Goal: Task Accomplishment & Management: Complete application form

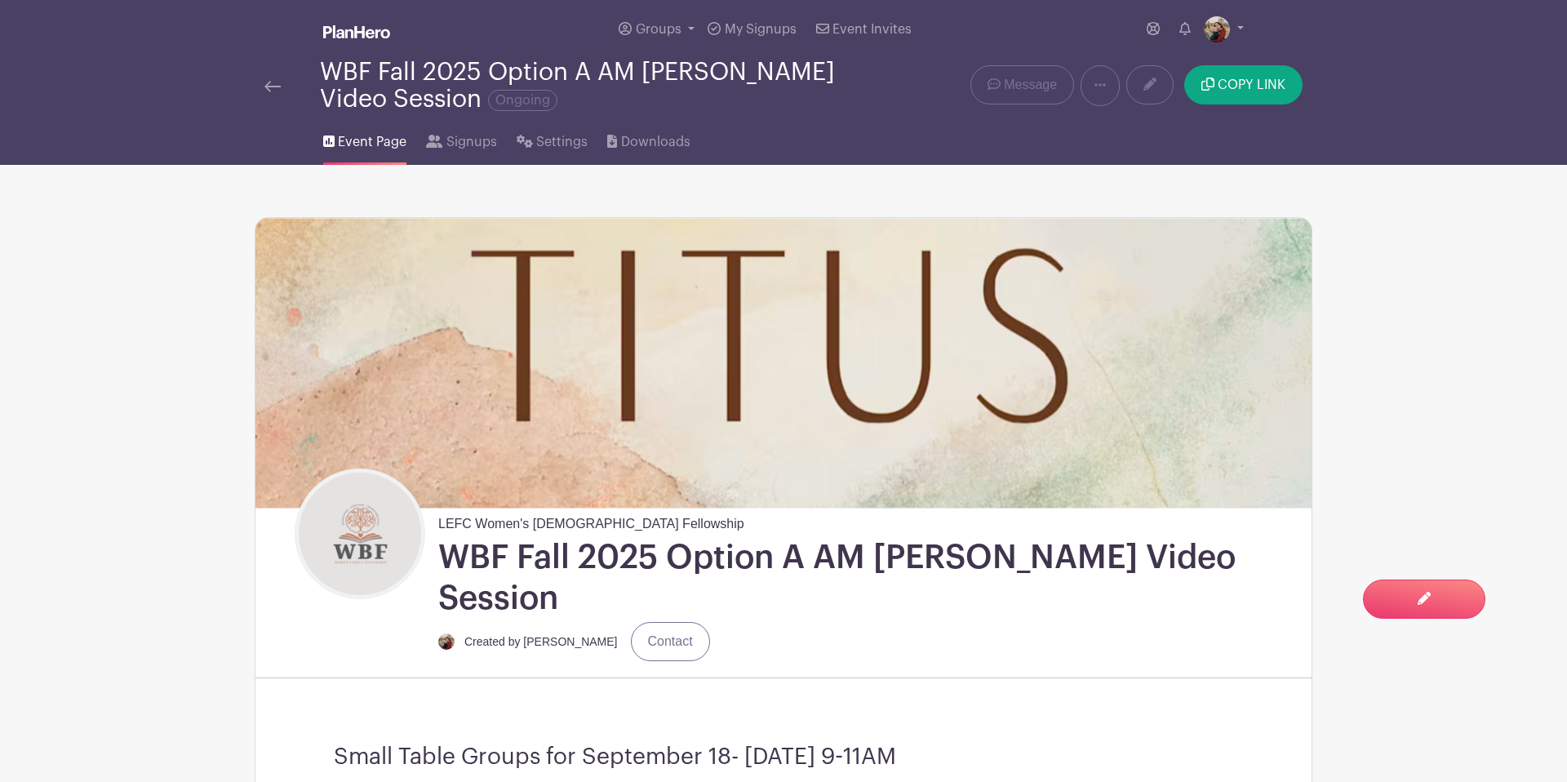
click at [273, 88] on img at bounding box center [272, 86] width 16 height 11
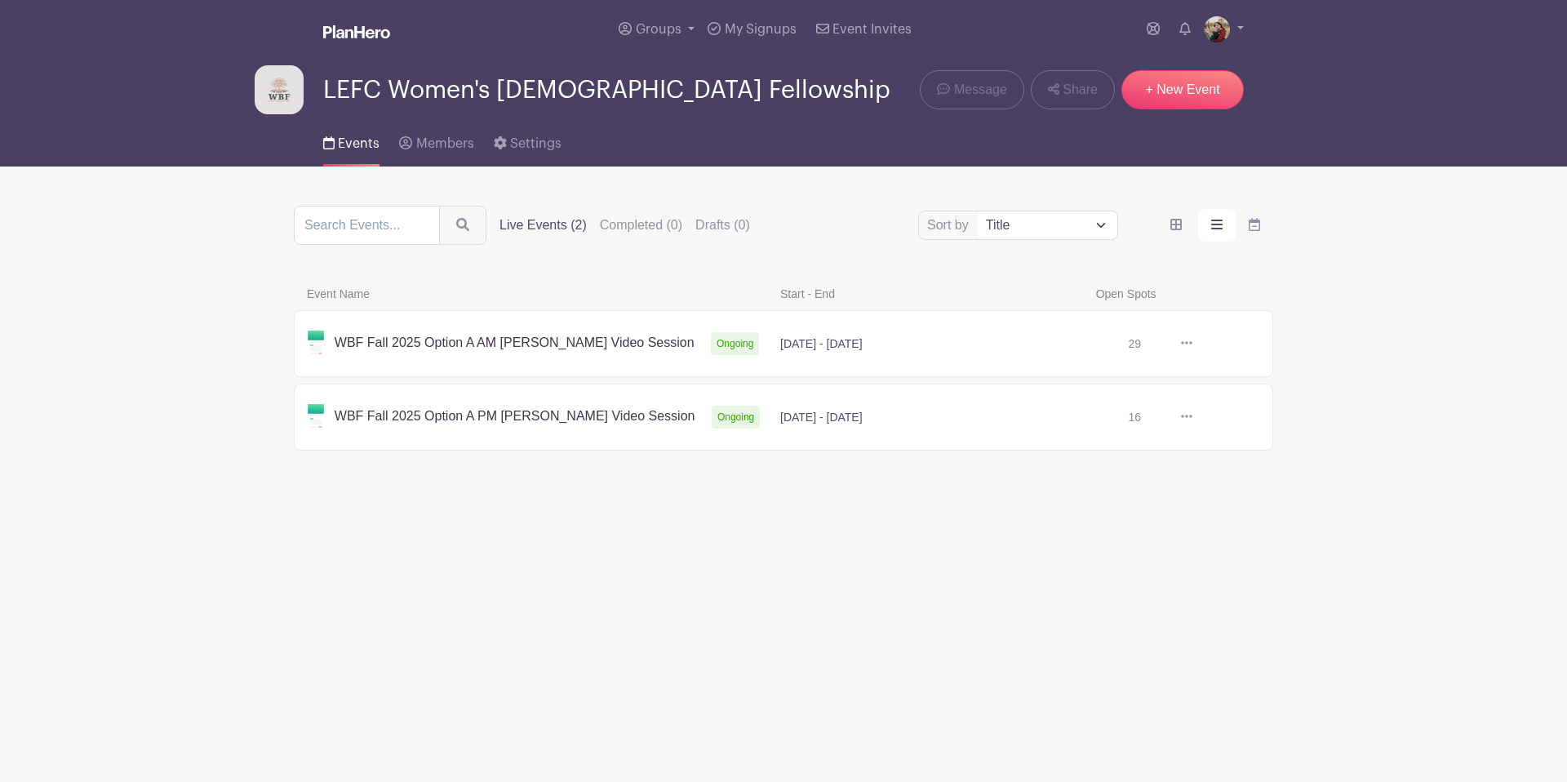
click at [1192, 344] on link at bounding box center [1192, 344] width 0 height 0
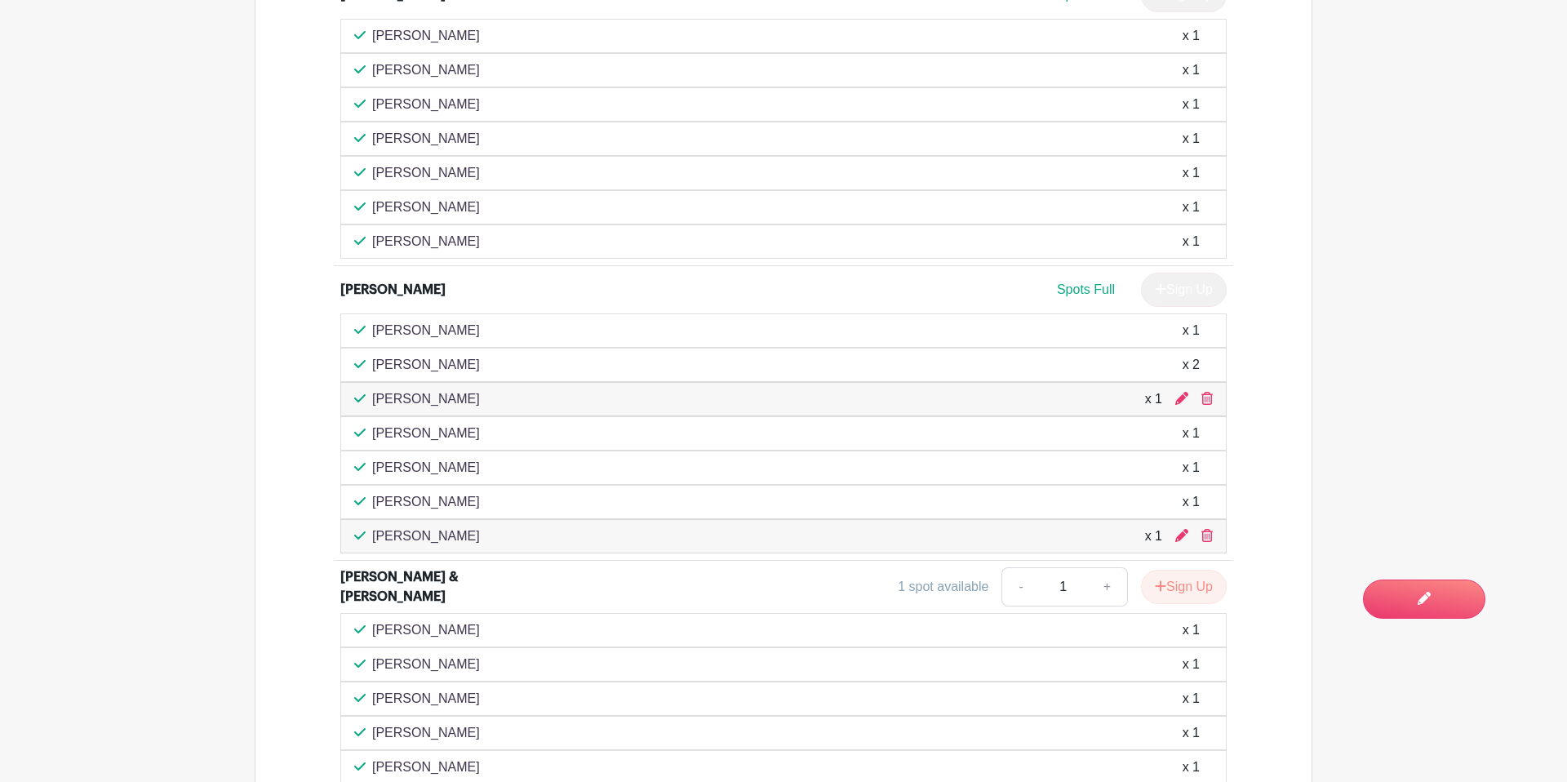
scroll to position [1784, 0]
click at [388, 353] on p "Ruth West" at bounding box center [426, 363] width 108 height 20
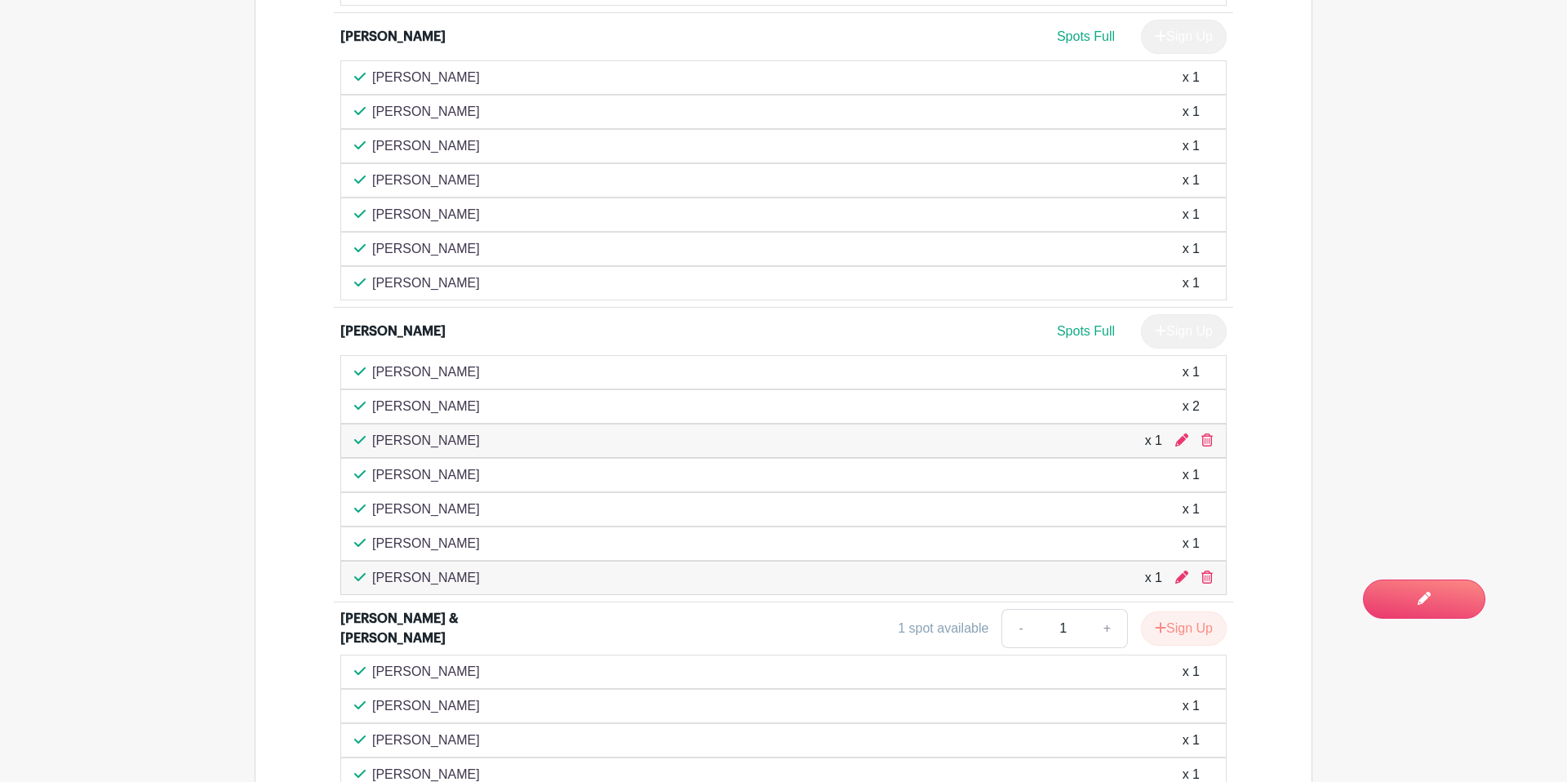
click at [407, 397] on p "Ruth West" at bounding box center [426, 407] width 108 height 20
drag, startPoint x: 442, startPoint y: 366, endPoint x: 379, endPoint y: 365, distance: 62.9
click at [379, 397] on div "Ruth West x 2" at bounding box center [783, 407] width 858 height 20
click at [483, 397] on div "Ruth West x 2" at bounding box center [783, 407] width 858 height 20
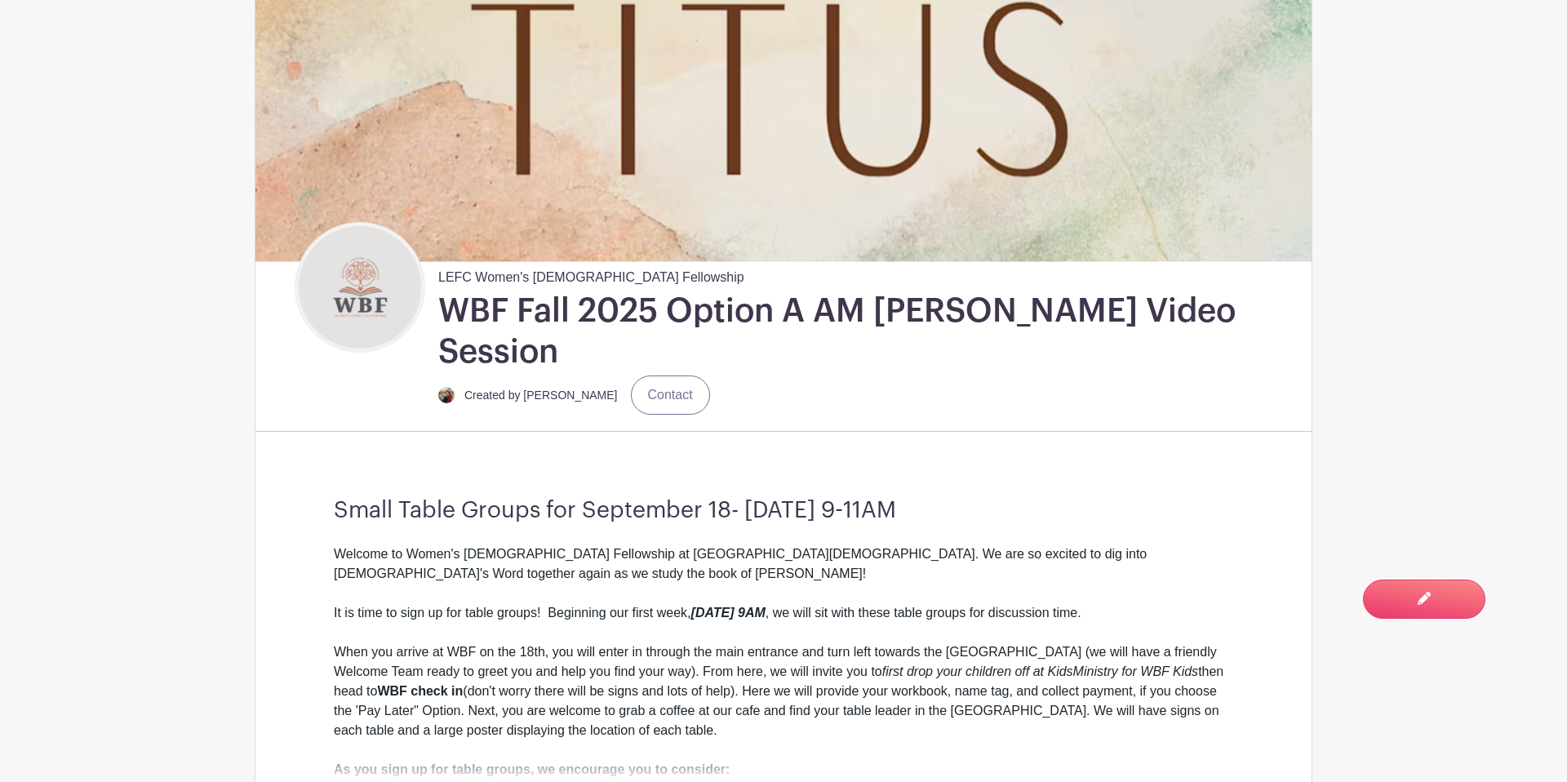
scroll to position [224, 0]
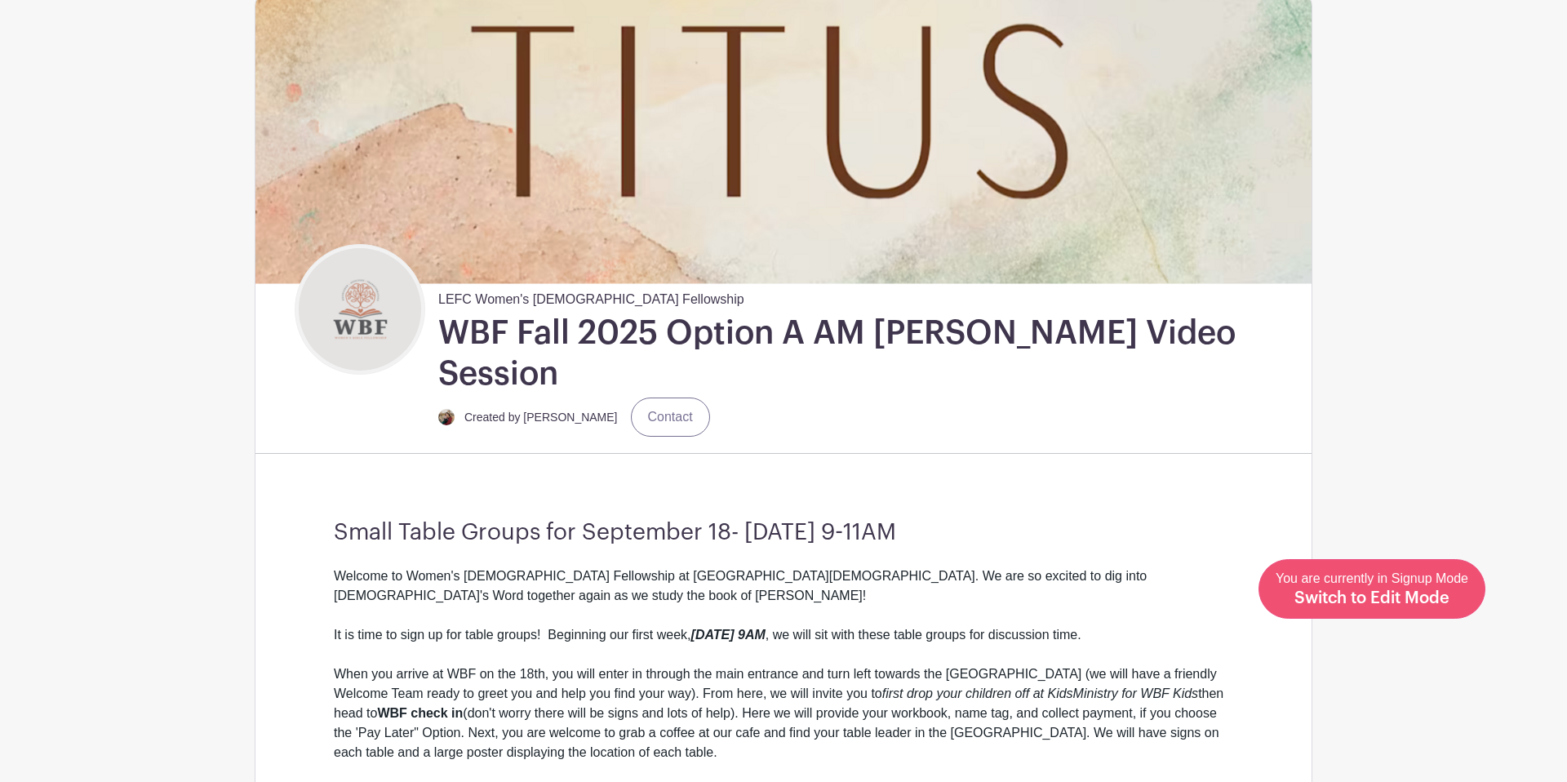
drag, startPoint x: 1448, startPoint y: 619, endPoint x: 1424, endPoint y: 605, distance: 27.0
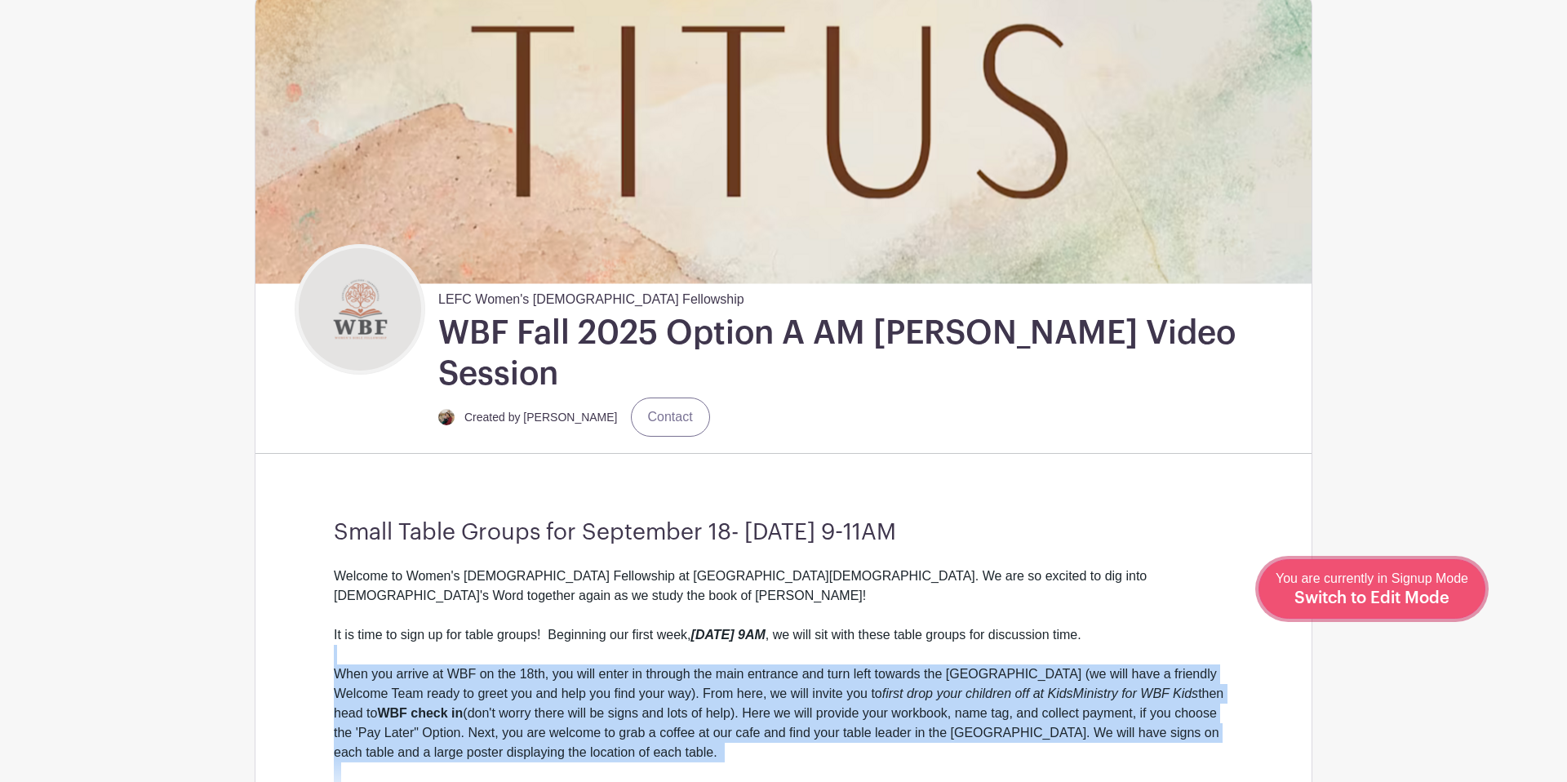
drag, startPoint x: 1421, startPoint y: 602, endPoint x: 1411, endPoint y: 596, distance: 11.8
click at [1419, 601] on span "Switch to Edit Mode" at bounding box center [1371, 598] width 155 height 16
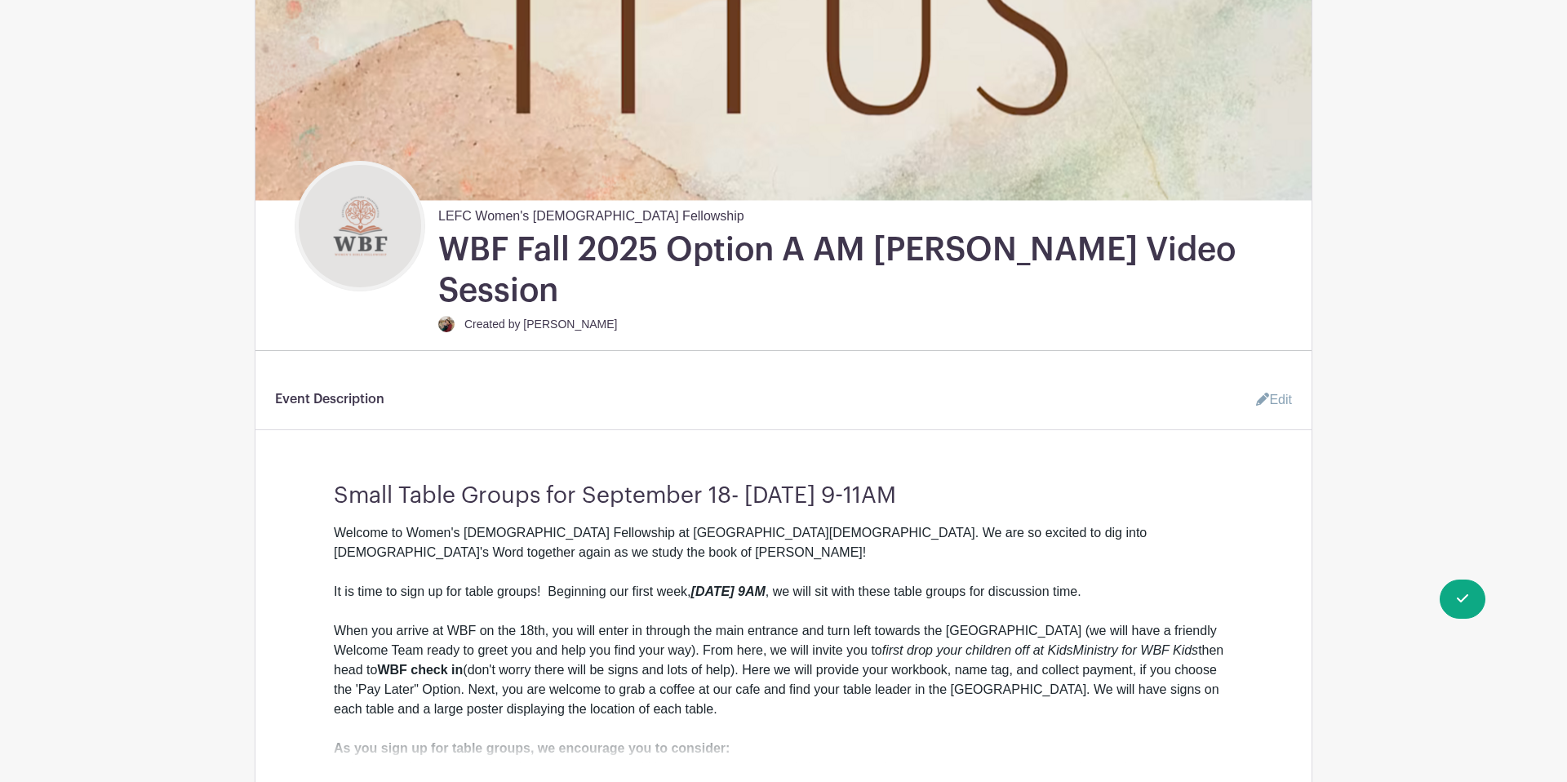
scroll to position [9, 0]
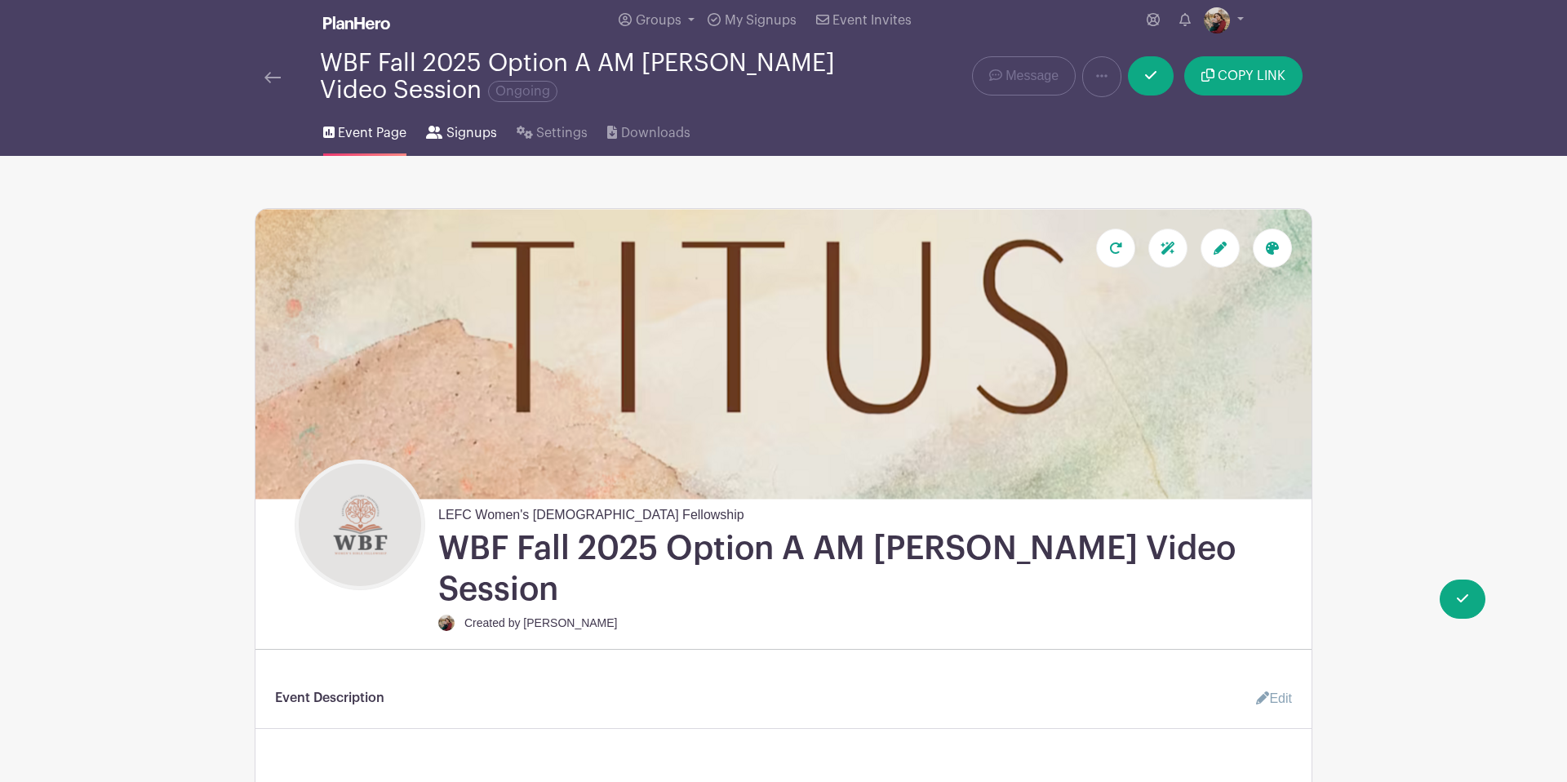
click at [468, 143] on span "Signups" at bounding box center [471, 133] width 51 height 20
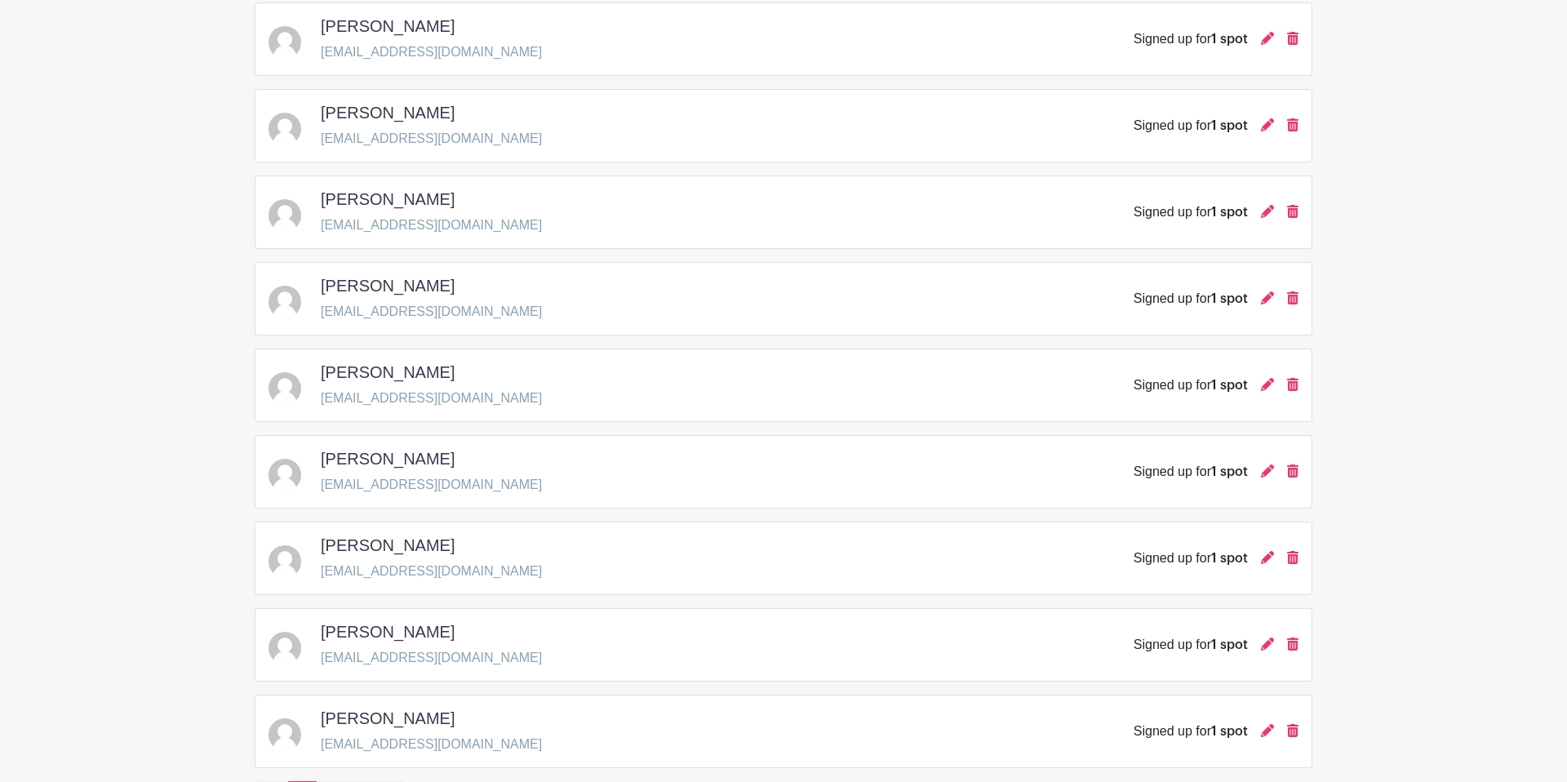
scroll to position [2245, 0]
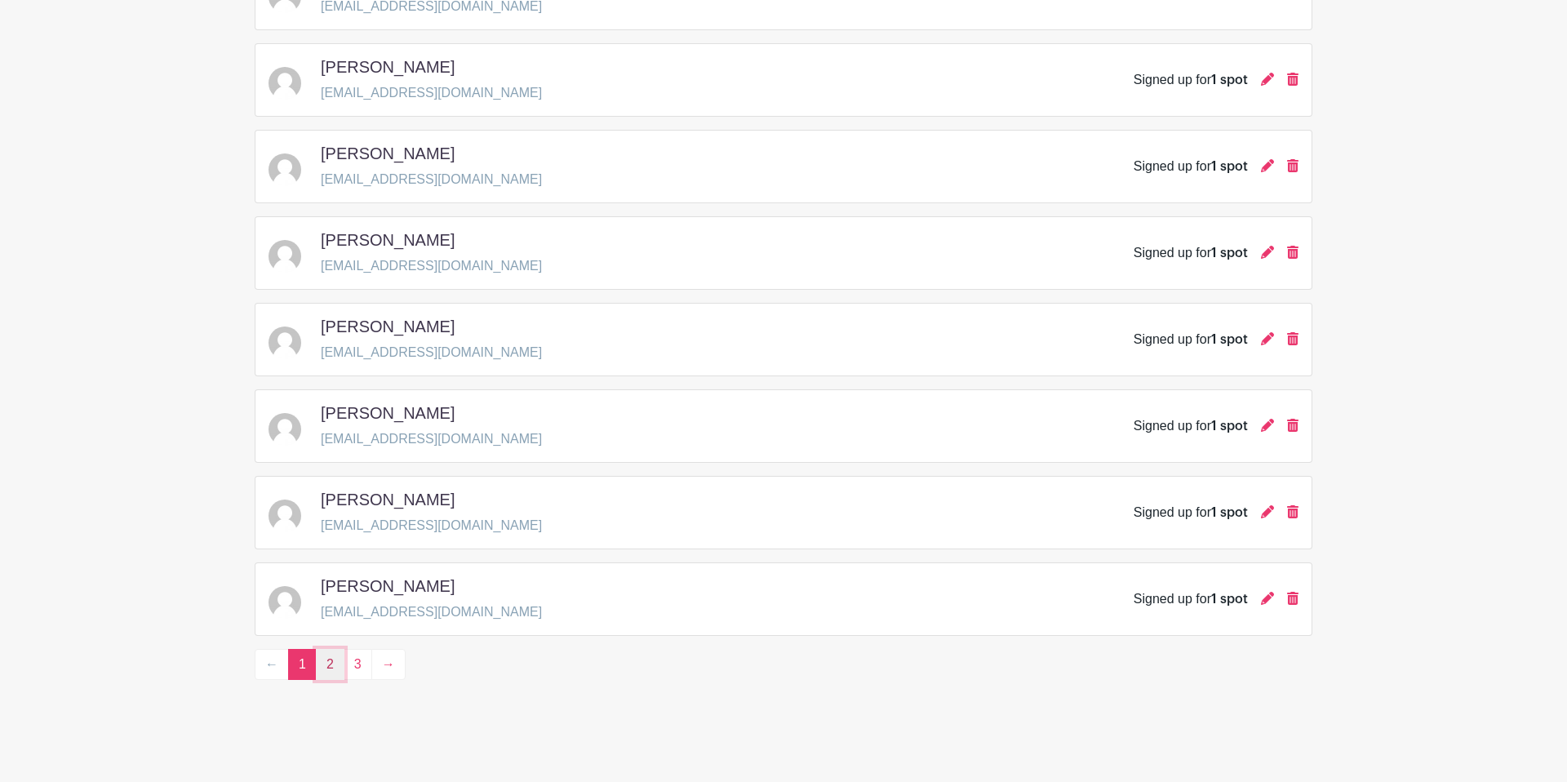
click at [331, 665] on link "2" at bounding box center [330, 664] width 29 height 31
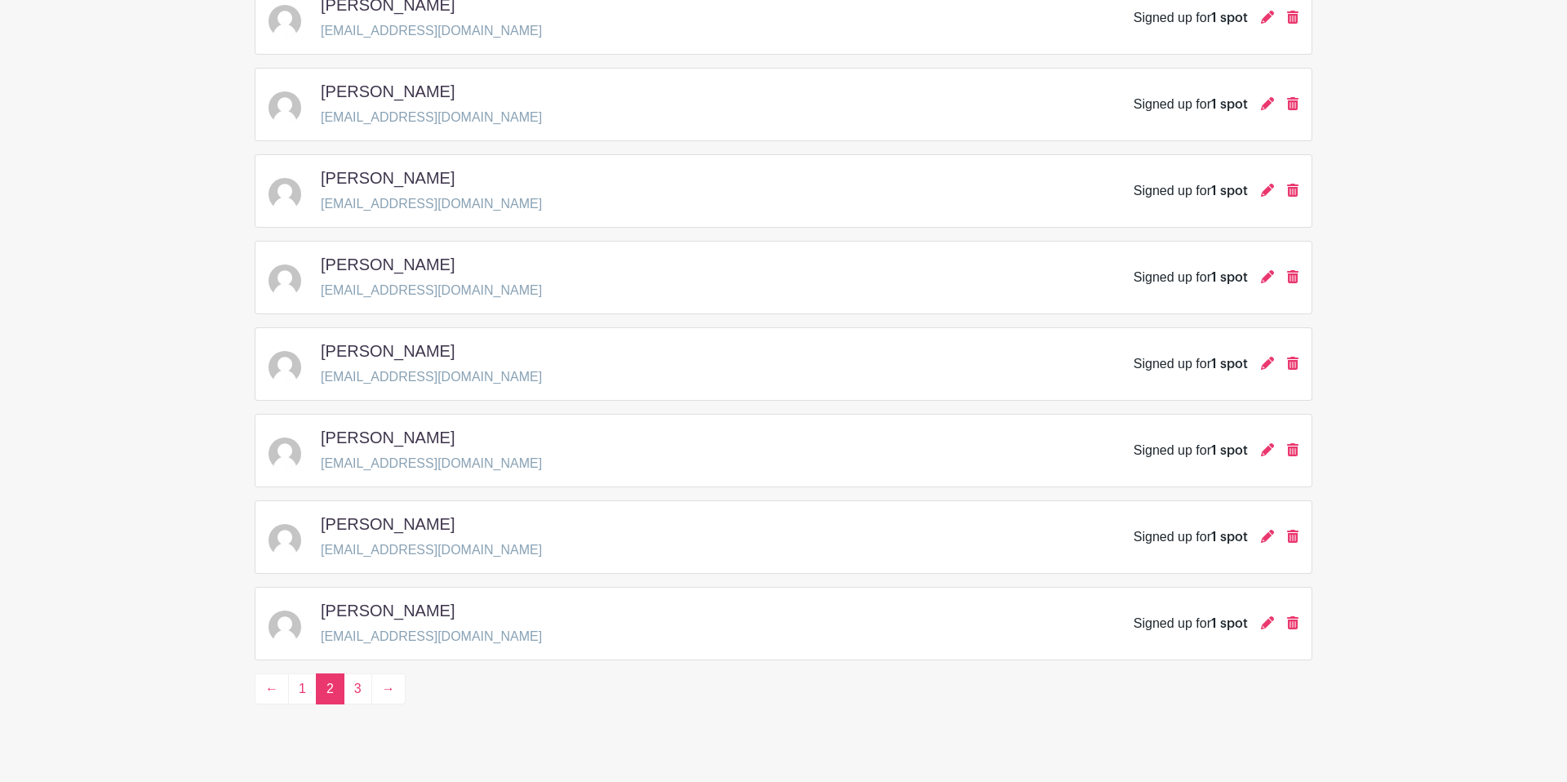
scroll to position [2243, 0]
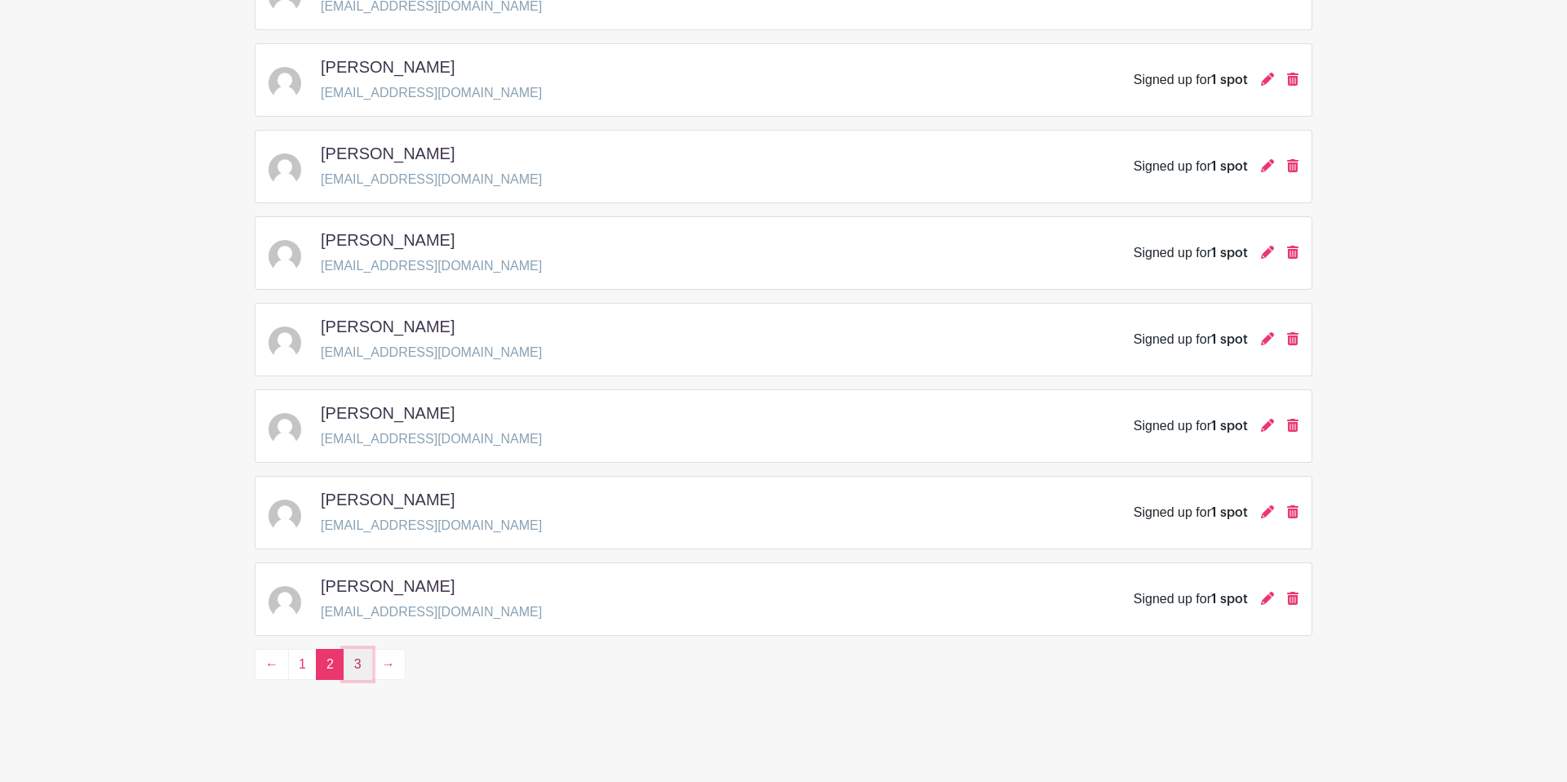
click at [352, 661] on link "3" at bounding box center [358, 664] width 29 height 31
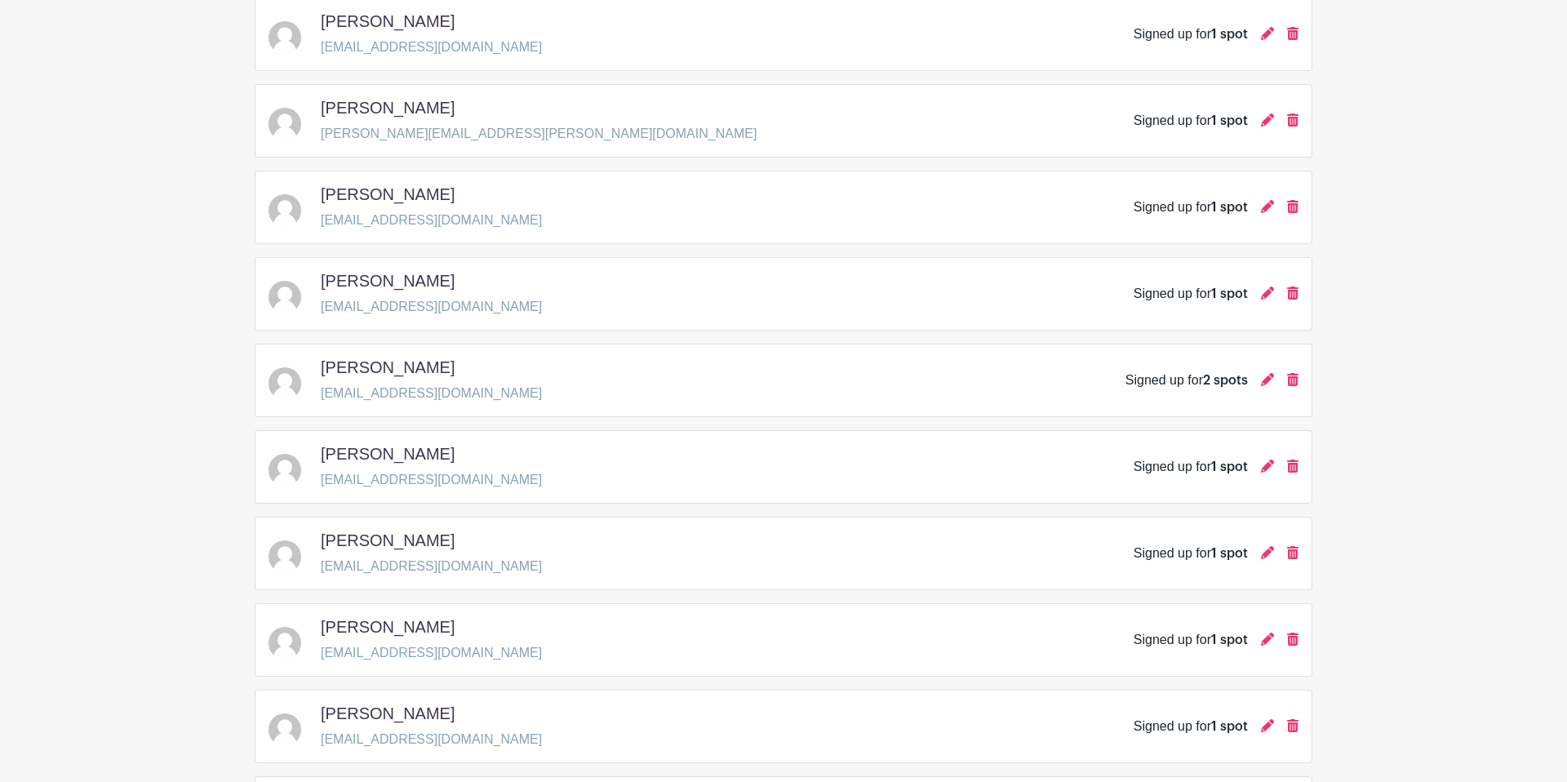
scroll to position [248, 0]
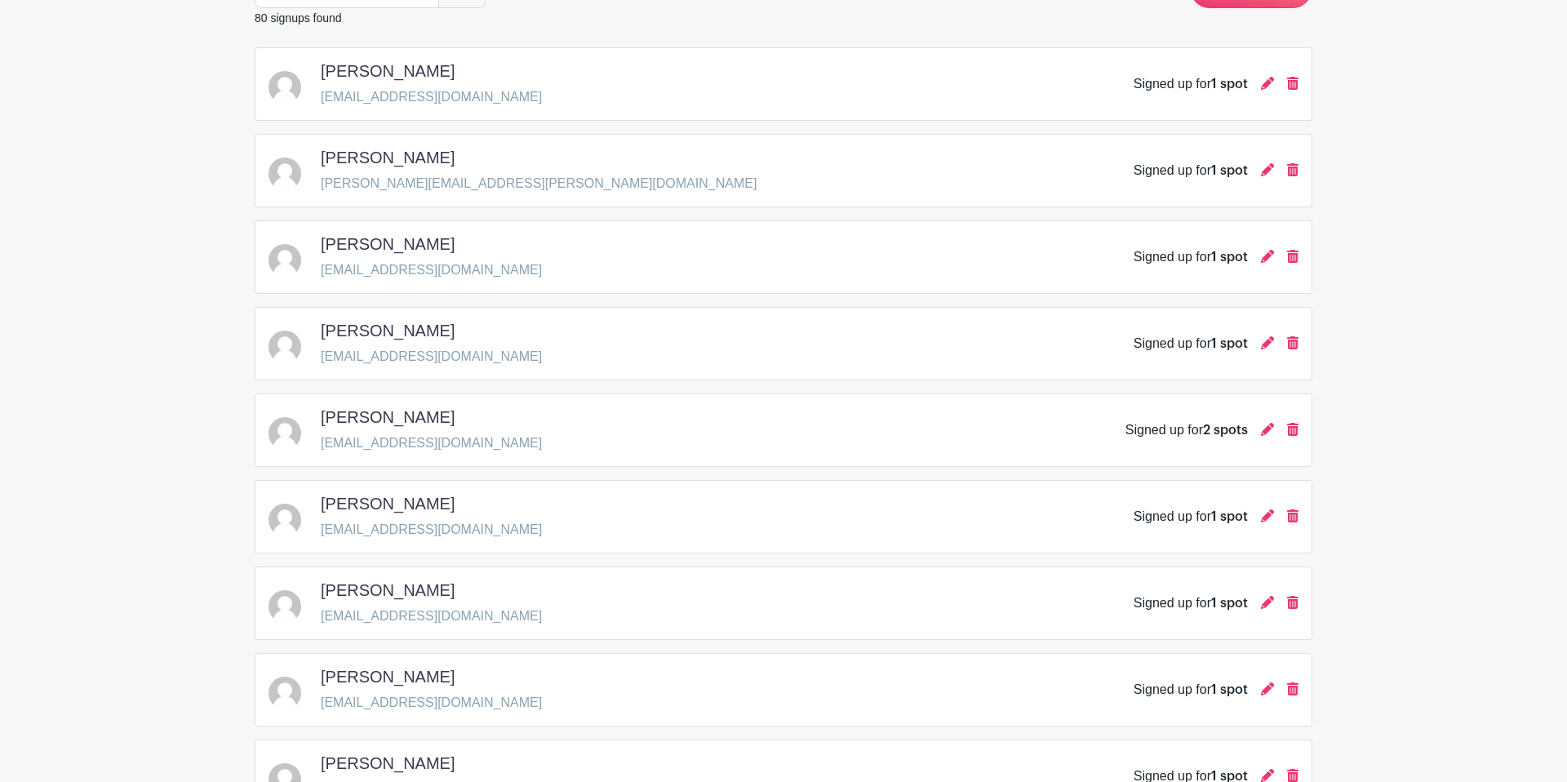
drag, startPoint x: 384, startPoint y: 413, endPoint x: 951, endPoint y: 430, distance: 566.6
click at [385, 413] on h5 "Ruth West" at bounding box center [388, 417] width 134 height 20
click at [1267, 428] on icon at bounding box center [1267, 429] width 13 height 13
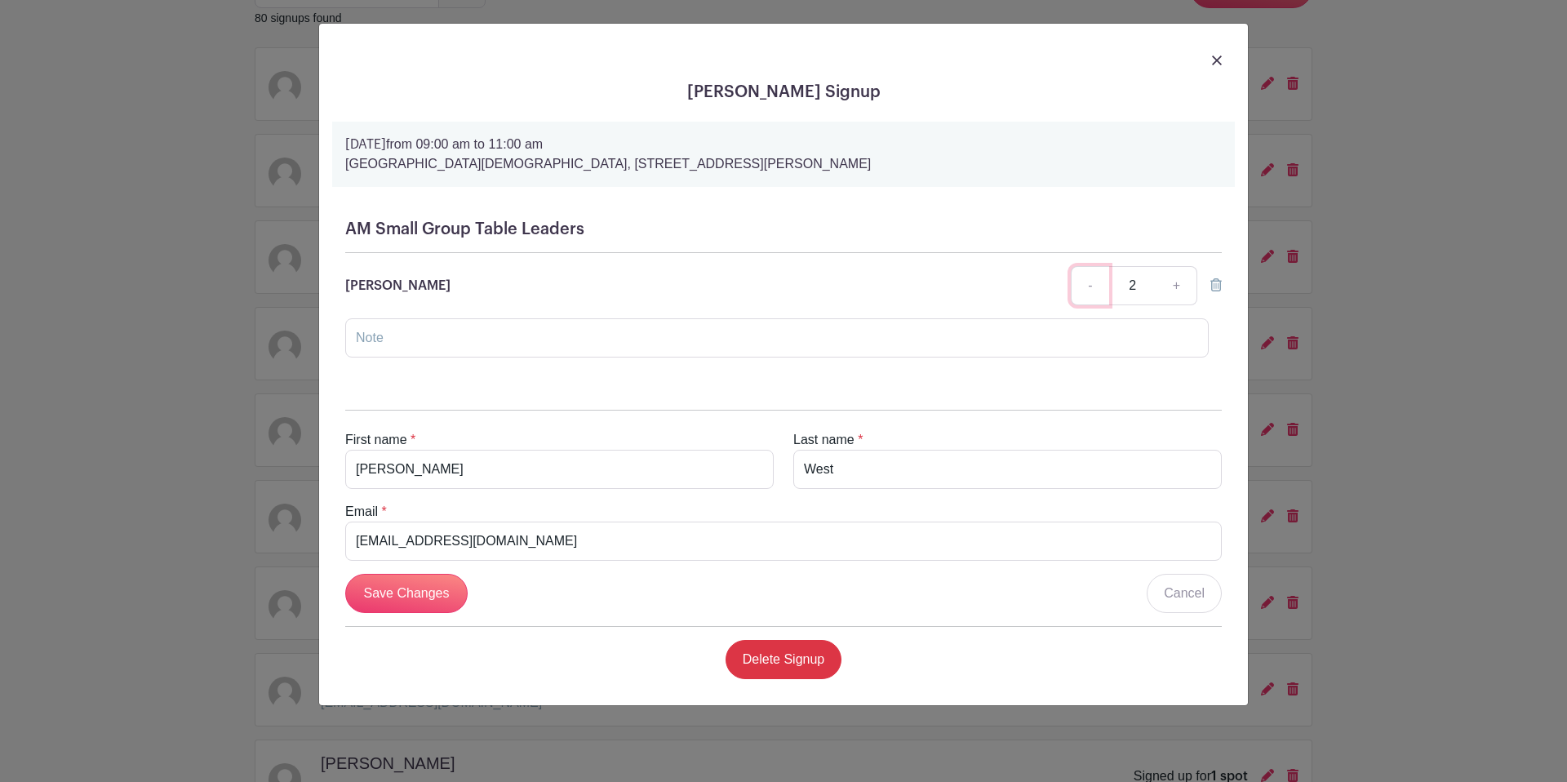
click at [1090, 286] on link "-" at bounding box center [1090, 285] width 38 height 39
type input "1"
drag, startPoint x: 450, startPoint y: 596, endPoint x: 468, endPoint y: 596, distance: 18.8
click at [450, 596] on input "Save Changes" at bounding box center [406, 593] width 122 height 39
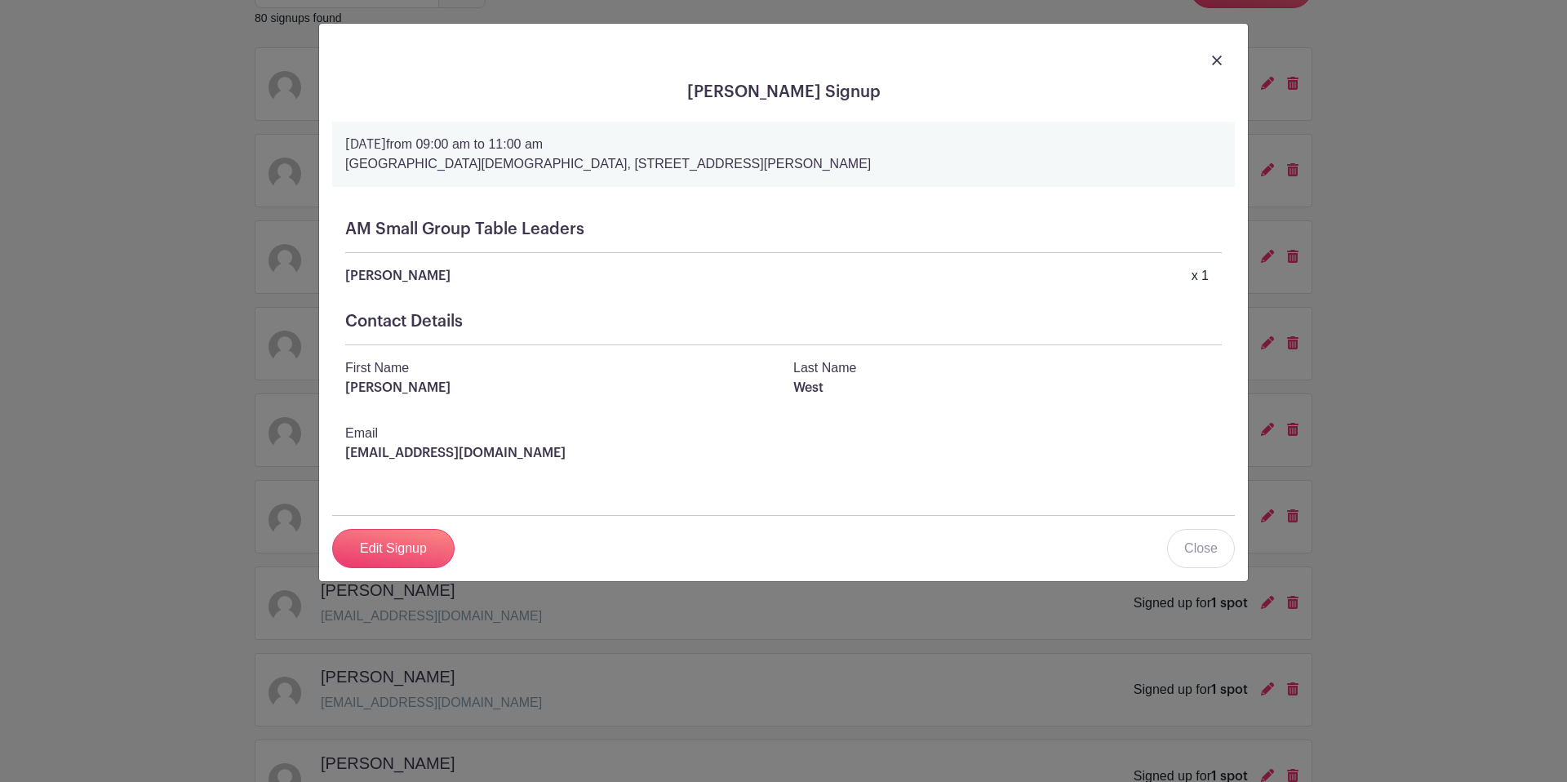
drag, startPoint x: 1225, startPoint y: 55, endPoint x: 1216, endPoint y: 59, distance: 9.6
click at [1224, 55] on div at bounding box center [783, 60] width 902 height 46
click at [1215, 59] on img at bounding box center [1217, 60] width 10 height 10
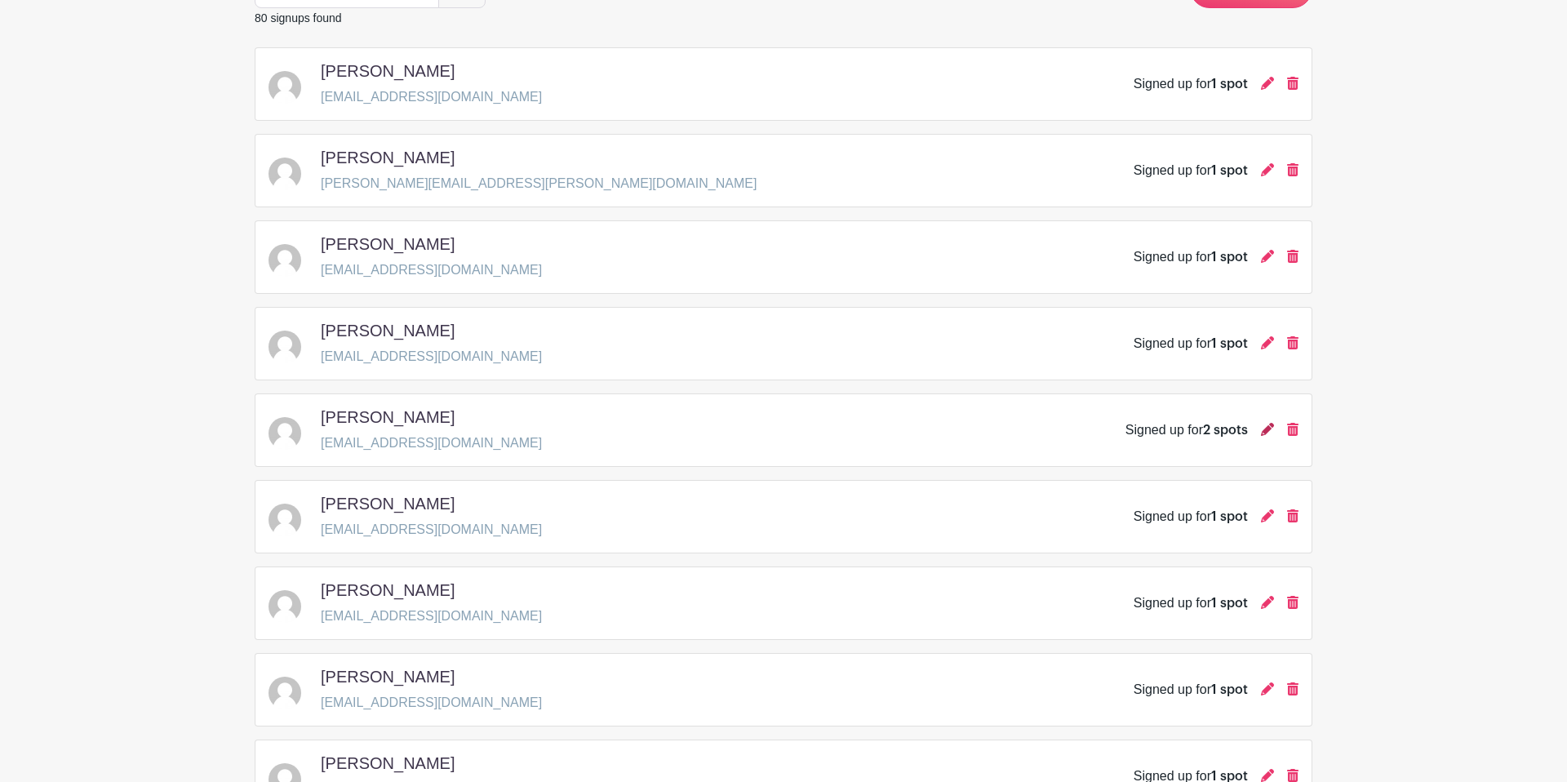
click at [1263, 428] on icon at bounding box center [1267, 429] width 13 height 13
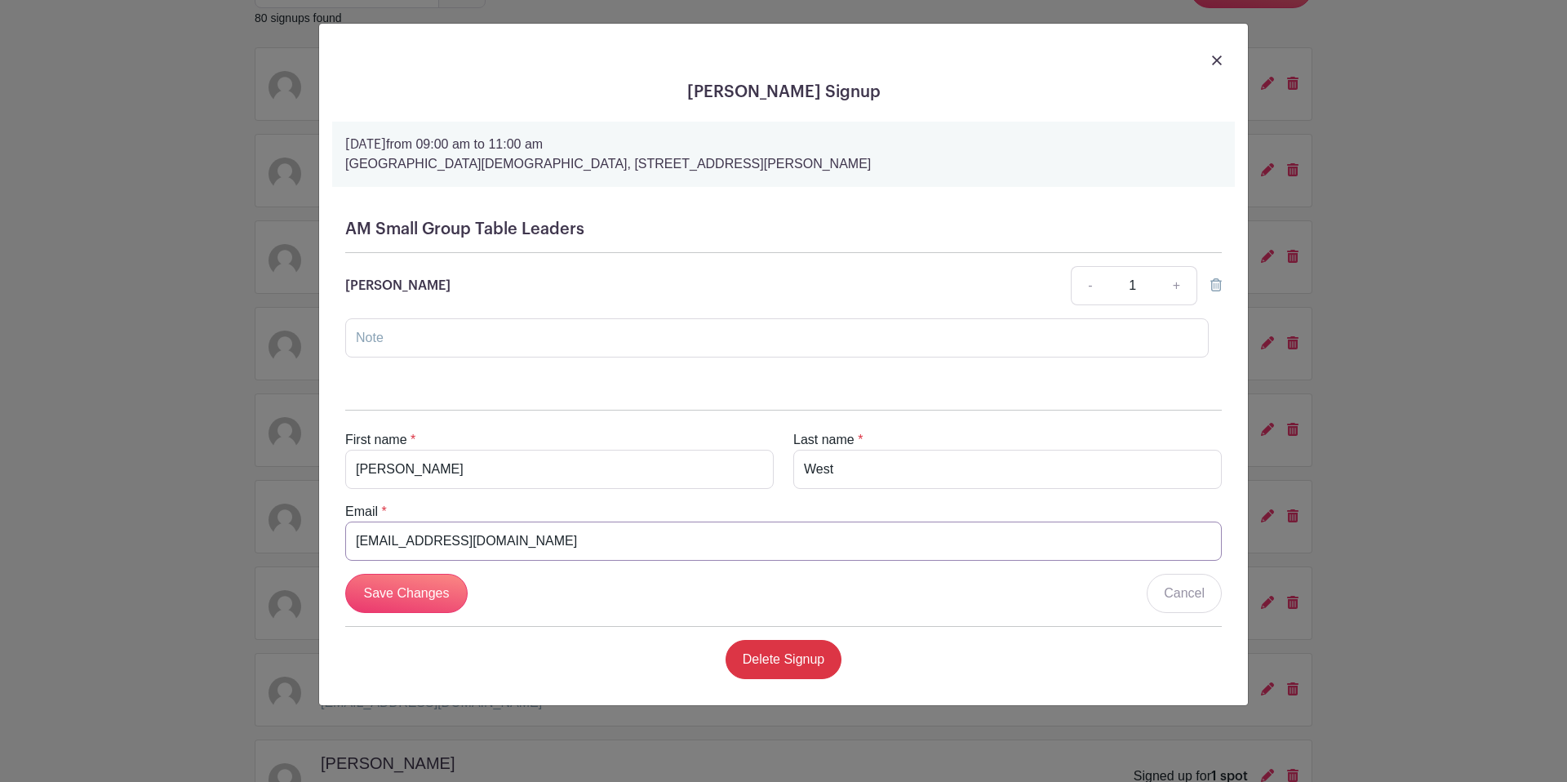
click at [355, 549] on input "wwrccw@gmail.com" at bounding box center [783, 540] width 876 height 39
click at [415, 594] on input "Save Changes" at bounding box center [406, 593] width 122 height 39
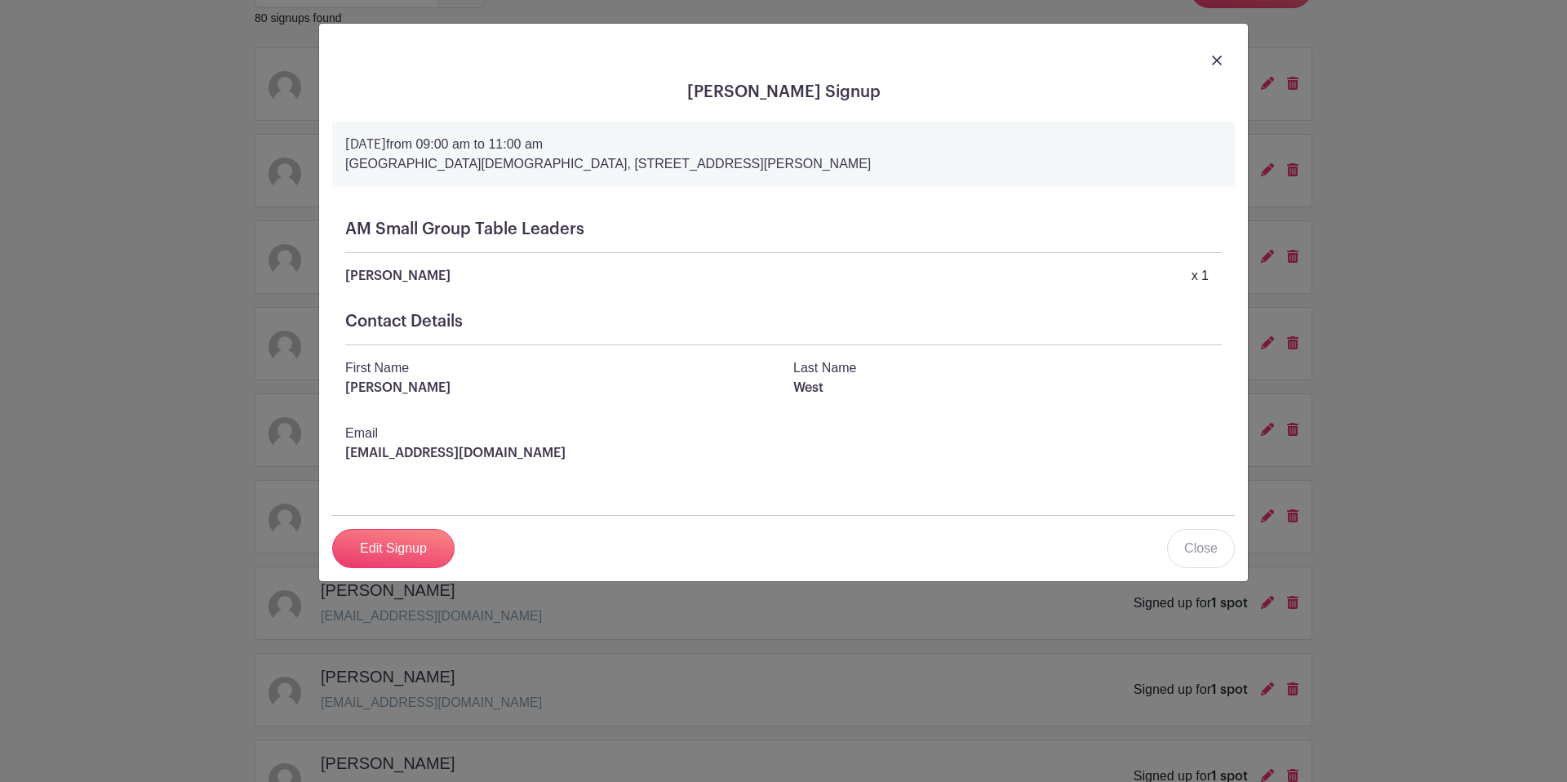
click at [1220, 57] on img at bounding box center [1217, 60] width 10 height 10
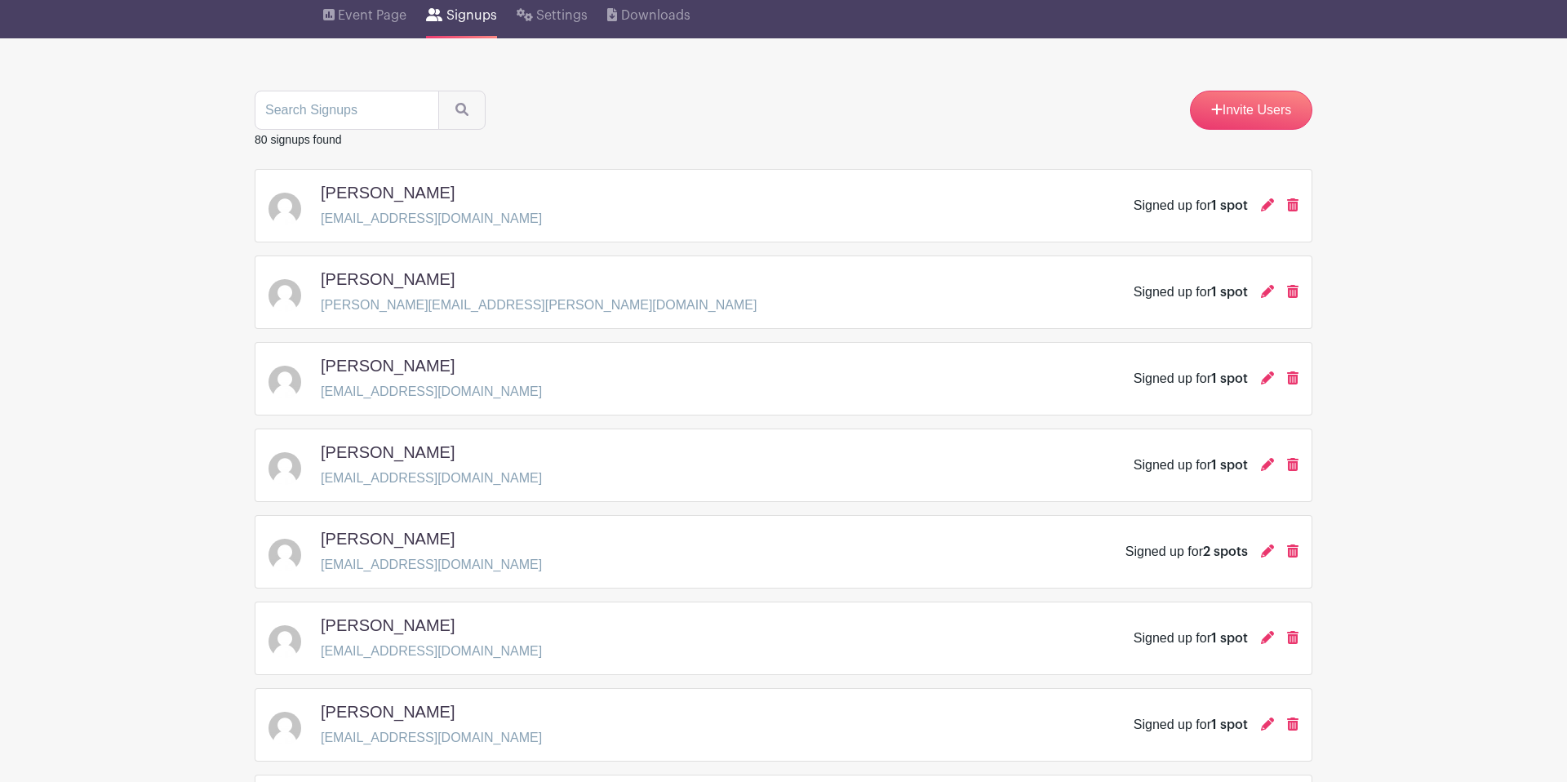
scroll to position [0, 0]
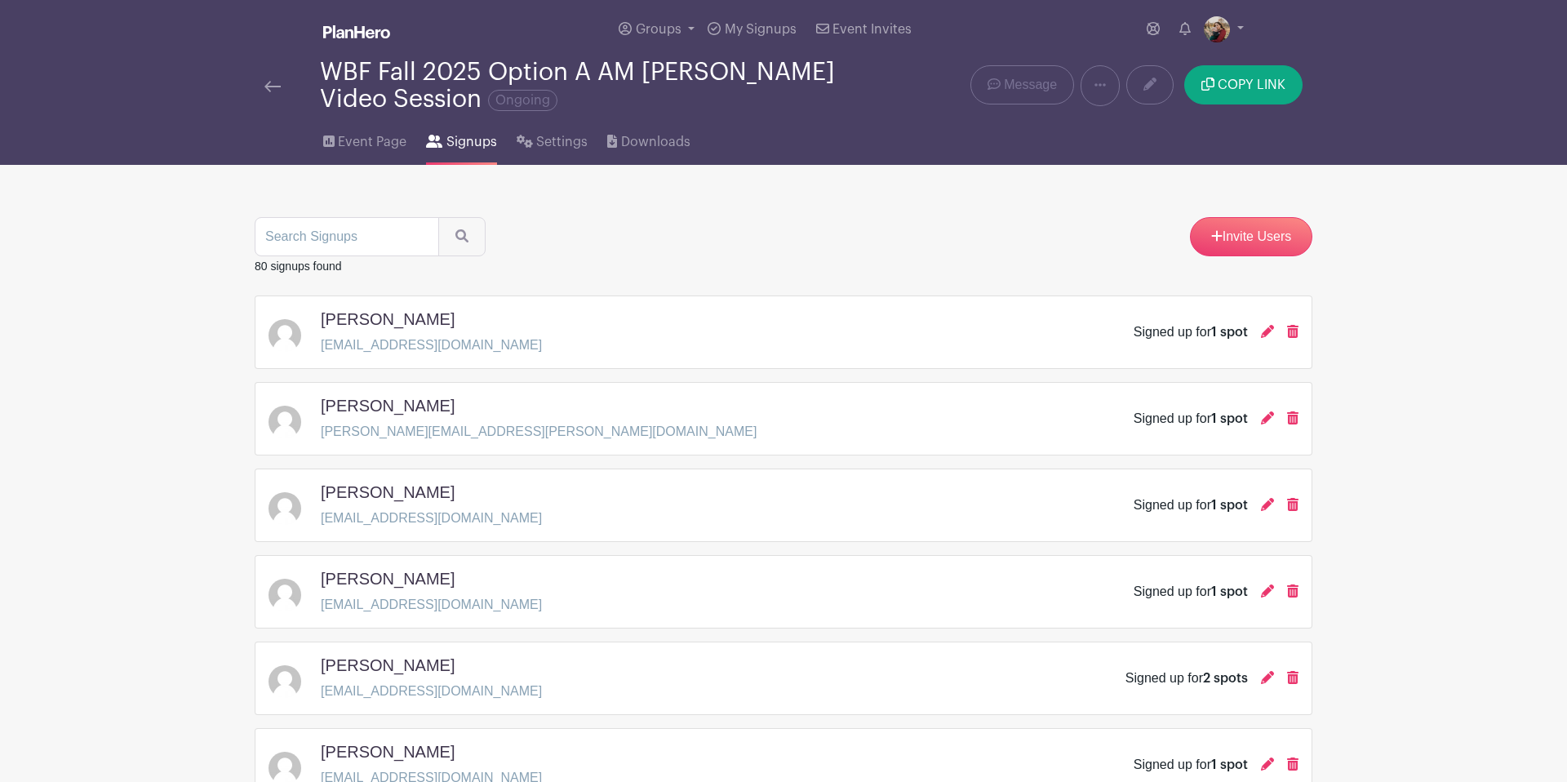
click at [269, 91] on img at bounding box center [272, 86] width 16 height 11
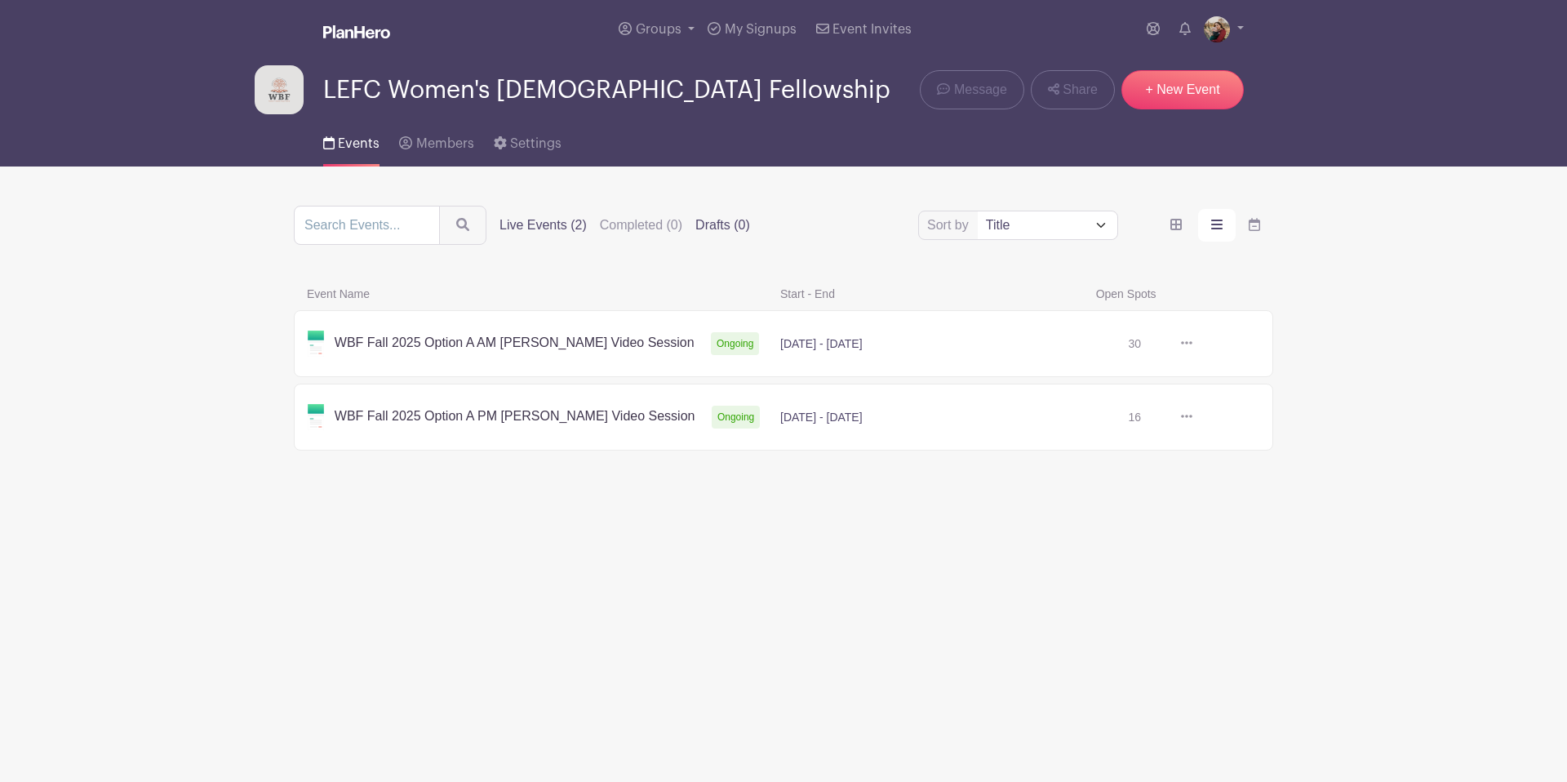
click at [695, 220] on label "Drafts (0)" at bounding box center [722, 225] width 55 height 20
click at [0, 0] on input "Drafts (0)" at bounding box center [0, 0] width 0 height 0
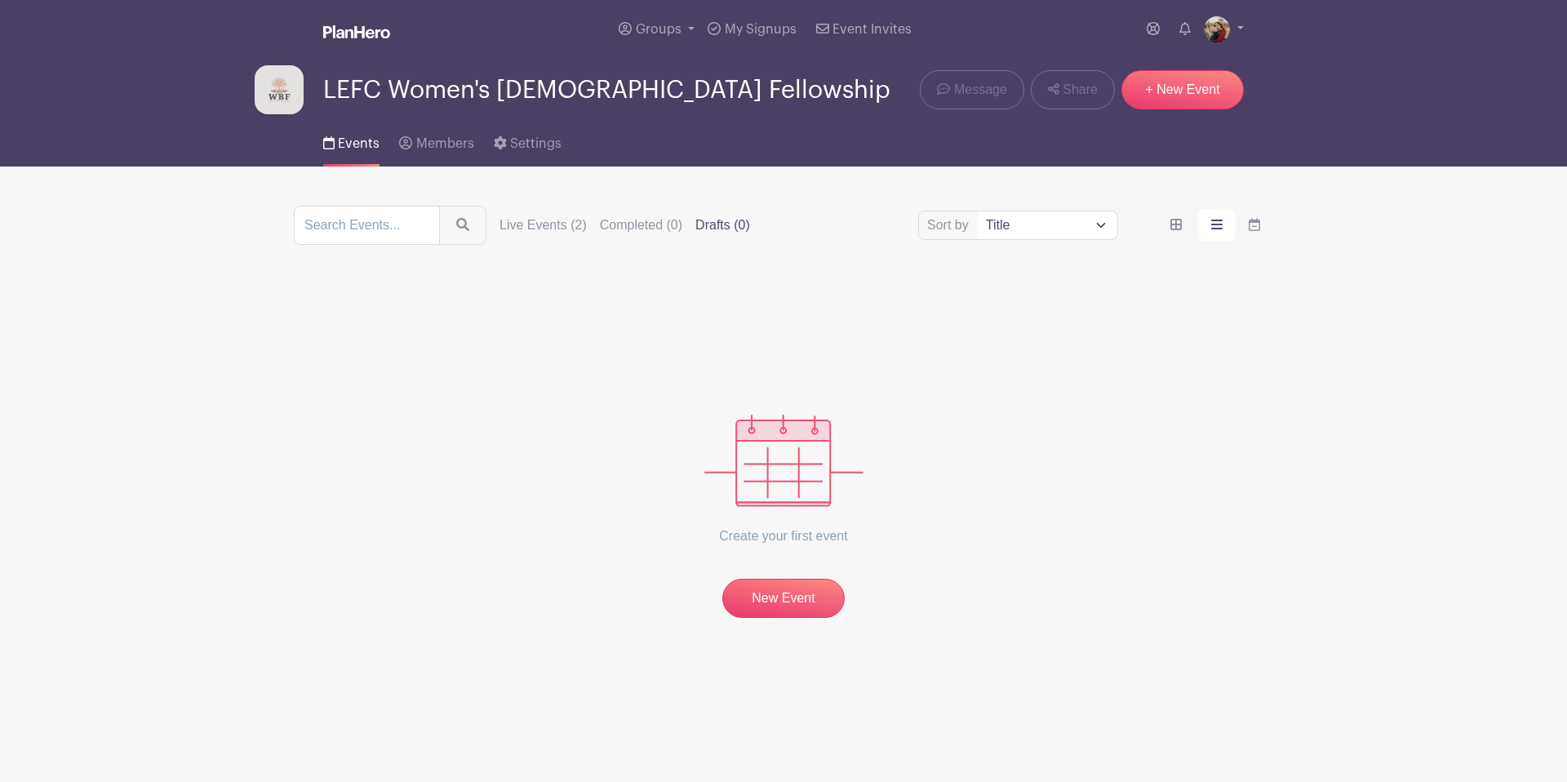
click at [530, 237] on div "Sort by Title Recently modified Newest Live Events (2) Completed (0) Drafts (0)" at bounding box center [783, 225] width 979 height 39
click at [528, 226] on label "Live Events (2)" at bounding box center [542, 225] width 87 height 20
click at [0, 0] on input "Live Events (2)" at bounding box center [0, 0] width 0 height 0
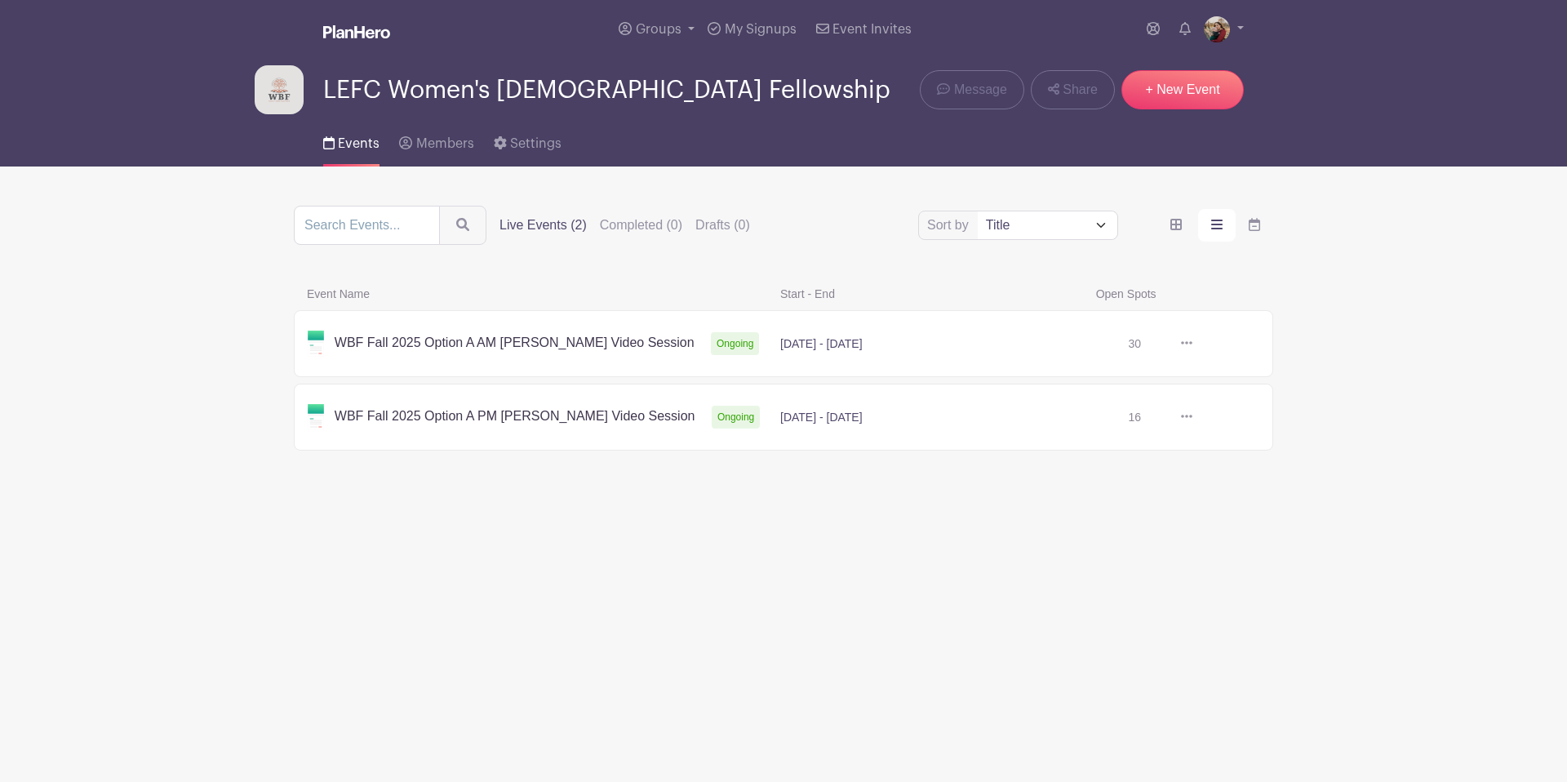
click at [1192, 344] on link at bounding box center [1192, 344] width 0 height 0
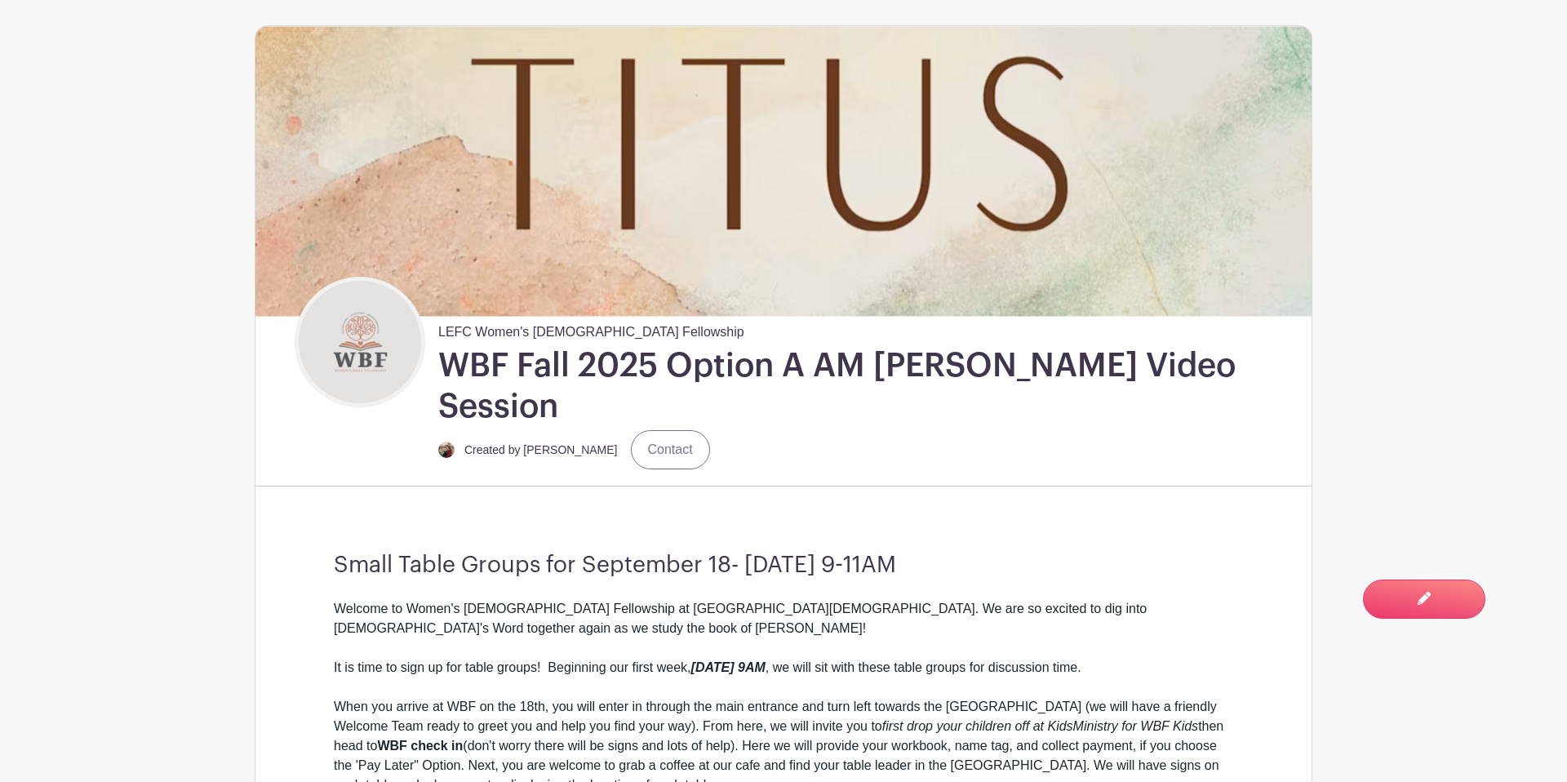
scroll to position [145, 0]
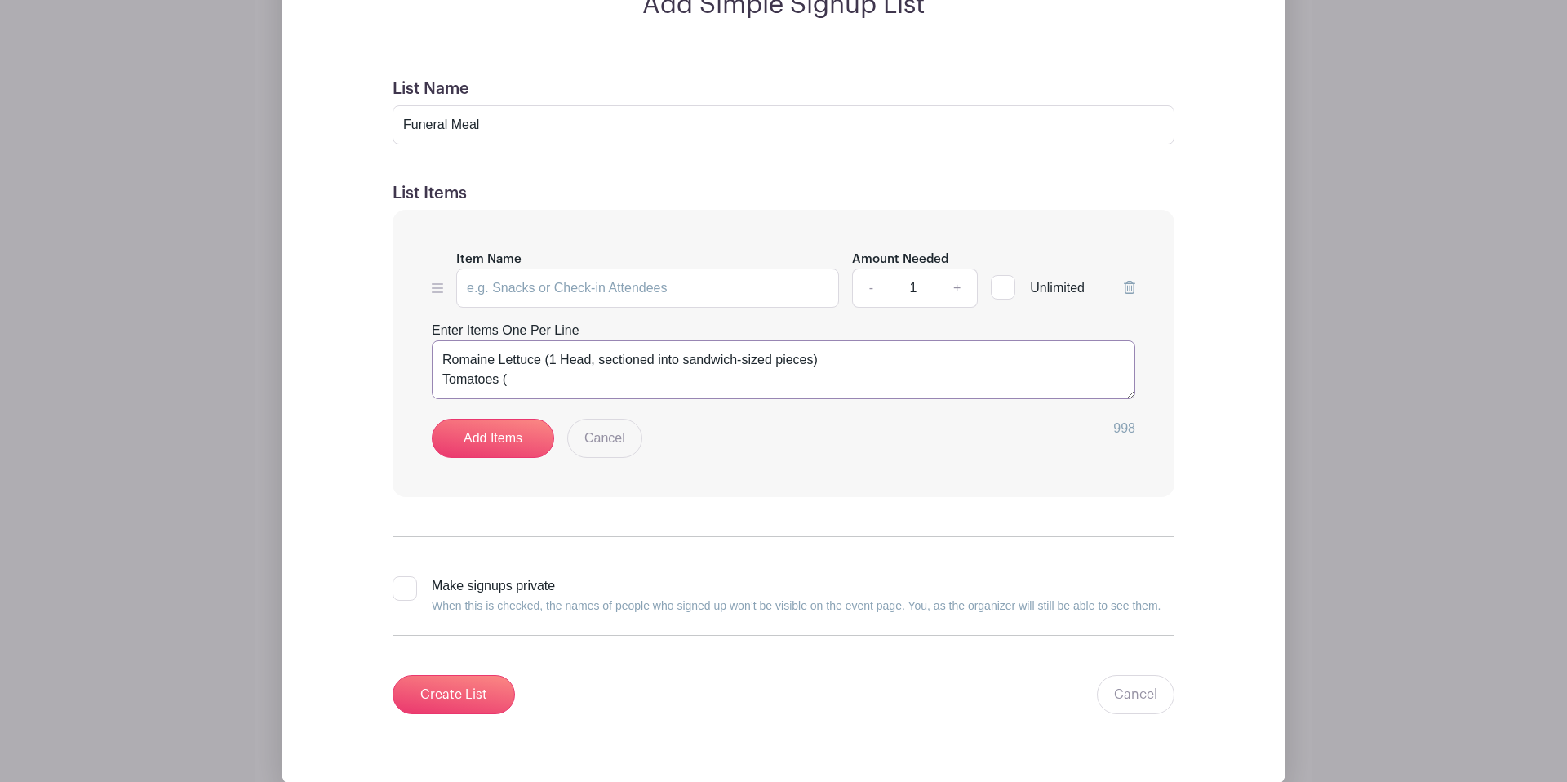
scroll to position [1532, 0]
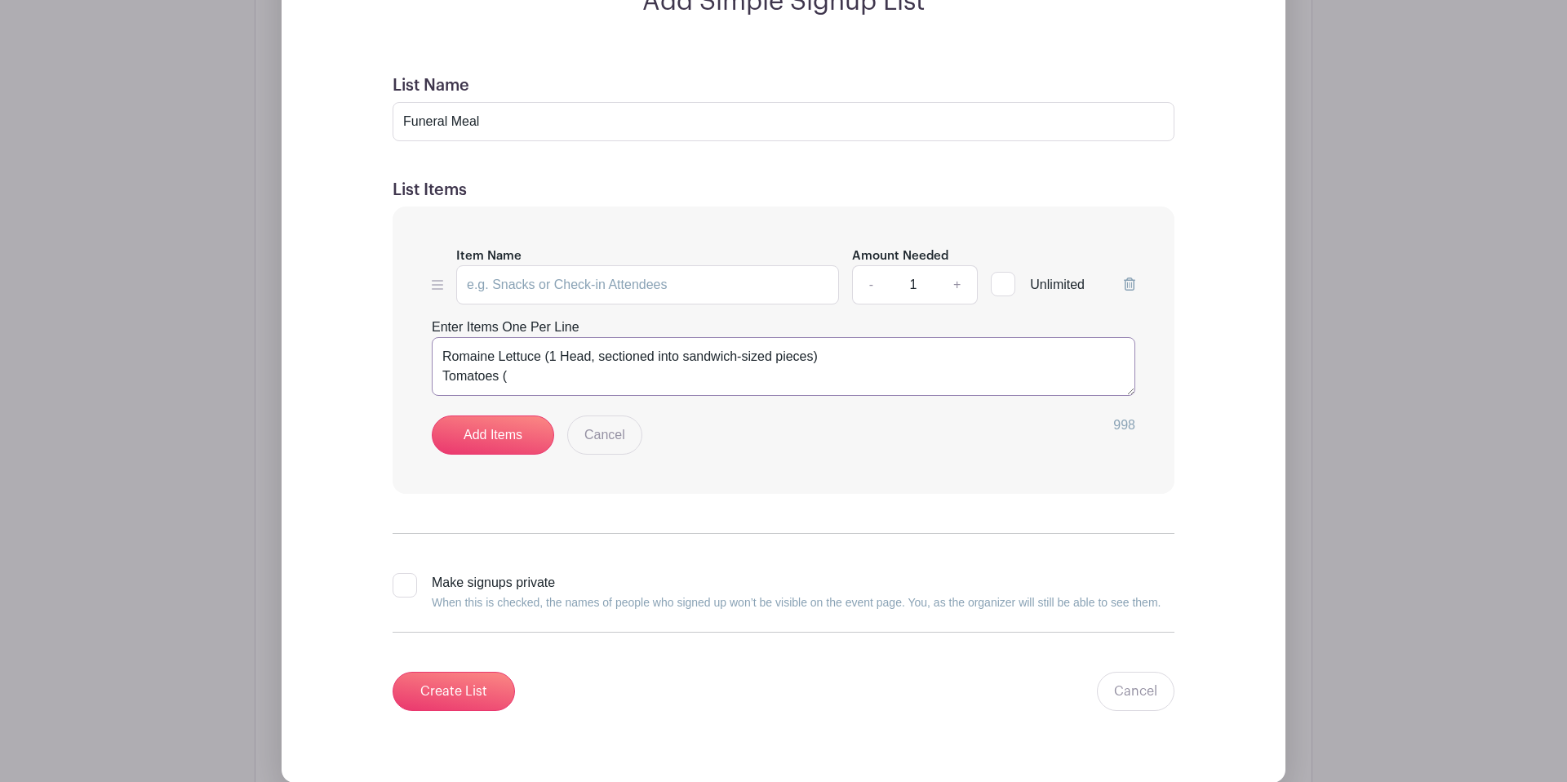
click at [539, 391] on textarea "Romaine Lettuce (1 Head, sectioned into sandwich-sized pieces) Tomatoes (" at bounding box center [783, 366] width 703 height 59
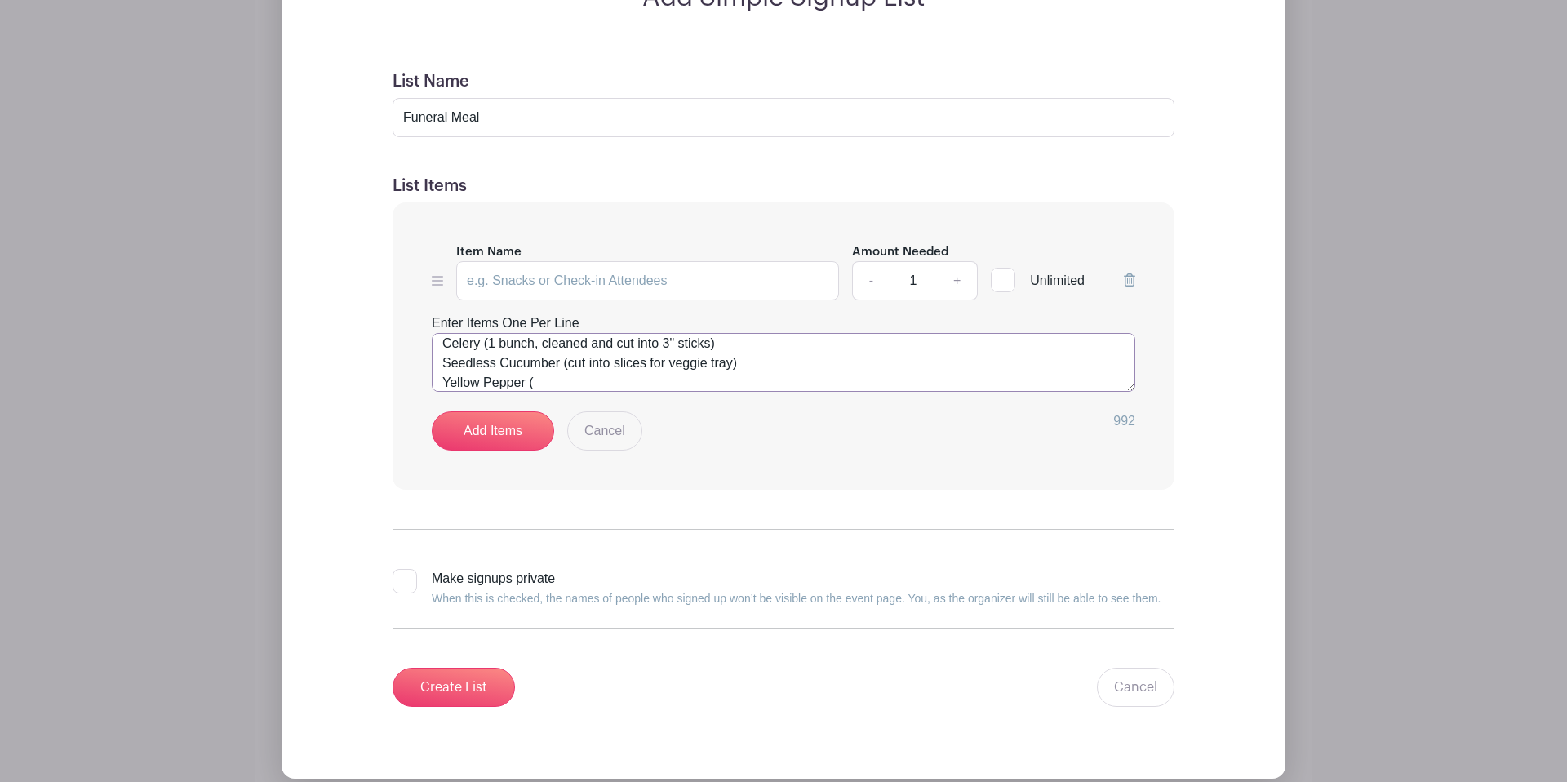
scroll to position [108, 0]
drag, startPoint x: 754, startPoint y: 370, endPoint x: 562, endPoint y: 370, distance: 191.8
click at [562, 370] on textarea "Romaine Lettuce (1 Head, sectioned into sandwich-sized pieces) Tomatoes (1 Larg…" at bounding box center [783, 362] width 703 height 59
click at [601, 370] on textarea "Romaine Lettuce (1 Head, sectioned into sandwich-sized pieces) Tomatoes (1 Larg…" at bounding box center [783, 362] width 703 height 59
click at [584, 384] on textarea "Romaine Lettuce (1 Head, sectioned into sandwich-sized pieces) Tomatoes (1 Larg…" at bounding box center [783, 362] width 703 height 59
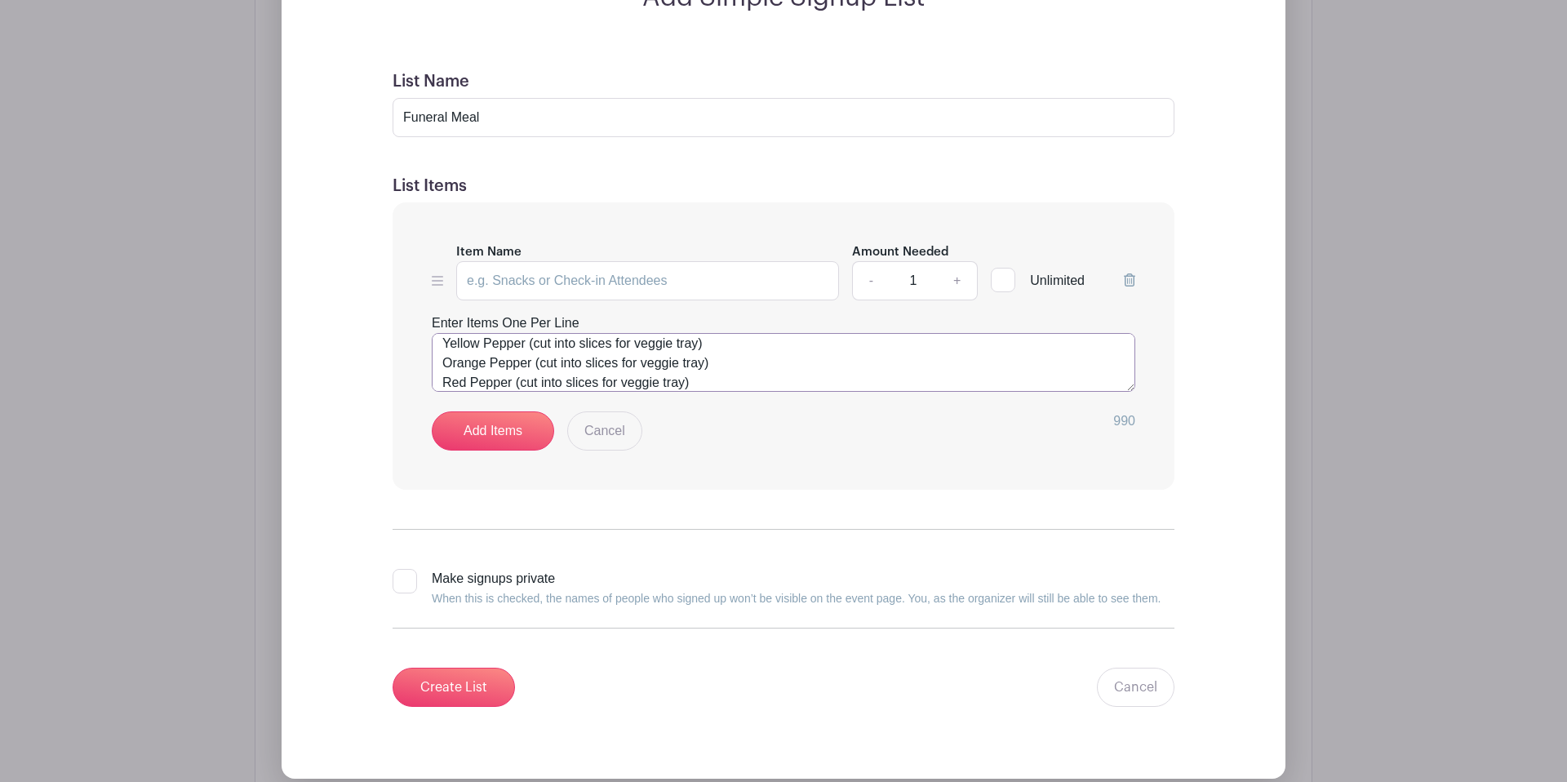
scroll to position [166, 0]
click at [500, 388] on textarea "Romaine Lettuce (1 Head, sectioned into sandwich-sized pieces) Tomatoes (1 Larg…" at bounding box center [783, 362] width 703 height 59
click at [696, 380] on textarea "Romaine Lettuce (1 Head, sectioned into sandwich-sized pieces) Tomatoes (1 Larg…" at bounding box center [783, 362] width 703 height 59
click at [477, 371] on textarea "Romaine Lettuce (1 Head, sectioned into sandwich-sized pieces) Tomatoes (1 Larg…" at bounding box center [783, 362] width 703 height 59
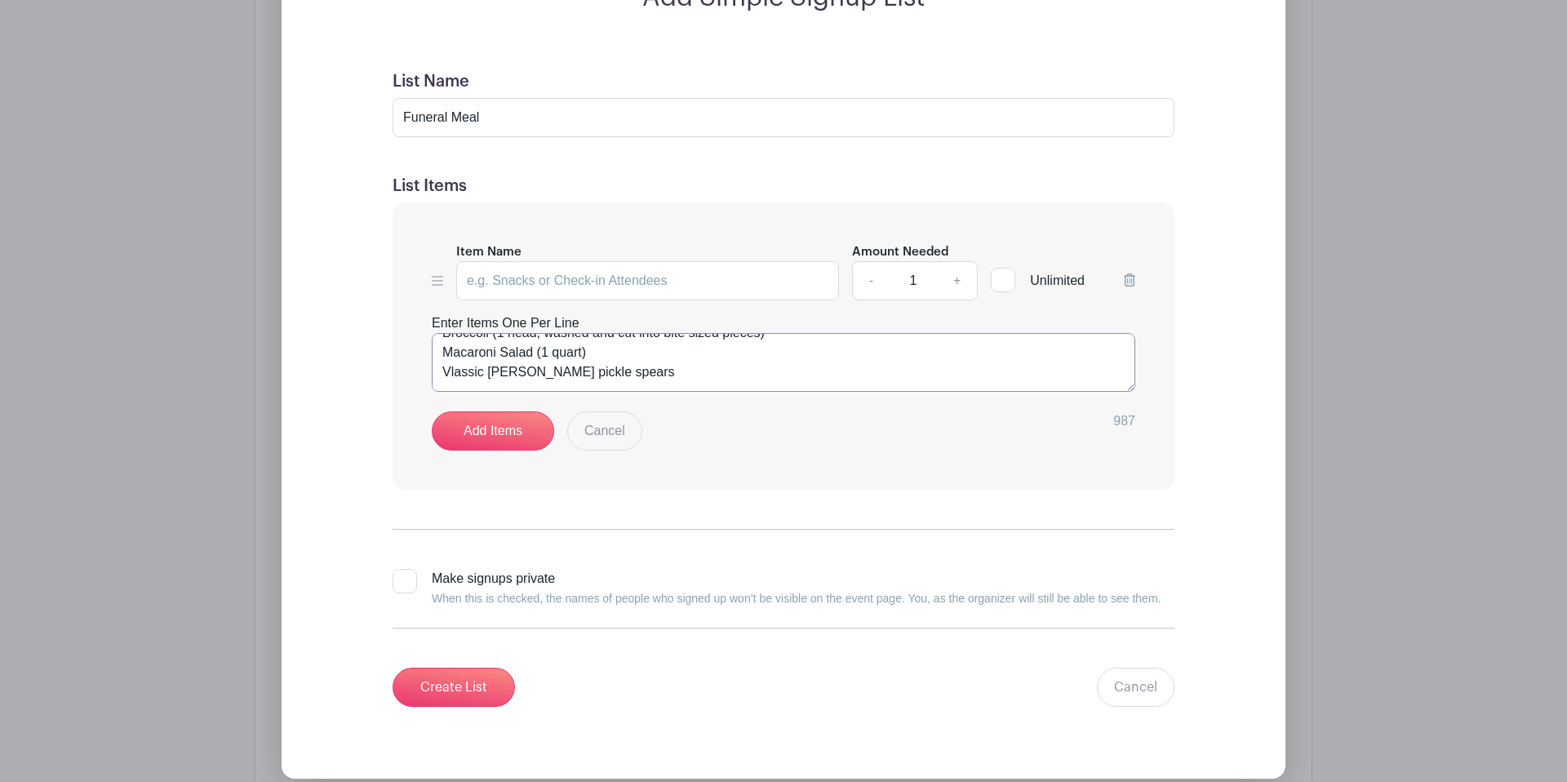
click at [629, 380] on textarea "Romaine Lettuce (1 Head, sectioned into sandwich-sized pieces) Tomatoes (1 Larg…" at bounding box center [783, 362] width 703 height 59
drag, startPoint x: 619, startPoint y: 366, endPoint x: 645, endPoint y: 365, distance: 26.9
click at [622, 366] on textarea "Romaine Lettuce (1 Head, sectioned into sandwich-sized pieces) Tomatoes (1 Larg…" at bounding box center [783, 361] width 703 height 59
click at [684, 364] on textarea "Romaine Lettuce (1 Head, sectioned into sandwich-sized pieces) Tomatoes (1 Larg…" at bounding box center [783, 361] width 703 height 59
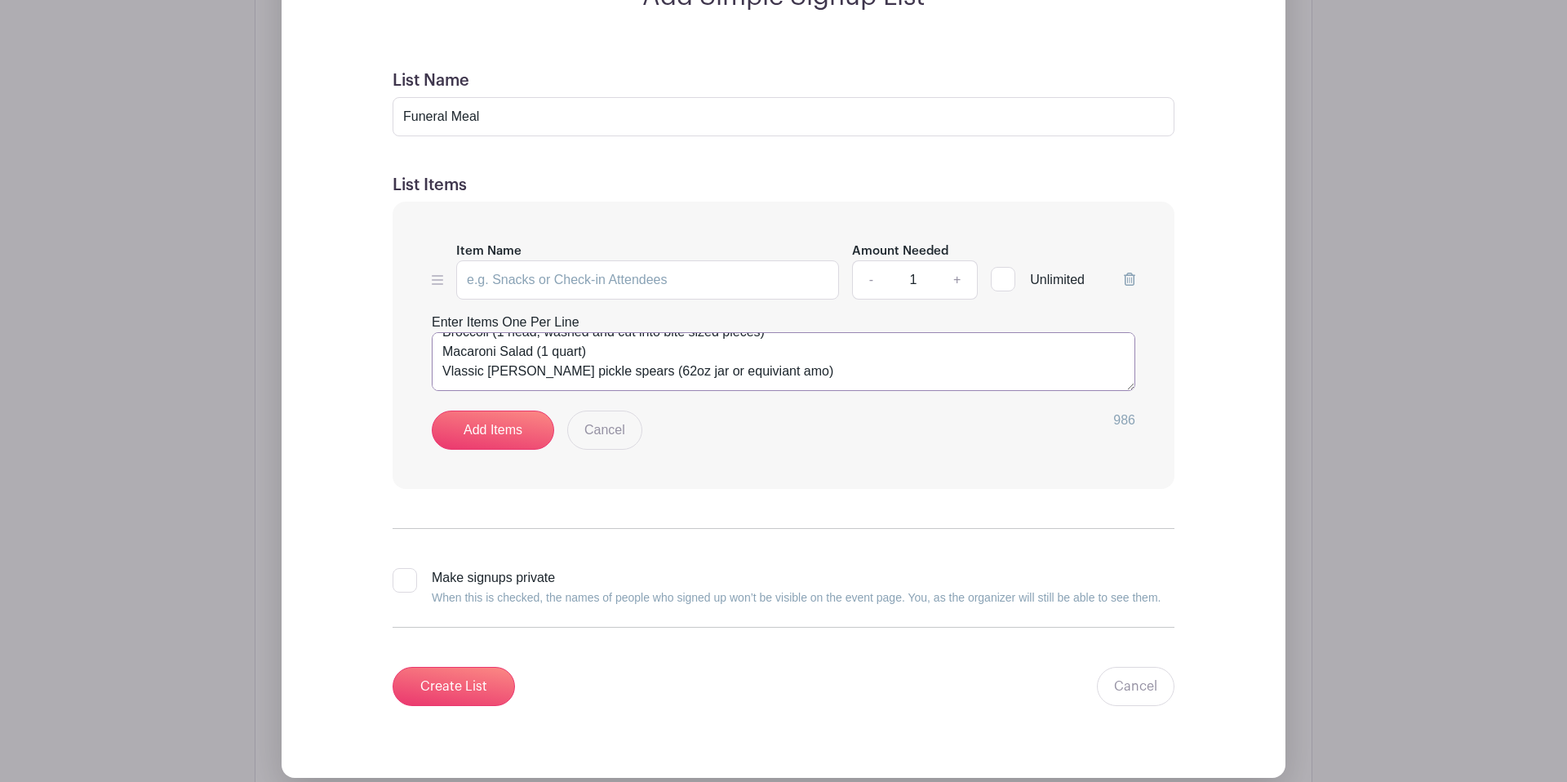
click at [694, 362] on textarea "Romaine Lettuce (1 Head, sectioned into sandwich-sized pieces) Tomatoes (1 Larg…" at bounding box center [783, 361] width 703 height 59
click at [710, 367] on textarea "Romaine Lettuce (1 Head, sectioned into sandwich-sized pieces) Tomatoes (1 Larg…" at bounding box center [783, 361] width 703 height 59
click at [746, 366] on textarea "Romaine Lettuce (1 Head, sectioned into sandwich-sized pieces) Tomatoes (1 Larg…" at bounding box center [783, 361] width 703 height 59
click at [723, 369] on textarea "Romaine Lettuce (1 Head, sectioned into sandwich-sized pieces) Tomatoes (1 Larg…" at bounding box center [783, 361] width 703 height 59
click at [792, 361] on textarea "Romaine Lettuce (1 Head, sectioned into sandwich-sized pieces) Tomatoes (1 Larg…" at bounding box center [783, 361] width 703 height 59
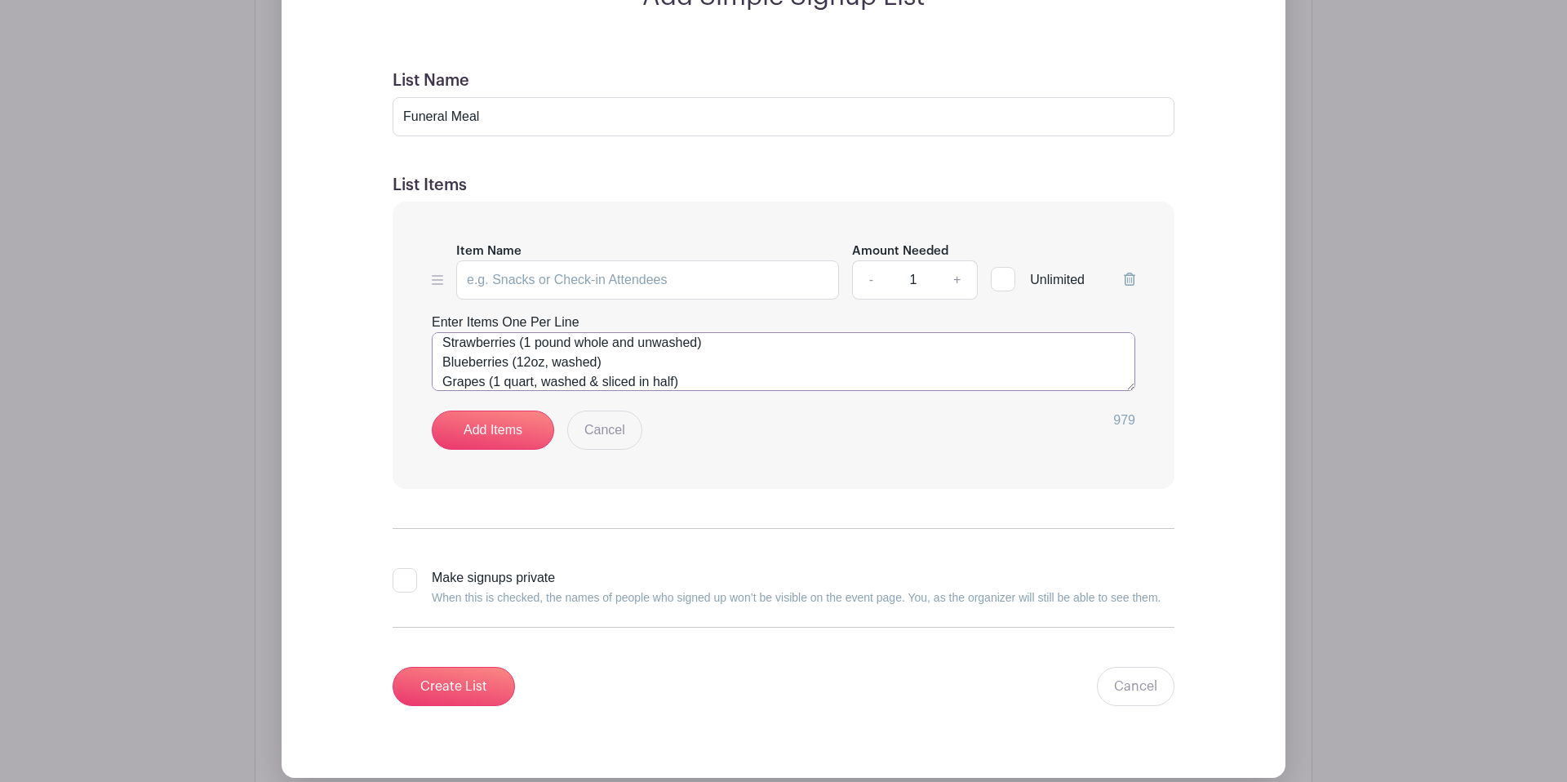
scroll to position [342, 0]
type textarea "Romaine Lettuce (1 Head, sectioned into sandwich-sized pieces) Tomatoes (1 Larg…"
click at [468, 431] on link "Add Items" at bounding box center [493, 429] width 122 height 39
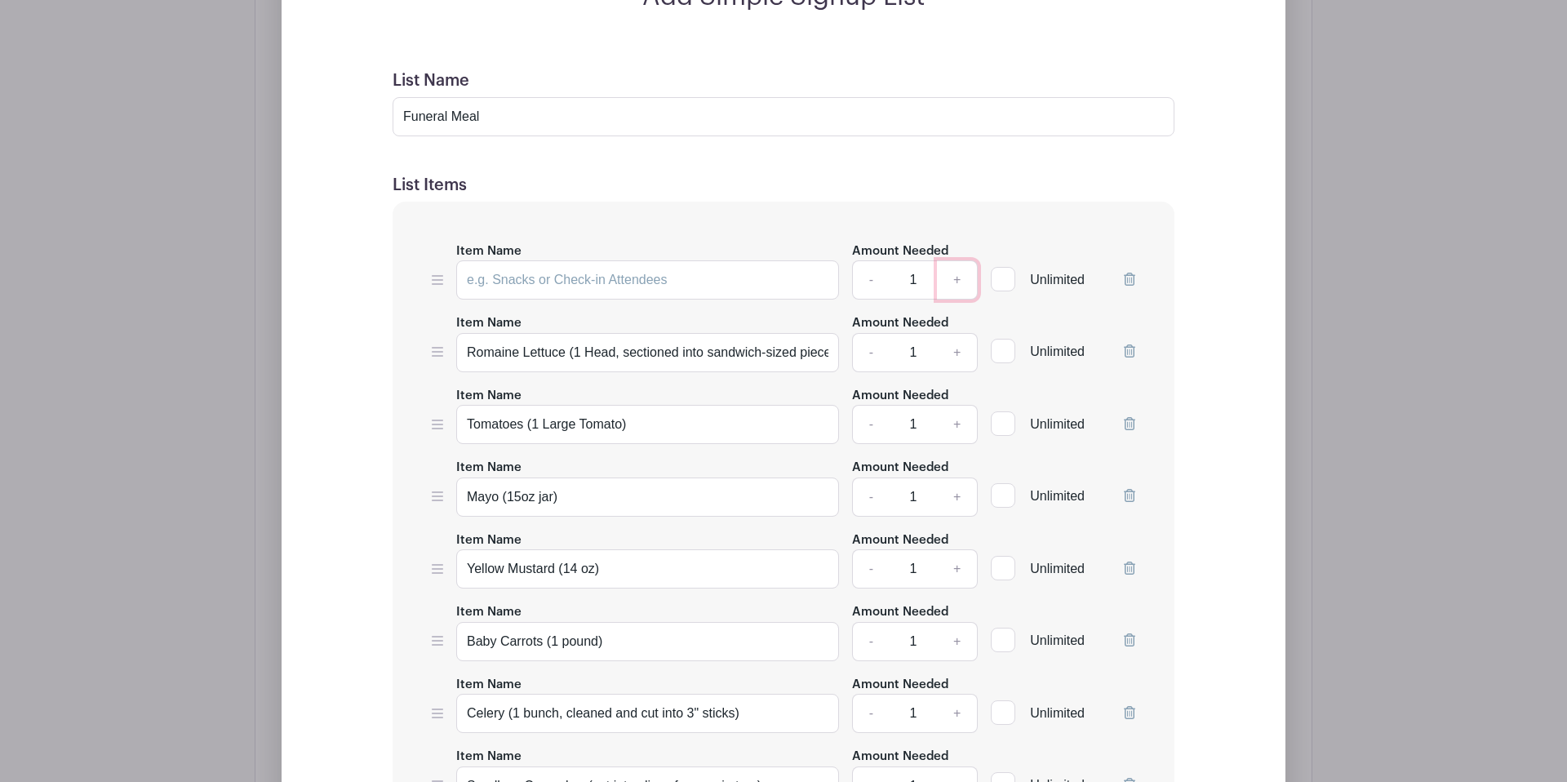
click at [969, 280] on link "+" at bounding box center [957, 279] width 41 height 39
click at [867, 283] on link "-" at bounding box center [871, 279] width 38 height 39
type input "1"
click at [1134, 277] on icon at bounding box center [1129, 279] width 11 height 13
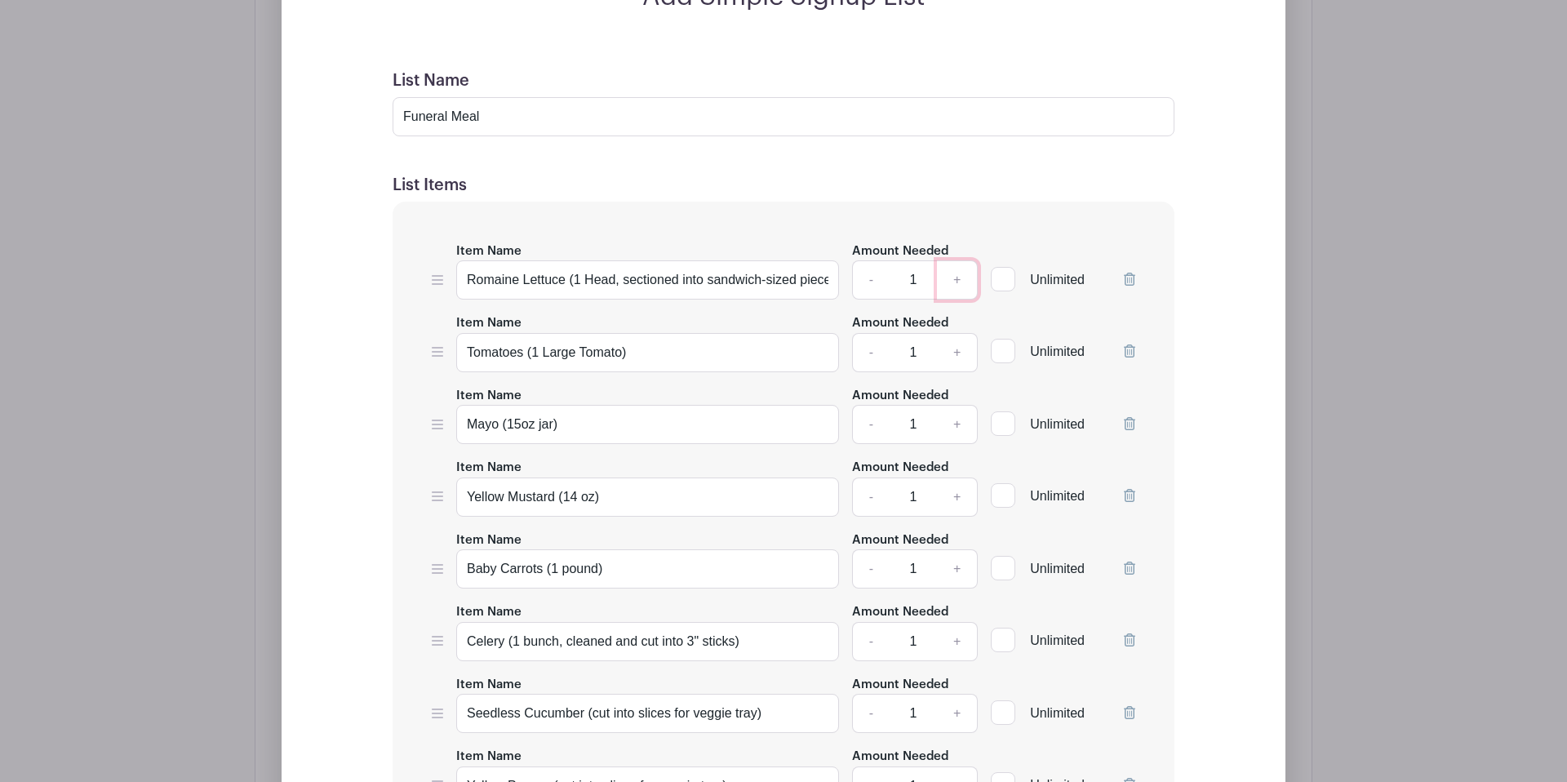
click at [960, 286] on link "+" at bounding box center [957, 279] width 41 height 39
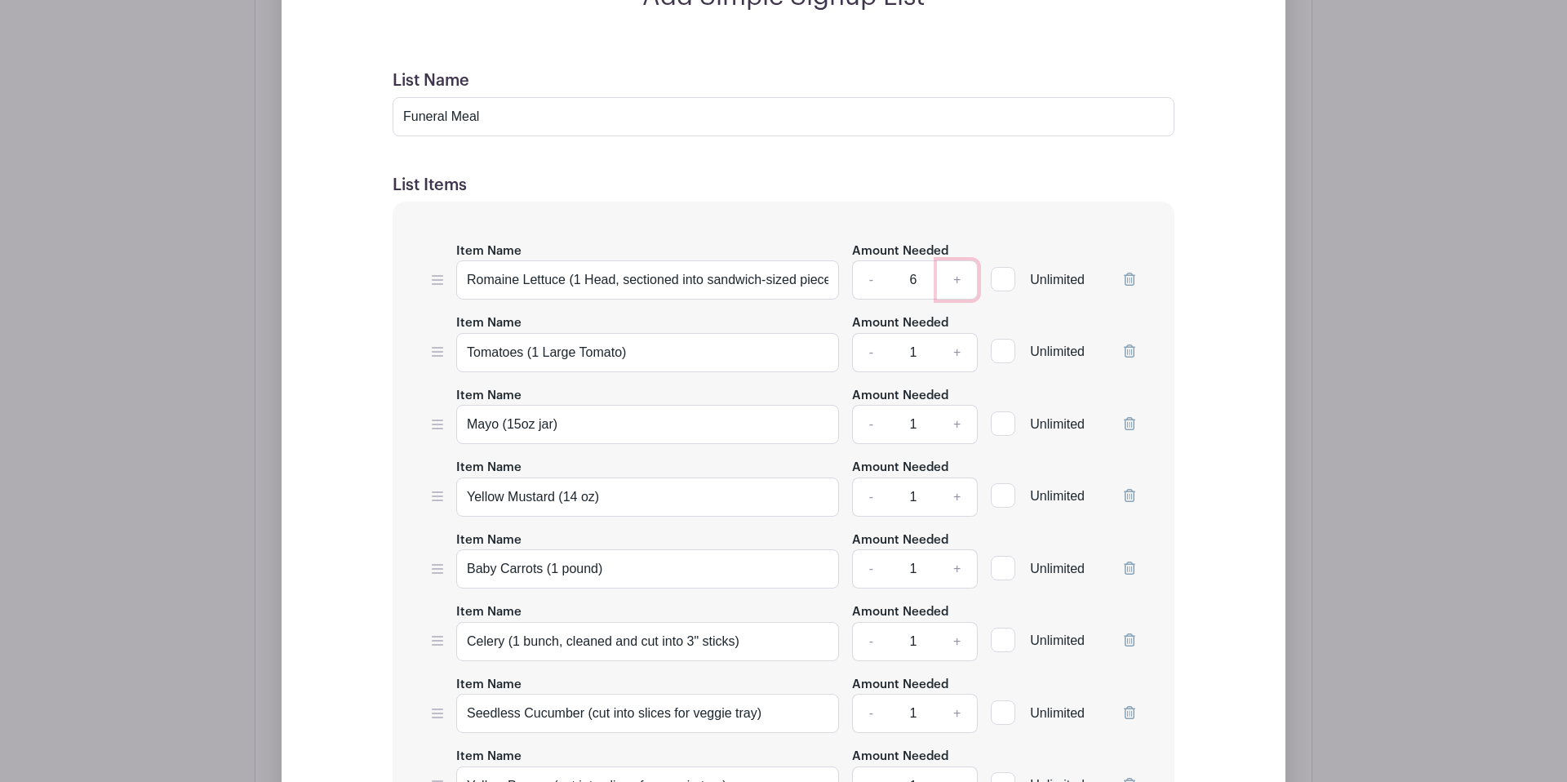
click at [960, 277] on link "+" at bounding box center [957, 279] width 41 height 39
type input "8"
click at [960, 352] on link "+" at bounding box center [957, 352] width 41 height 39
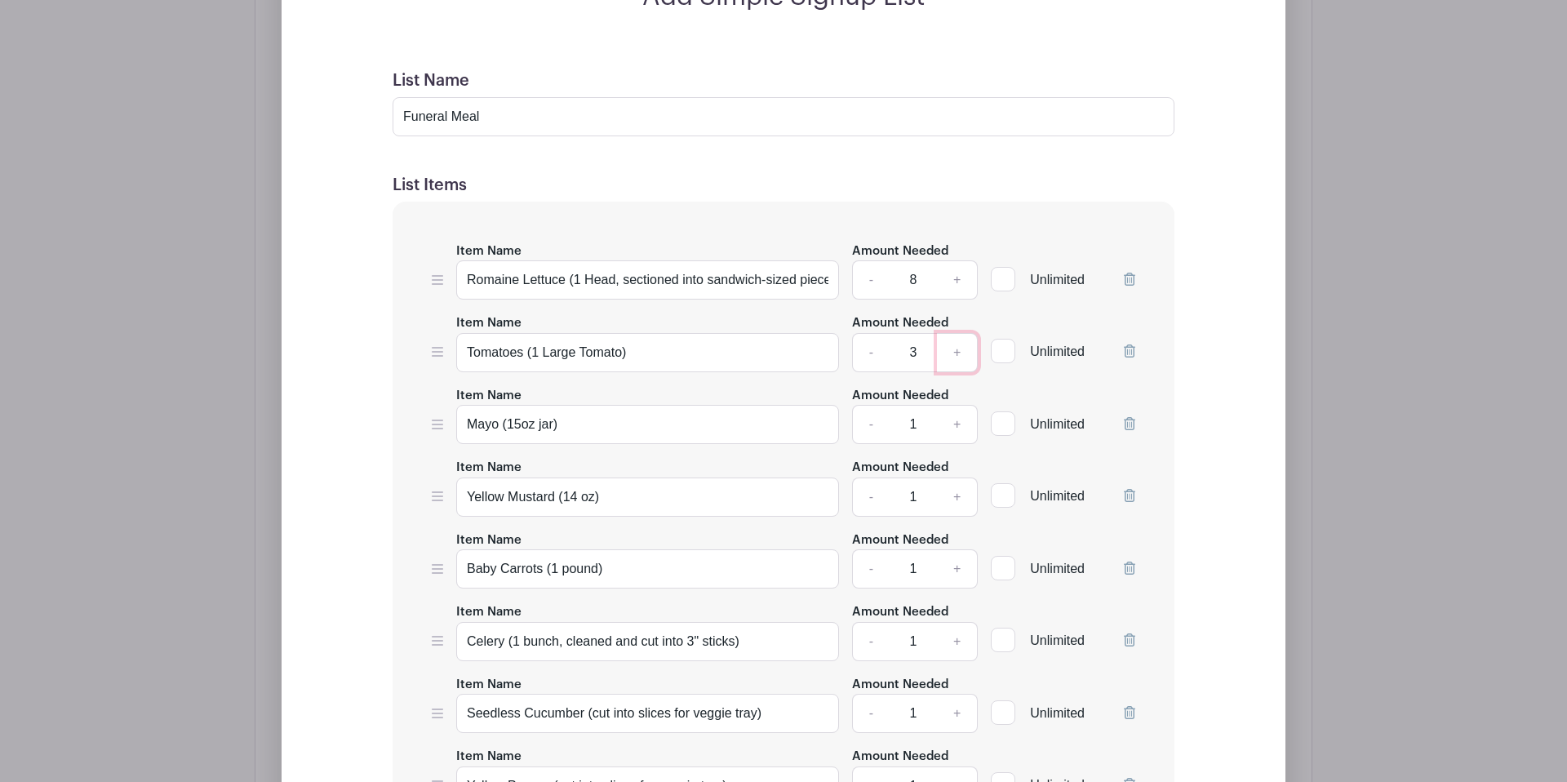
click at [960, 352] on link "+" at bounding box center [957, 352] width 41 height 39
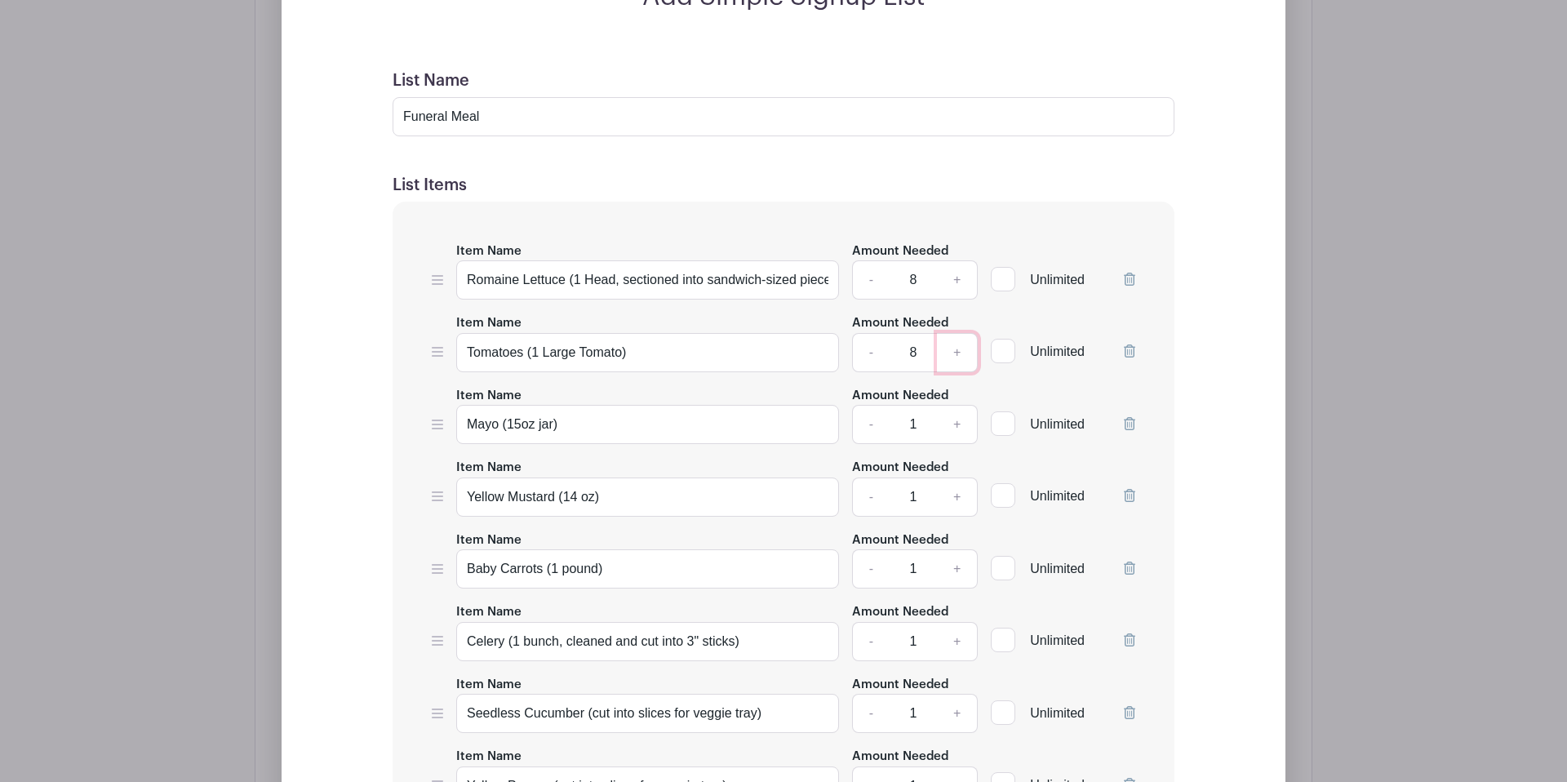
click at [960, 352] on link "+" at bounding box center [957, 352] width 41 height 39
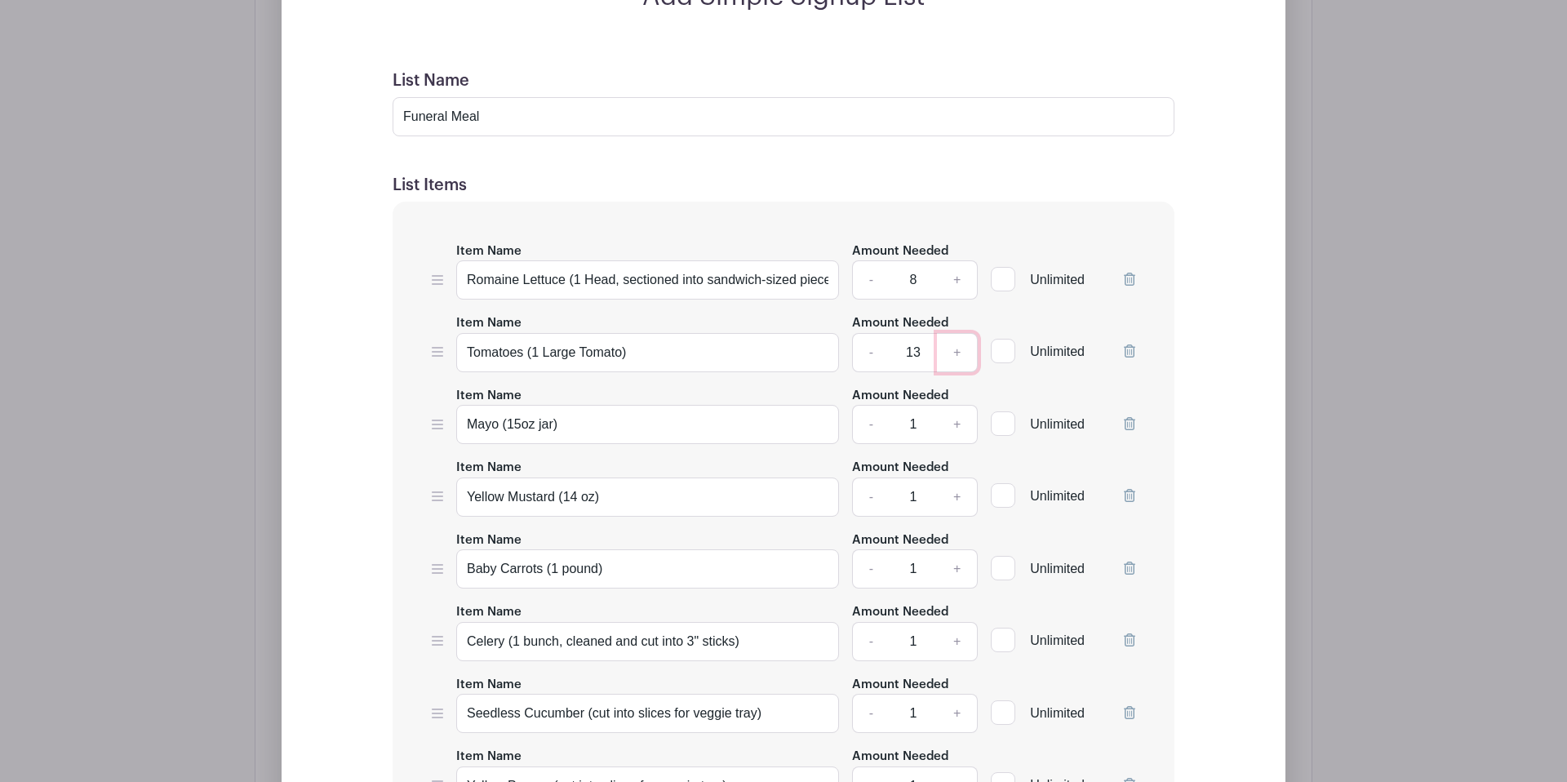
click at [960, 352] on link "+" at bounding box center [957, 352] width 41 height 39
type input "15"
click at [960, 428] on link "+" at bounding box center [957, 424] width 41 height 39
type input "2"
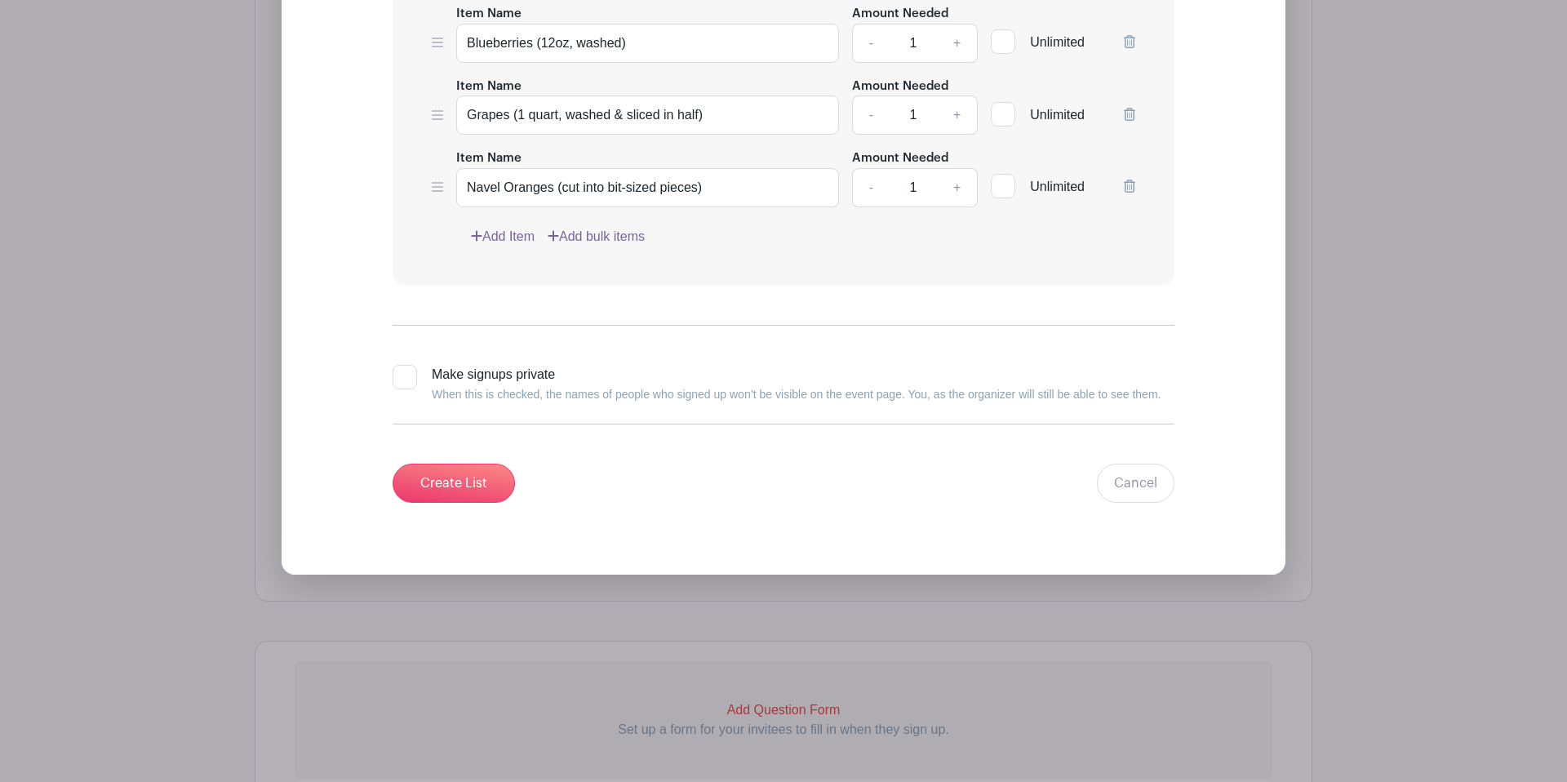
scroll to position [3080, 0]
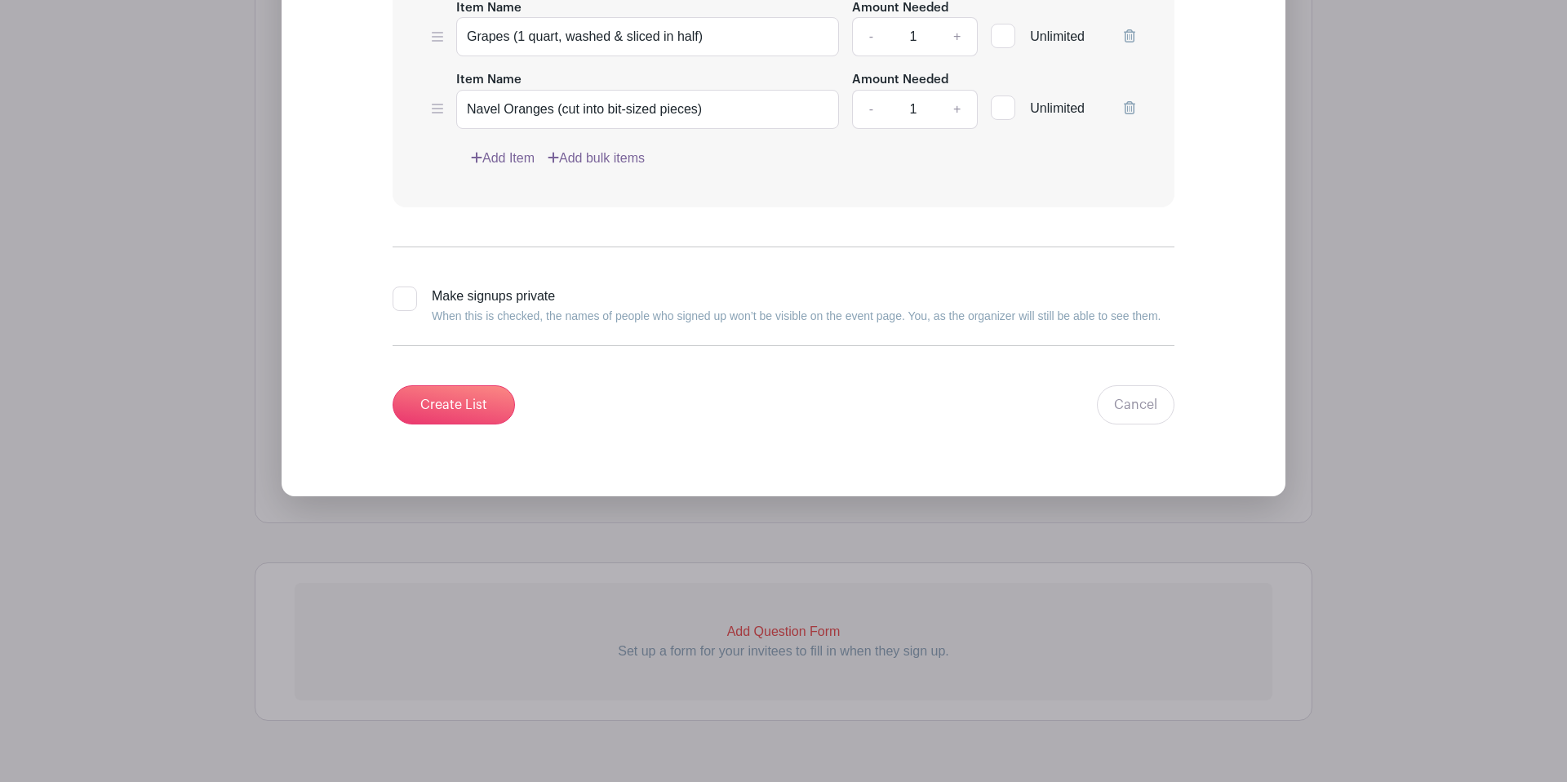
click at [495, 168] on link "Add Item" at bounding box center [503, 159] width 64 height 20
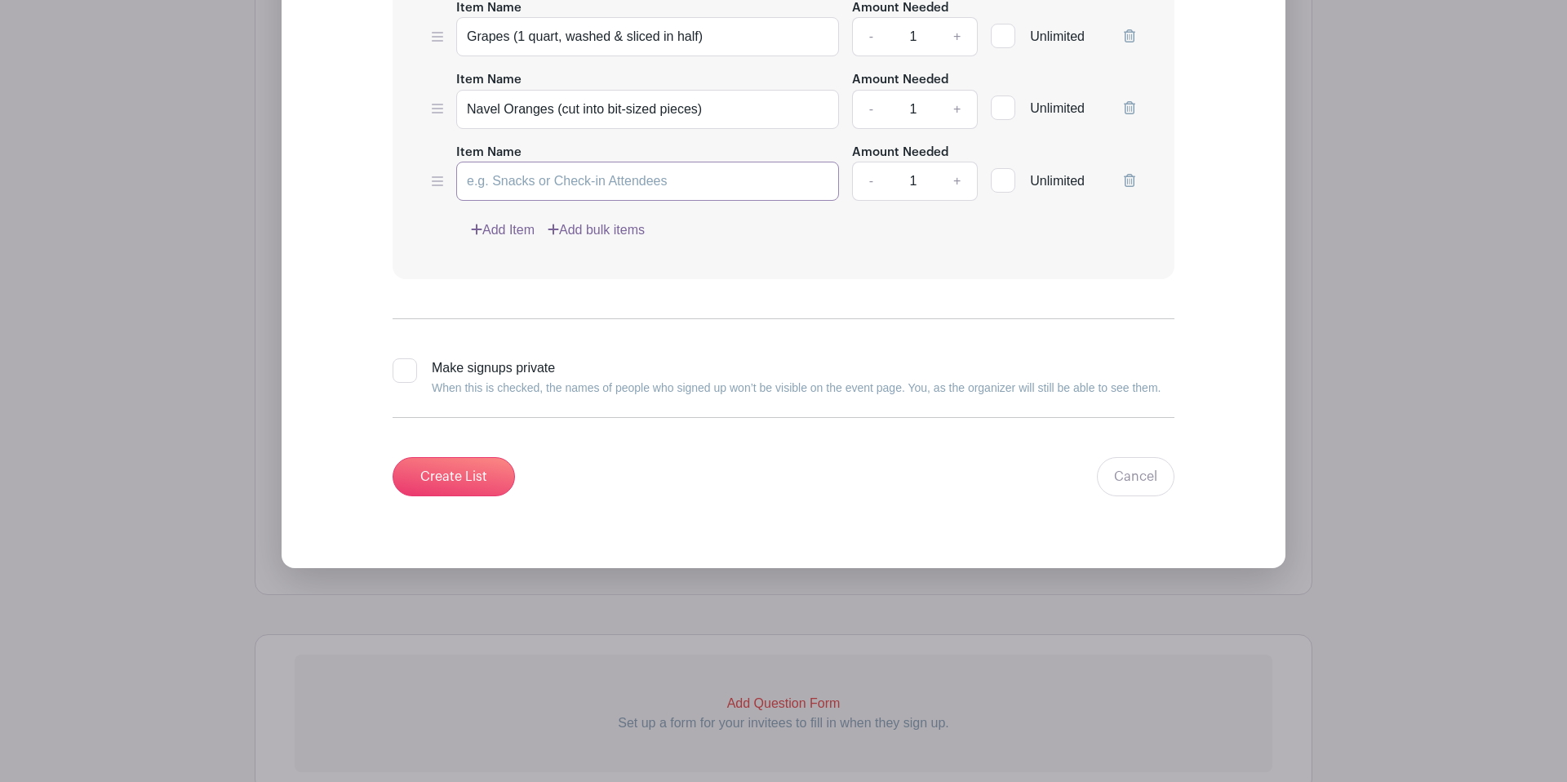
click at [504, 201] on input "Item Name" at bounding box center [647, 181] width 383 height 39
click at [566, 201] on input "Hidden Valley Rach (36oz)" at bounding box center [647, 181] width 383 height 39
type input "[GEOGRAPHIC_DATA] (36oz)"
click at [956, 199] on link "+" at bounding box center [957, 181] width 41 height 39
type input "2"
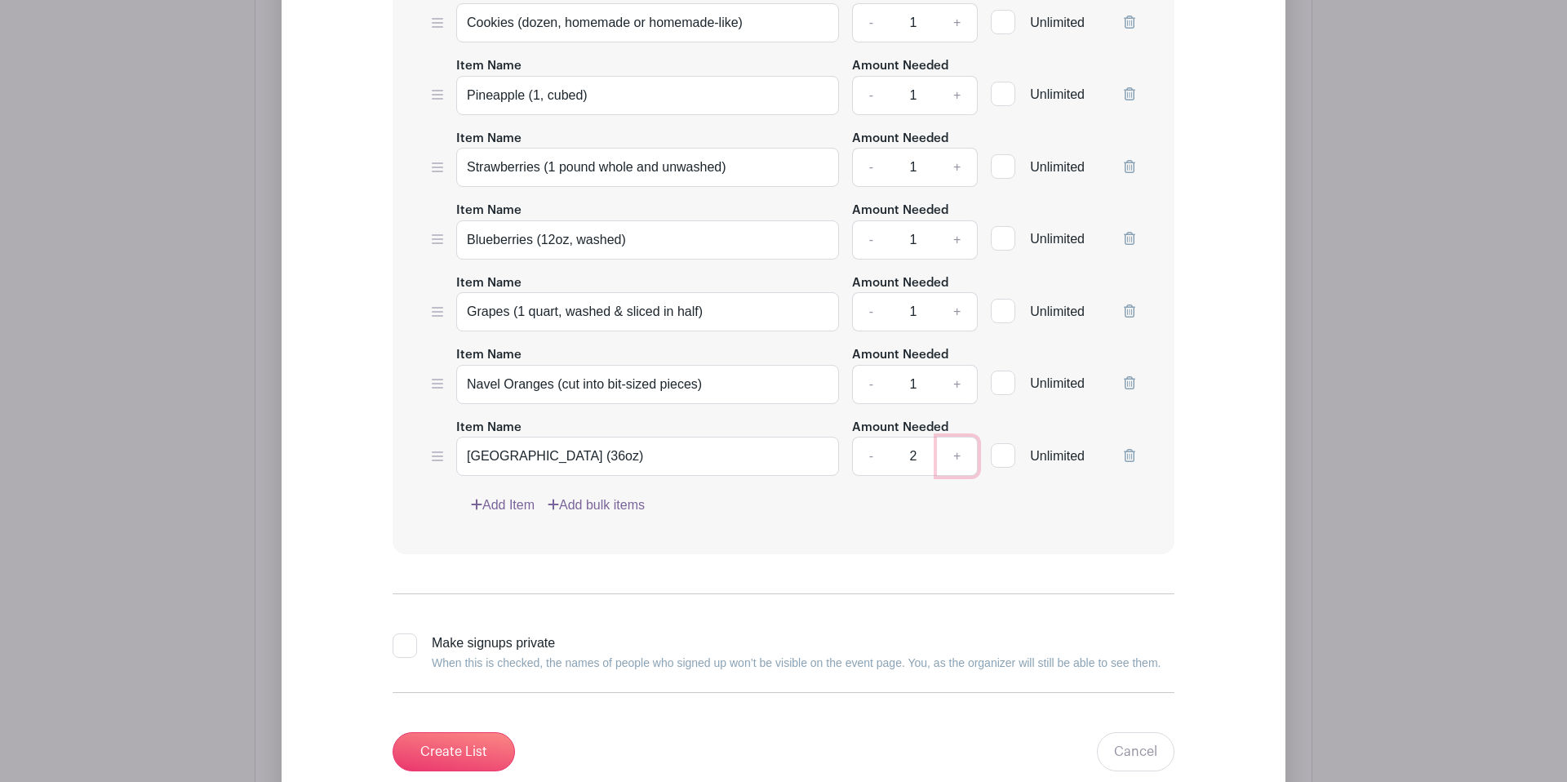
scroll to position [2801, 0]
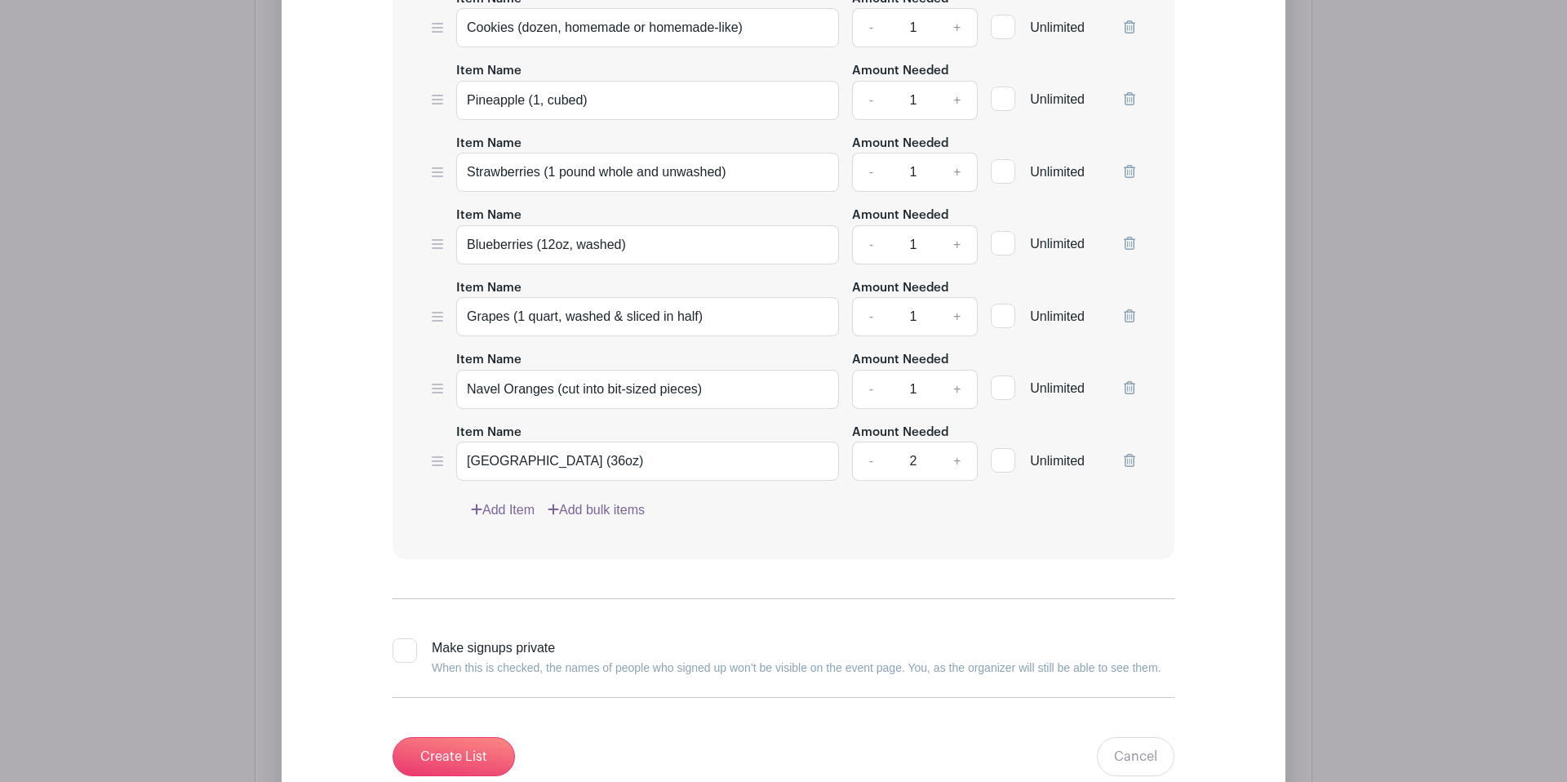
click at [444, 481] on div "Item Name [GEOGRAPHIC_DATA] (36oz) Amount Needed - 2 + Unlimited" at bounding box center [783, 452] width 703 height 60
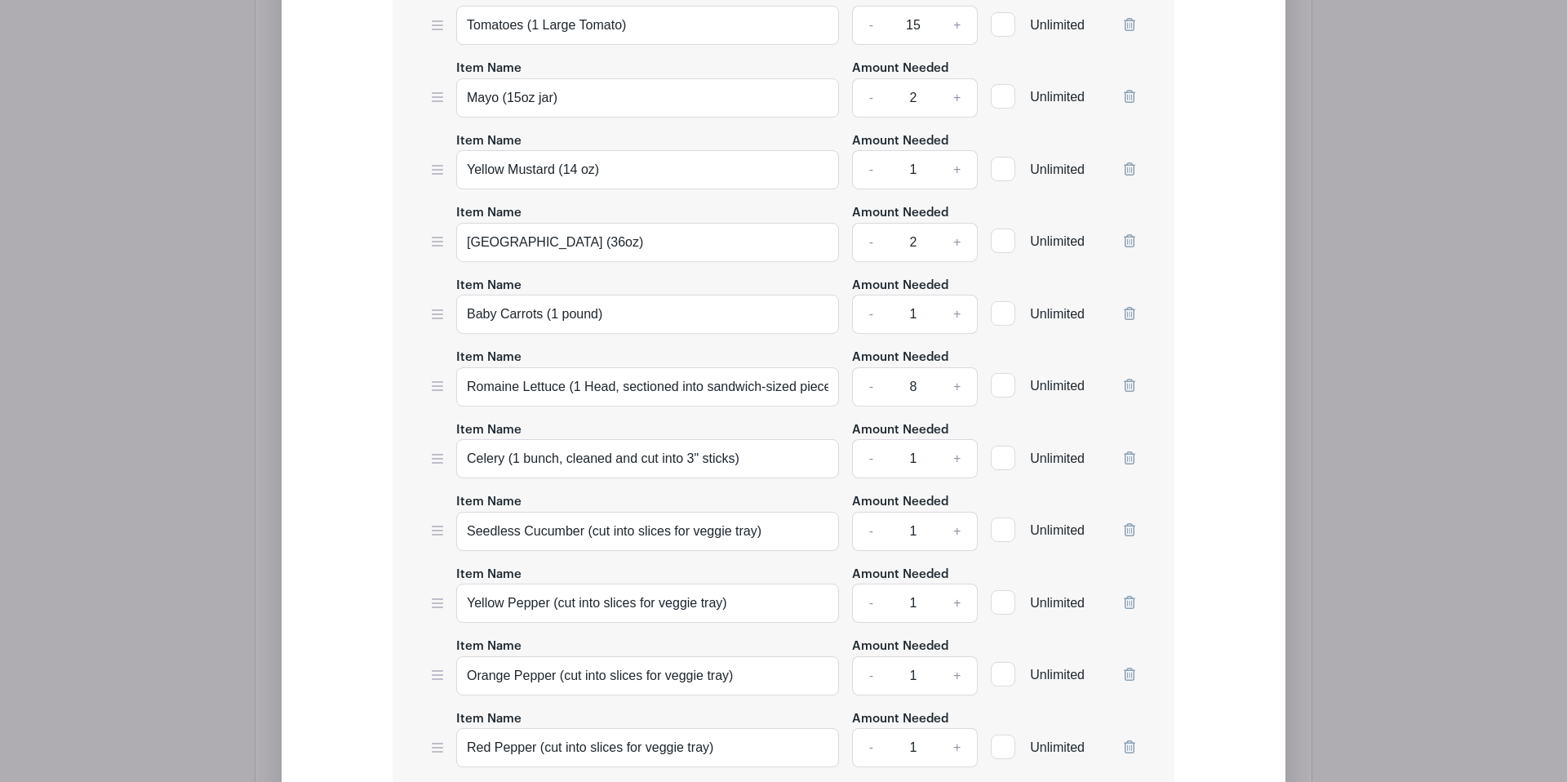
scroll to position [1813, 0]
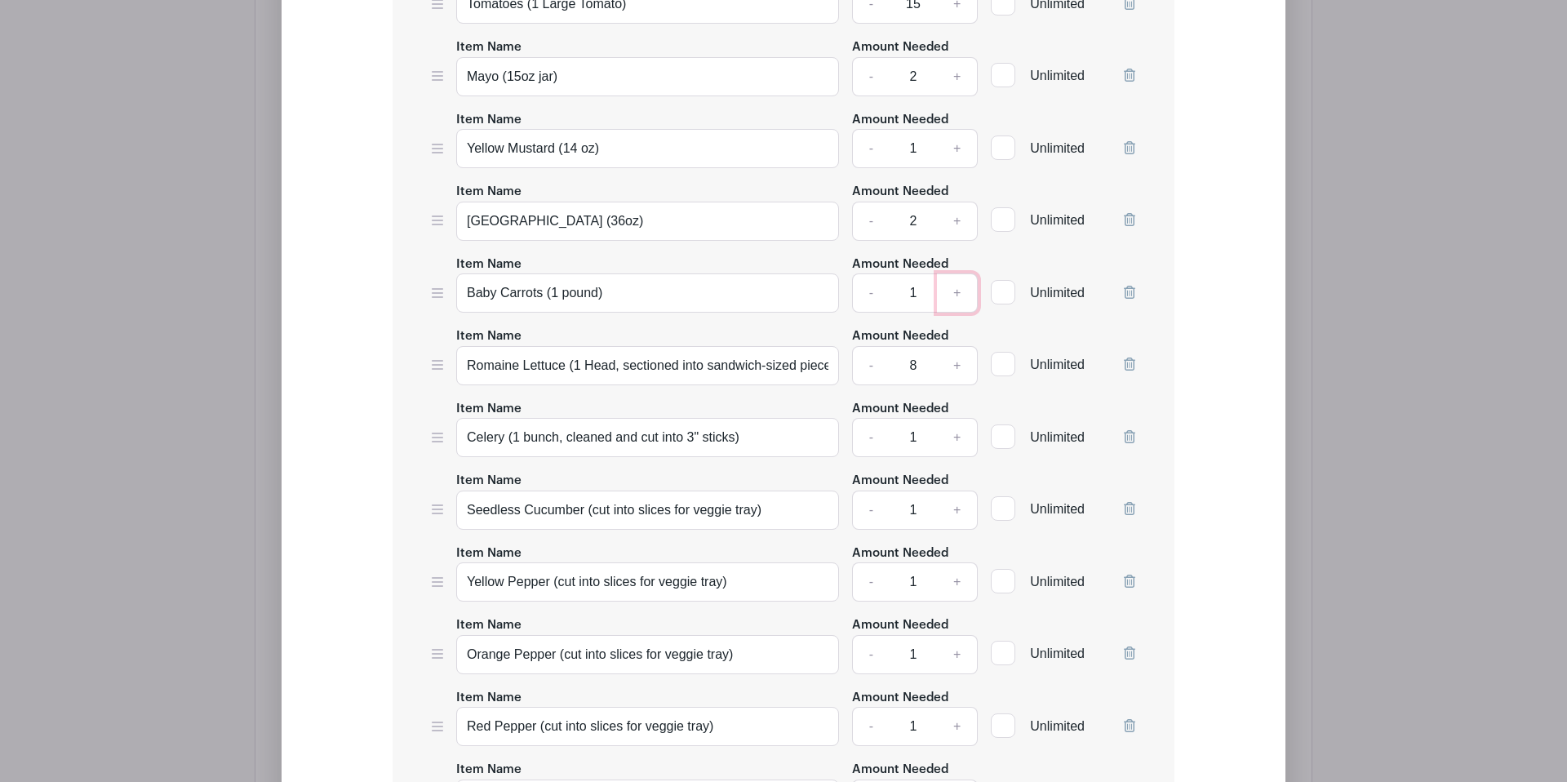
click at [949, 299] on link "+" at bounding box center [957, 292] width 41 height 39
click at [949, 299] on link "+" at bounding box center [957, 293] width 41 height 39
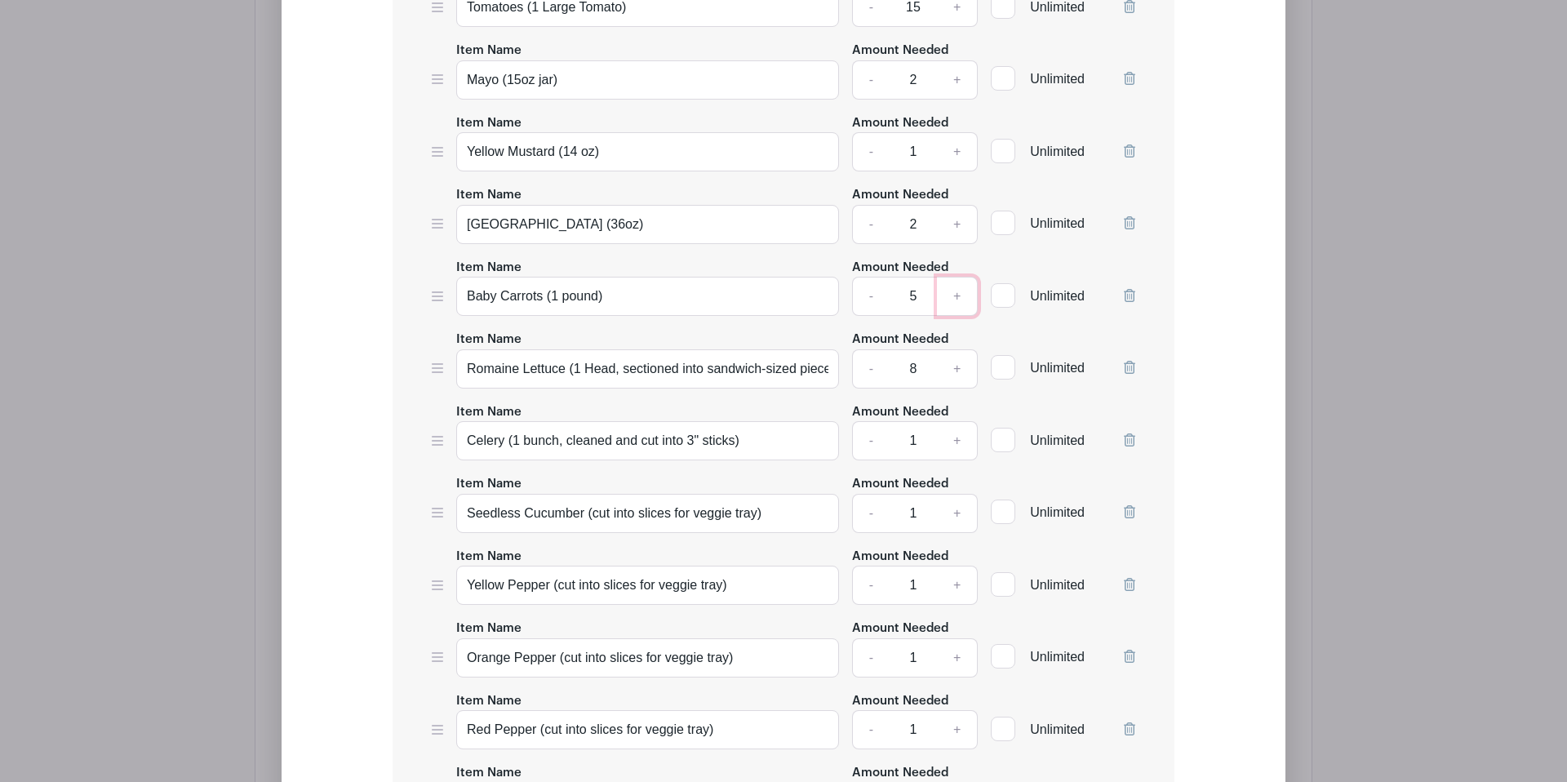
click at [949, 299] on link "+" at bounding box center [957, 296] width 41 height 39
type input "6"
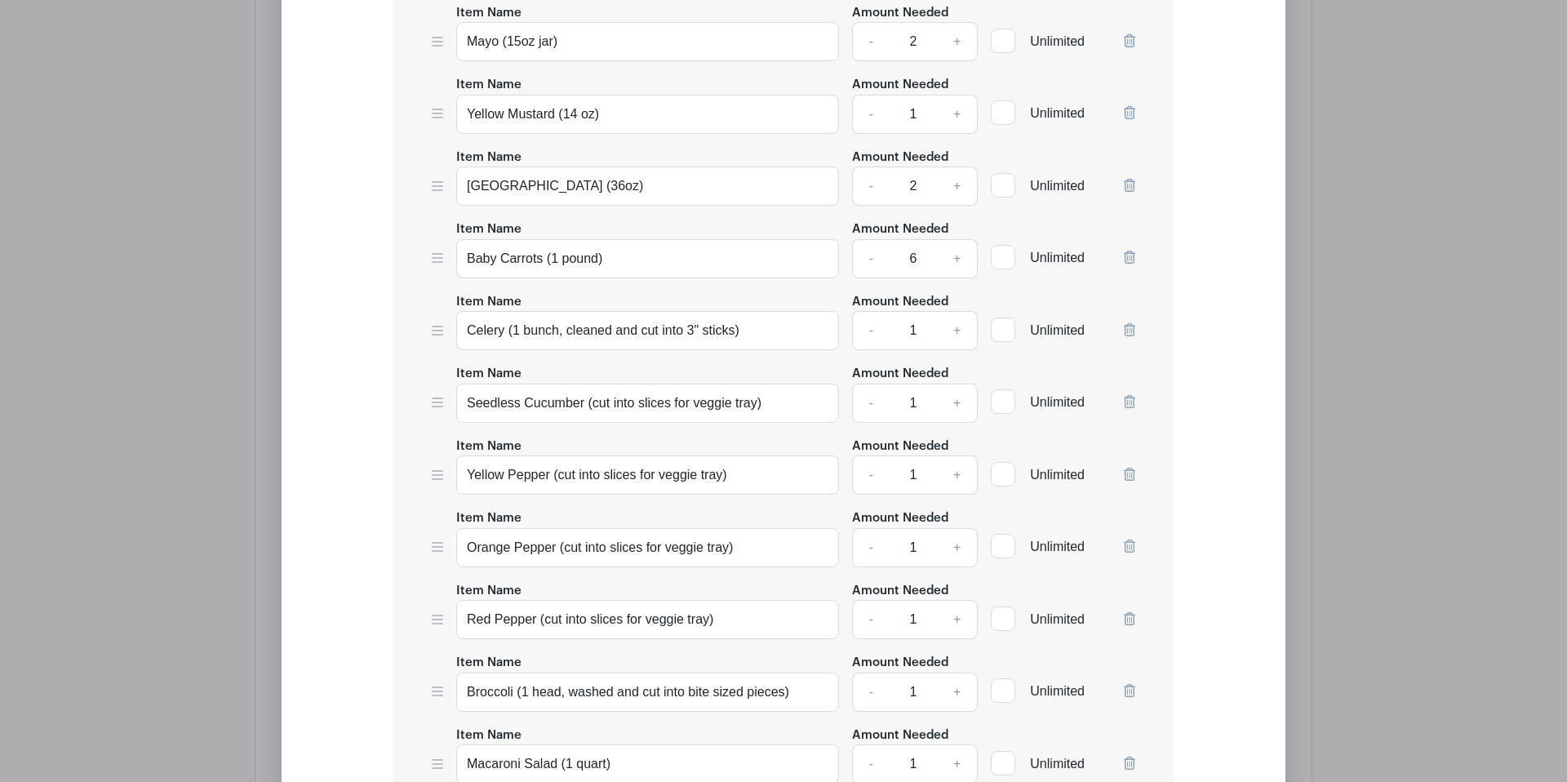
scroll to position [1923, 0]
click at [956, 338] on link "+" at bounding box center [957, 327] width 41 height 39
click at [956, 338] on link "+" at bounding box center [957, 329] width 41 height 39
click at [956, 338] on link "+" at bounding box center [957, 333] width 41 height 39
type input "4"
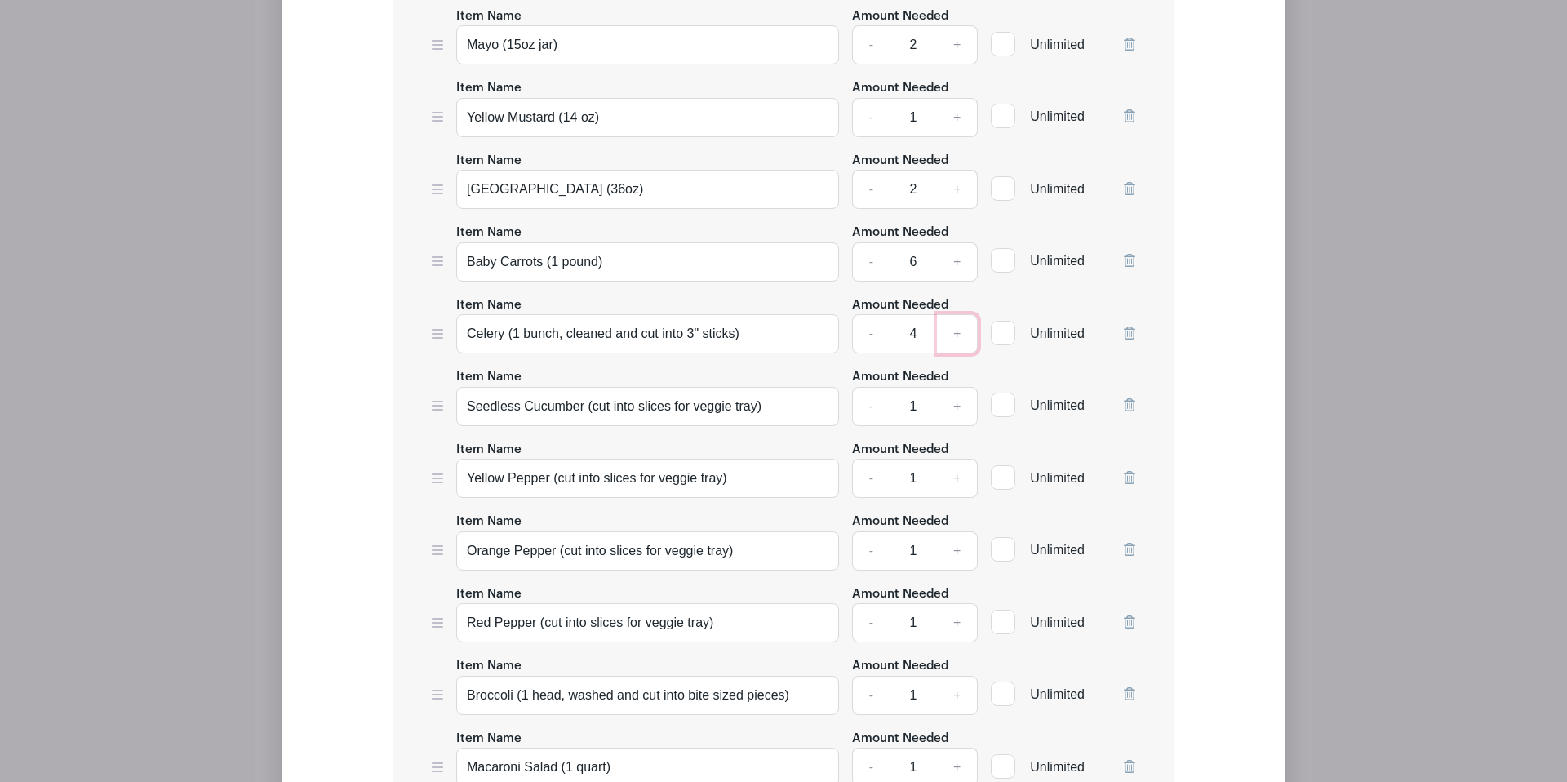
scroll to position [1916, 0]
click at [959, 415] on link "+" at bounding box center [957, 407] width 41 height 39
type input "2"
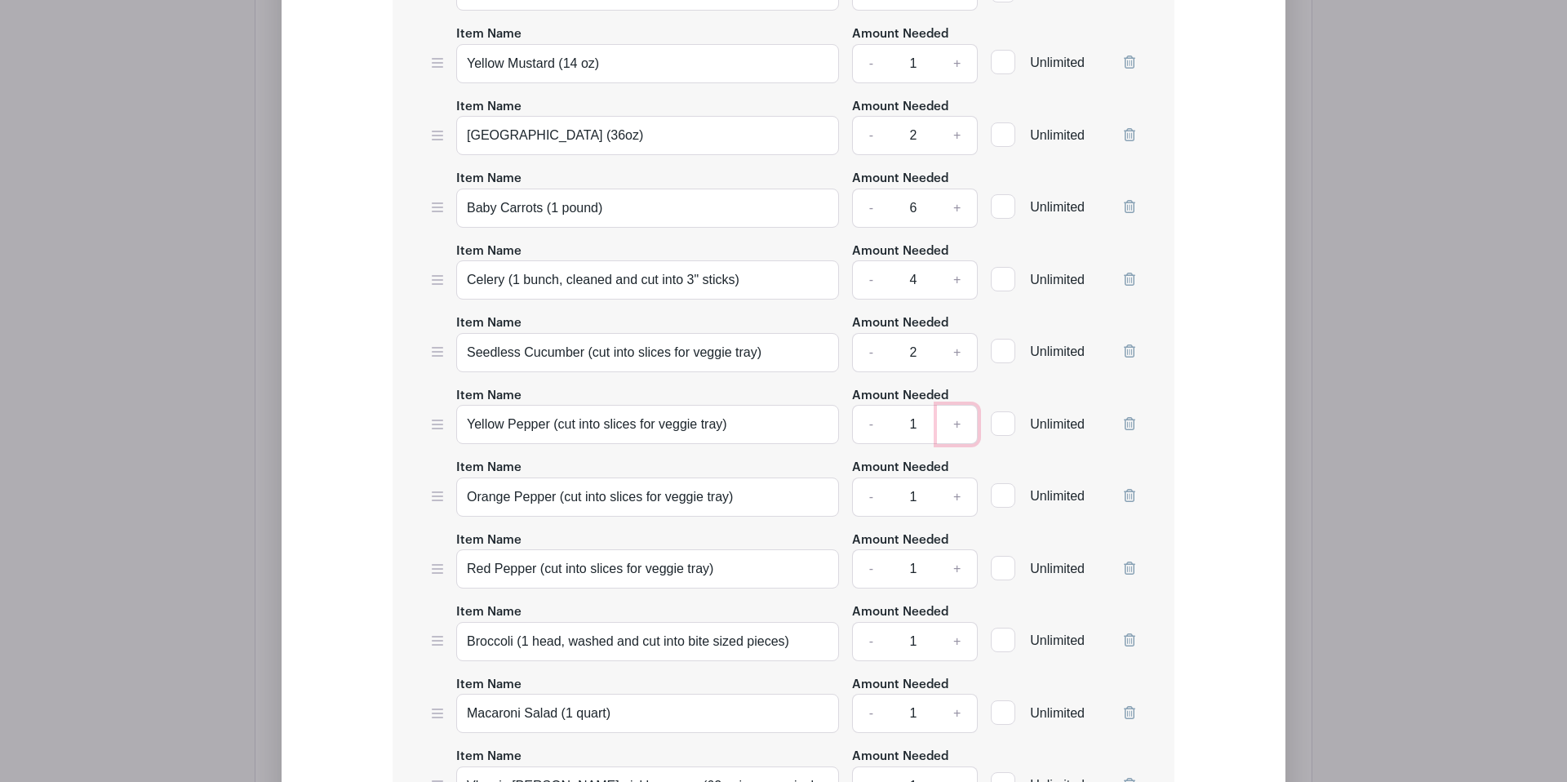
click at [958, 430] on link "+" at bounding box center [957, 424] width 41 height 39
type input "2"
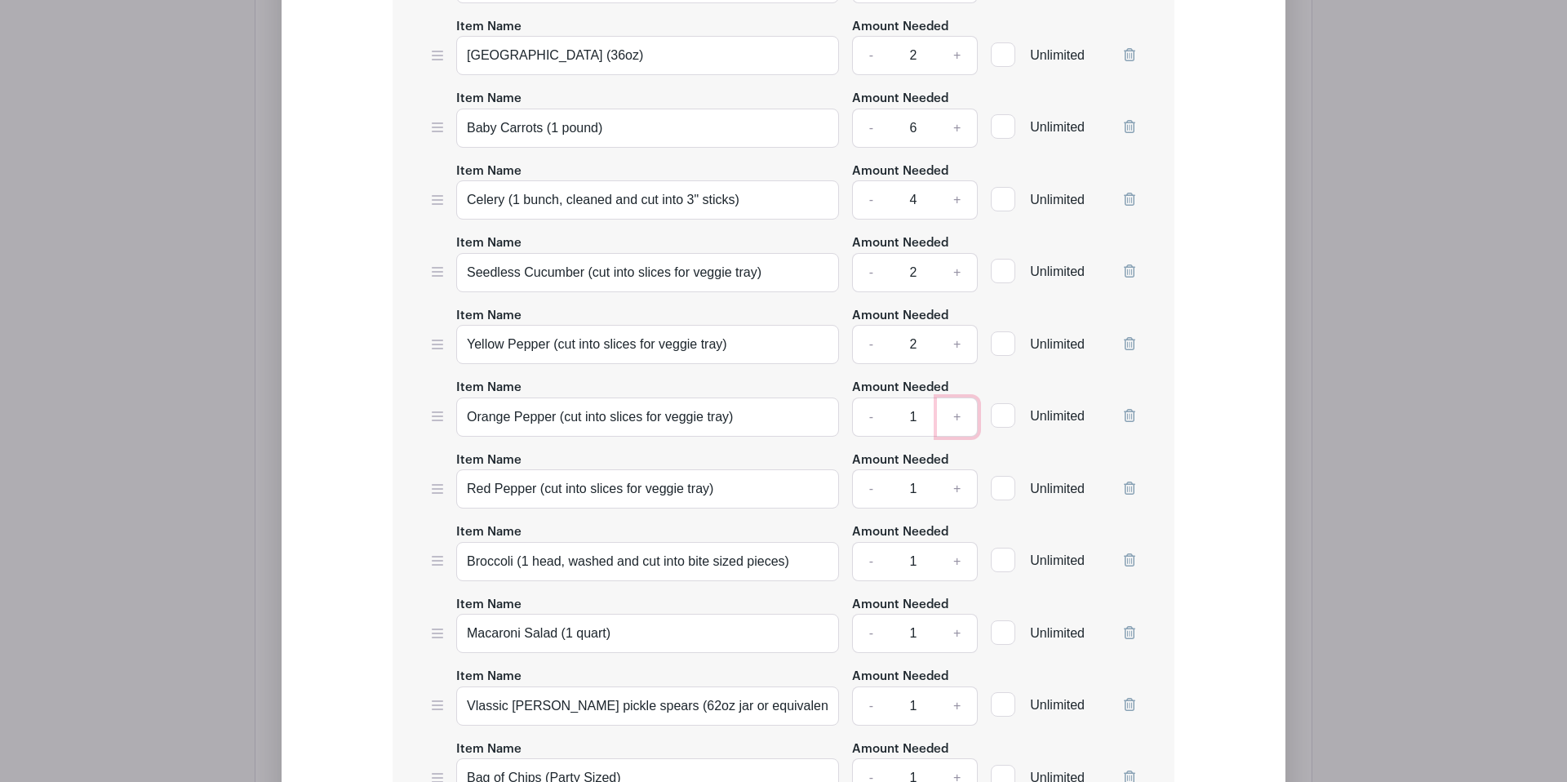
click at [958, 431] on link "+" at bounding box center [957, 416] width 41 height 39
type input "2"
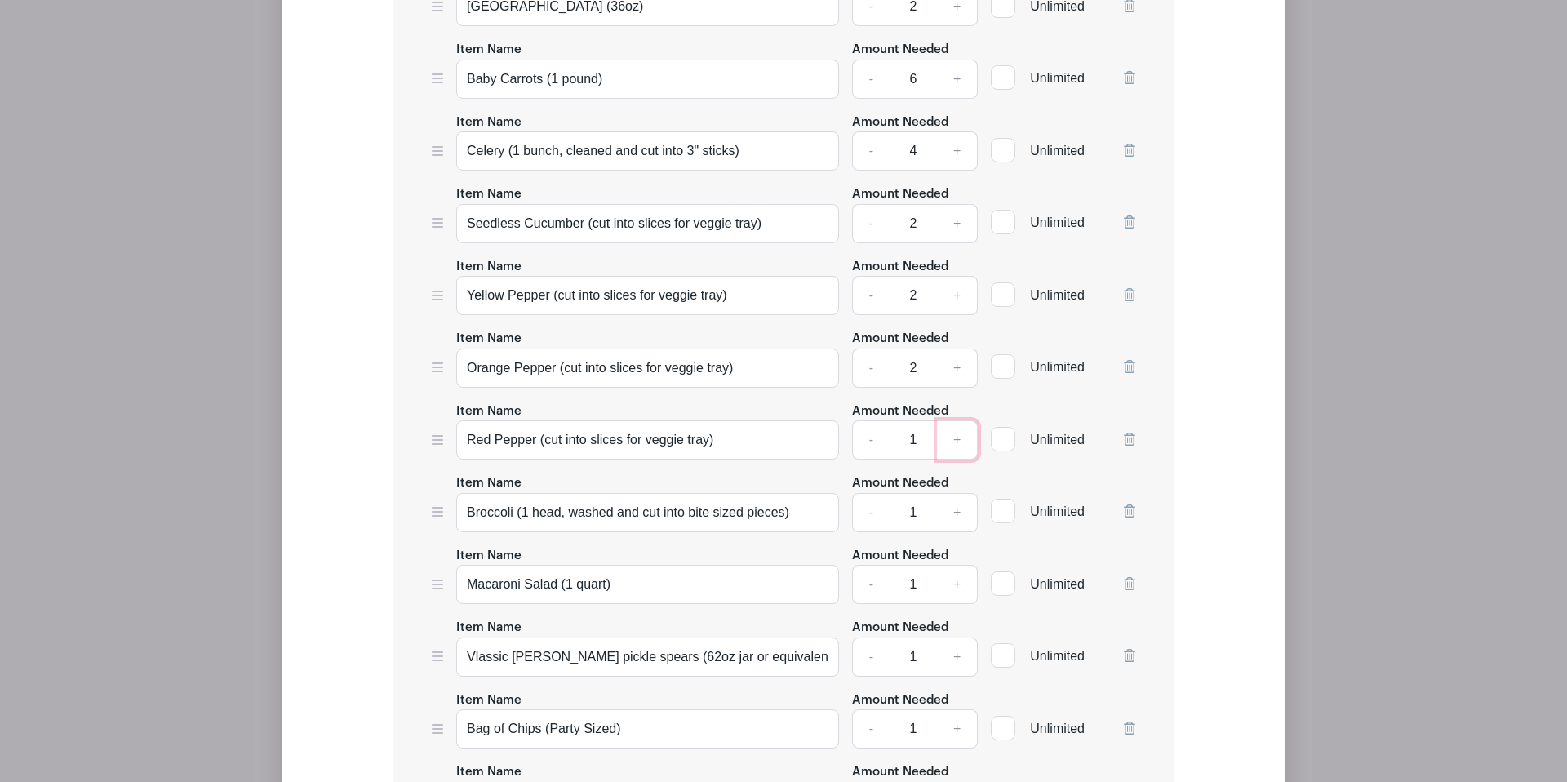
click at [960, 451] on link "+" at bounding box center [957, 439] width 41 height 39
type input "2"
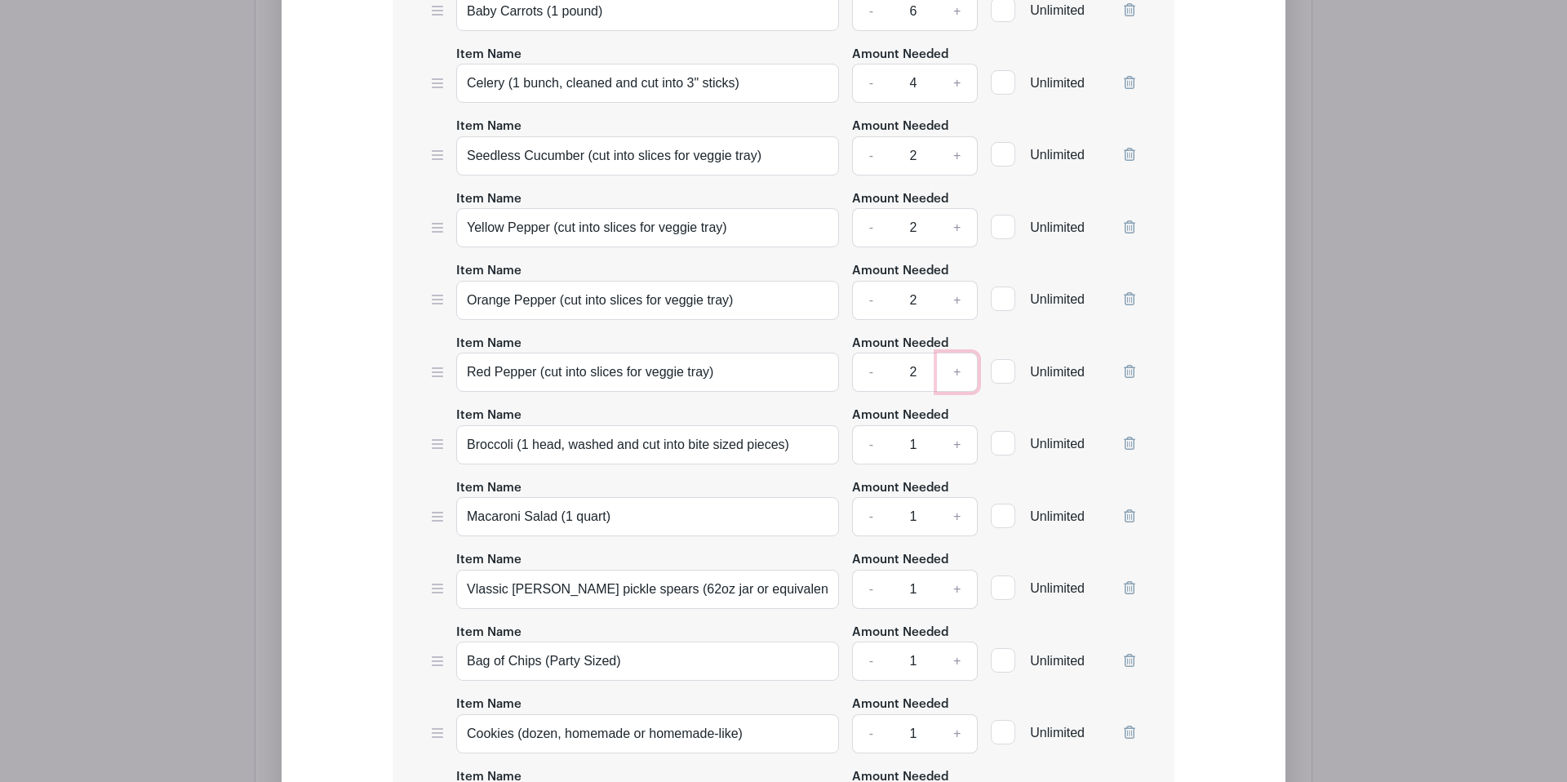
scroll to position [2168, 0]
click at [951, 455] on link "+" at bounding box center [957, 443] width 41 height 39
type input "2"
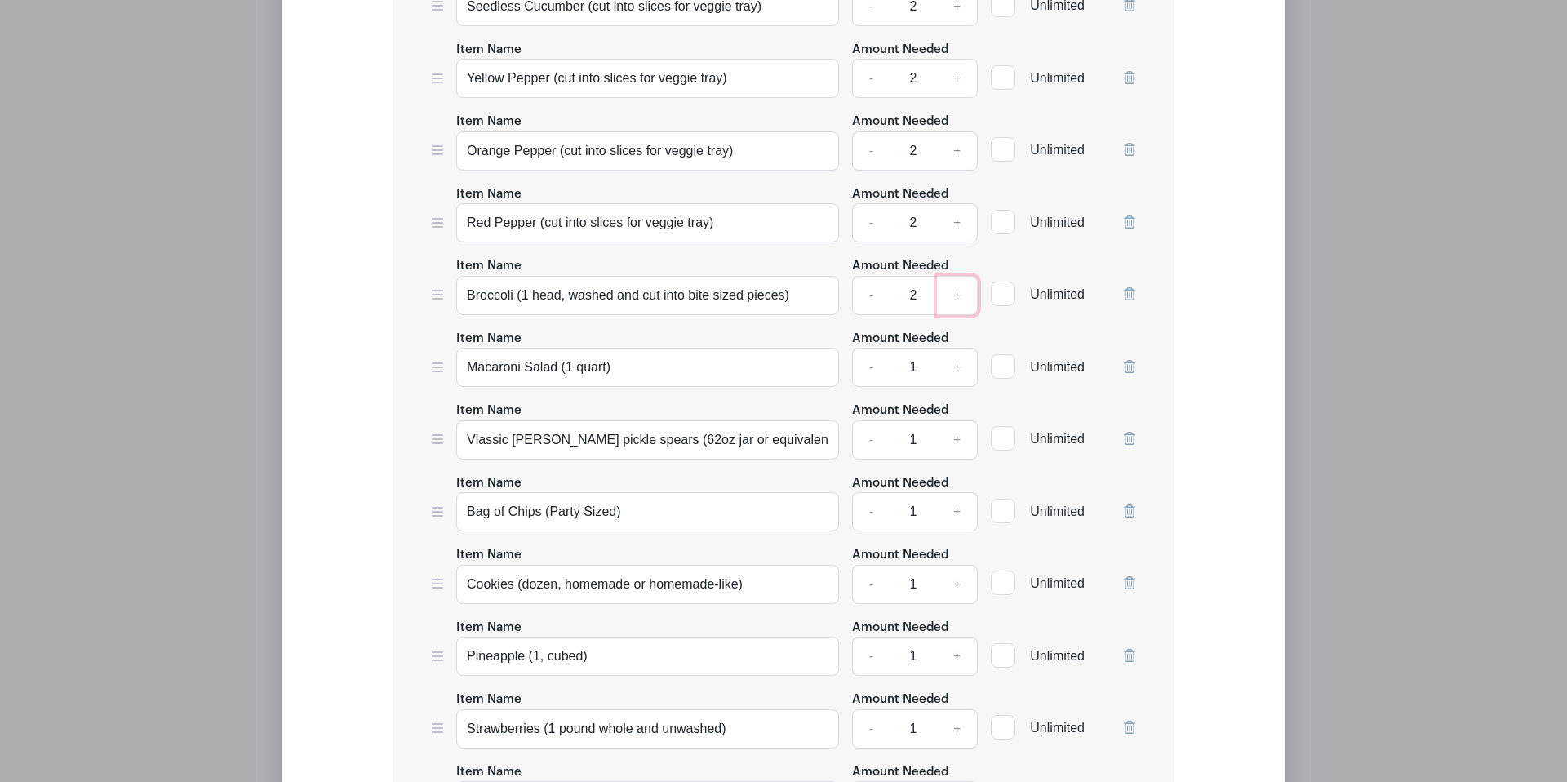
scroll to position [2317, 0]
click at [956, 378] on link "+" at bounding box center [957, 366] width 41 height 39
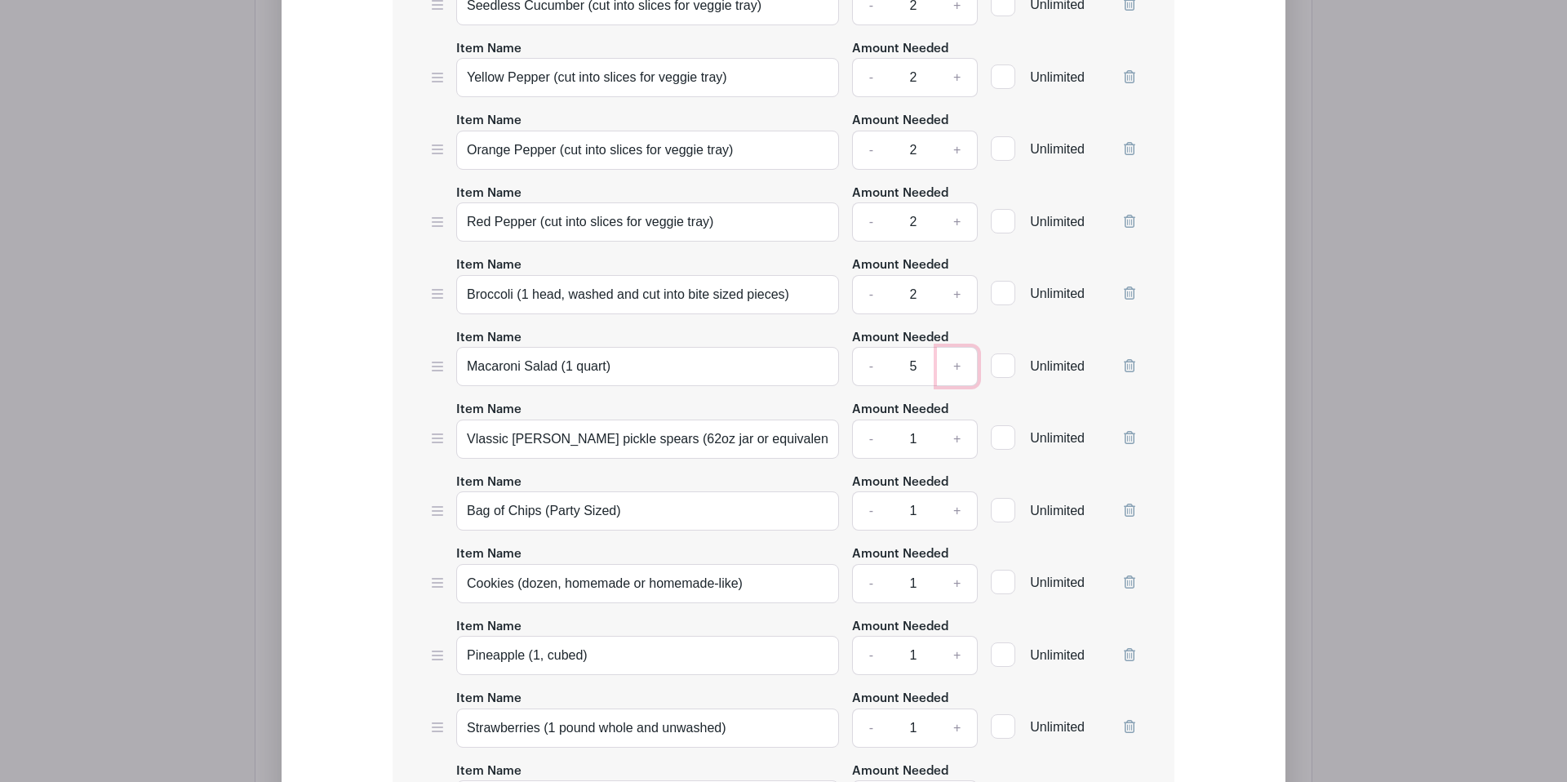
click at [956, 378] on link "+" at bounding box center [957, 366] width 41 height 39
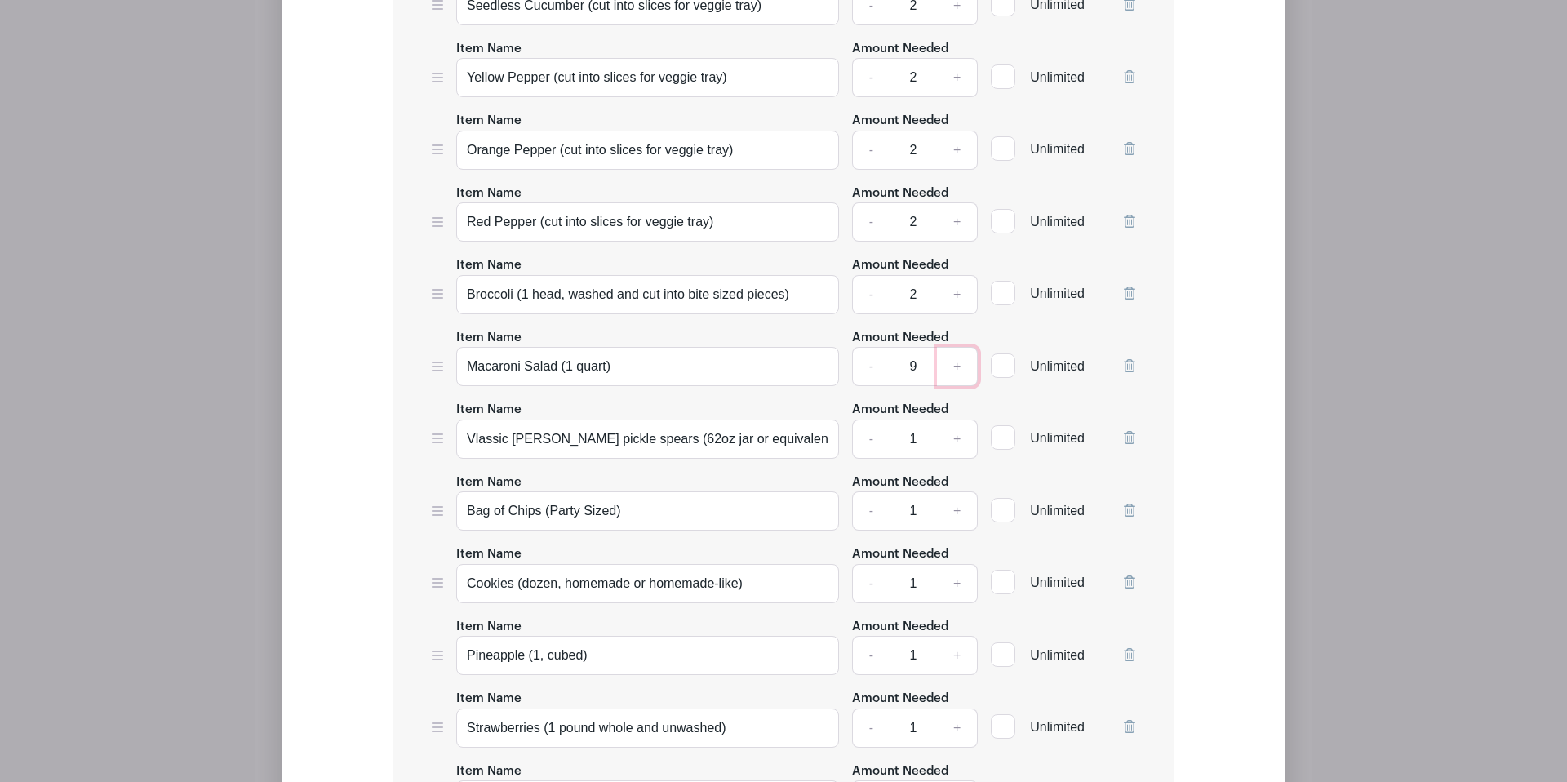
type input "10"
click at [955, 450] on link "+" at bounding box center [957, 438] width 41 height 39
type input "3"
click at [954, 524] on link "+" at bounding box center [957, 510] width 41 height 39
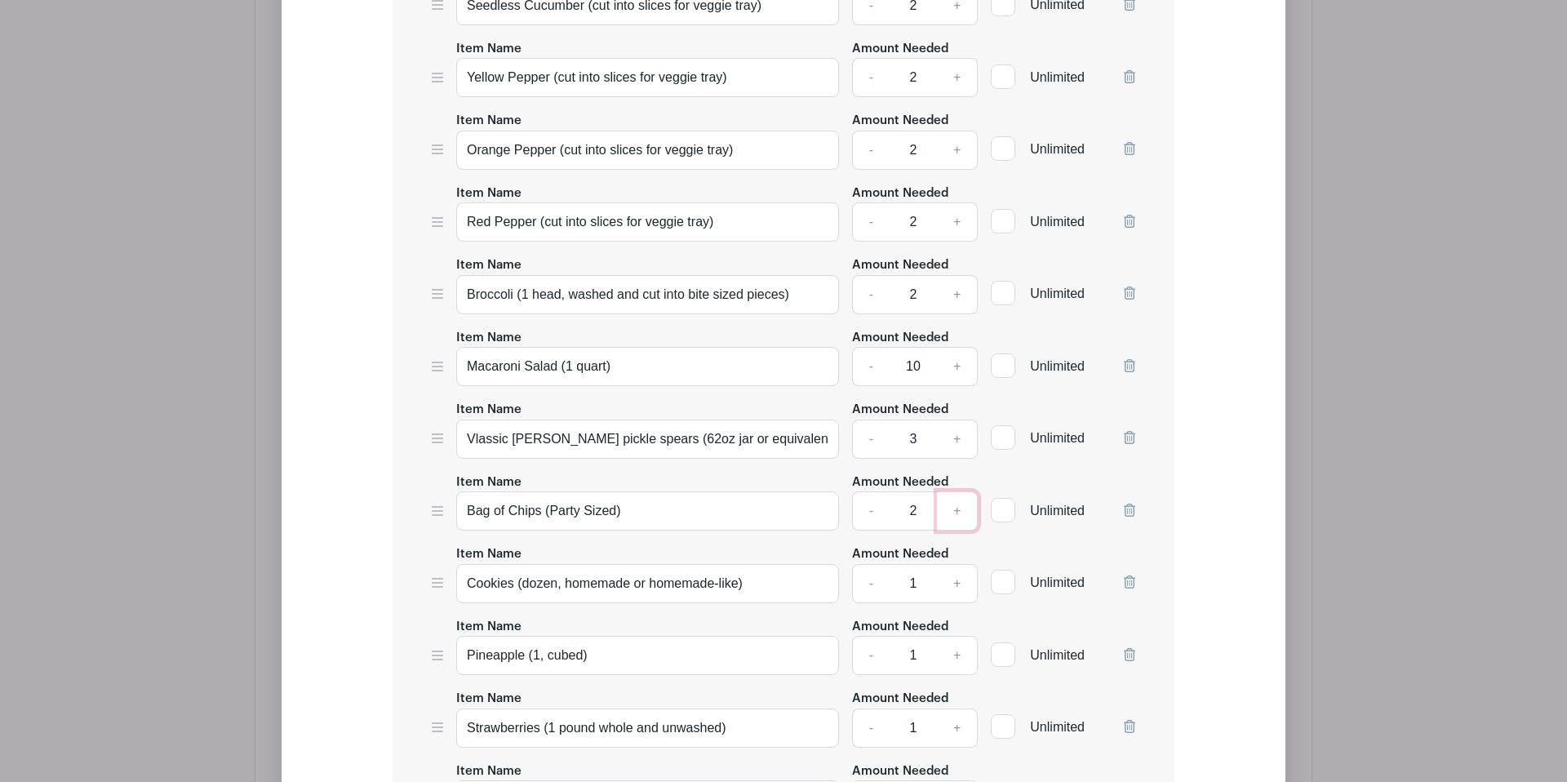
click at [954, 524] on link "+" at bounding box center [957, 510] width 41 height 39
click at [954, 524] on link "+" at bounding box center [957, 511] width 41 height 39
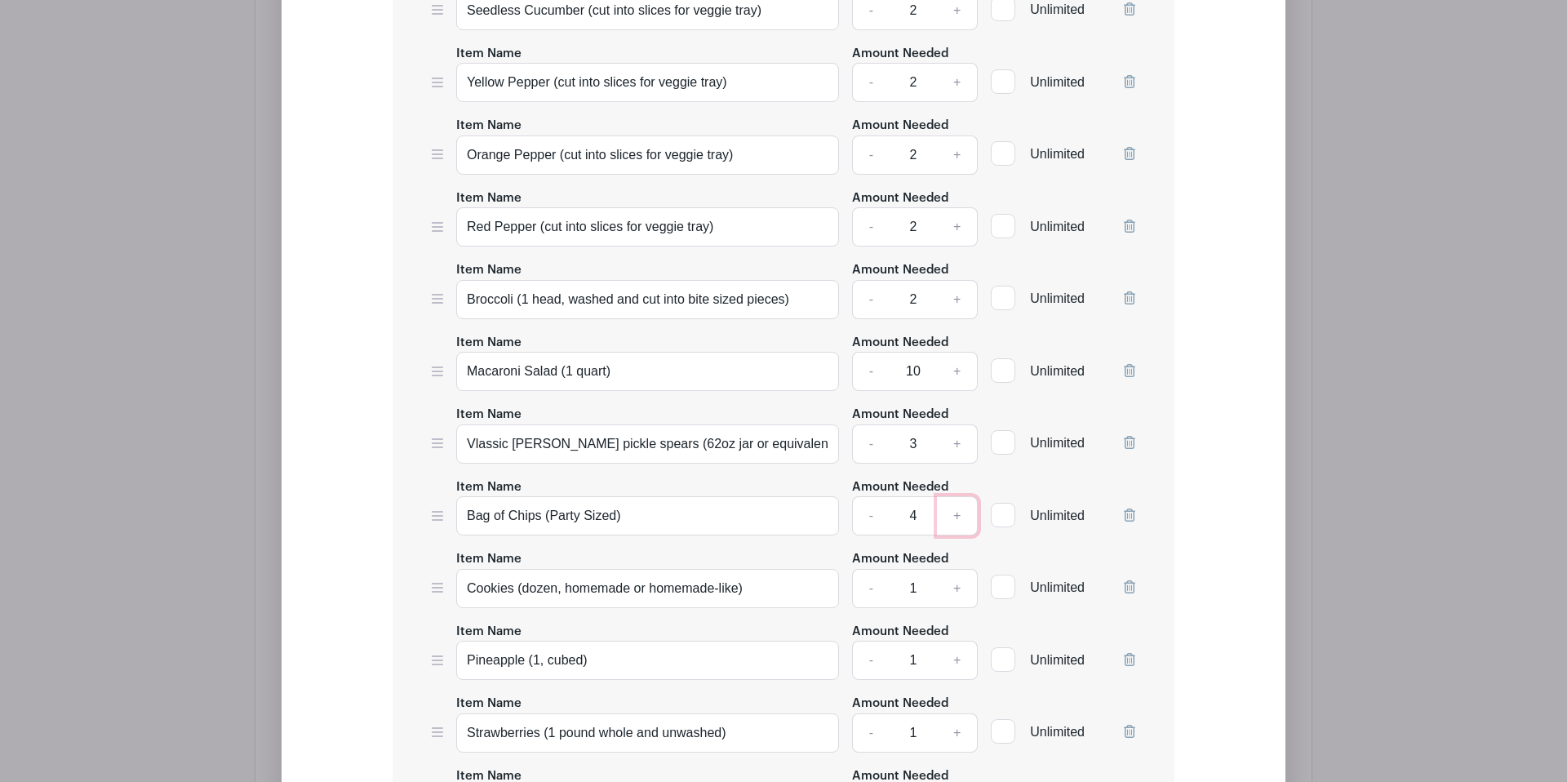
click at [954, 524] on link "+" at bounding box center [957, 515] width 41 height 39
type input "5"
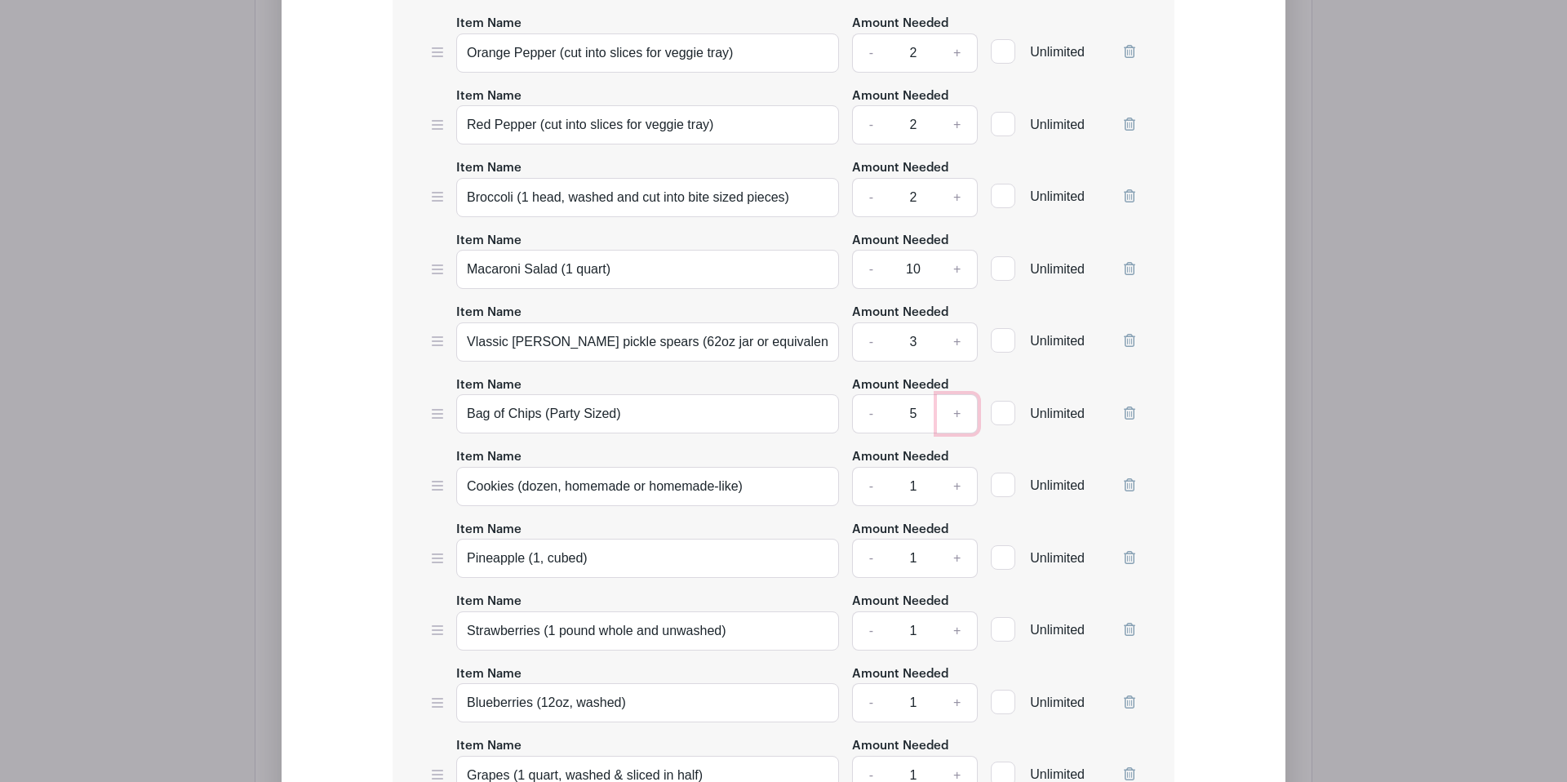
scroll to position [2415, 0]
click at [958, 499] on link "+" at bounding box center [957, 485] width 41 height 39
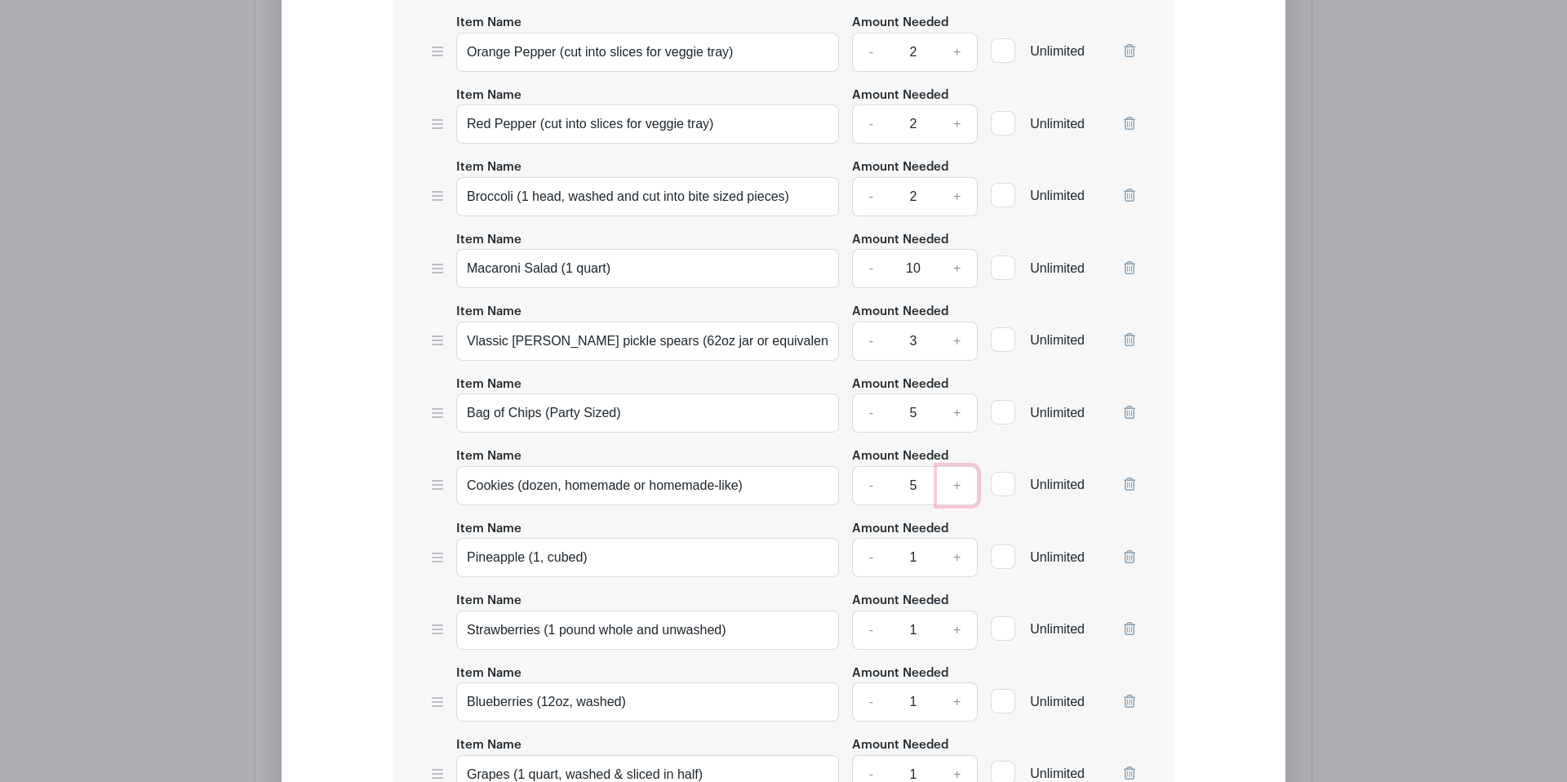
click at [958, 499] on link "+" at bounding box center [957, 485] width 41 height 39
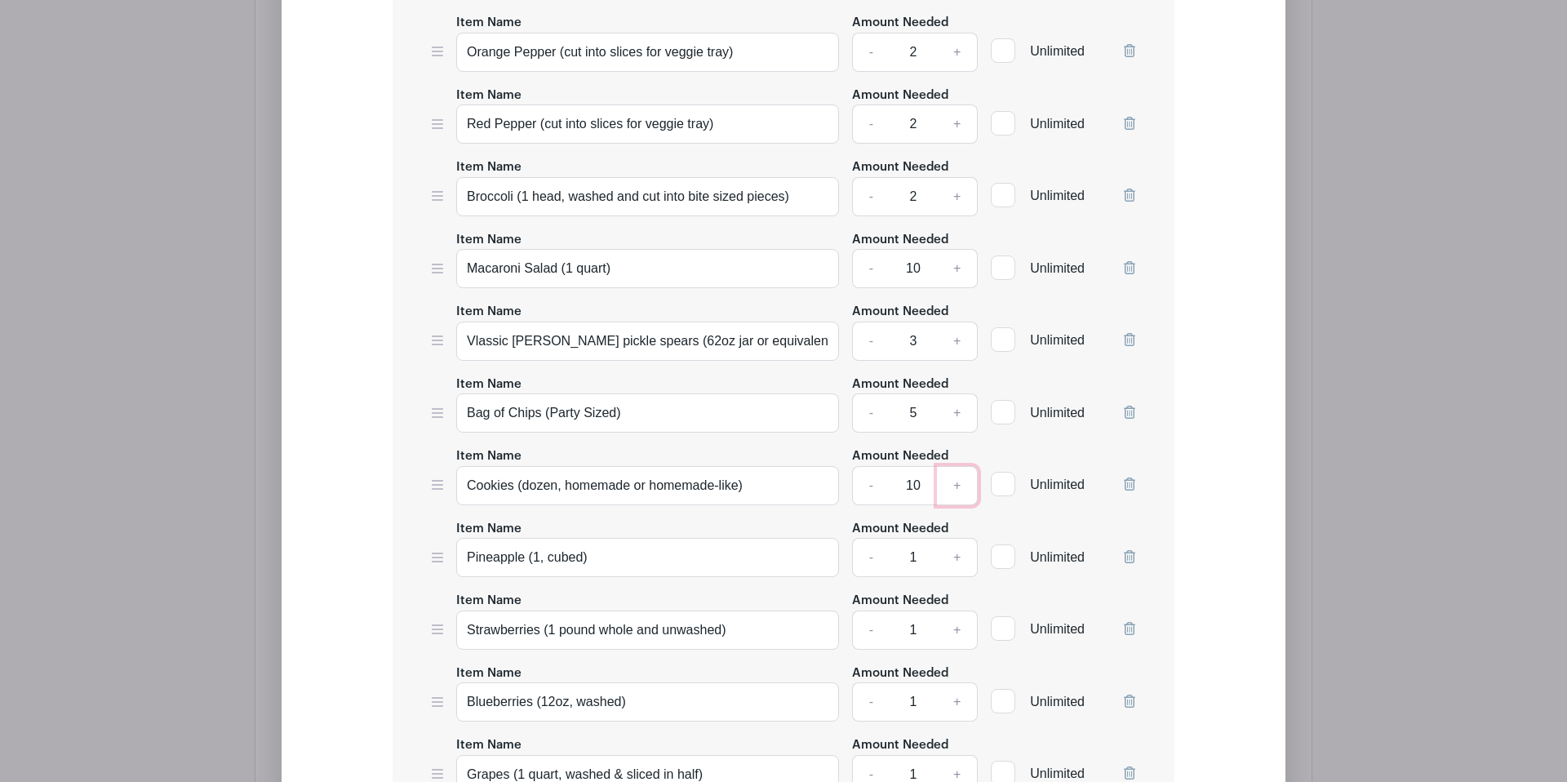
click at [958, 499] on link "+" at bounding box center [957, 485] width 41 height 39
click at [958, 499] on link "+" at bounding box center [957, 486] width 41 height 39
click at [958, 499] on link "+" at bounding box center [957, 487] width 41 height 39
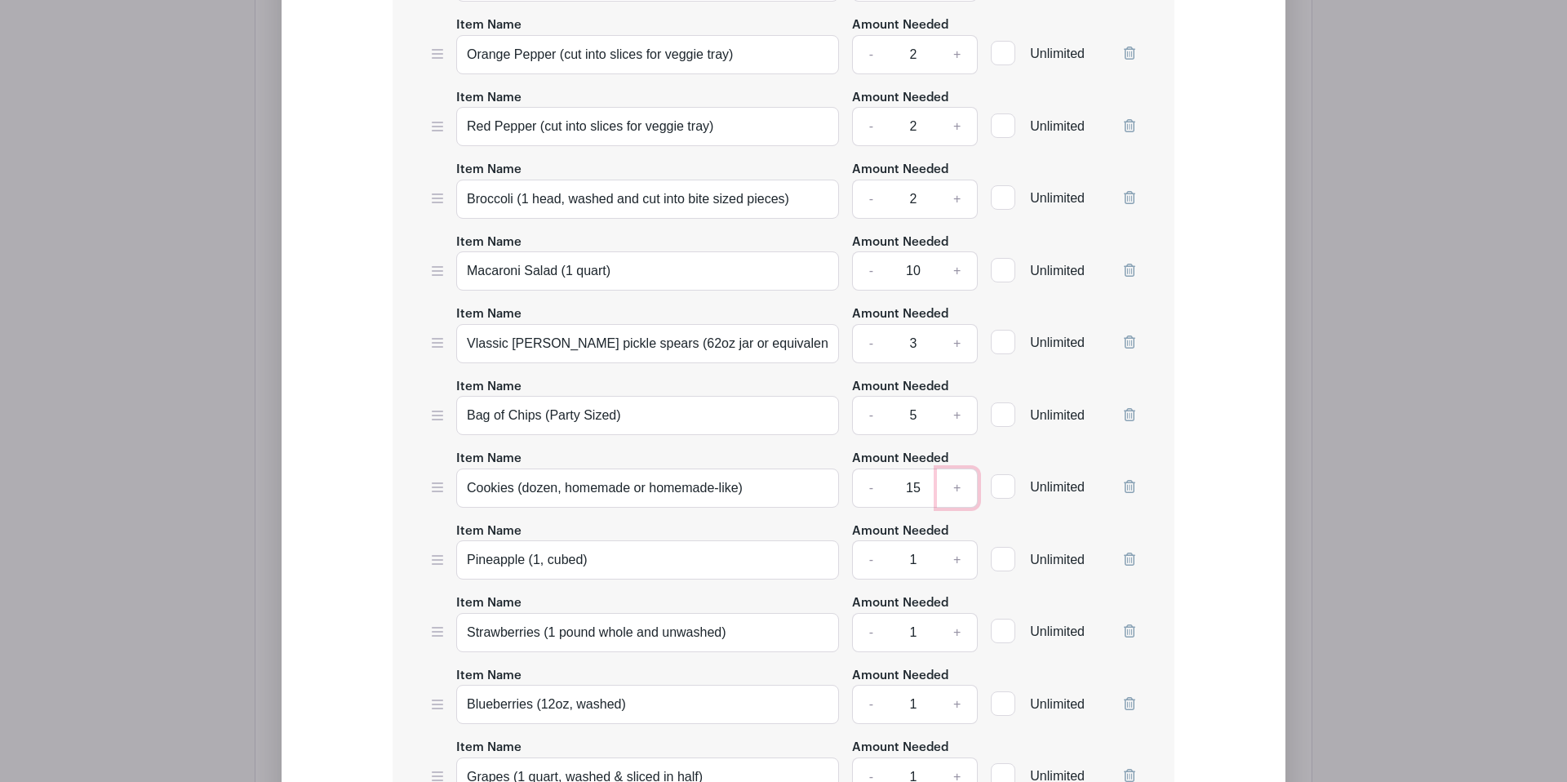
click at [958, 499] on link "+" at bounding box center [957, 487] width 41 height 39
click at [958, 499] on link "+" at bounding box center [957, 488] width 41 height 39
type input "18"
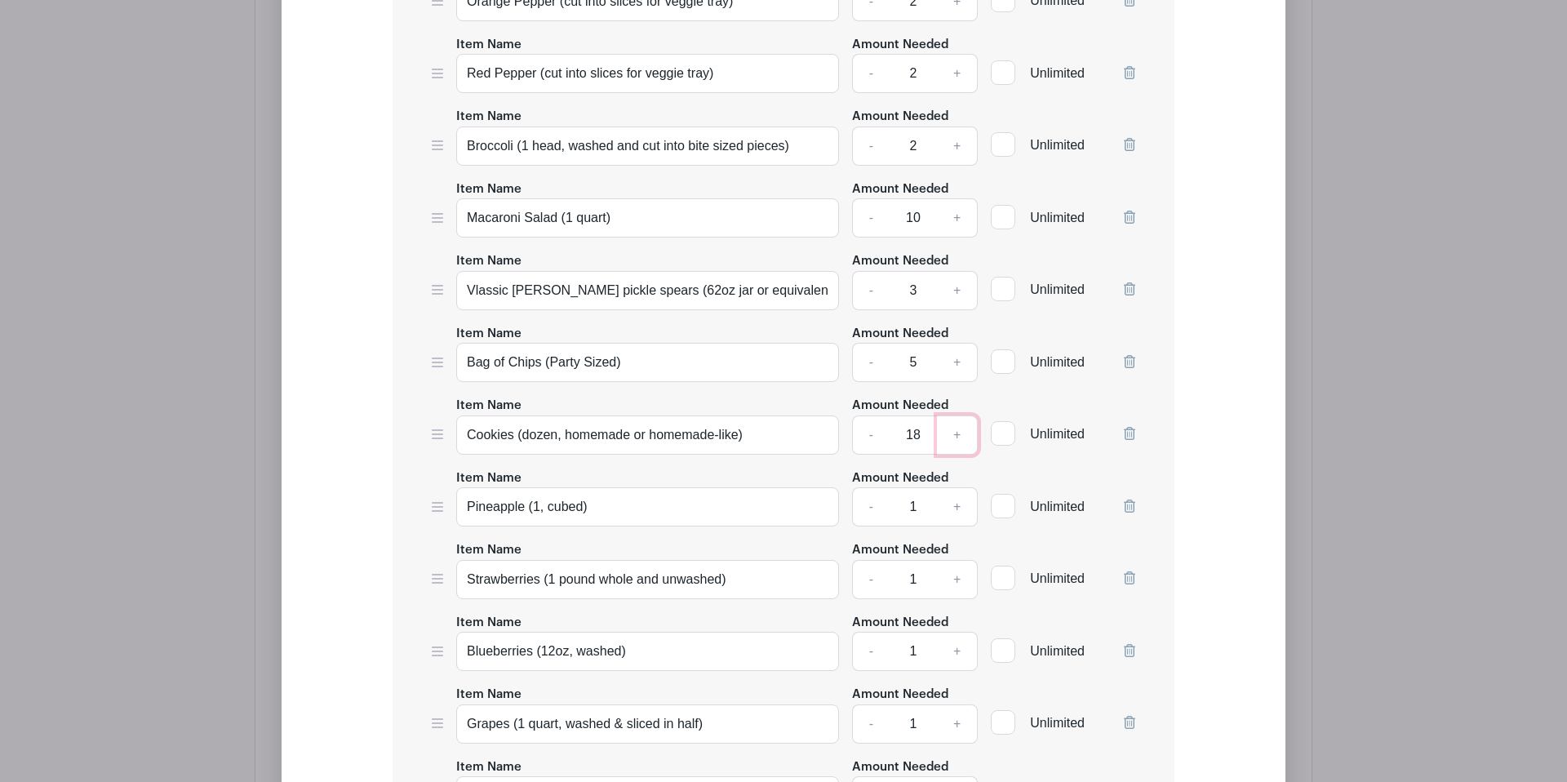
scroll to position [2469, 0]
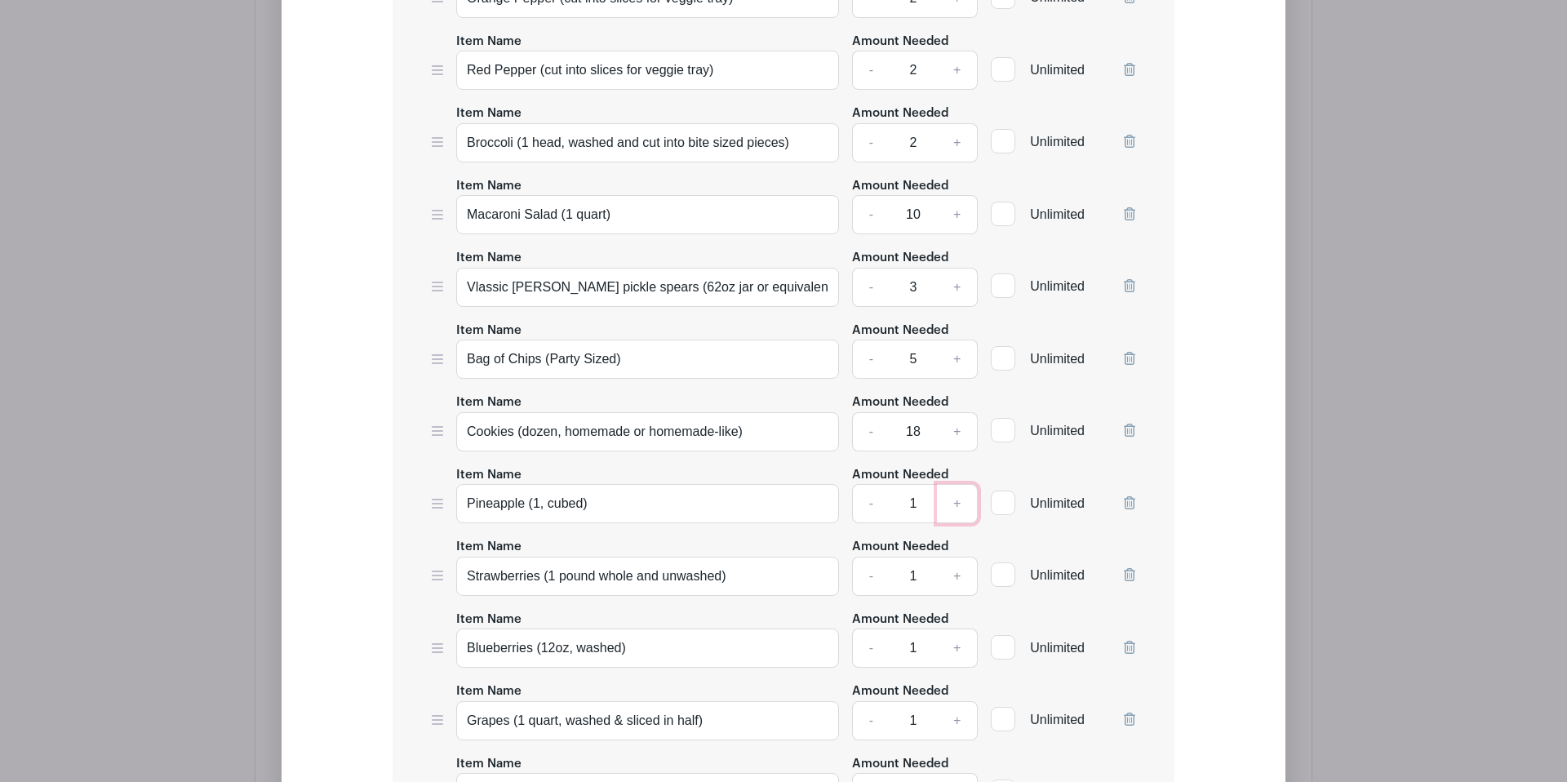
click at [958, 520] on link "+" at bounding box center [957, 503] width 41 height 39
click at [958, 520] on link "+" at bounding box center [957, 504] width 41 height 39
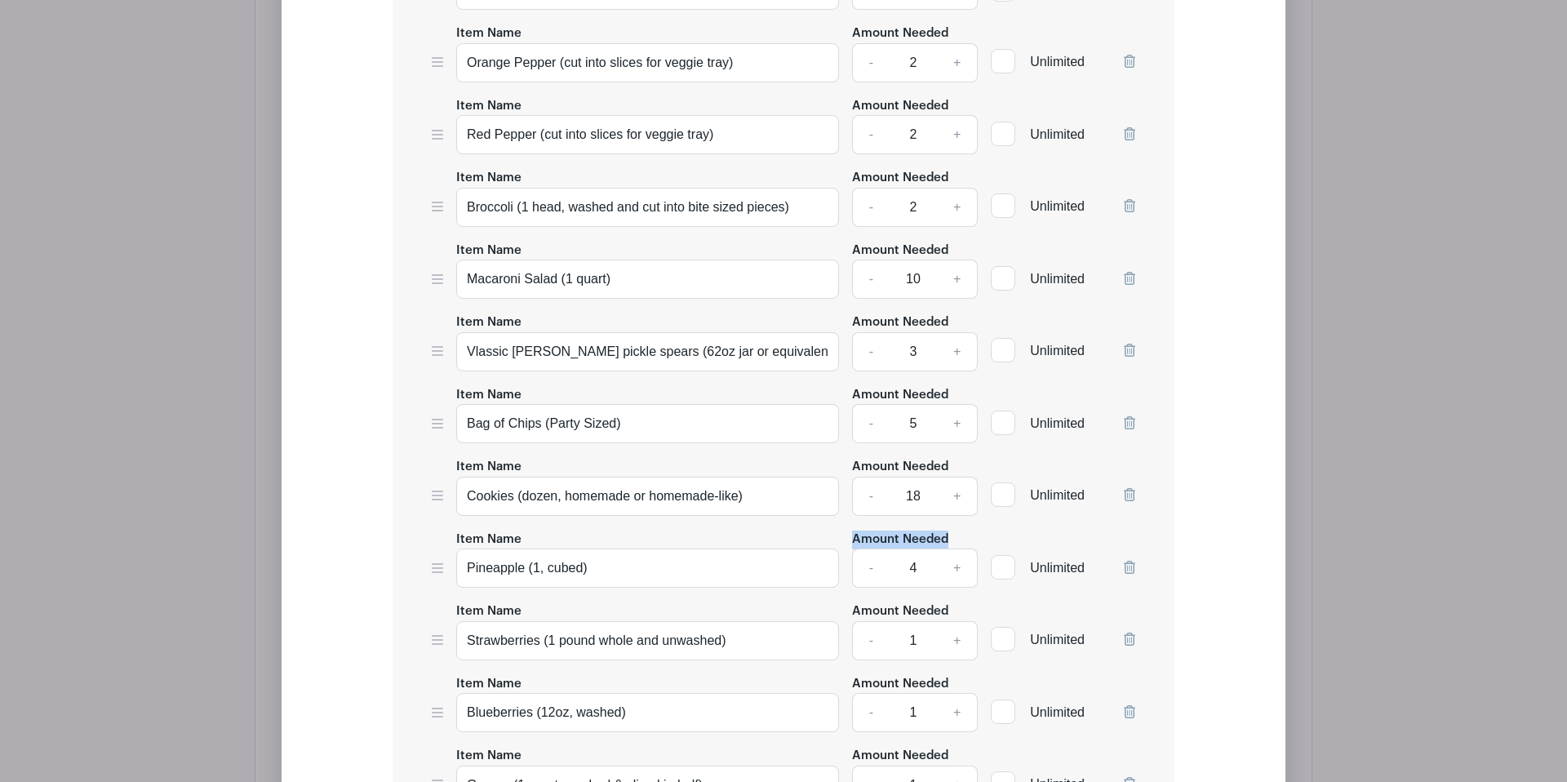
click at [958, 520] on div "Item Name [PERSON_NAME] (1 Head, sectioned into sandwich-sized pieces) Amount N…" at bounding box center [783, 144] width 782 height 1621
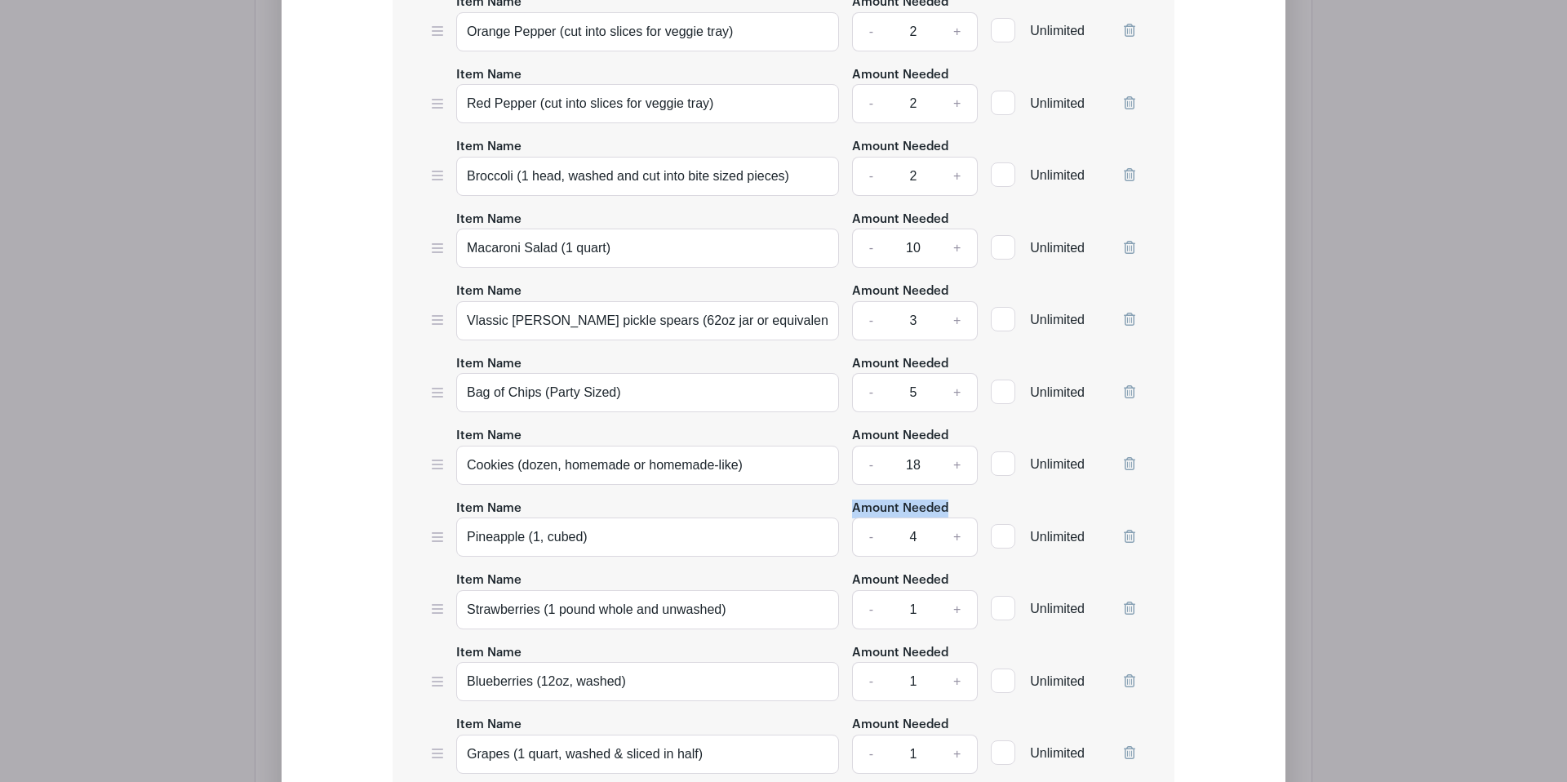
scroll to position [2437, 0]
click at [960, 553] on link "+" at bounding box center [957, 536] width 41 height 39
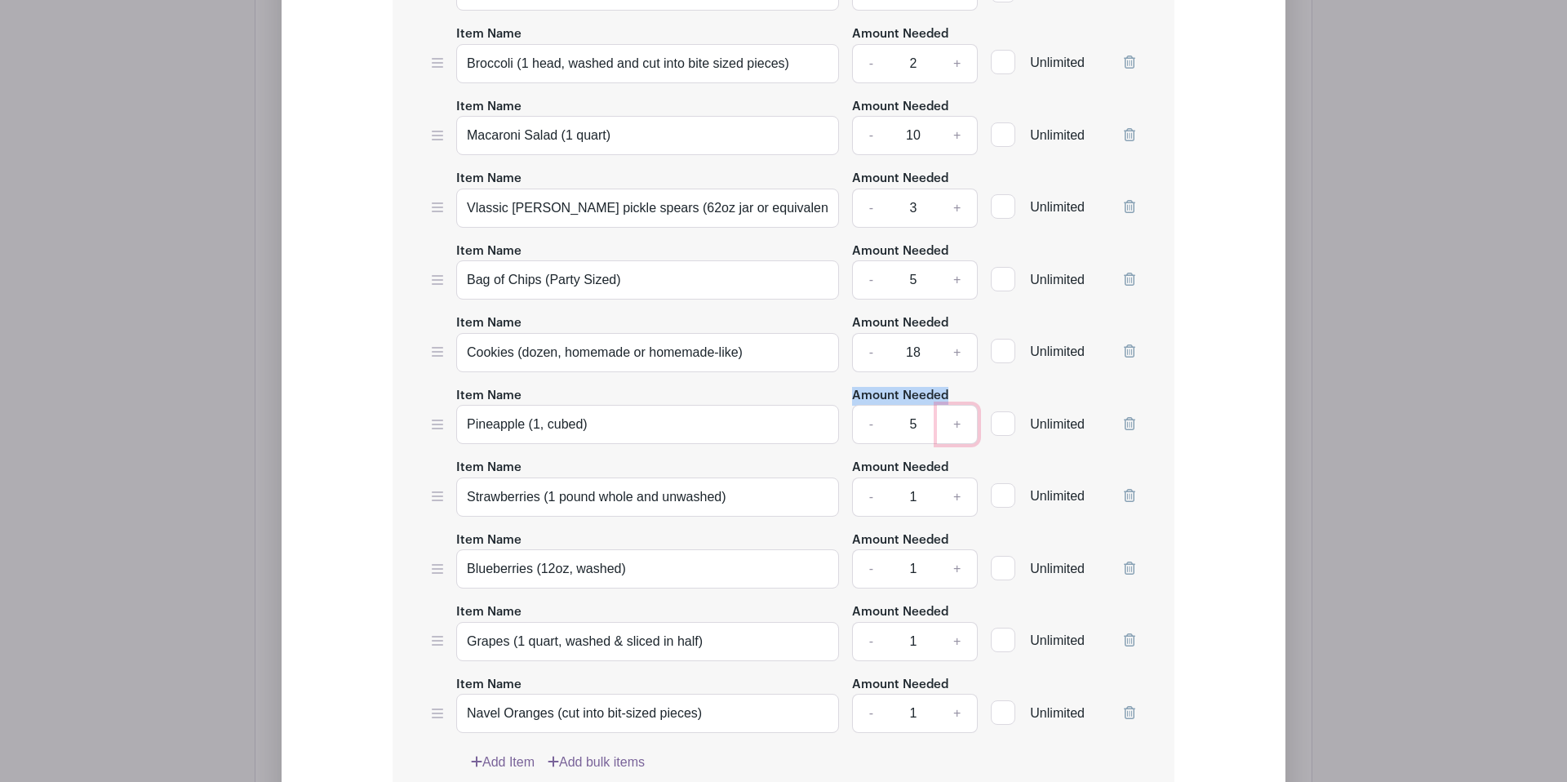
scroll to position [2565, 0]
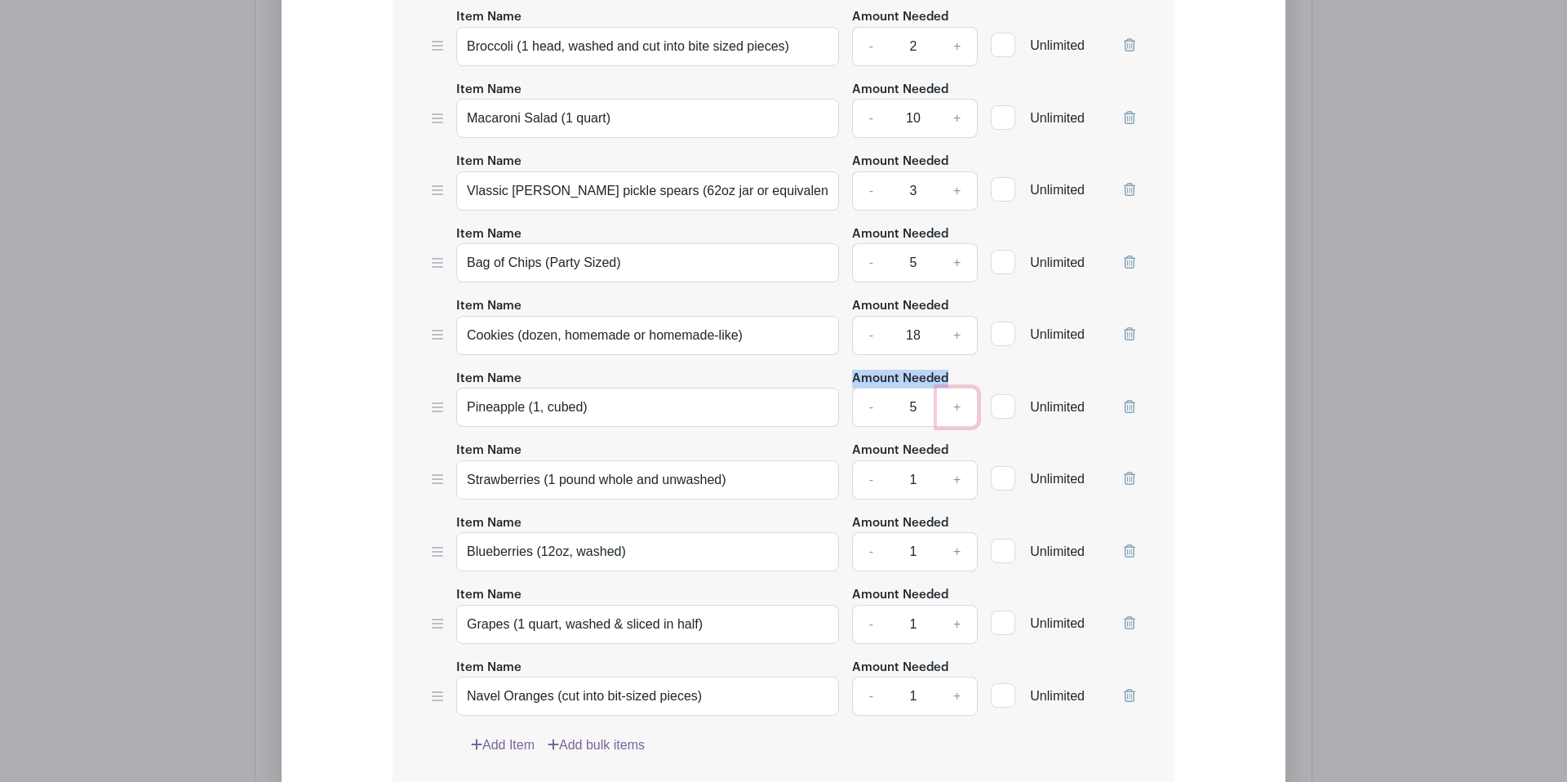
click at [958, 424] on link "+" at bounding box center [957, 407] width 41 height 39
type input "6"
click at [959, 499] on link "+" at bounding box center [957, 479] width 41 height 39
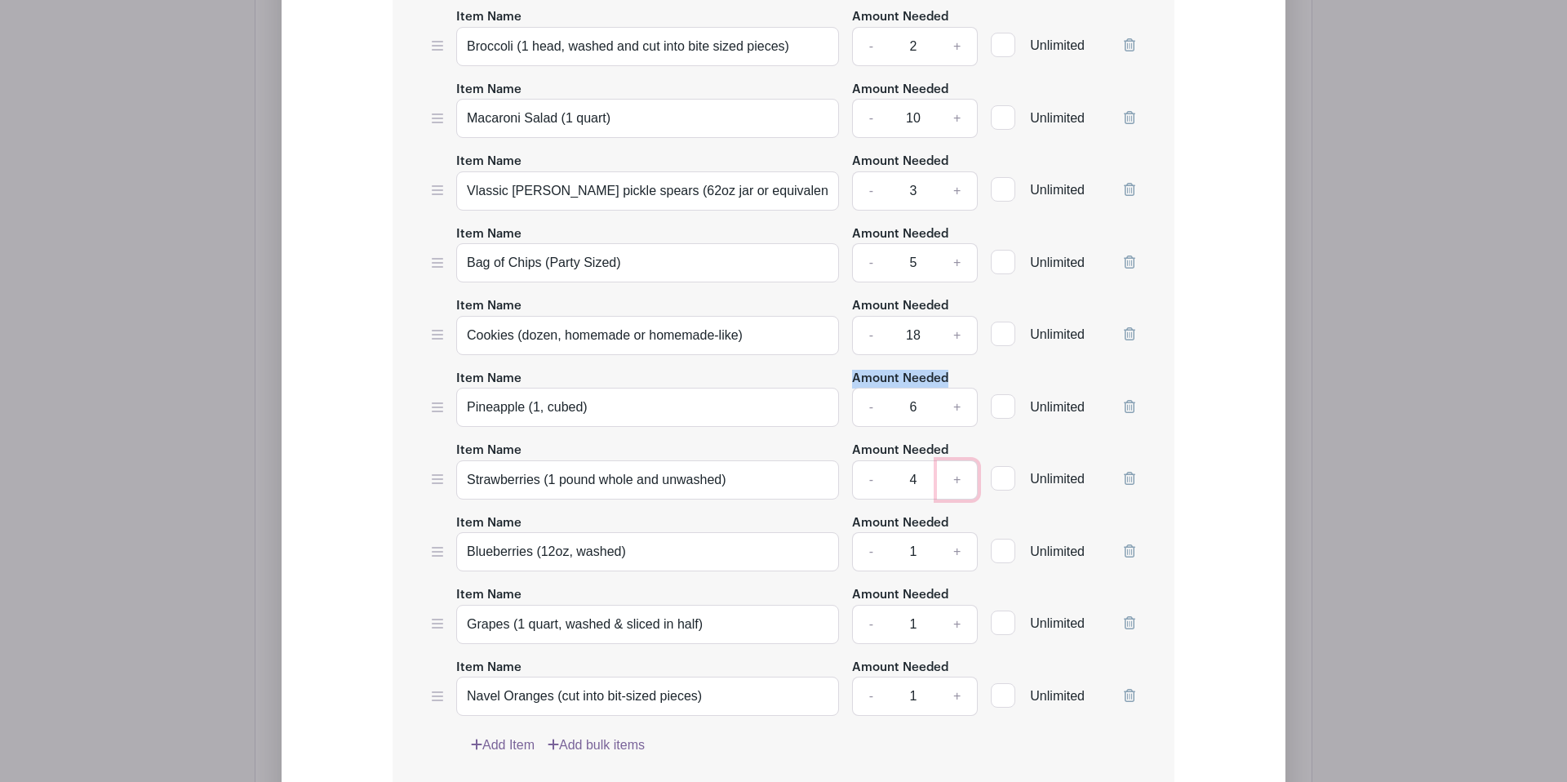
click at [959, 499] on link "+" at bounding box center [957, 479] width 41 height 39
click at [959, 500] on link "+" at bounding box center [957, 480] width 41 height 39
click at [959, 501] on link "+" at bounding box center [957, 481] width 41 height 39
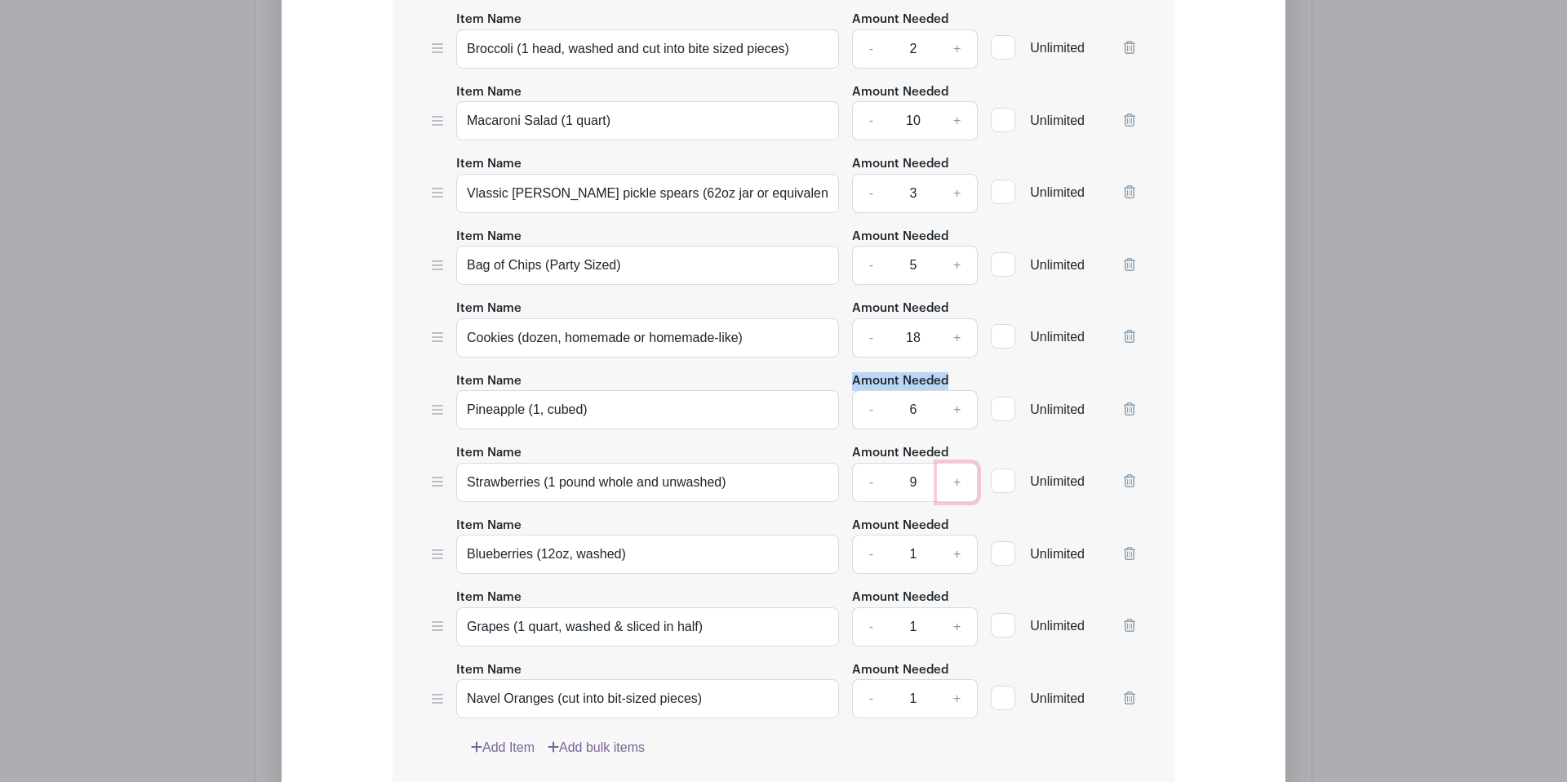
click at [959, 502] on link "+" at bounding box center [957, 482] width 41 height 39
type input "11"
click at [955, 568] on link "+" at bounding box center [957, 555] width 41 height 39
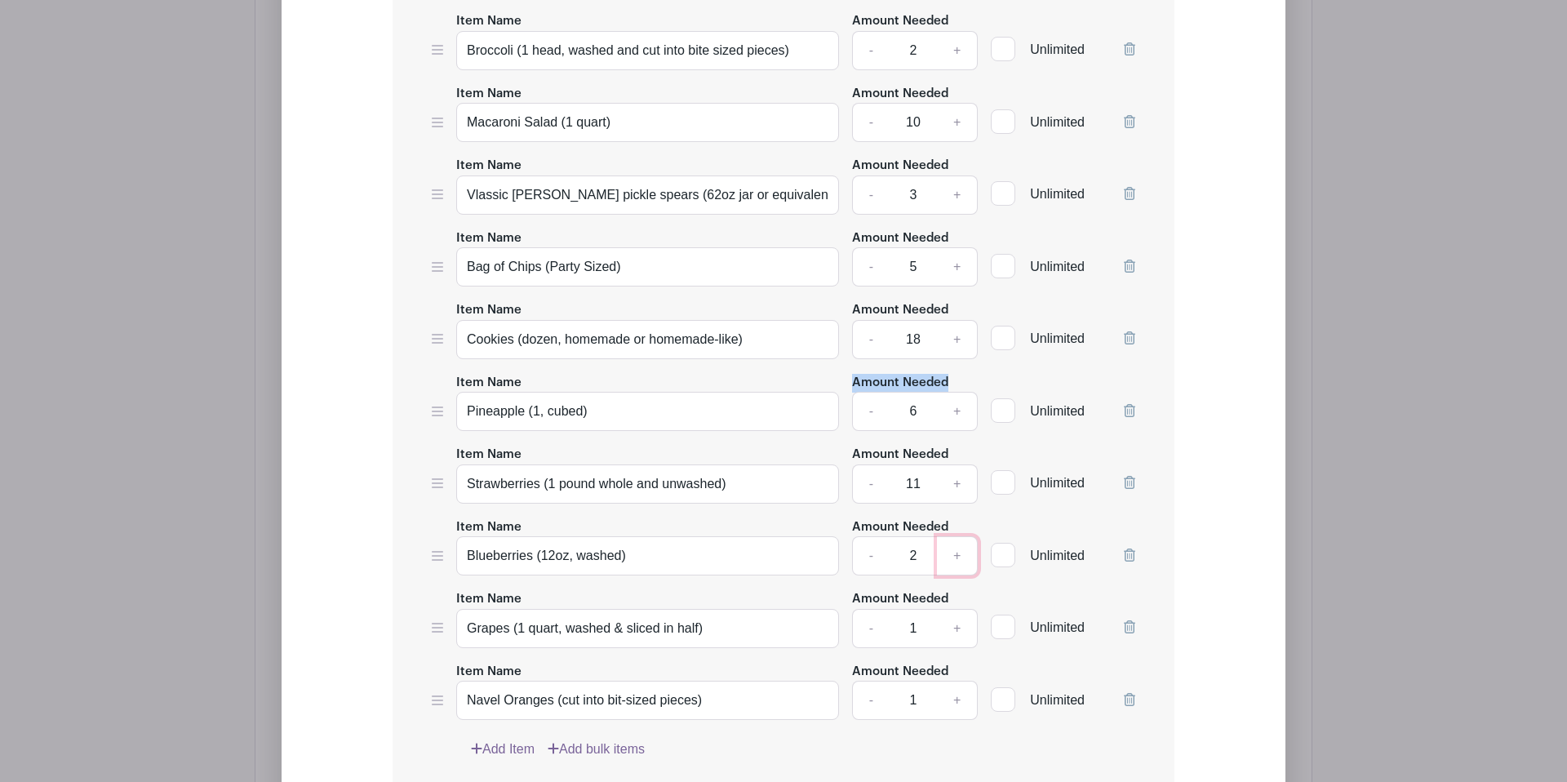
click at [955, 568] on link "+" at bounding box center [957, 555] width 41 height 39
click at [876, 575] on link "-" at bounding box center [871, 555] width 38 height 39
type input "4"
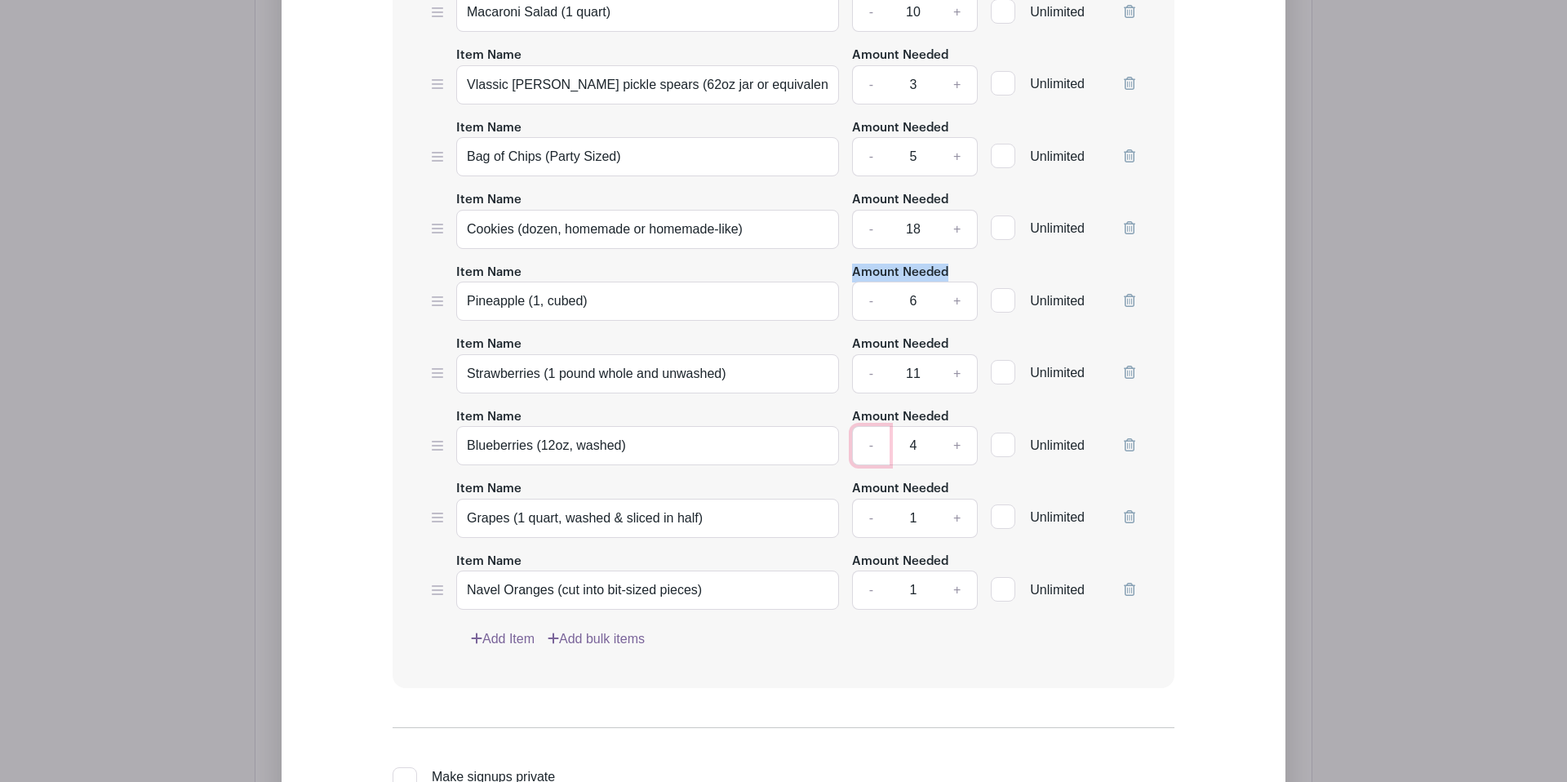
scroll to position [2678, 0]
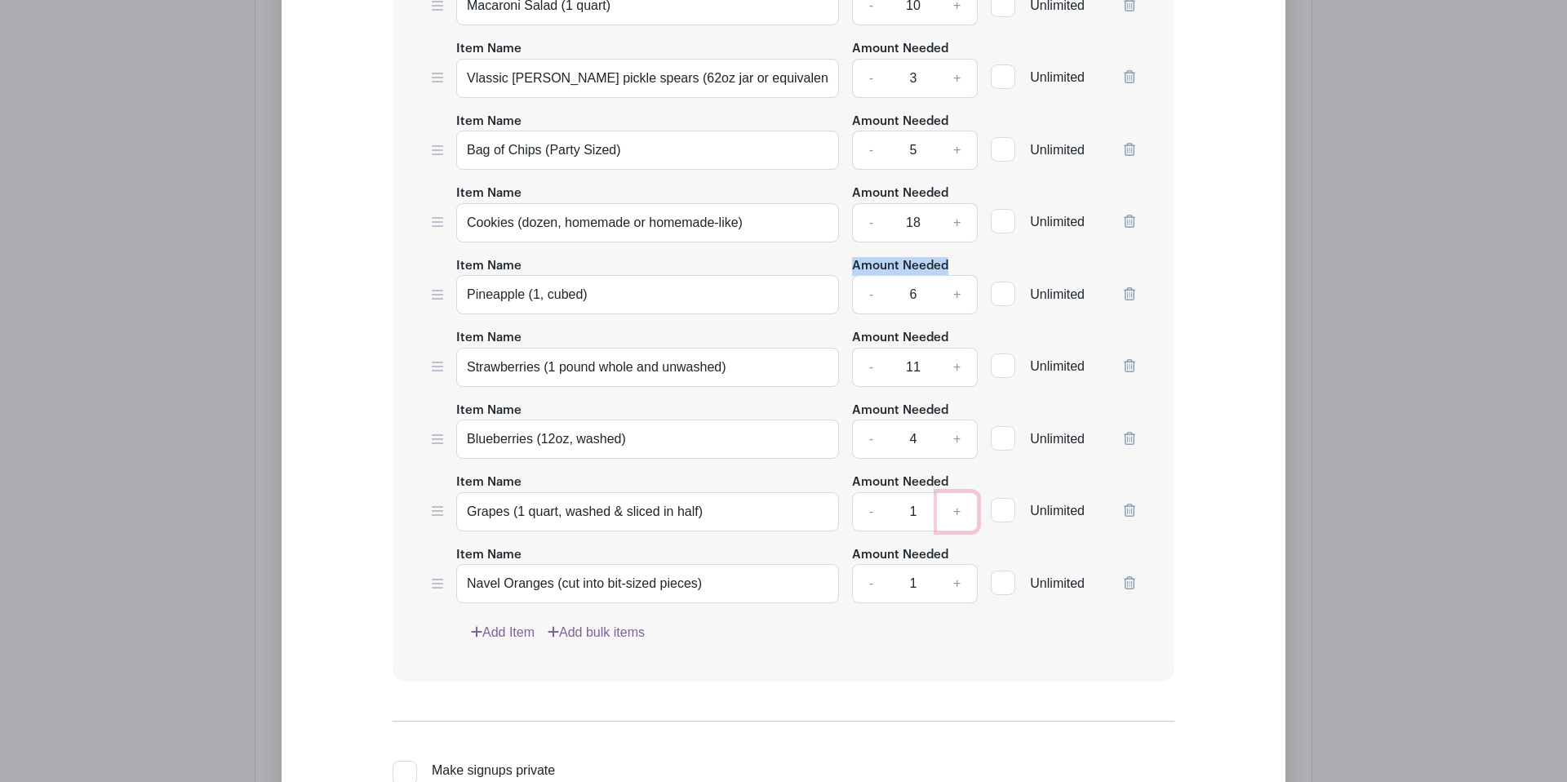
click at [956, 530] on link "+" at bounding box center [957, 511] width 41 height 39
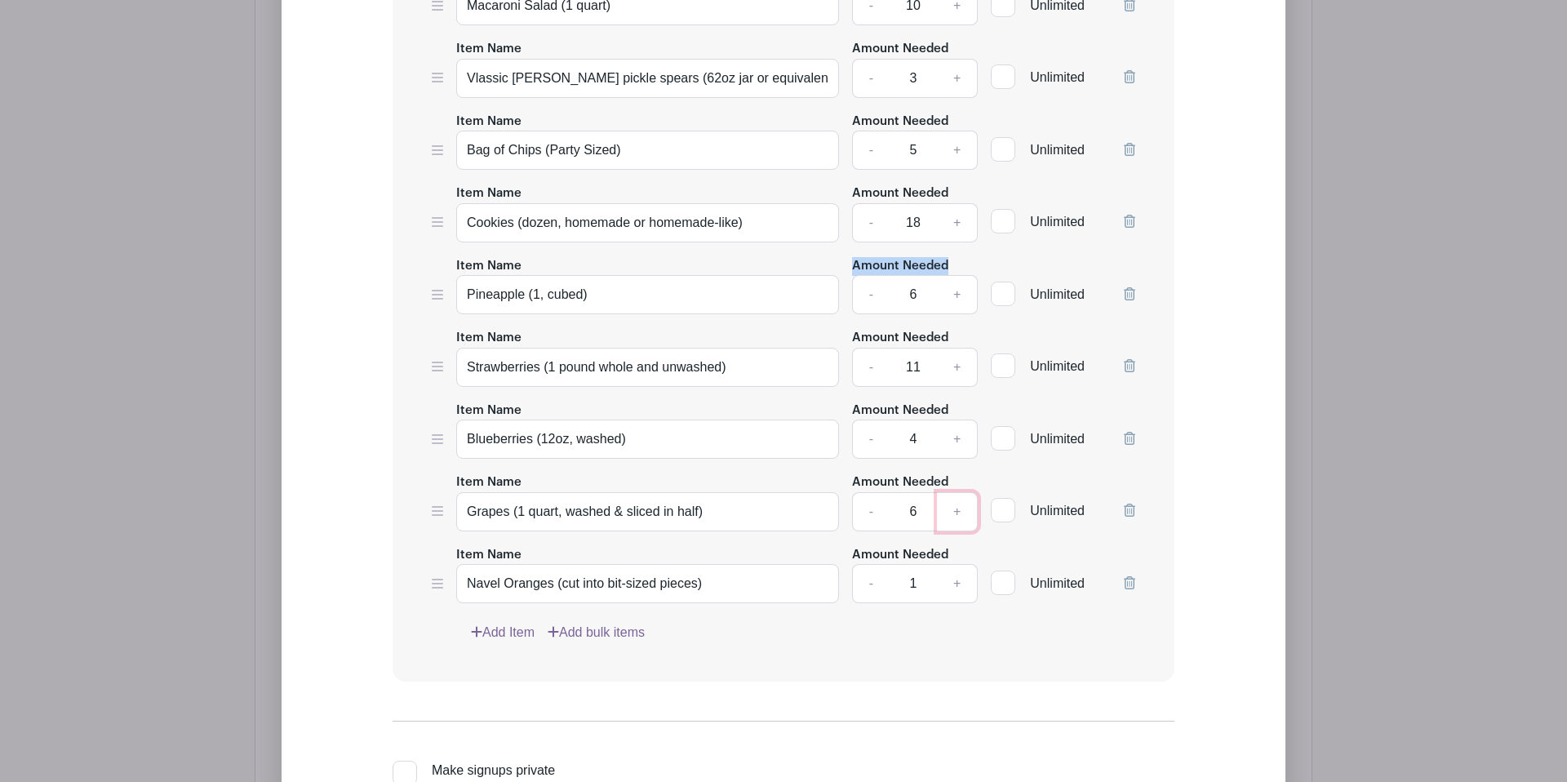
click at [956, 530] on link "+" at bounding box center [957, 511] width 41 height 39
type input "8"
click at [961, 603] on link "+" at bounding box center [957, 583] width 41 height 39
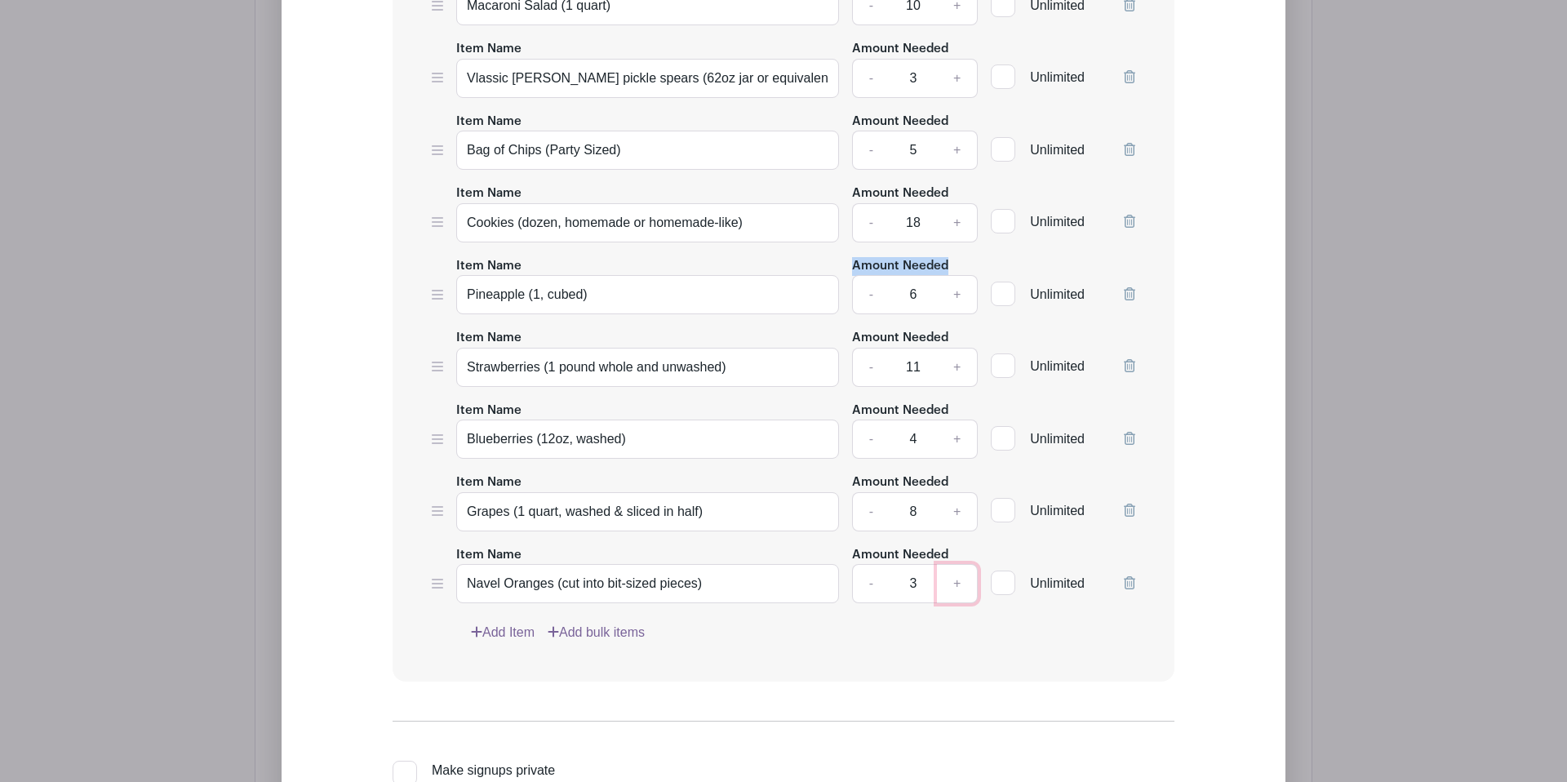
click at [961, 603] on link "+" at bounding box center [957, 583] width 41 height 39
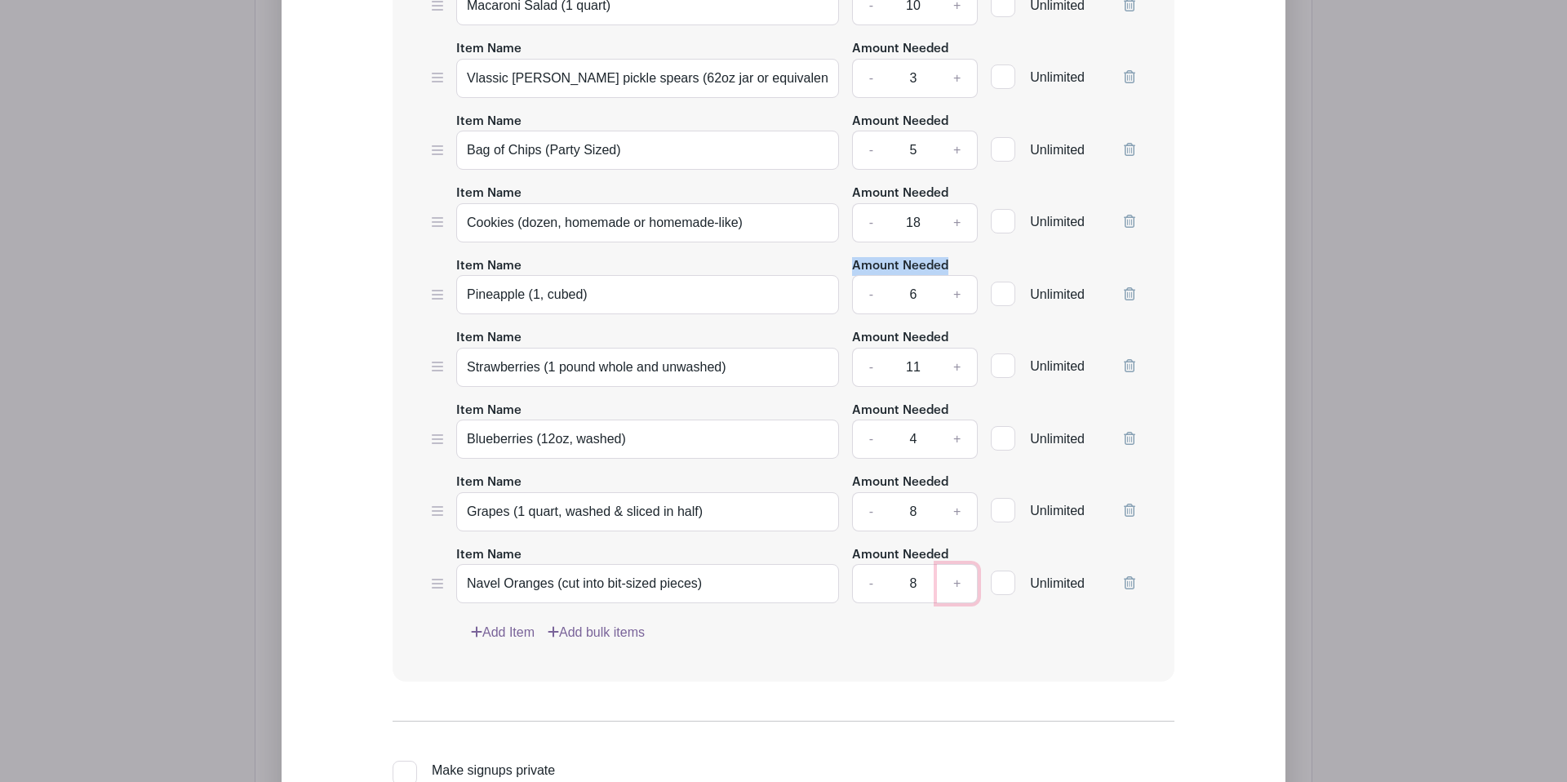
click at [961, 603] on link "+" at bounding box center [957, 583] width 41 height 39
type input "9"
click at [491, 642] on link "Add Item" at bounding box center [503, 633] width 64 height 20
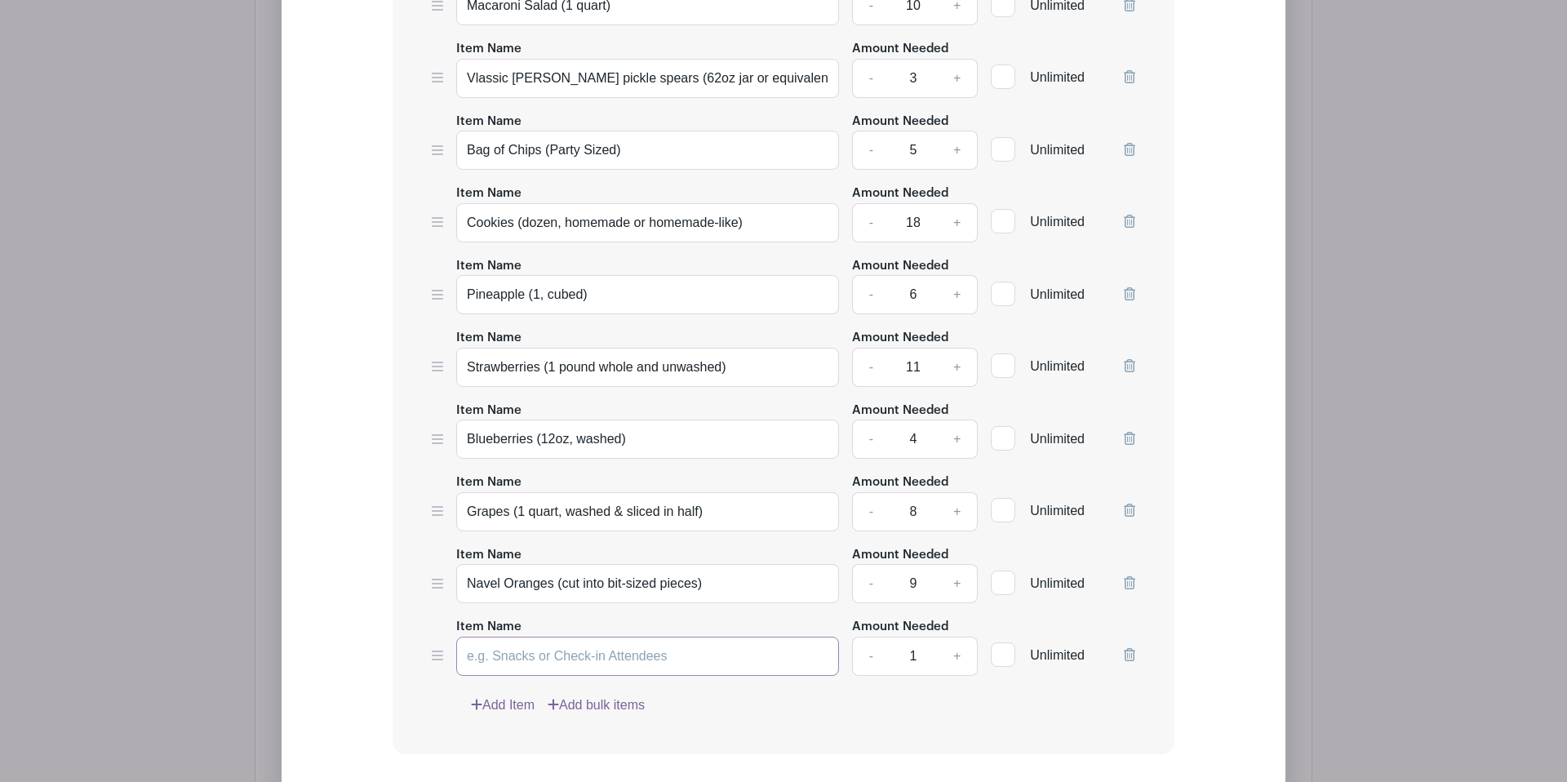
click at [513, 671] on input "Item Name" at bounding box center [647, 655] width 383 height 39
type input "Iced Tea (Gallon)"
click at [957, 676] on link "+" at bounding box center [957, 655] width 41 height 39
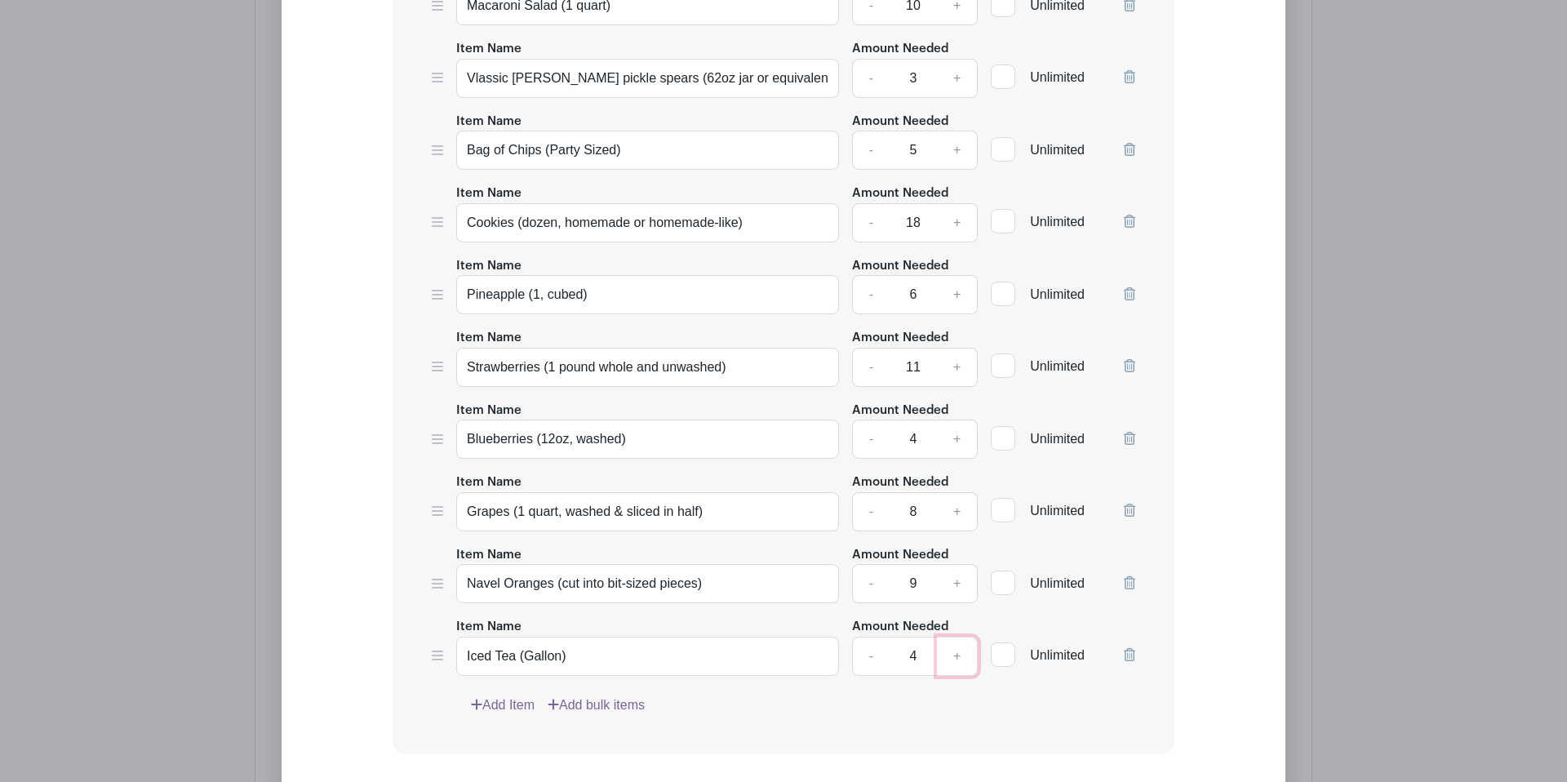
click at [959, 676] on link "+" at bounding box center [957, 655] width 41 height 39
type input "5"
click at [520, 715] on link "Add Item" at bounding box center [503, 705] width 64 height 20
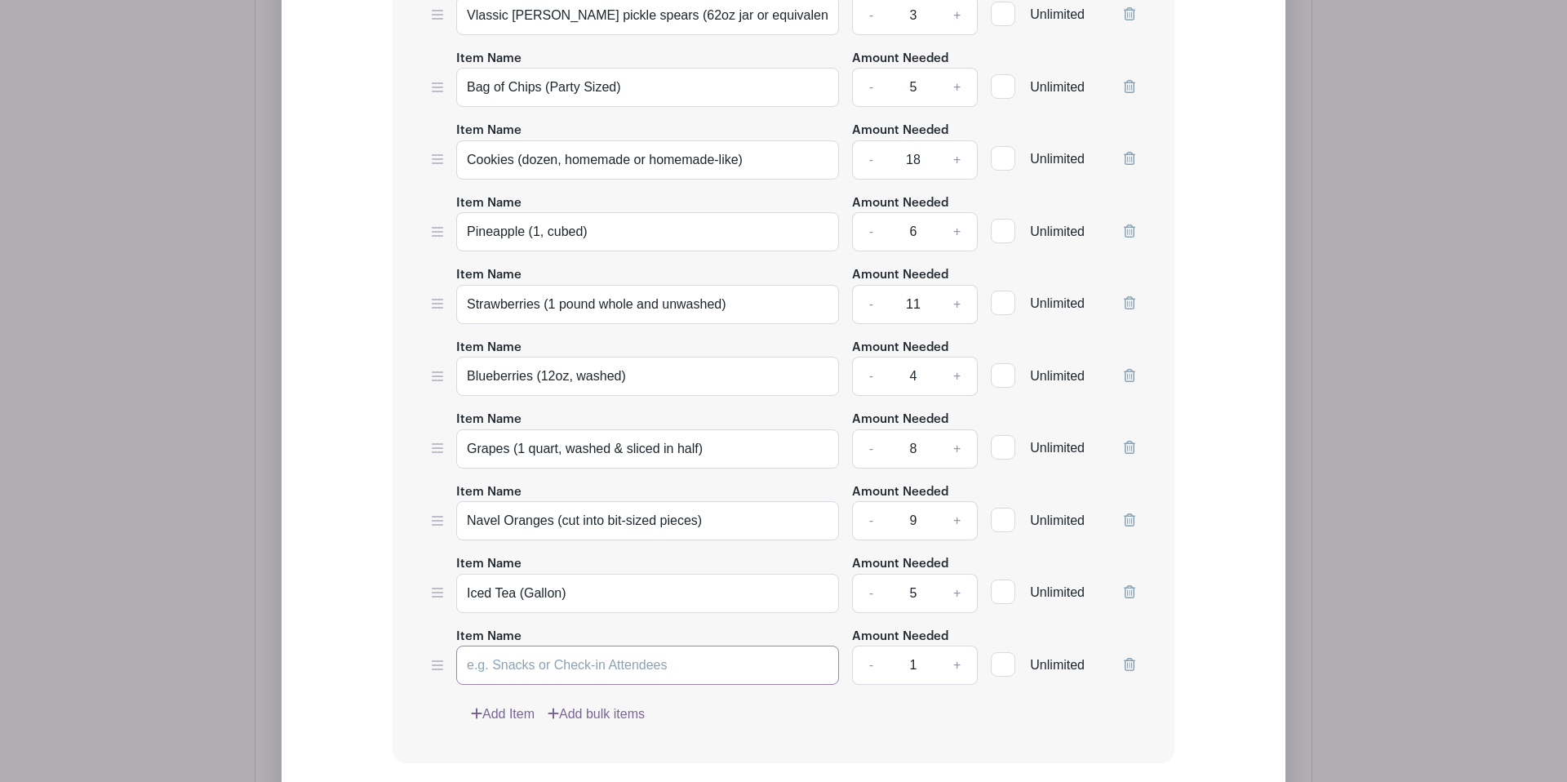
click at [541, 685] on input "Item Name" at bounding box center [647, 664] width 383 height 39
type input "Lemonade (Gallon)"
click at [950, 683] on link "+" at bounding box center [957, 664] width 41 height 39
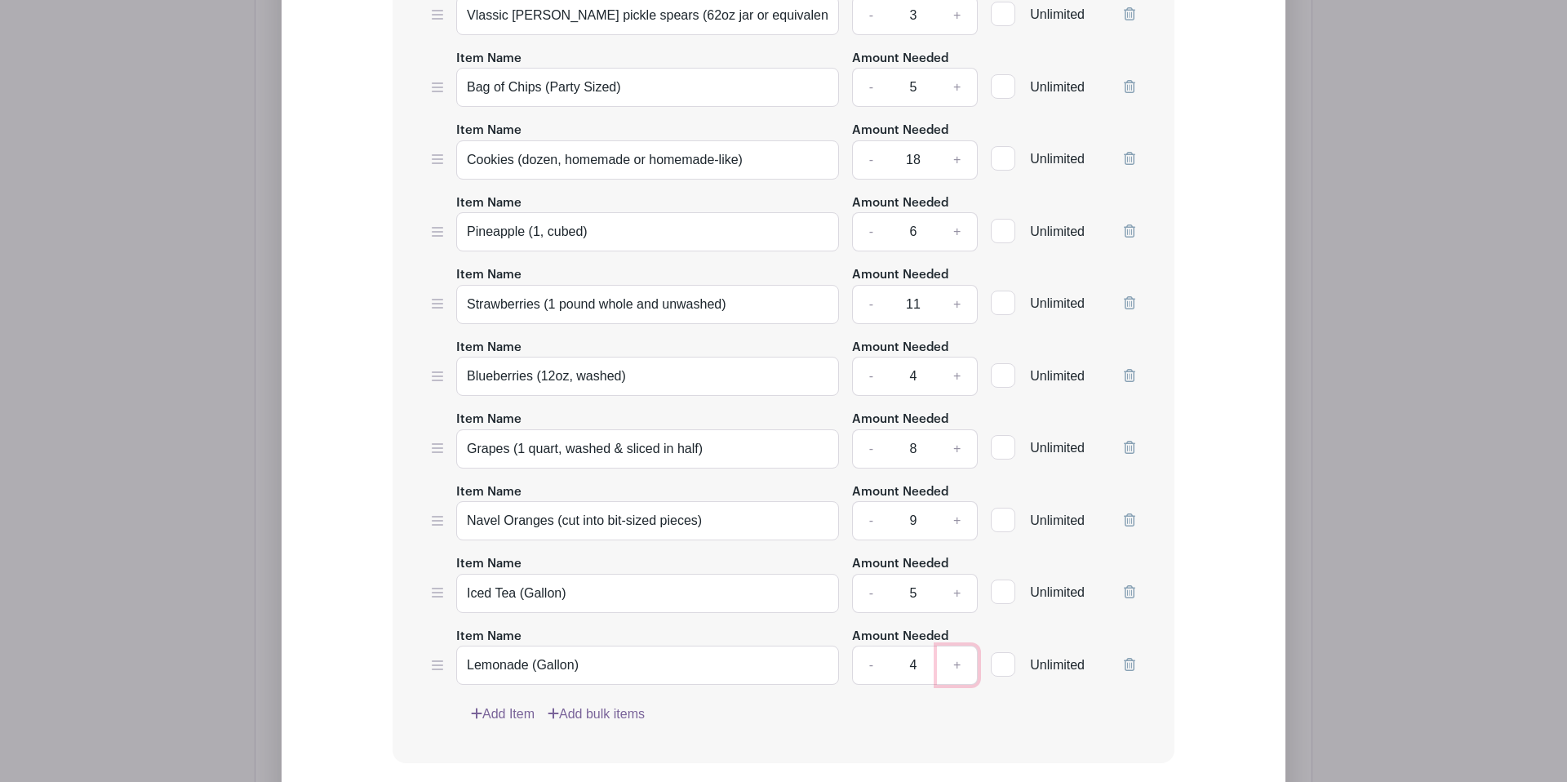
click at [950, 683] on link "+" at bounding box center [957, 664] width 41 height 39
click at [865, 685] on link "-" at bounding box center [871, 664] width 38 height 39
type input "5"
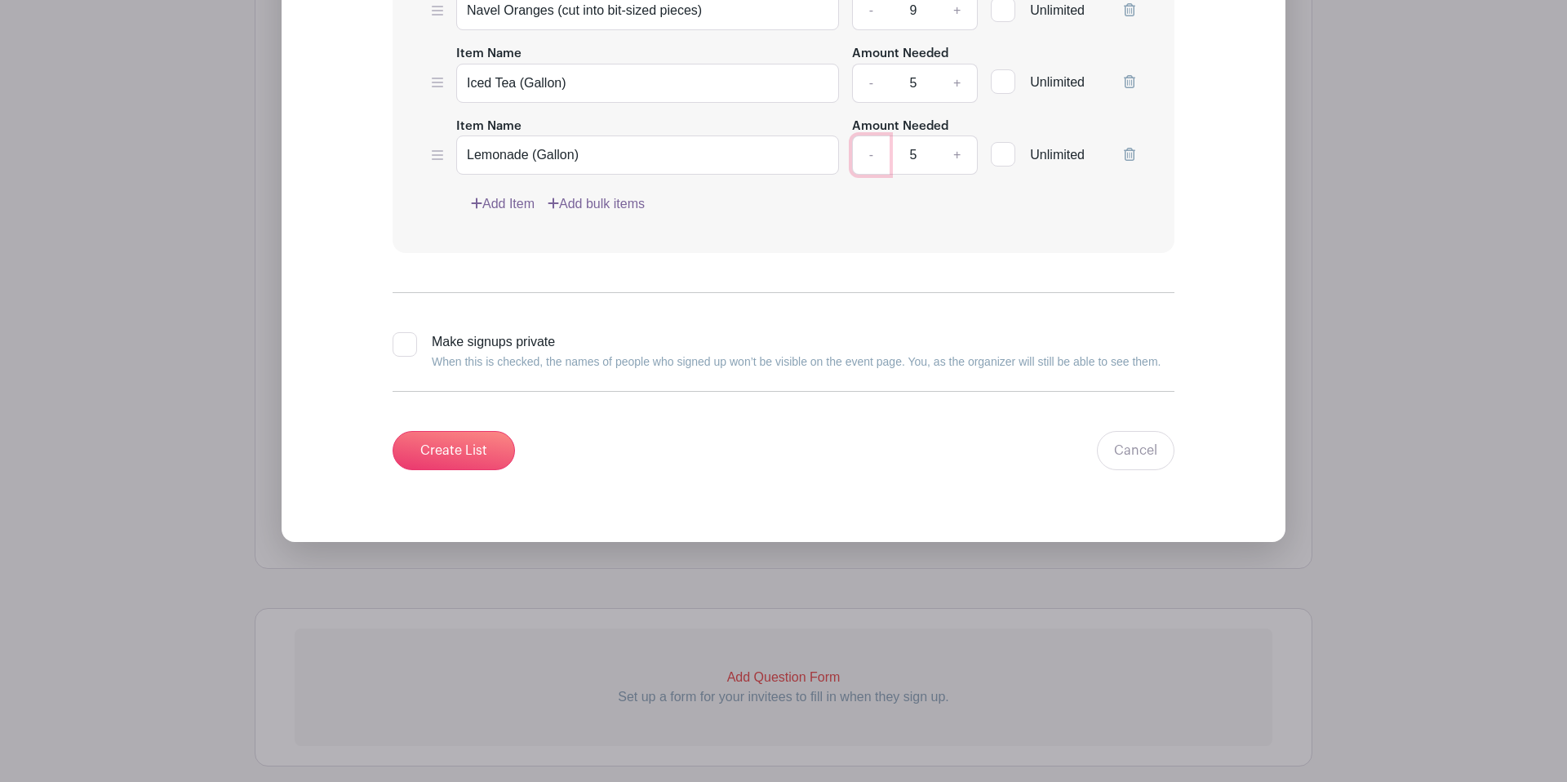
scroll to position [3358, 0]
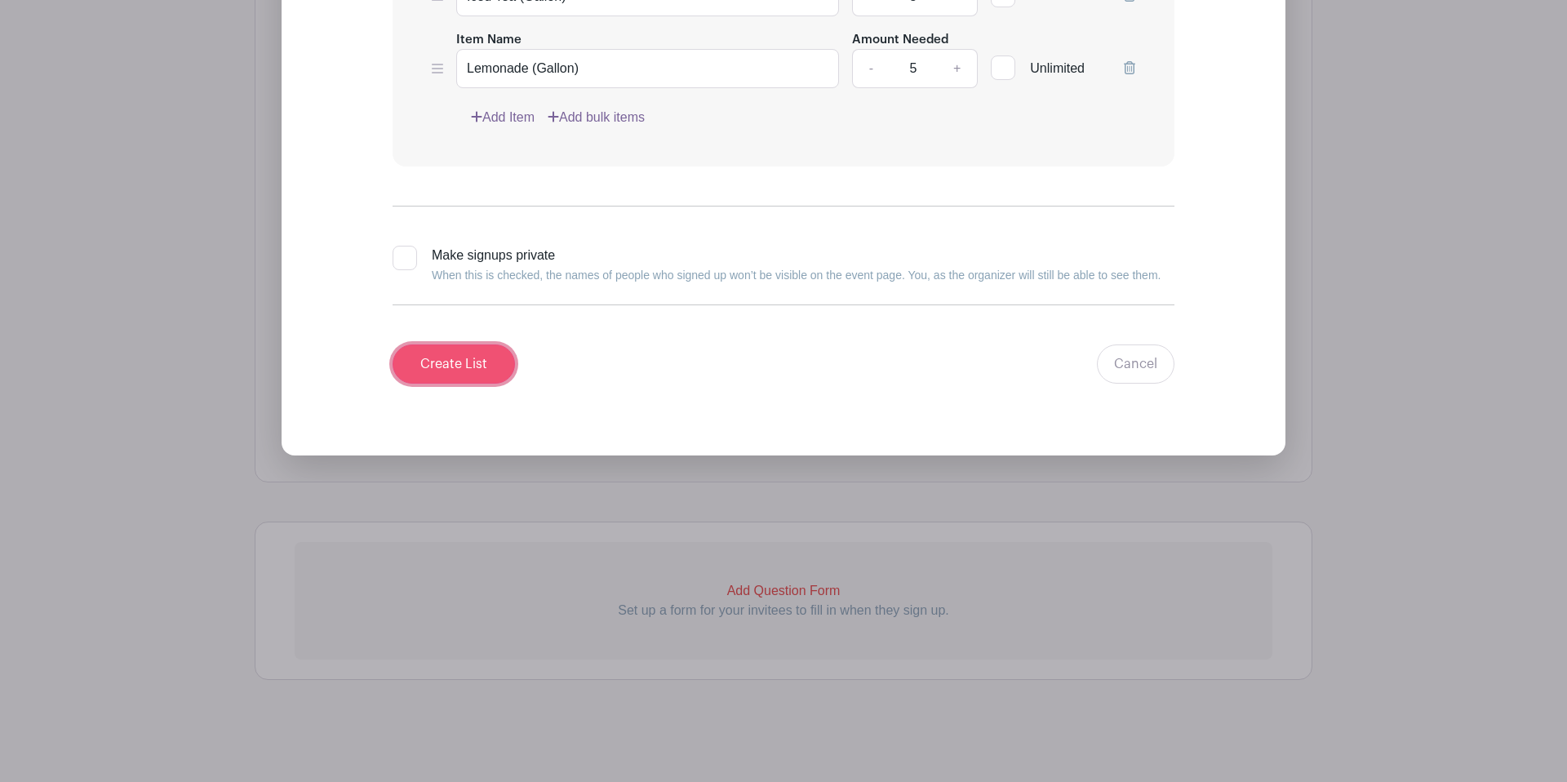
click at [462, 353] on input "Create List" at bounding box center [453, 363] width 122 height 39
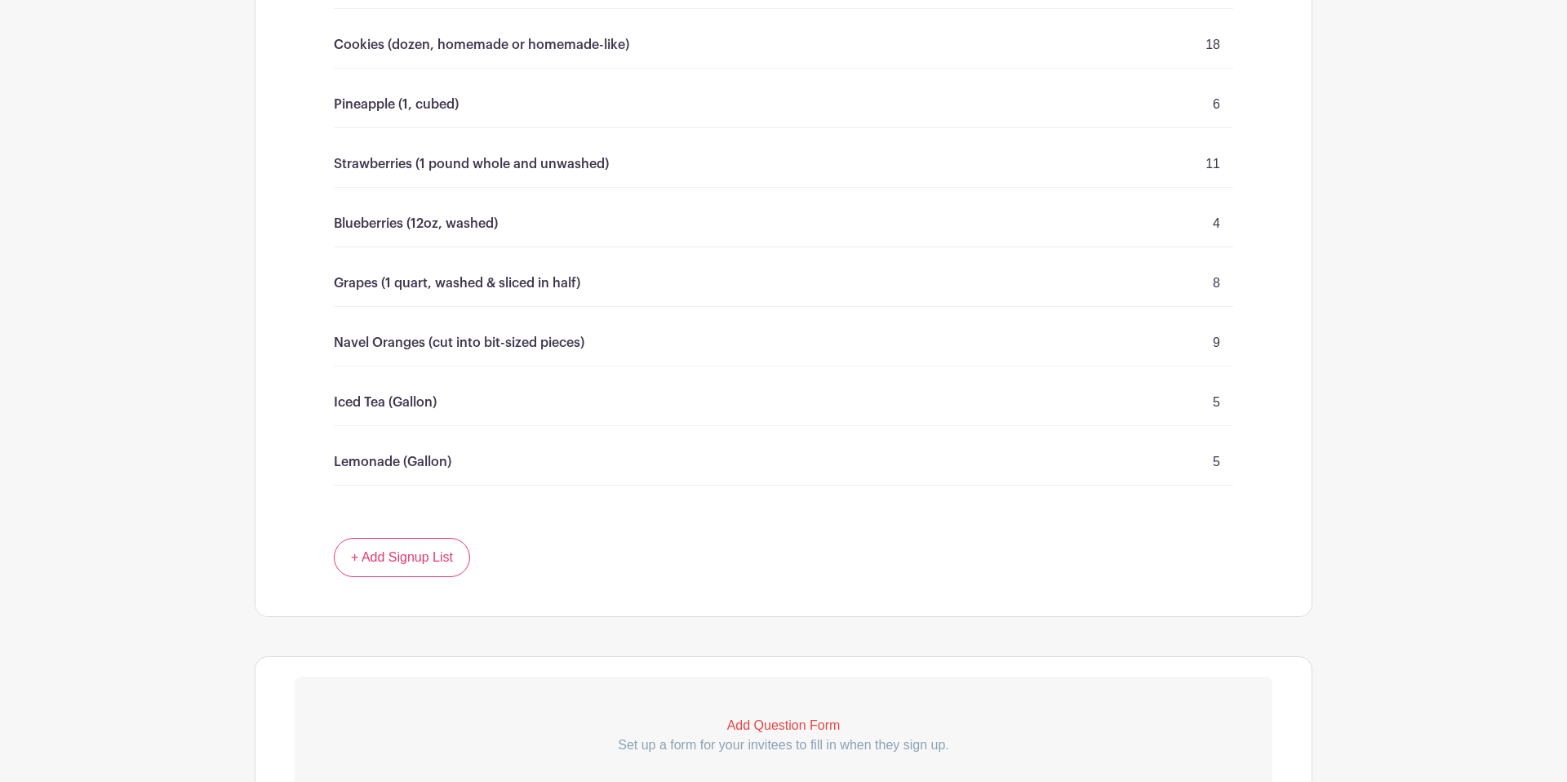
scroll to position [2510, 0]
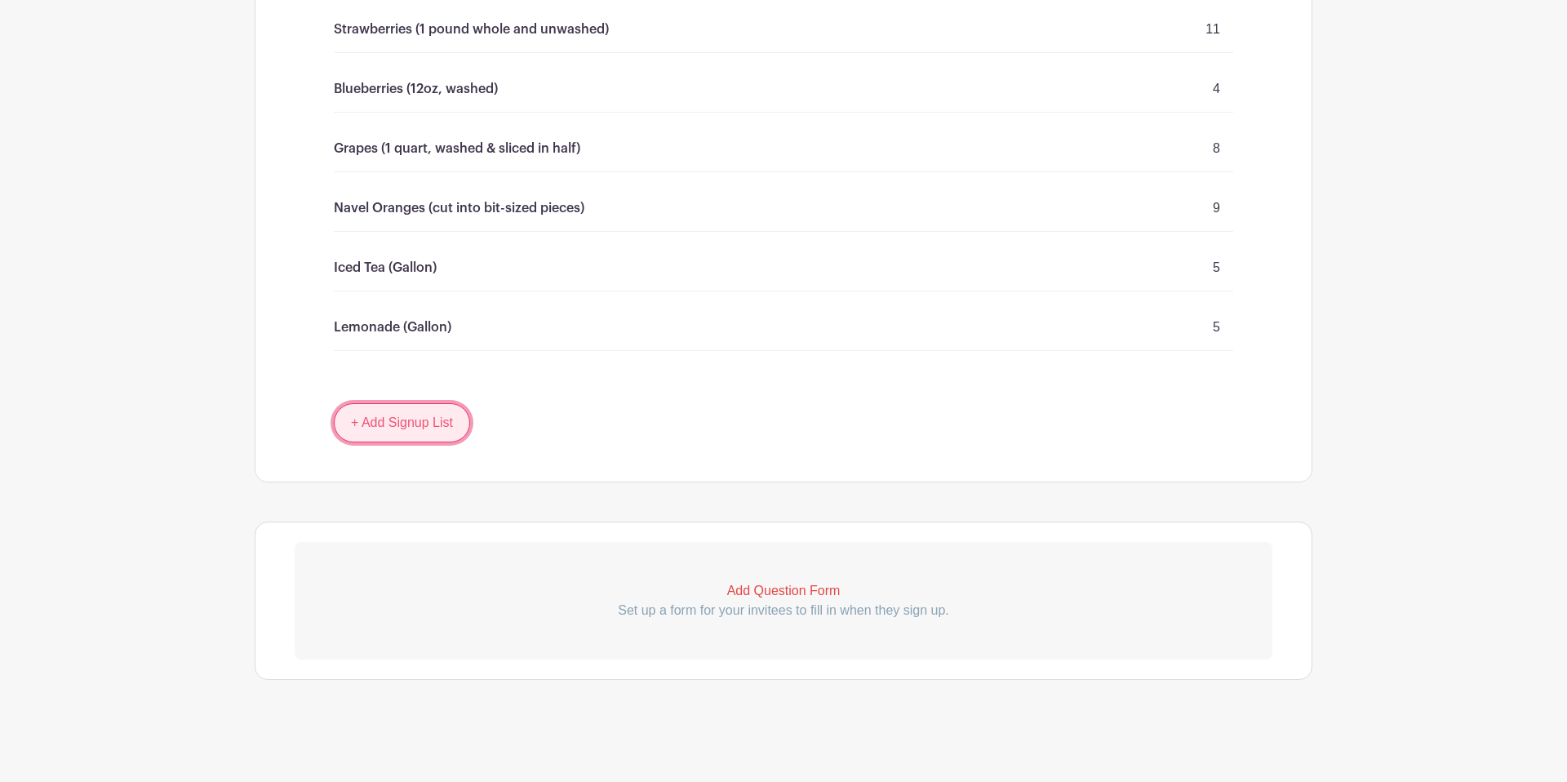
click at [446, 424] on link "+ Add Signup List" at bounding box center [402, 422] width 136 height 39
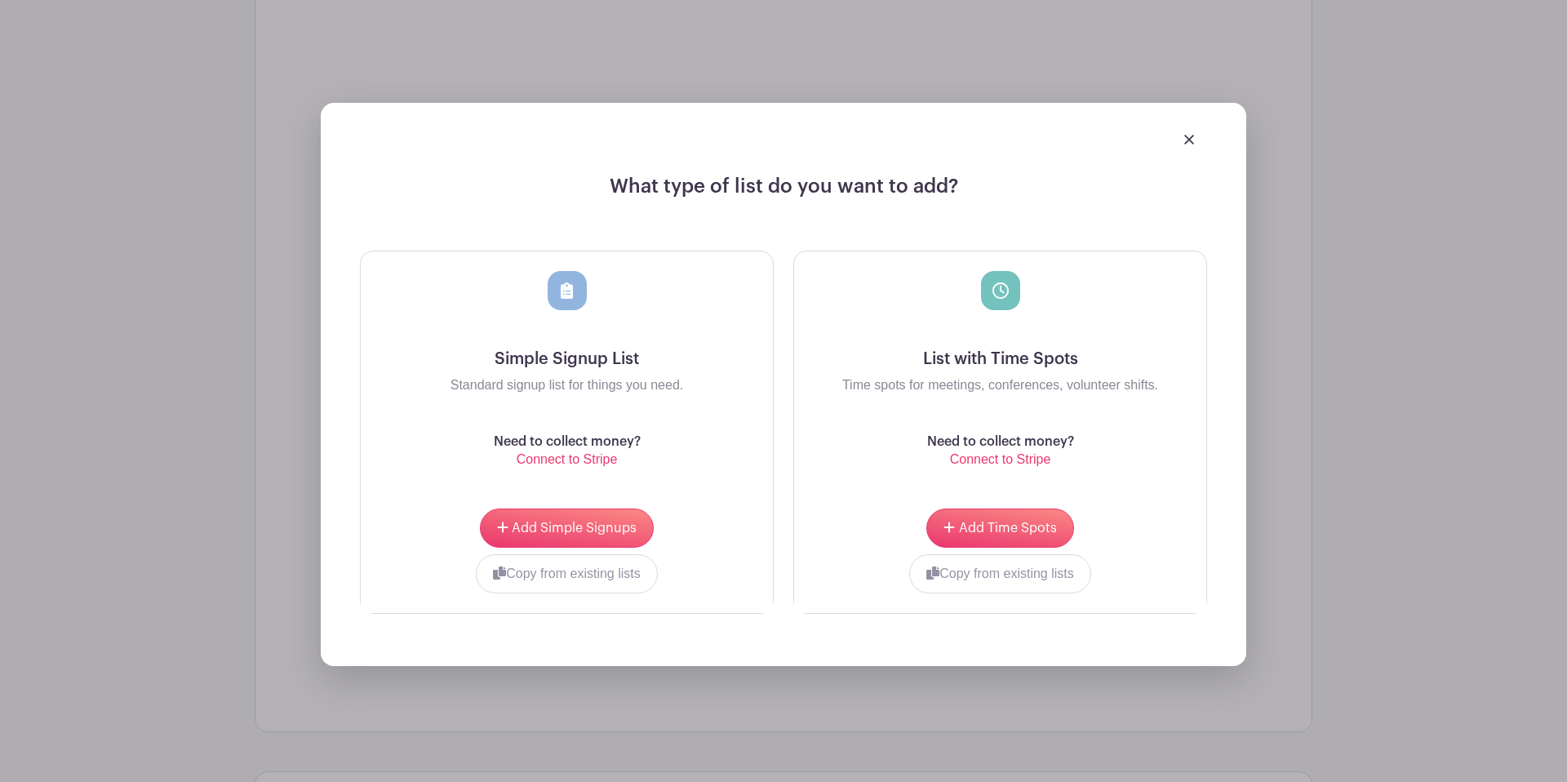
scroll to position [2877, 0]
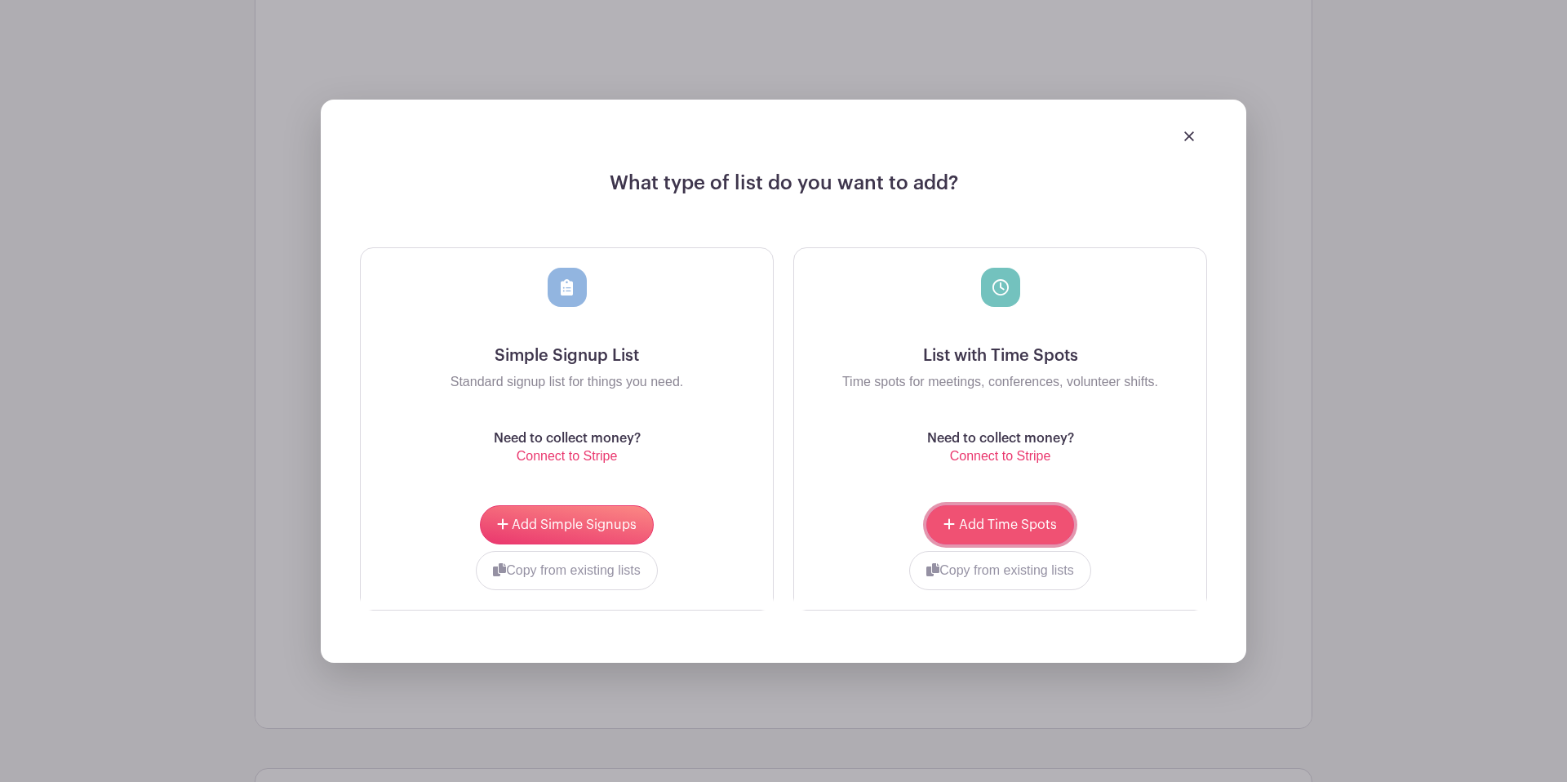
click at [1024, 528] on span "Add Time Spots" at bounding box center [1008, 524] width 98 height 13
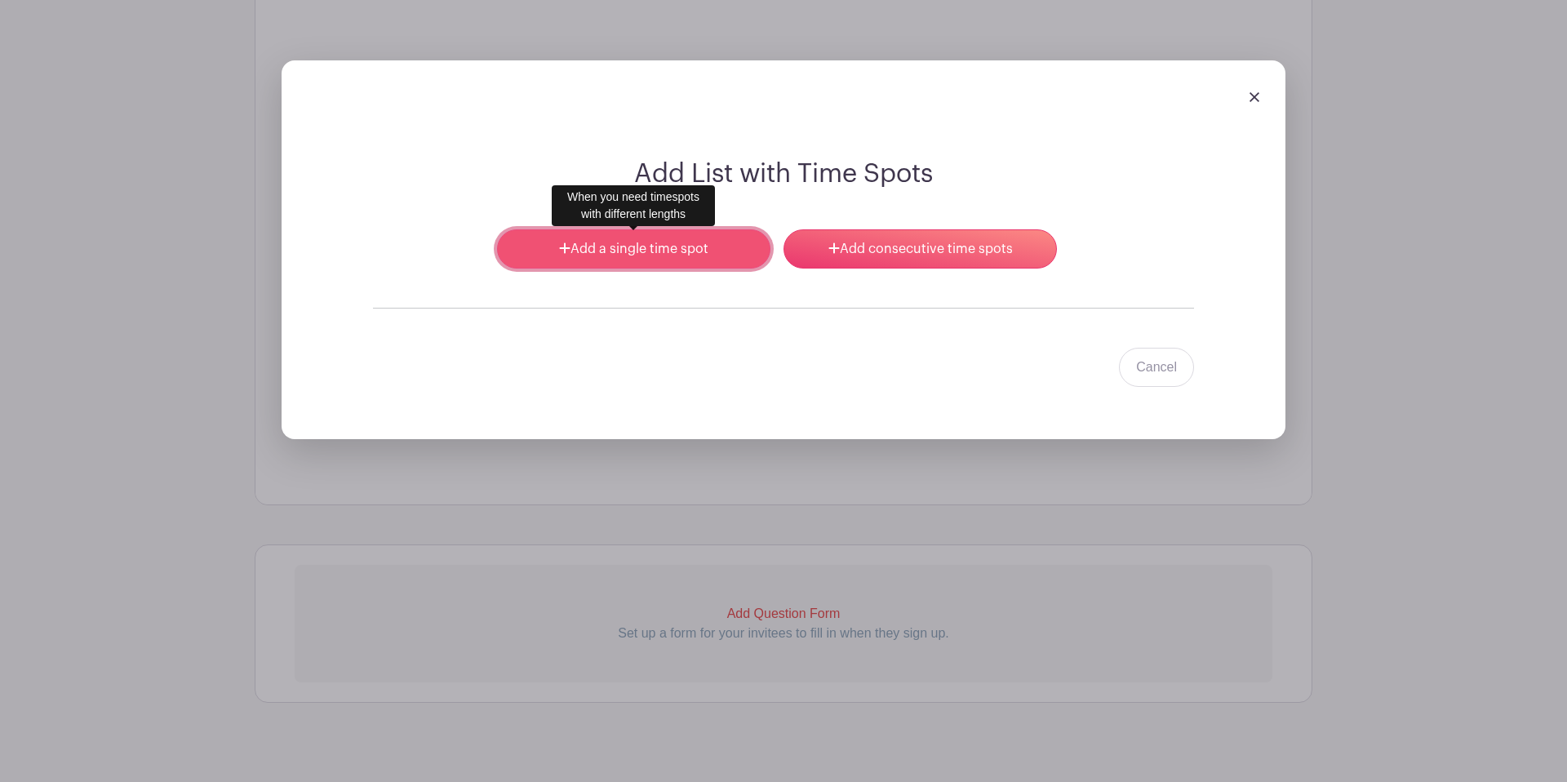
click at [644, 259] on link "Add a single time spot" at bounding box center [633, 248] width 273 height 39
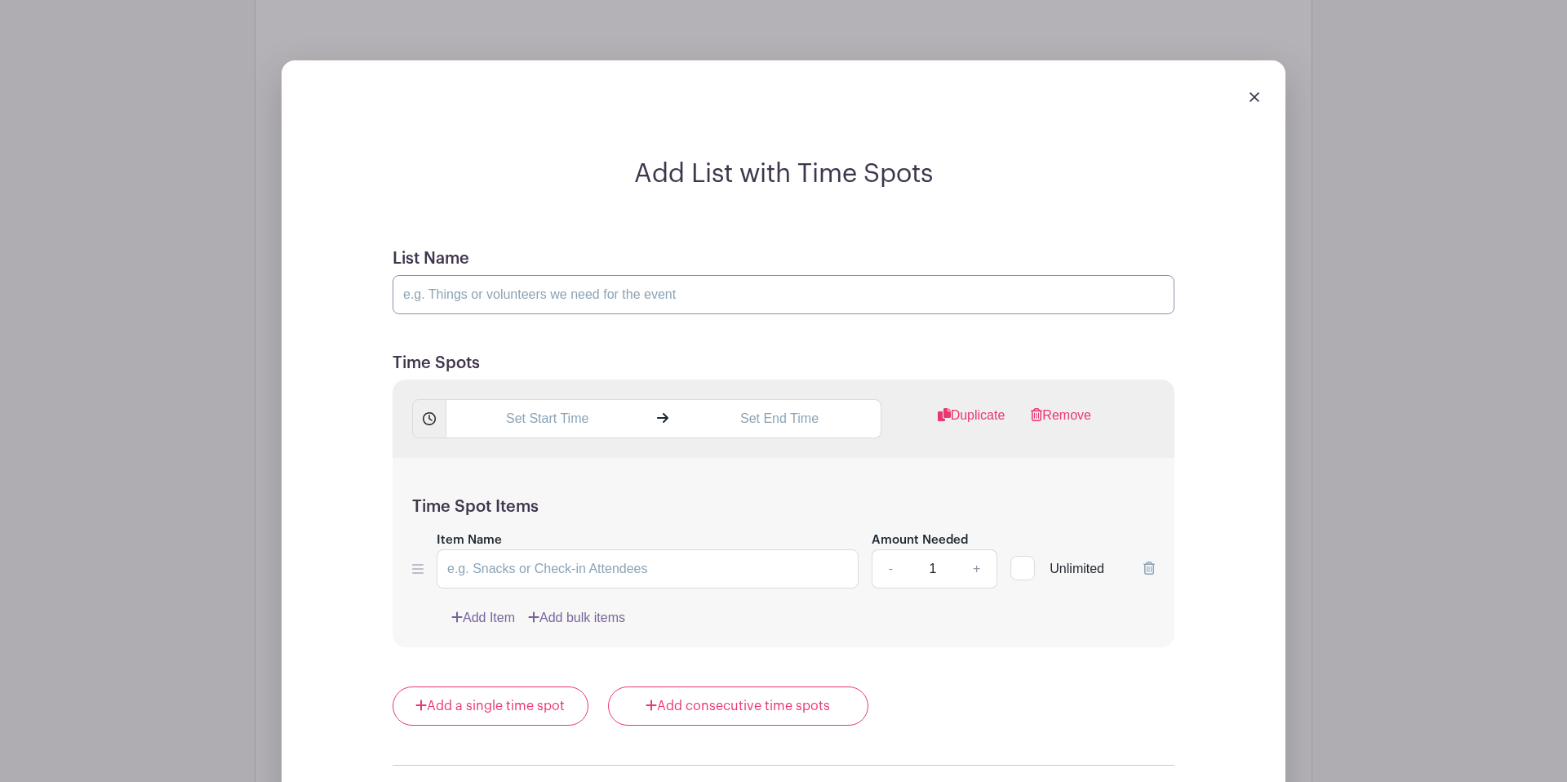
click at [587, 298] on input "List Name" at bounding box center [783, 294] width 782 height 39
type input "Serving Volunteer (help prep and serve food)"
click at [561, 424] on input "text" at bounding box center [547, 418] width 202 height 39
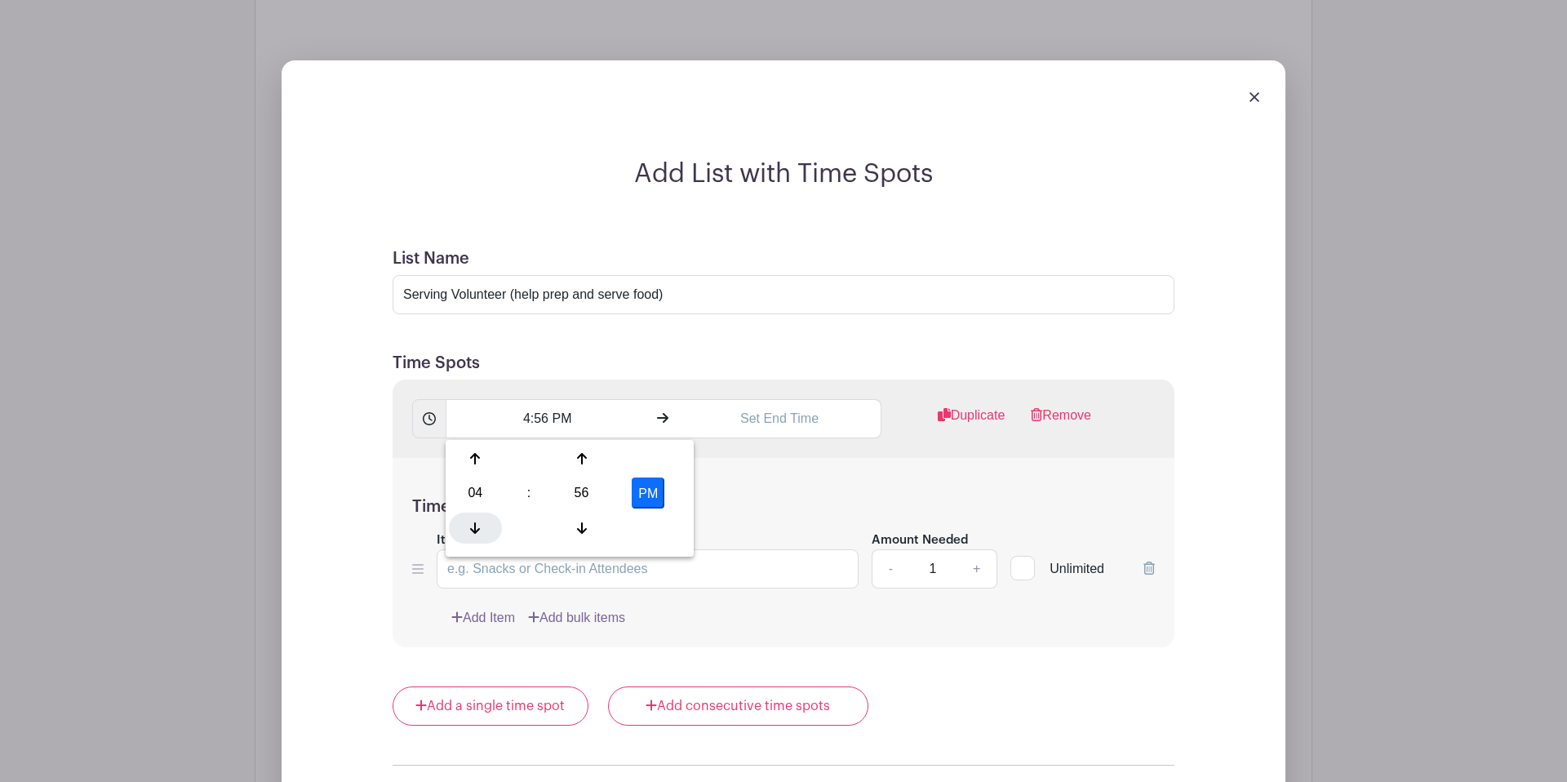
click at [472, 531] on icon at bounding box center [475, 527] width 10 height 13
click at [476, 537] on div at bounding box center [475, 527] width 53 height 31
click at [477, 469] on div at bounding box center [475, 458] width 53 height 31
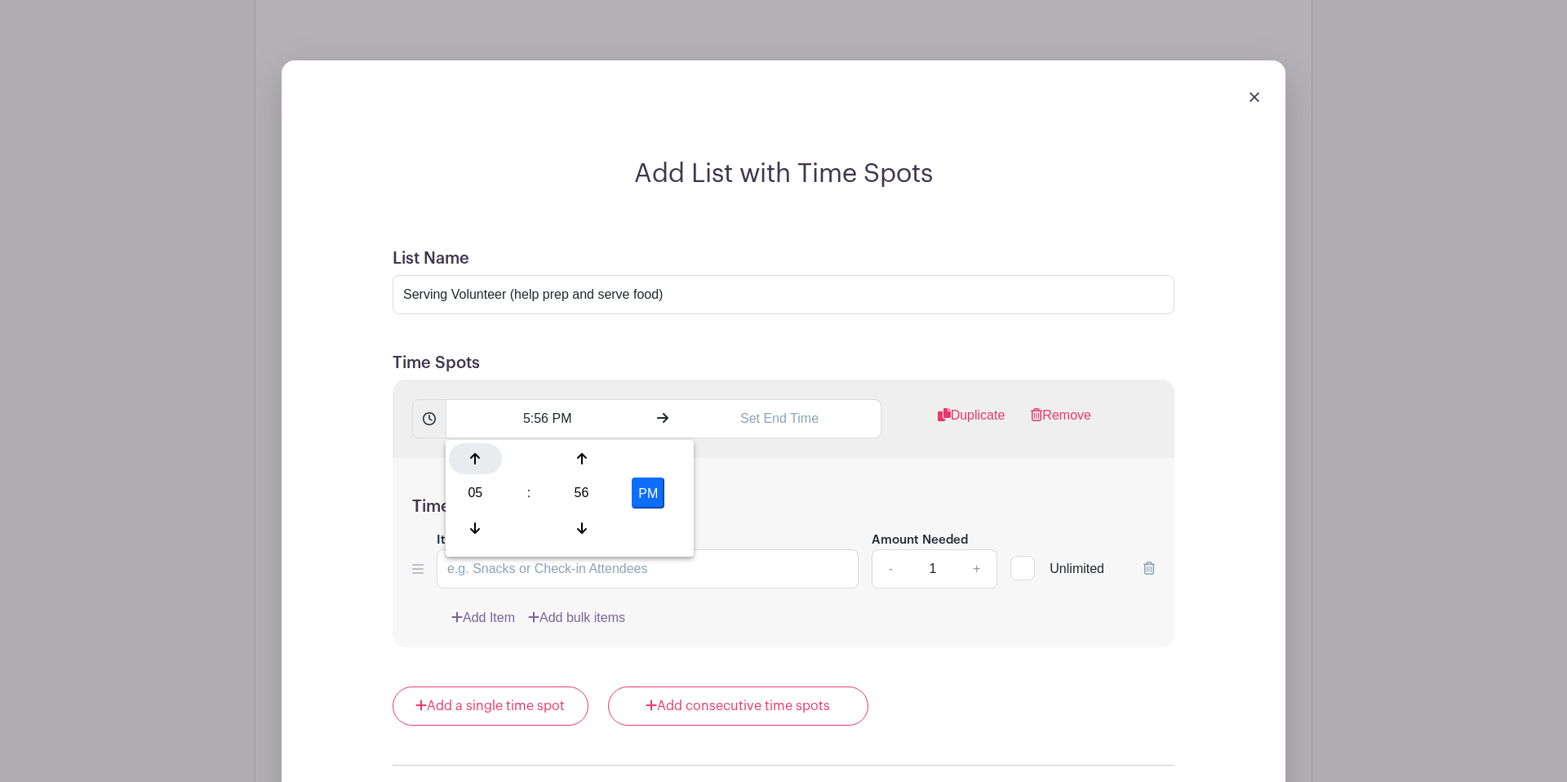
click at [477, 469] on div at bounding box center [475, 458] width 53 height 31
click at [868, 483] on div "Time Spot Items Item Name Amount Needed - 1 + Unlimited Add Item Add bulk items" at bounding box center [783, 553] width 782 height 190
drag, startPoint x: 550, startPoint y: 421, endPoint x: 517, endPoint y: 419, distance: 33.5
click at [517, 419] on input "6:56 PM" at bounding box center [547, 418] width 202 height 39
click at [652, 494] on button "PM" at bounding box center [648, 492] width 33 height 31
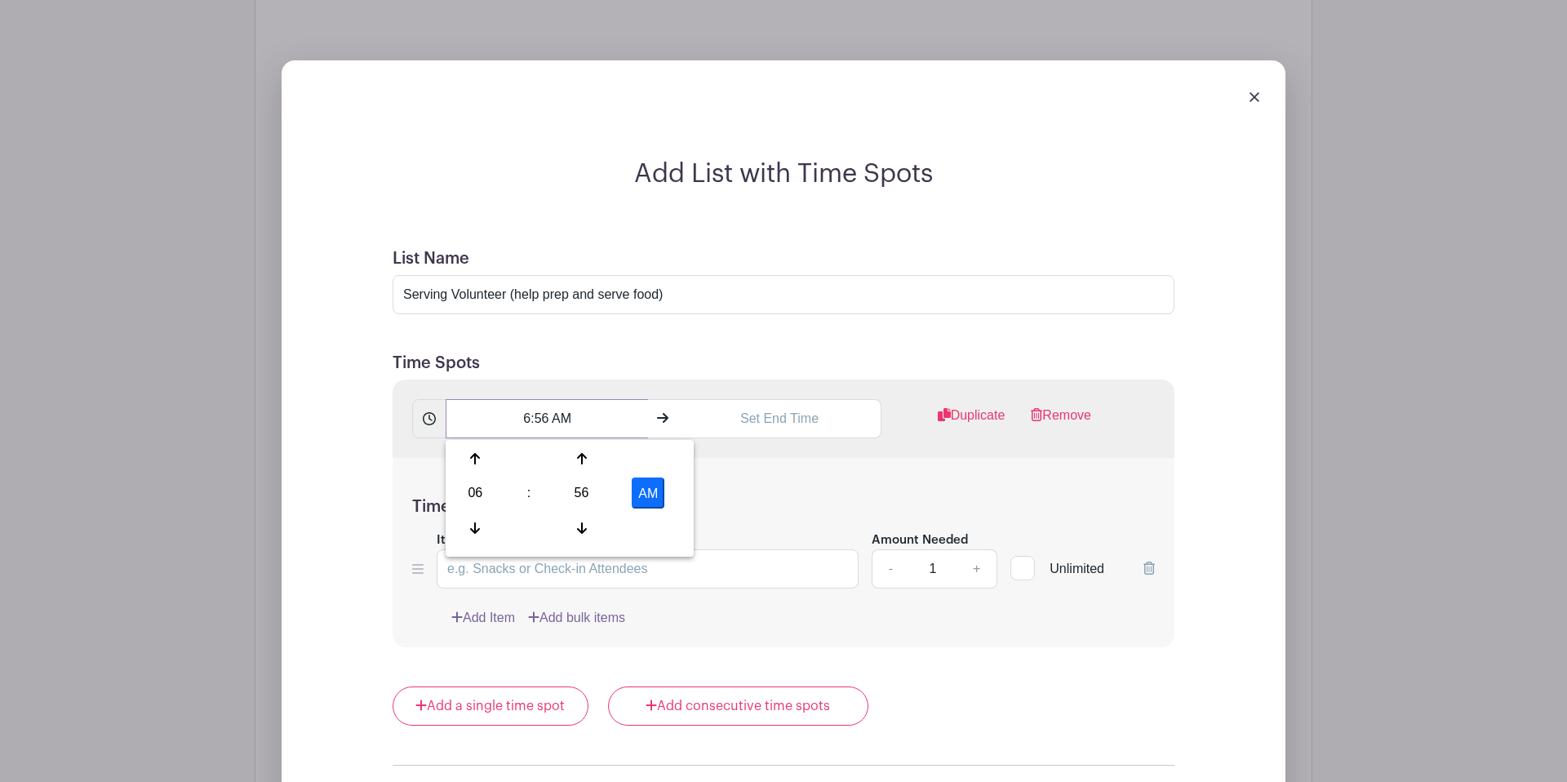
drag, startPoint x: 551, startPoint y: 420, endPoint x: 505, endPoint y: 419, distance: 45.7
click at [505, 419] on input "6:56 AM" at bounding box center [547, 418] width 202 height 39
type input "1030AM"
click at [761, 419] on input "text" at bounding box center [779, 418] width 202 height 39
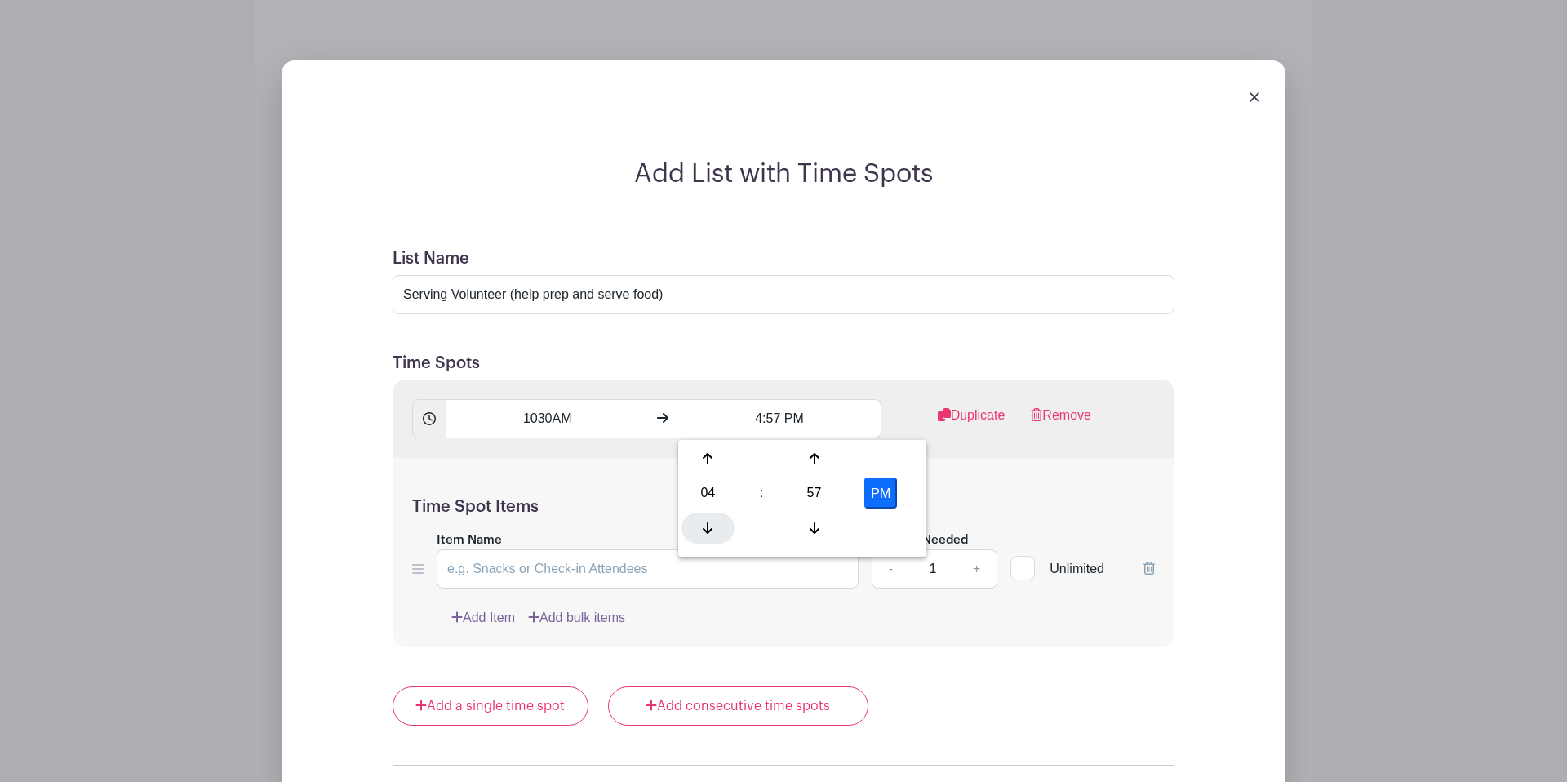
click at [707, 520] on div at bounding box center [707, 527] width 53 height 31
click at [810, 519] on div at bounding box center [813, 527] width 53 height 31
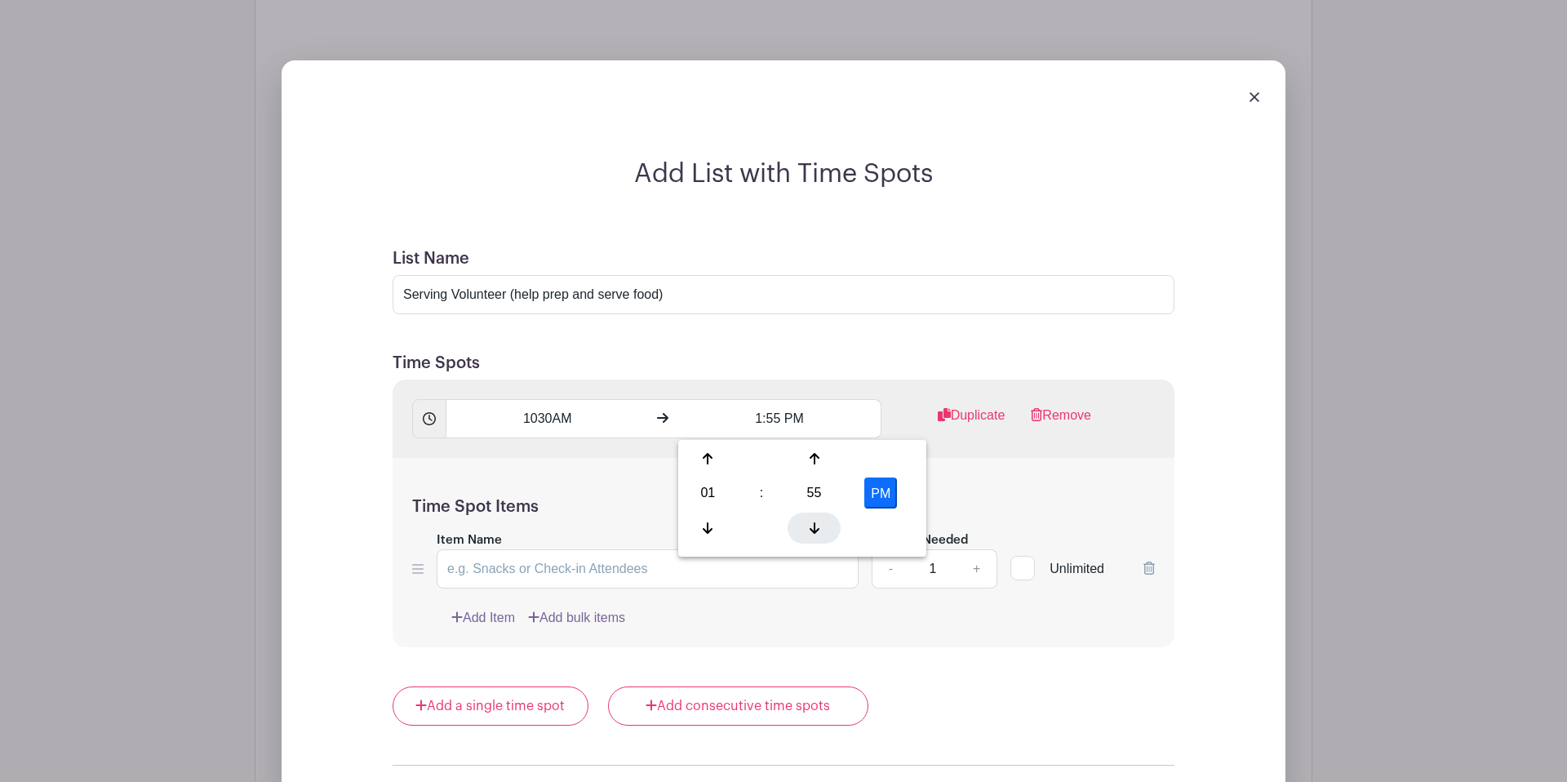
click at [810, 519] on div at bounding box center [813, 527] width 53 height 31
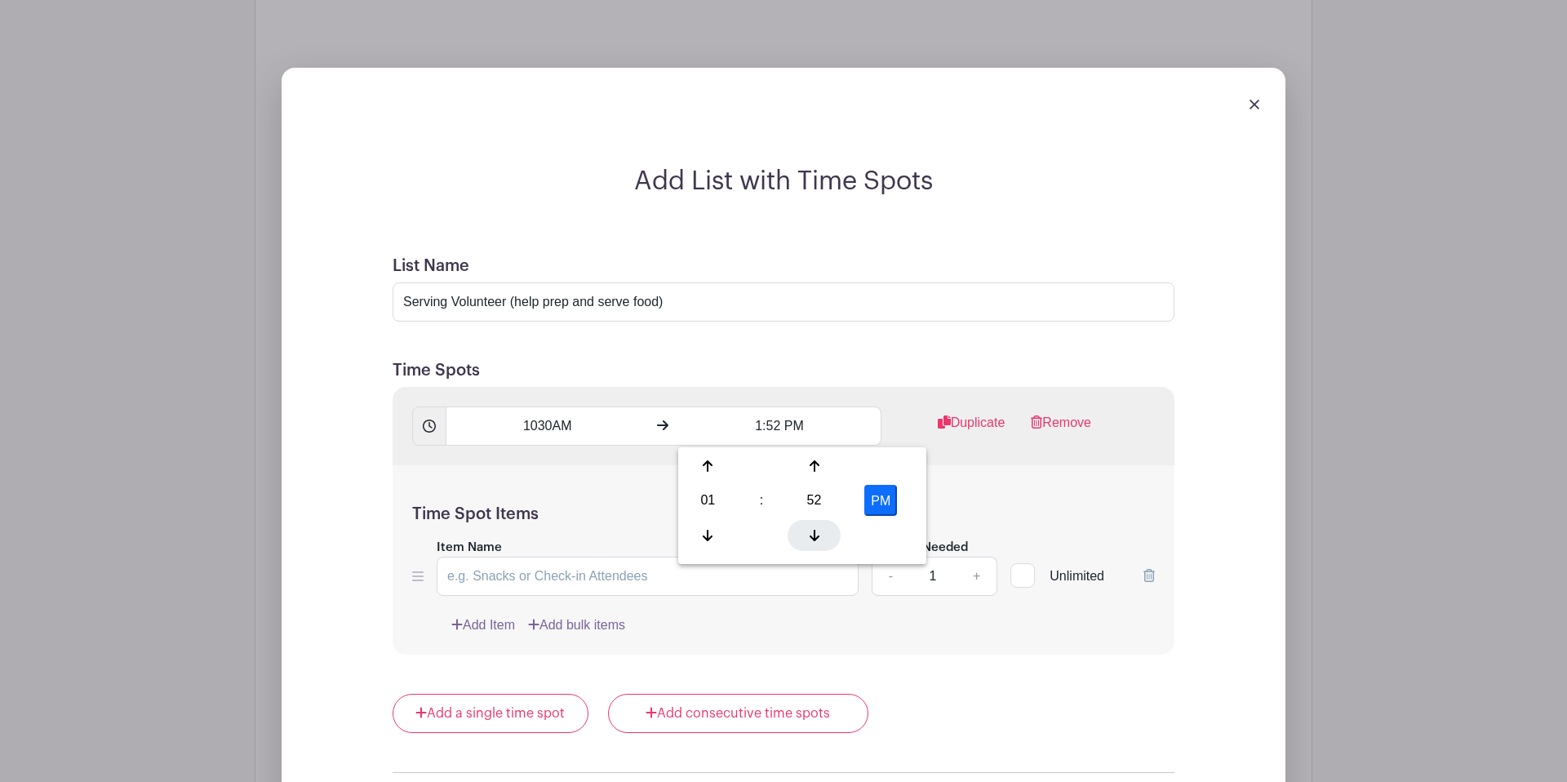
click at [810, 519] on div "01 : 52 PM" at bounding box center [802, 502] width 242 height 104
click at [810, 519] on div "01 : 52 PM" at bounding box center [802, 504] width 242 height 104
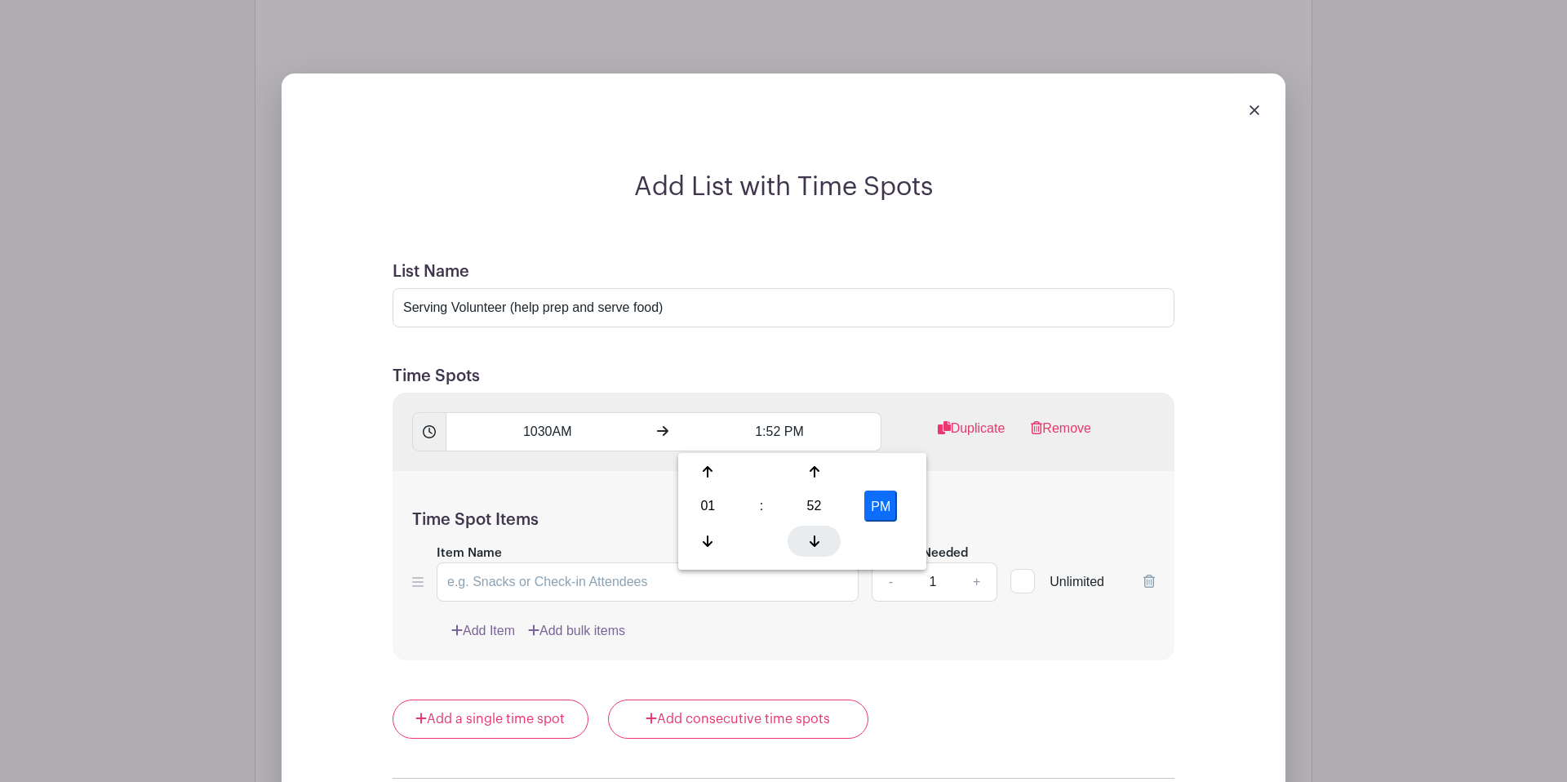
click at [809, 540] on icon at bounding box center [814, 540] width 10 height 13
click at [809, 541] on icon at bounding box center [814, 540] width 10 height 13
click at [809, 543] on icon at bounding box center [814, 540] width 10 height 11
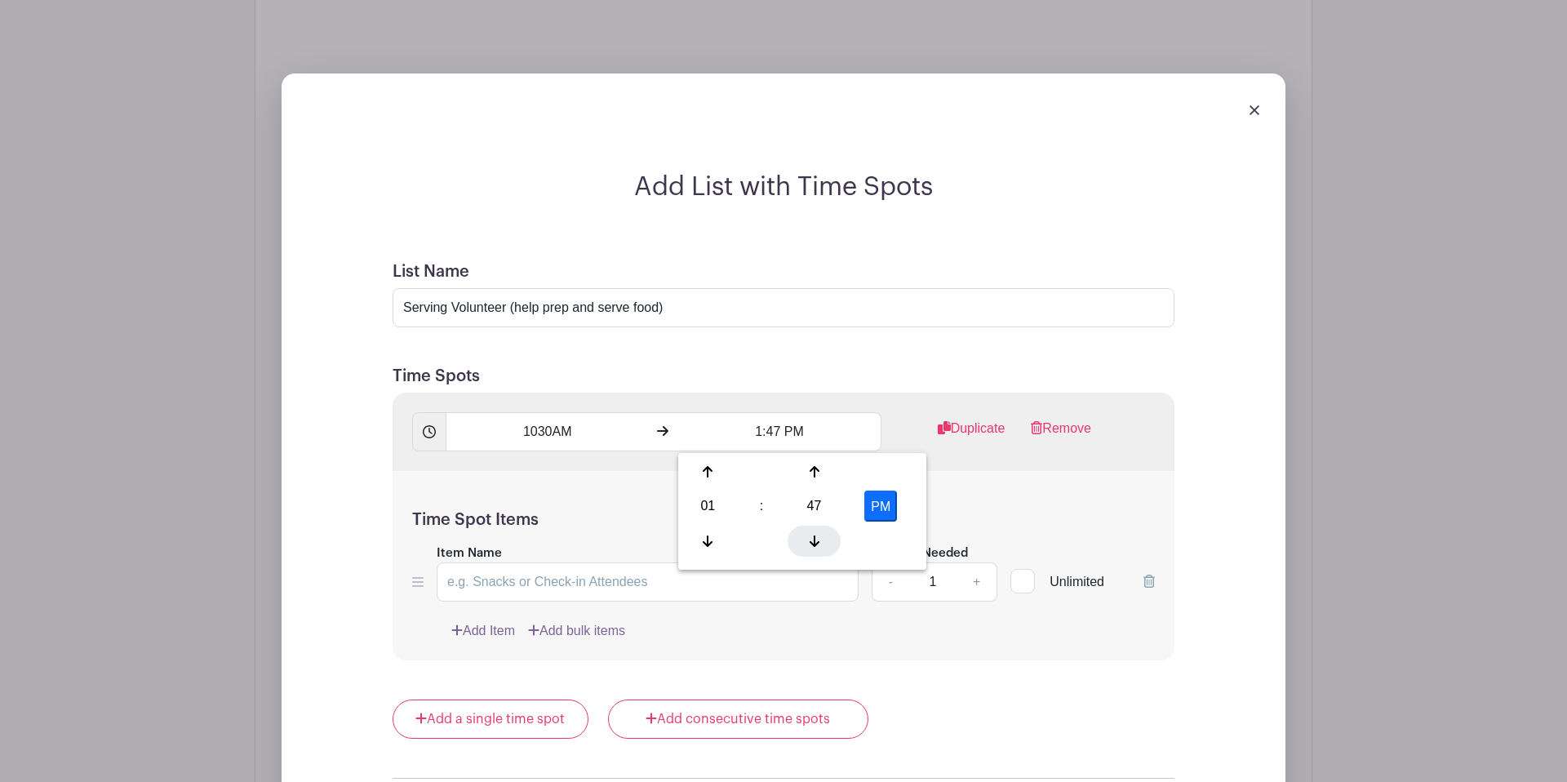
click at [809, 543] on icon at bounding box center [814, 540] width 10 height 11
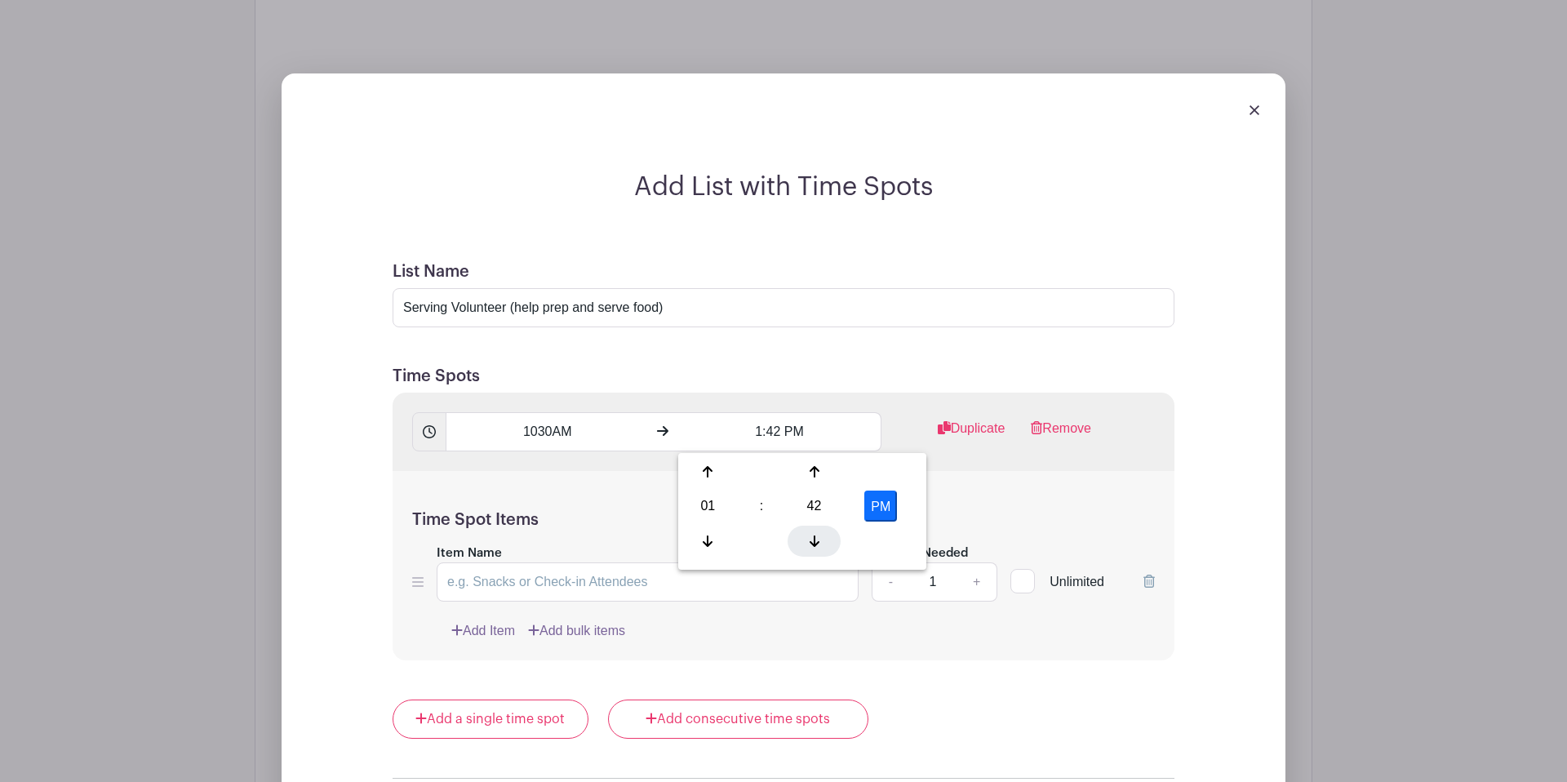
click at [809, 543] on icon at bounding box center [814, 540] width 10 height 11
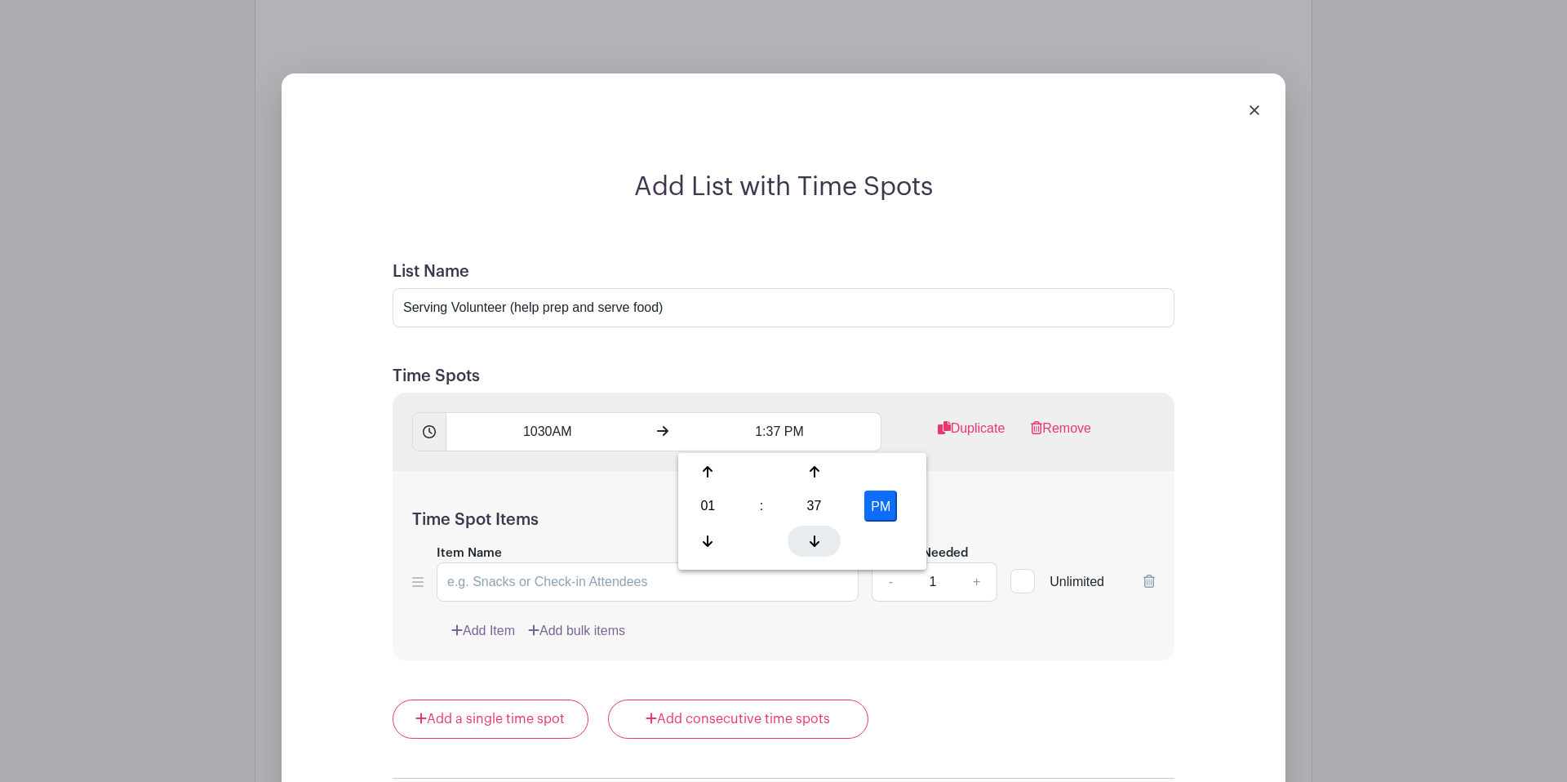
click at [809, 543] on icon at bounding box center [814, 540] width 10 height 11
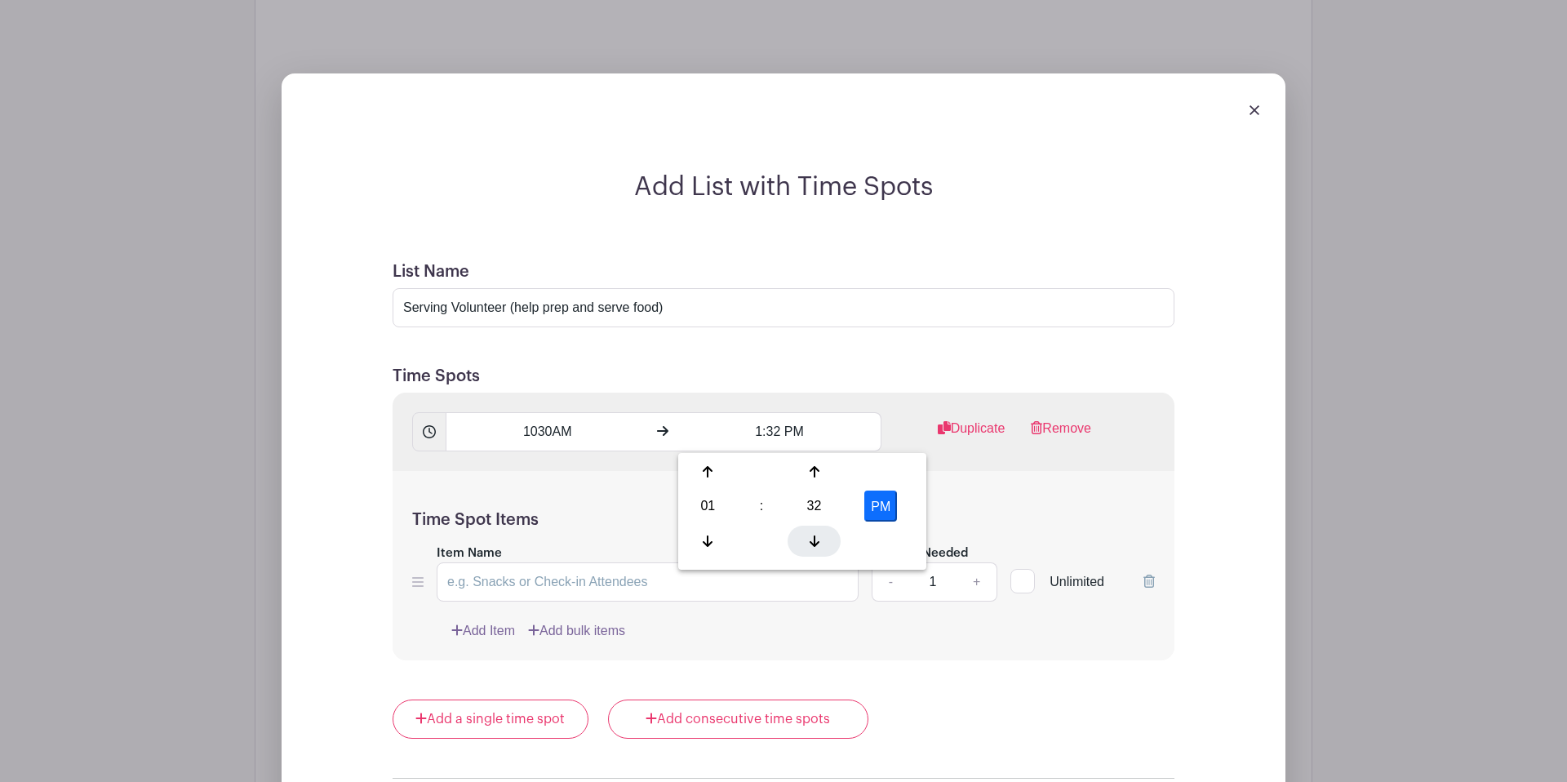
click at [809, 543] on icon at bounding box center [814, 540] width 10 height 11
type input "1:30 PM"
click at [1003, 488] on div "Time Spot Items Item Name Amount Needed - 1 + Unlimited Add Item Add bulk items" at bounding box center [783, 566] width 782 height 190
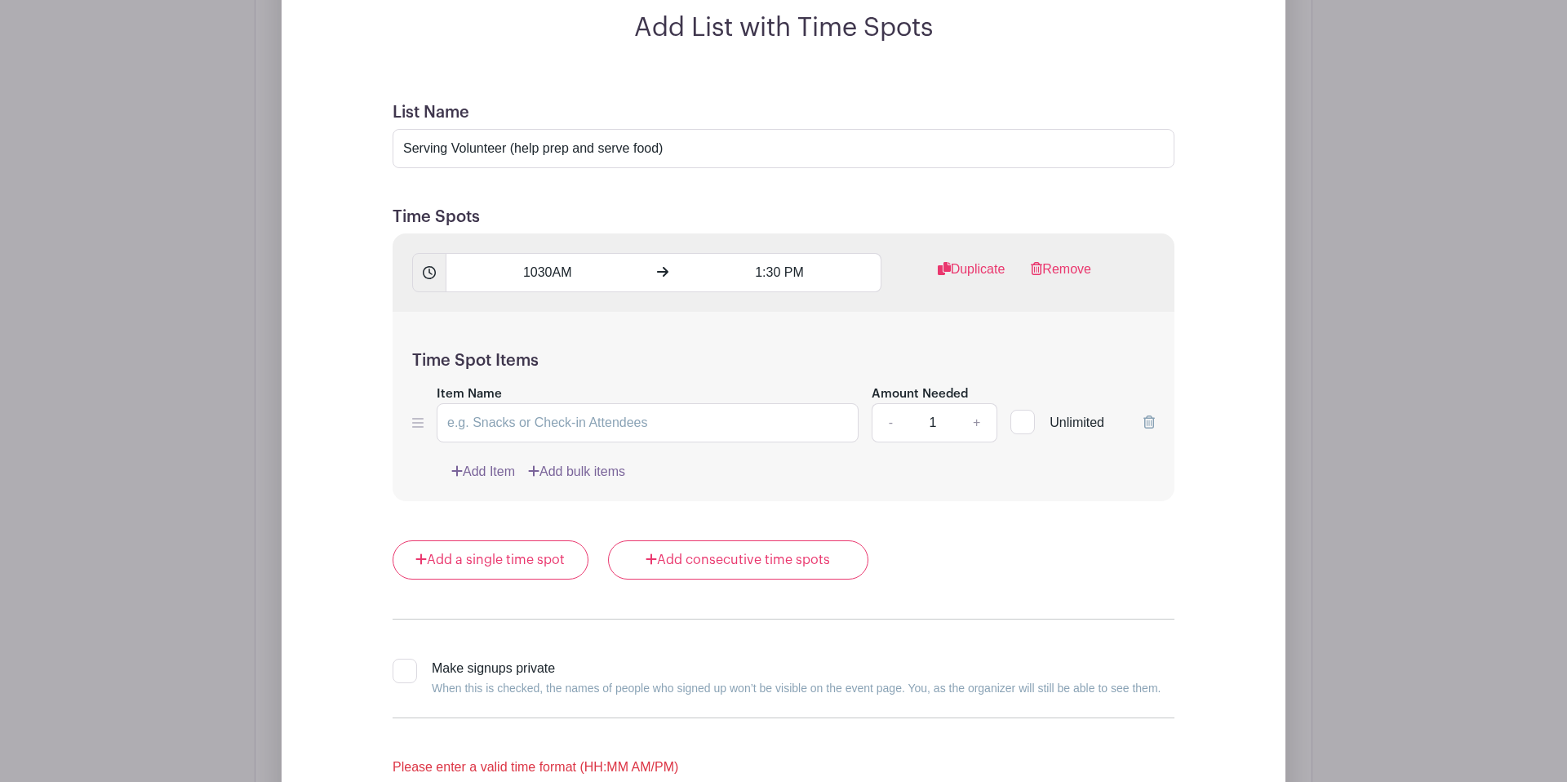
scroll to position [3038, 0]
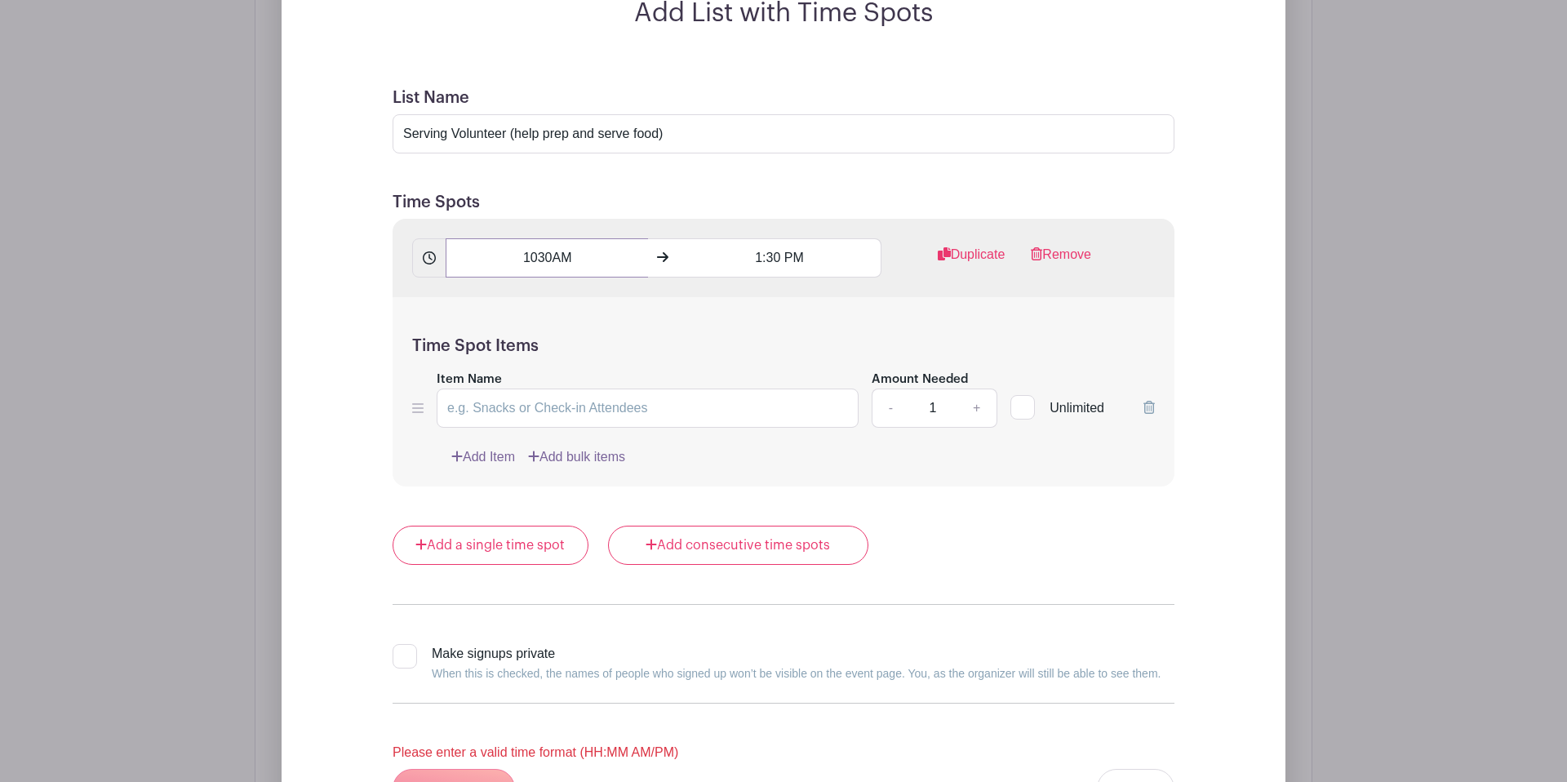
click at [588, 263] on input "1030AM" at bounding box center [547, 257] width 202 height 39
click at [840, 343] on h5 "Time Spot Items" at bounding box center [783, 346] width 743 height 20
click at [573, 261] on input "1030AM" at bounding box center [547, 257] width 202 height 39
click at [767, 303] on div "Time Spot Items Item Name Amount Needed - 1 + Unlimited Add Item Add bulk items" at bounding box center [783, 392] width 782 height 190
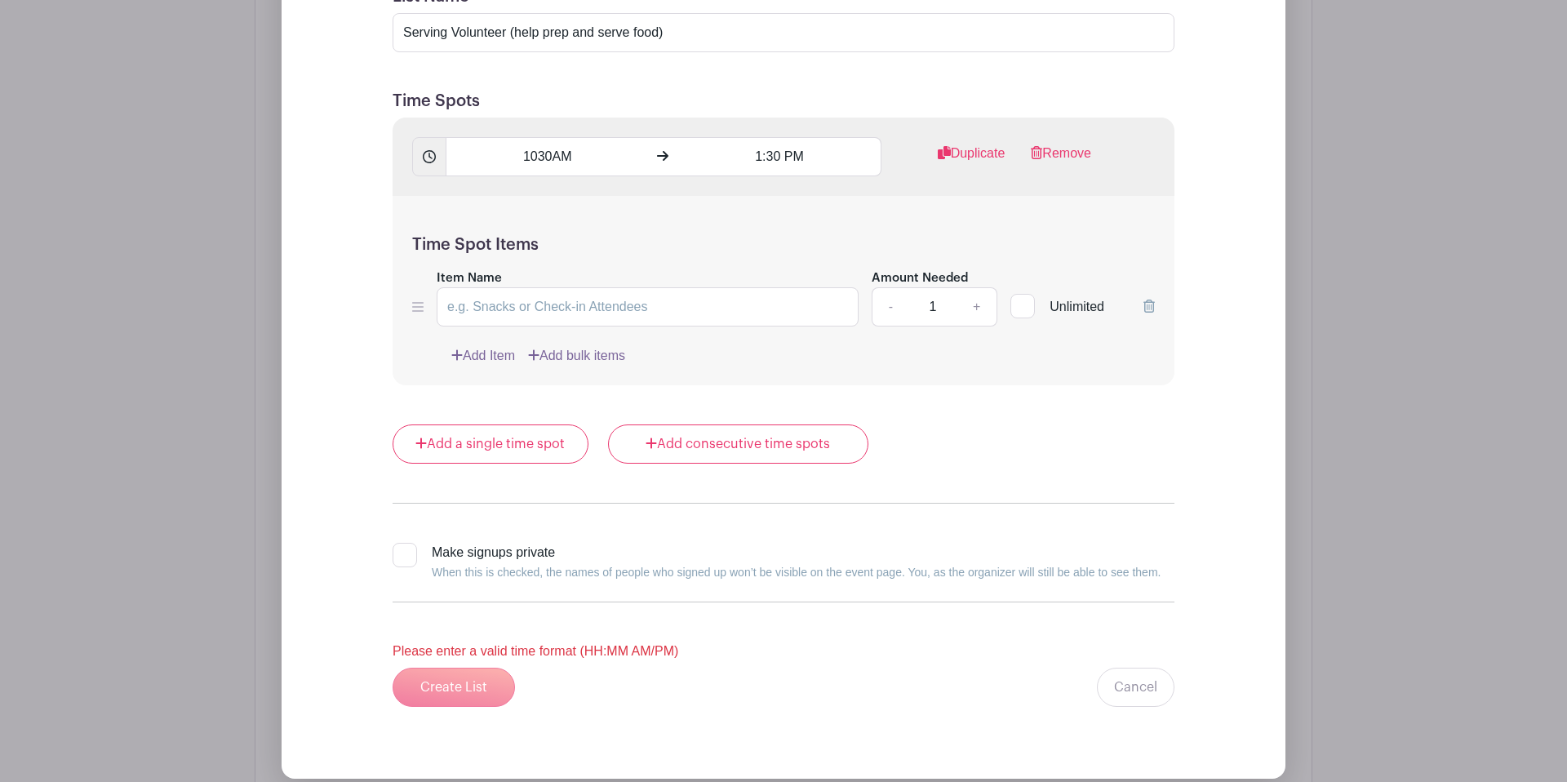
scroll to position [3141, 0]
click at [667, 316] on input "Item Name" at bounding box center [648, 305] width 422 height 39
click at [539, 300] on input "Item Name" at bounding box center [648, 305] width 422 height 39
drag, startPoint x: 451, startPoint y: 34, endPoint x: 400, endPoint y: 36, distance: 51.4
click at [400, 36] on input "Serving Volunteer (help prep and serve food)" at bounding box center [783, 30] width 782 height 39
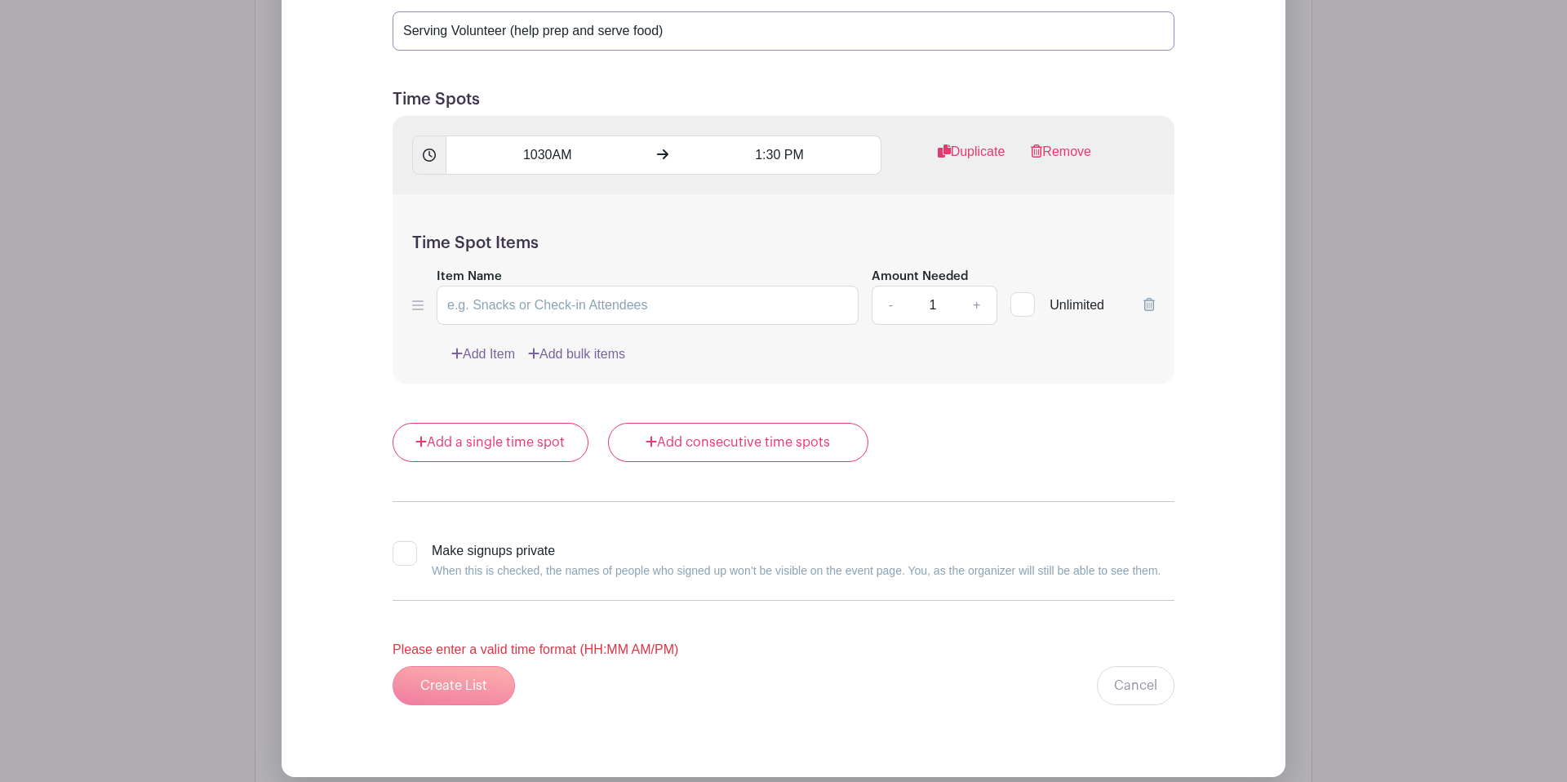
scroll to position [3138, 0]
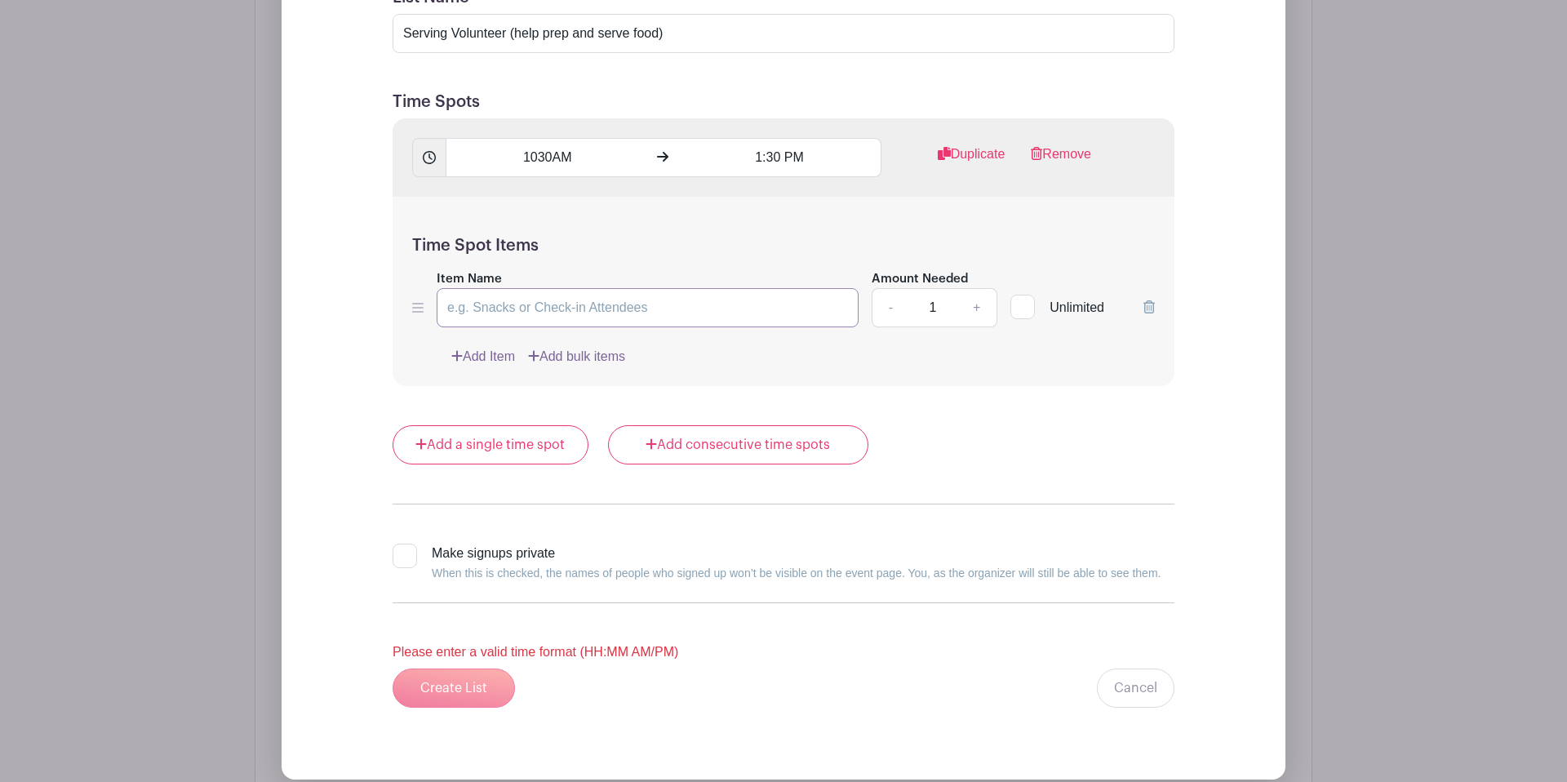
click at [501, 322] on input "Item Name" at bounding box center [648, 307] width 422 height 39
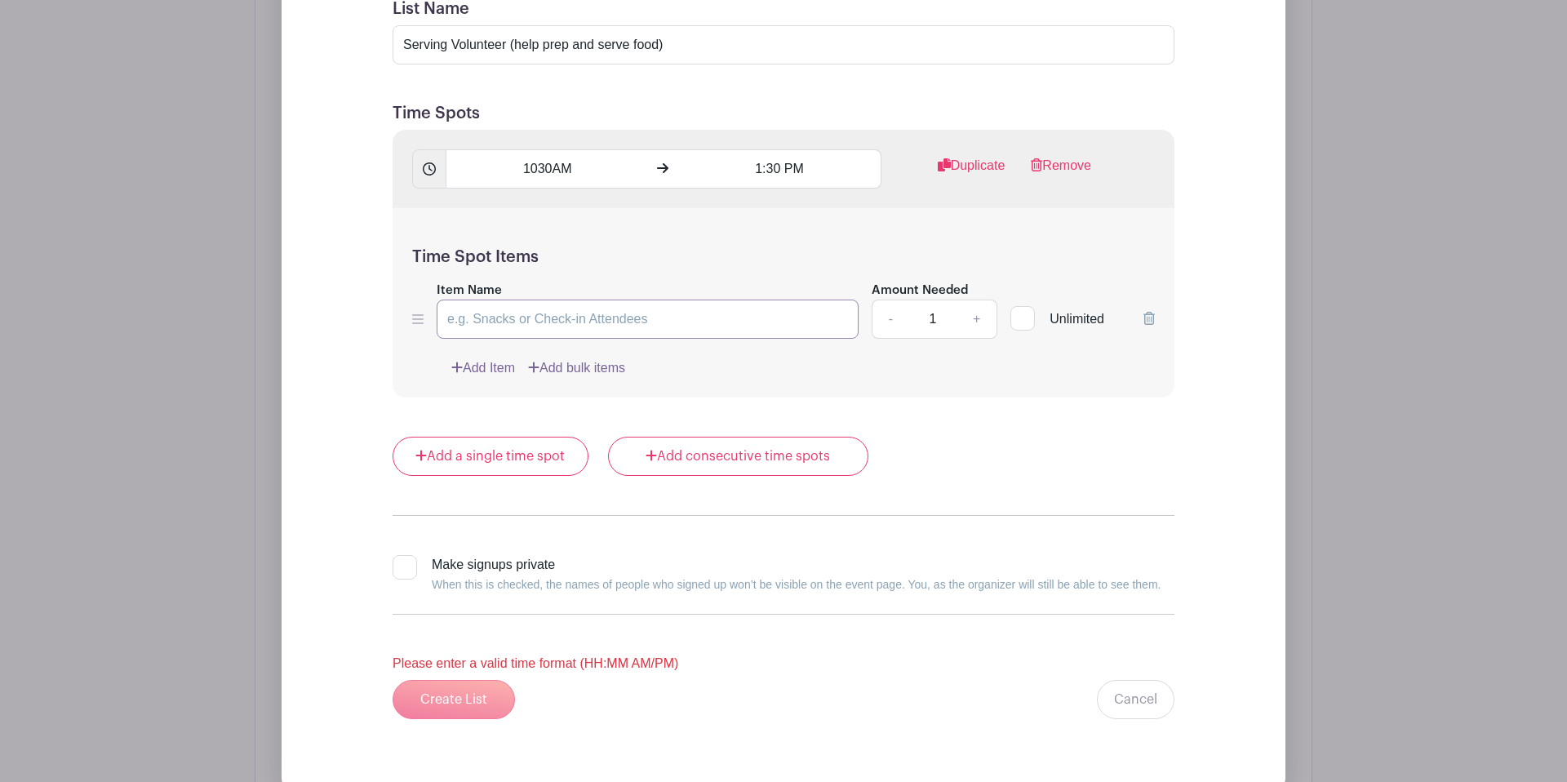
scroll to position [3126, 0]
click at [558, 161] on input "1030AM" at bounding box center [547, 169] width 202 height 39
click at [480, 202] on div at bounding box center [475, 209] width 53 height 31
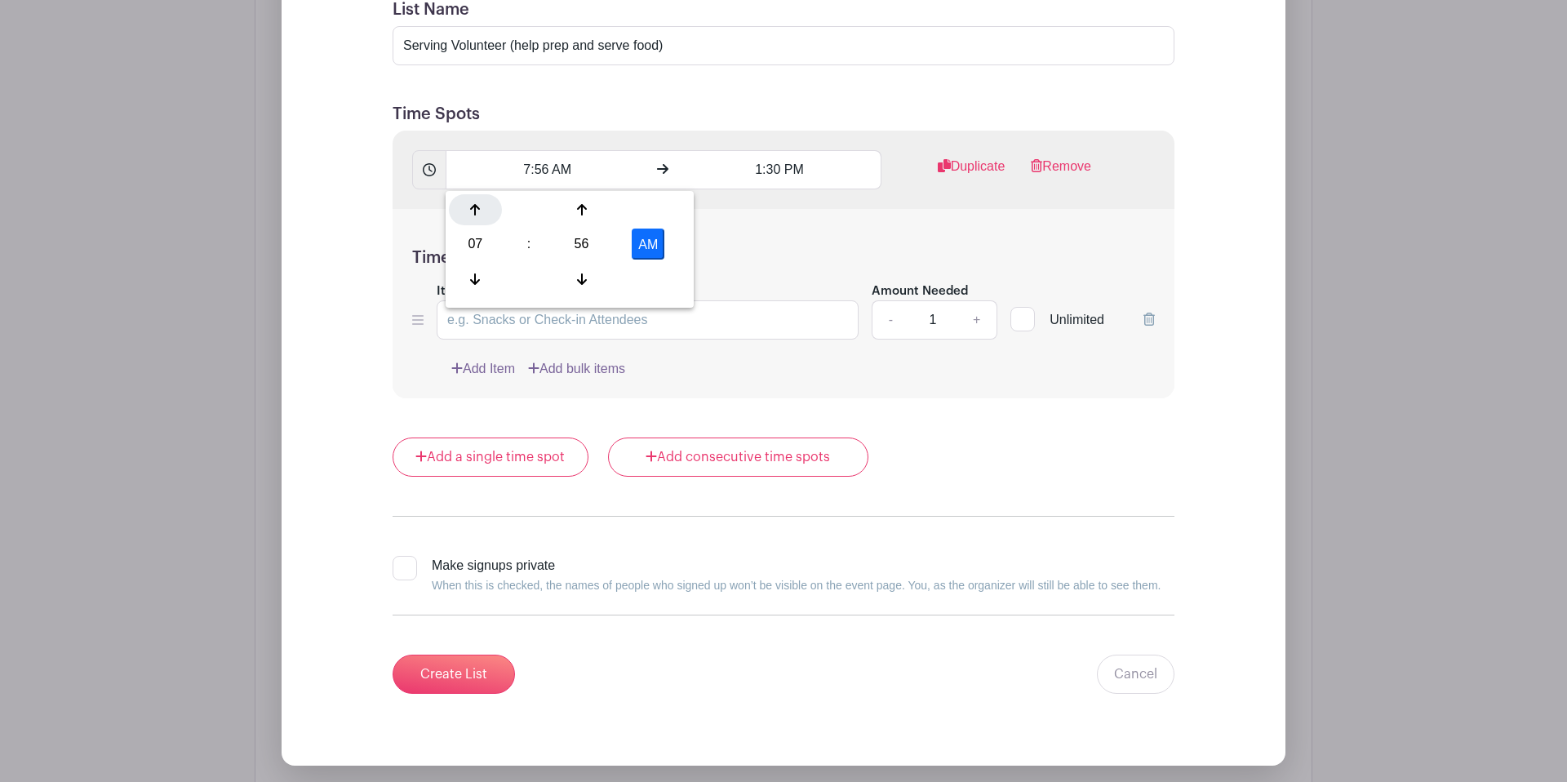
click at [477, 215] on icon at bounding box center [475, 209] width 10 height 13
click at [590, 289] on div at bounding box center [581, 279] width 53 height 31
click at [586, 286] on div at bounding box center [581, 279] width 53 height 31
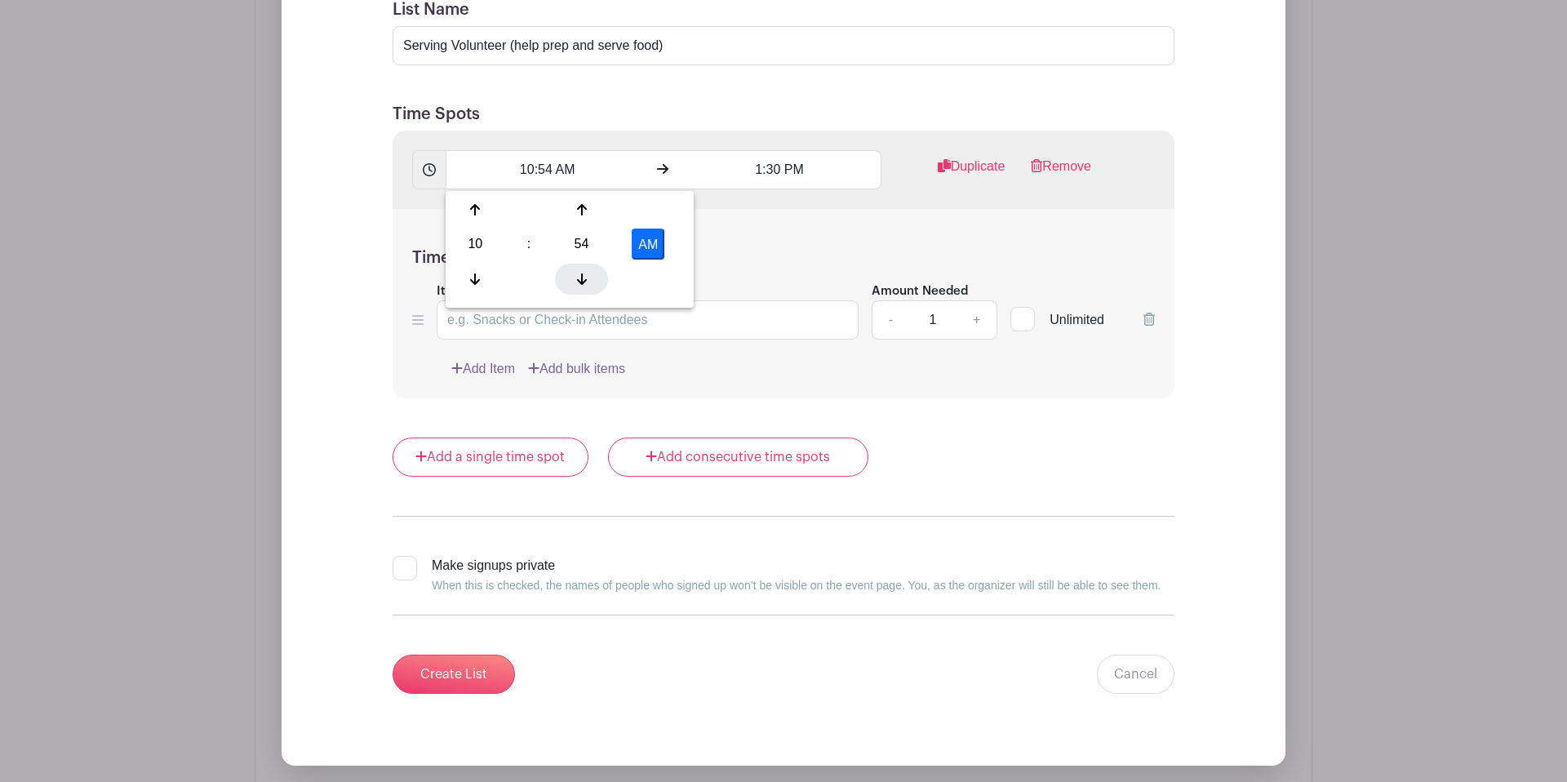
click at [585, 283] on icon at bounding box center [582, 279] width 10 height 13
click at [590, 243] on div "50" at bounding box center [581, 243] width 53 height 31
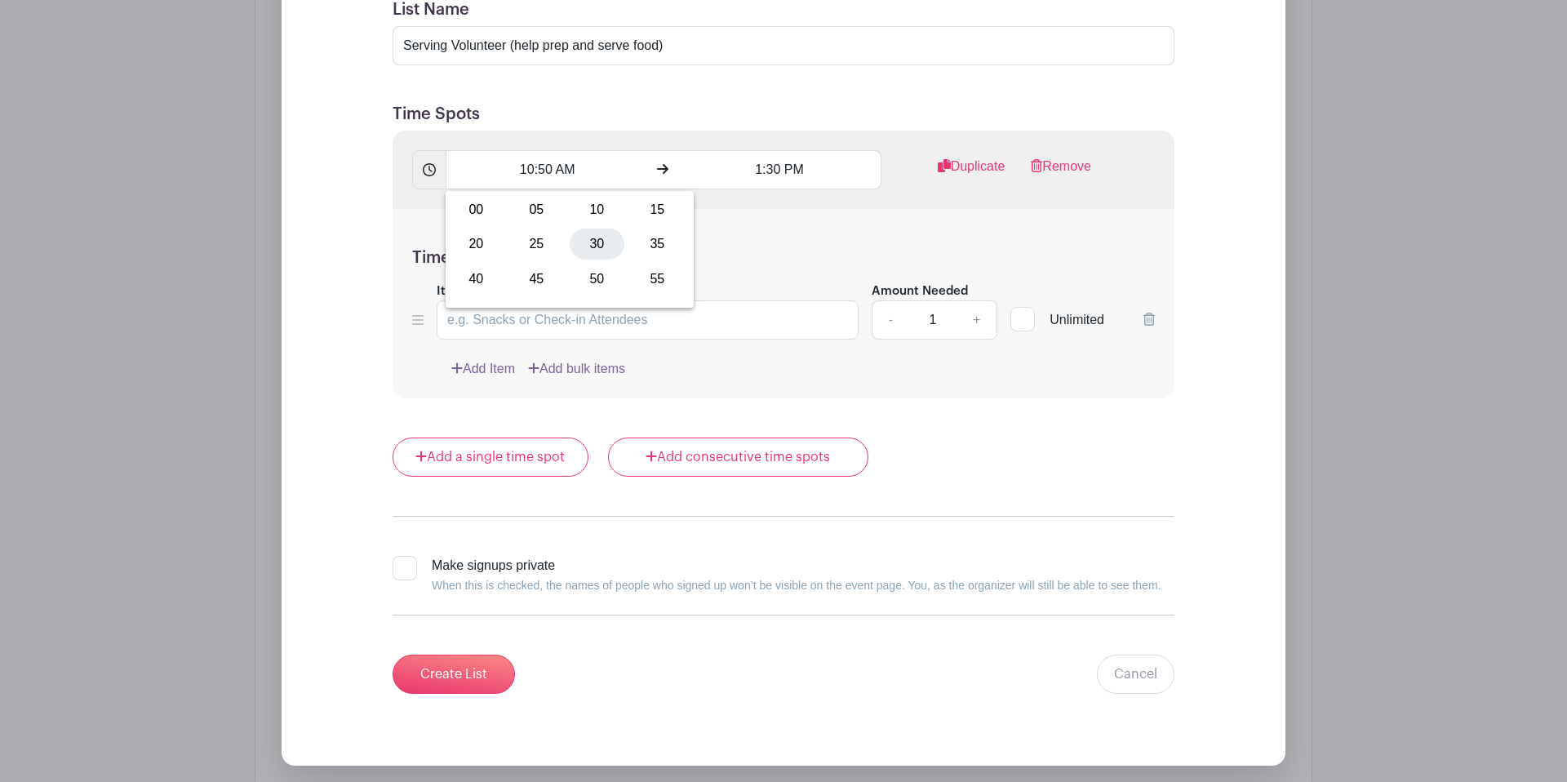
click at [597, 243] on div "30" at bounding box center [597, 243] width 55 height 31
type input "10:30 AM"
click at [746, 240] on div "Time Spot Items Item Name Amount Needed - 1 + Unlimited Add Item Add bulk items" at bounding box center [783, 304] width 782 height 190
click at [947, 163] on link "Duplicate" at bounding box center [972, 173] width 68 height 33
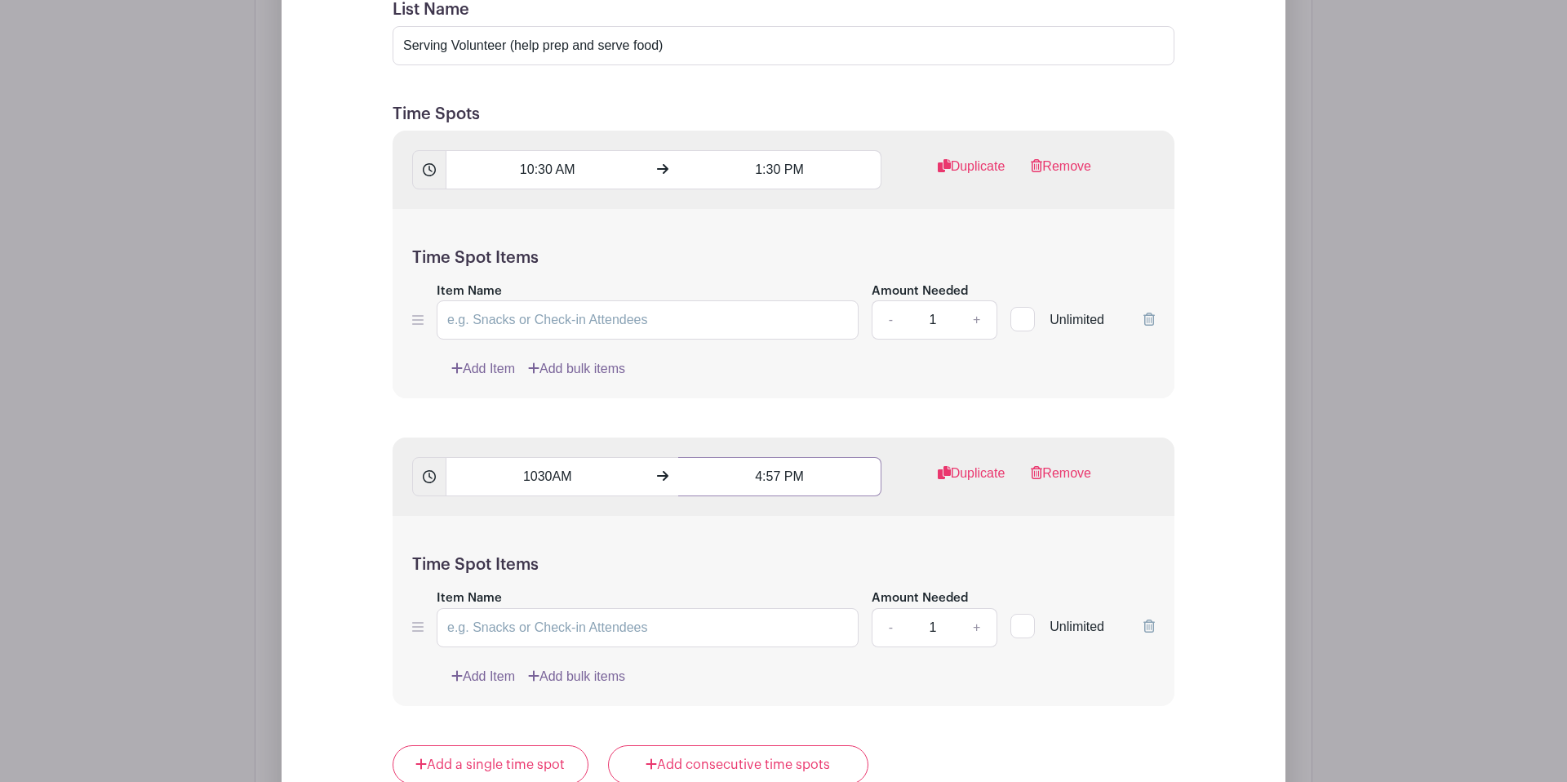
click at [779, 475] on input "4:57 PM" at bounding box center [779, 476] width 202 height 39
click at [705, 591] on icon at bounding box center [708, 586] width 10 height 13
click at [818, 561] on div "59" at bounding box center [813, 551] width 53 height 31
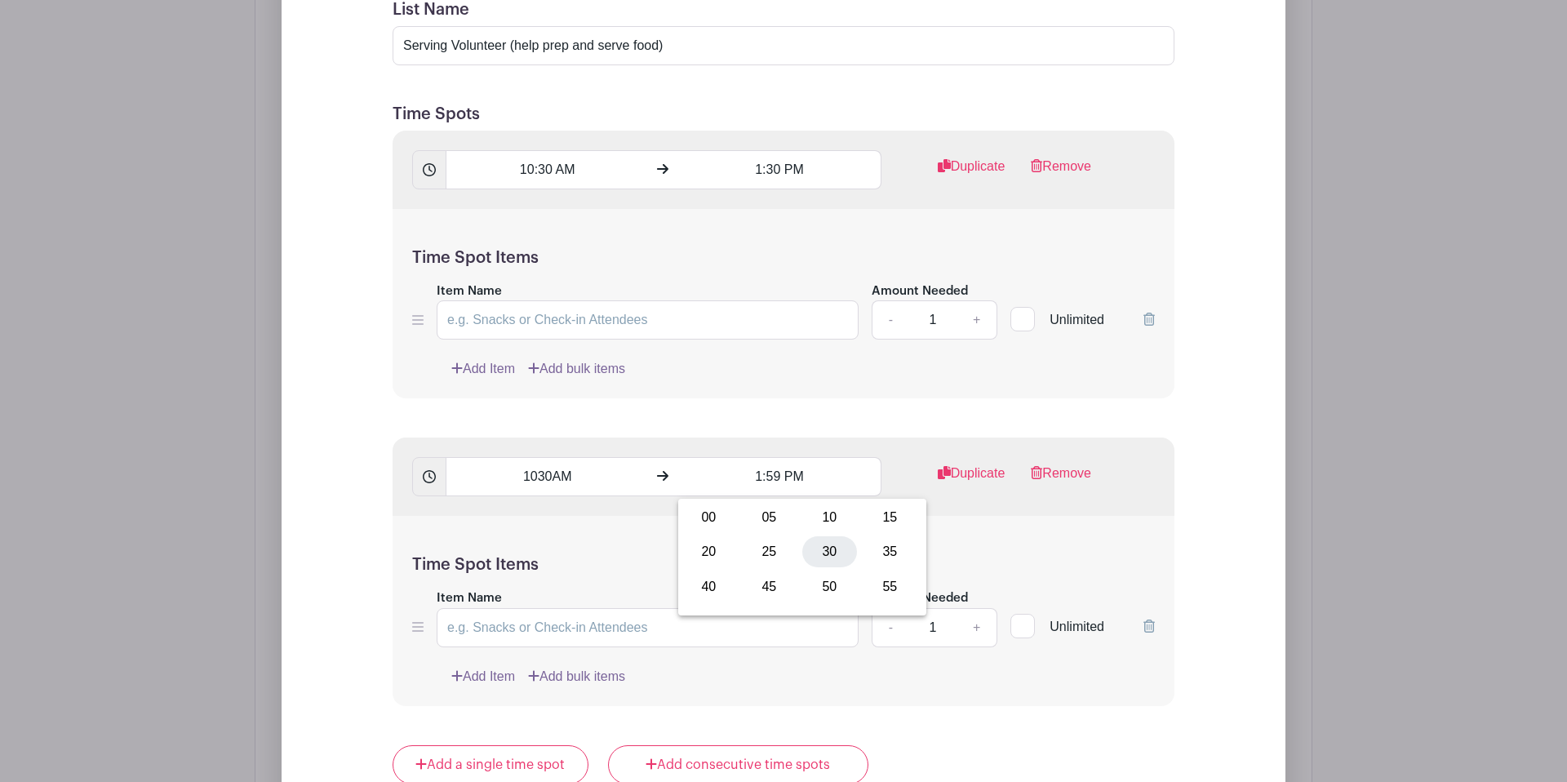
click at [827, 545] on div "30" at bounding box center [829, 551] width 55 height 31
type input "1:30 PM"
click at [969, 531] on div "Time Spot Items Item Name Amount Needed - 1 + Unlimited Add Item Add bulk items" at bounding box center [783, 611] width 782 height 190
click at [967, 481] on link "Duplicate" at bounding box center [972, 479] width 68 height 33
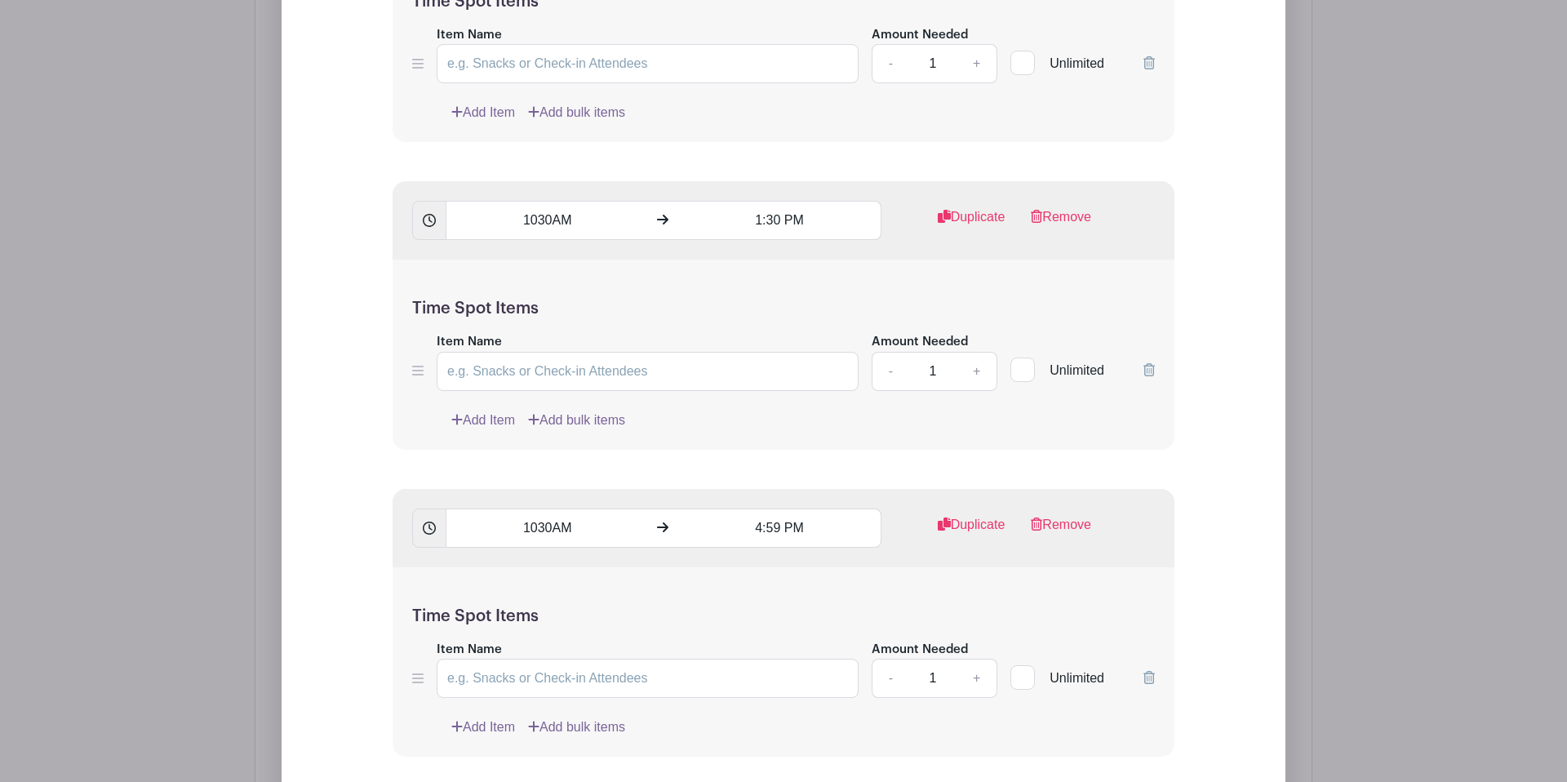
scroll to position [3383, 0]
click at [960, 521] on link "Duplicate" at bounding box center [972, 530] width 68 height 33
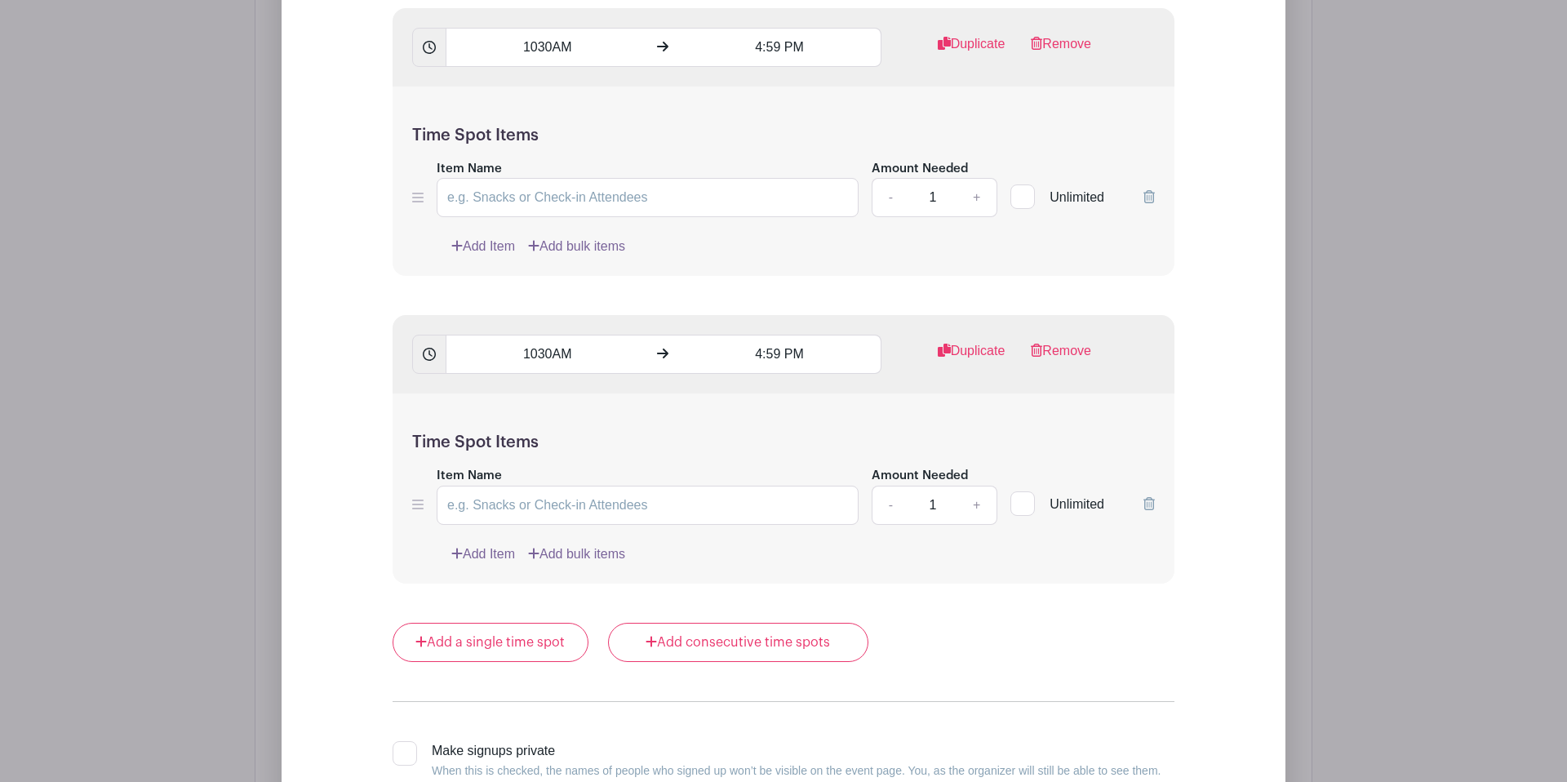
scroll to position [3890, 0]
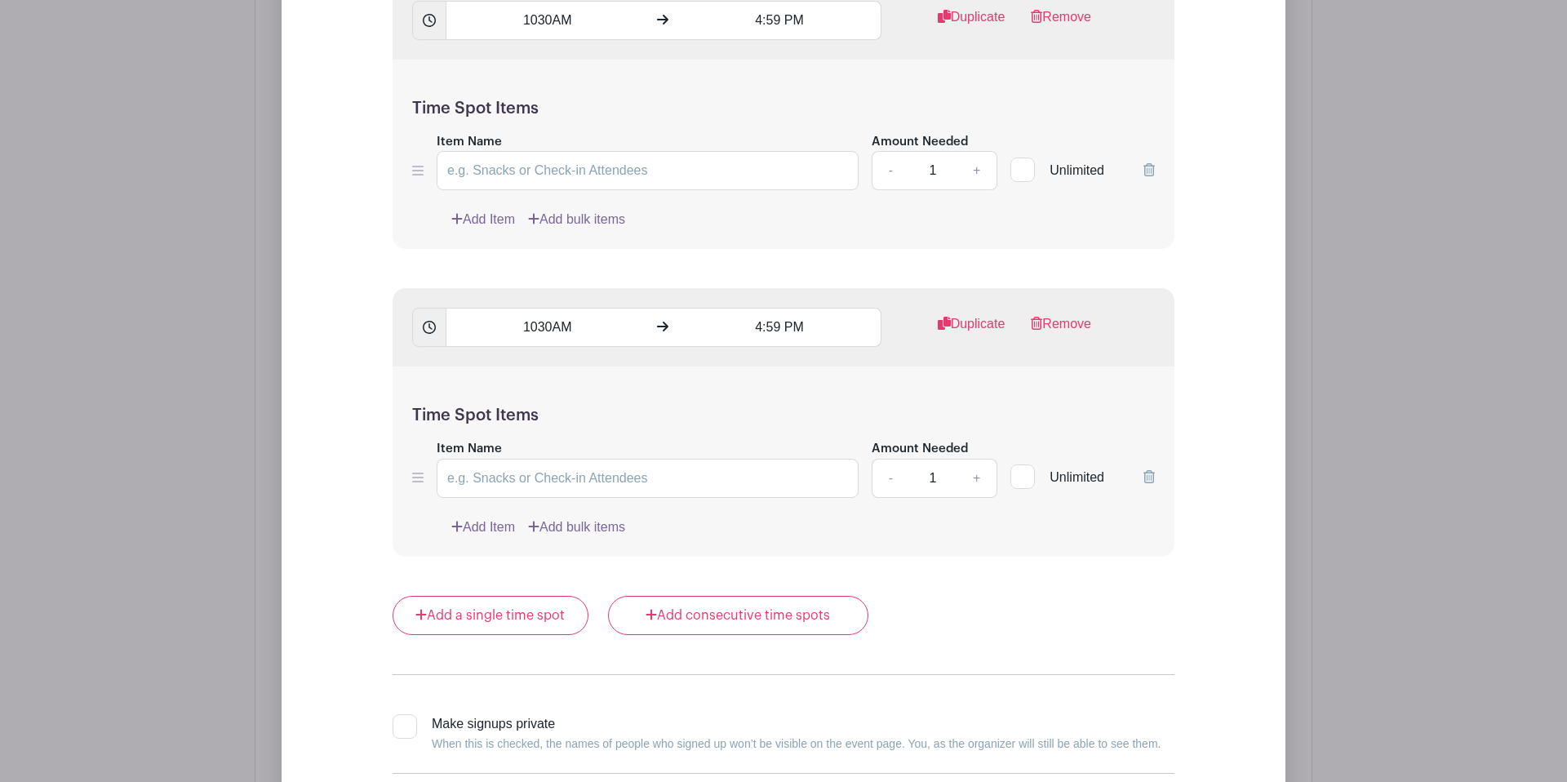
click at [1154, 481] on icon at bounding box center [1148, 476] width 11 height 13
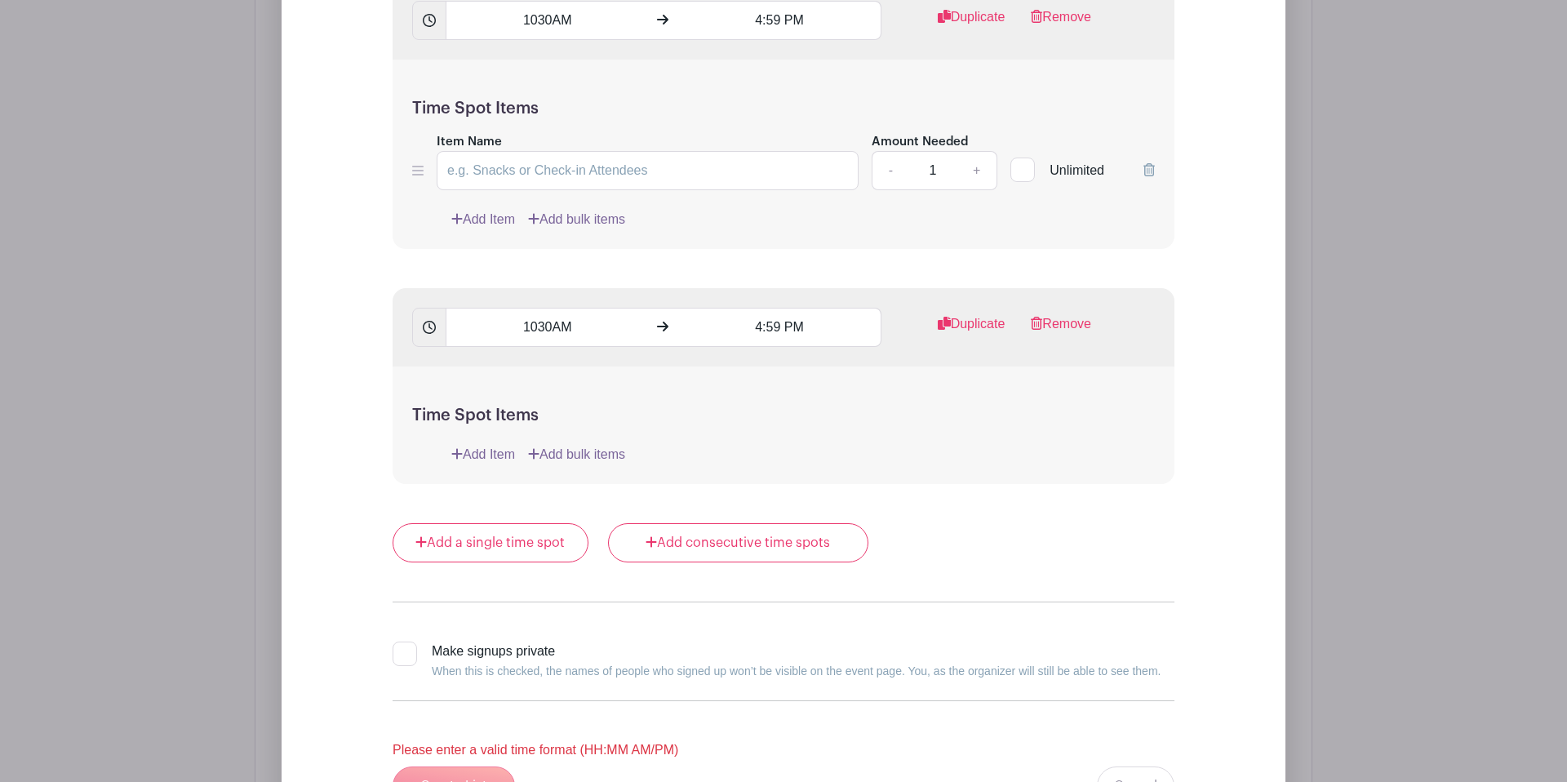
click at [1153, 181] on div at bounding box center [1148, 164] width 11 height 53
click at [1153, 174] on icon at bounding box center [1148, 169] width 11 height 13
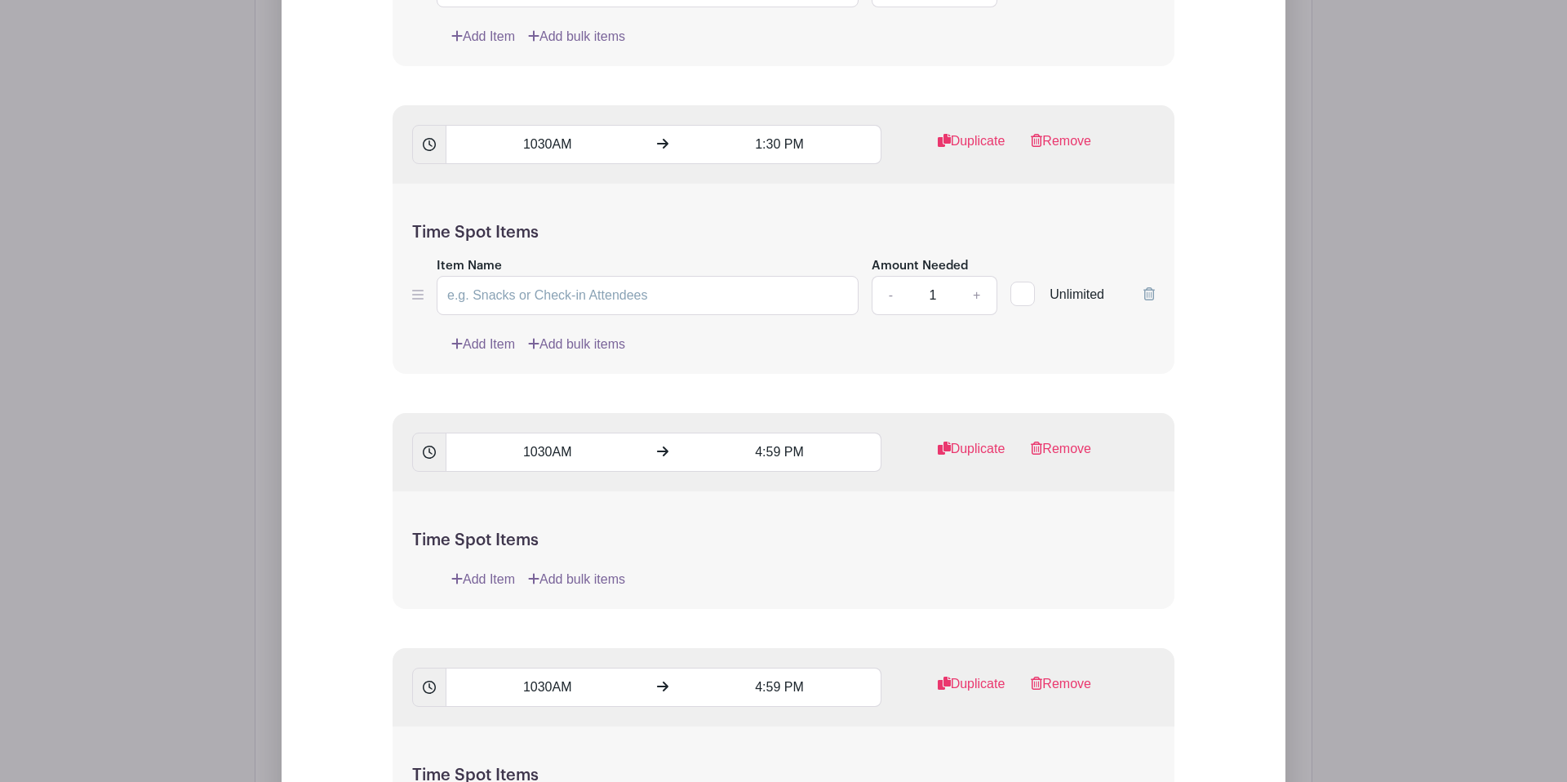
scroll to position [3501, 0]
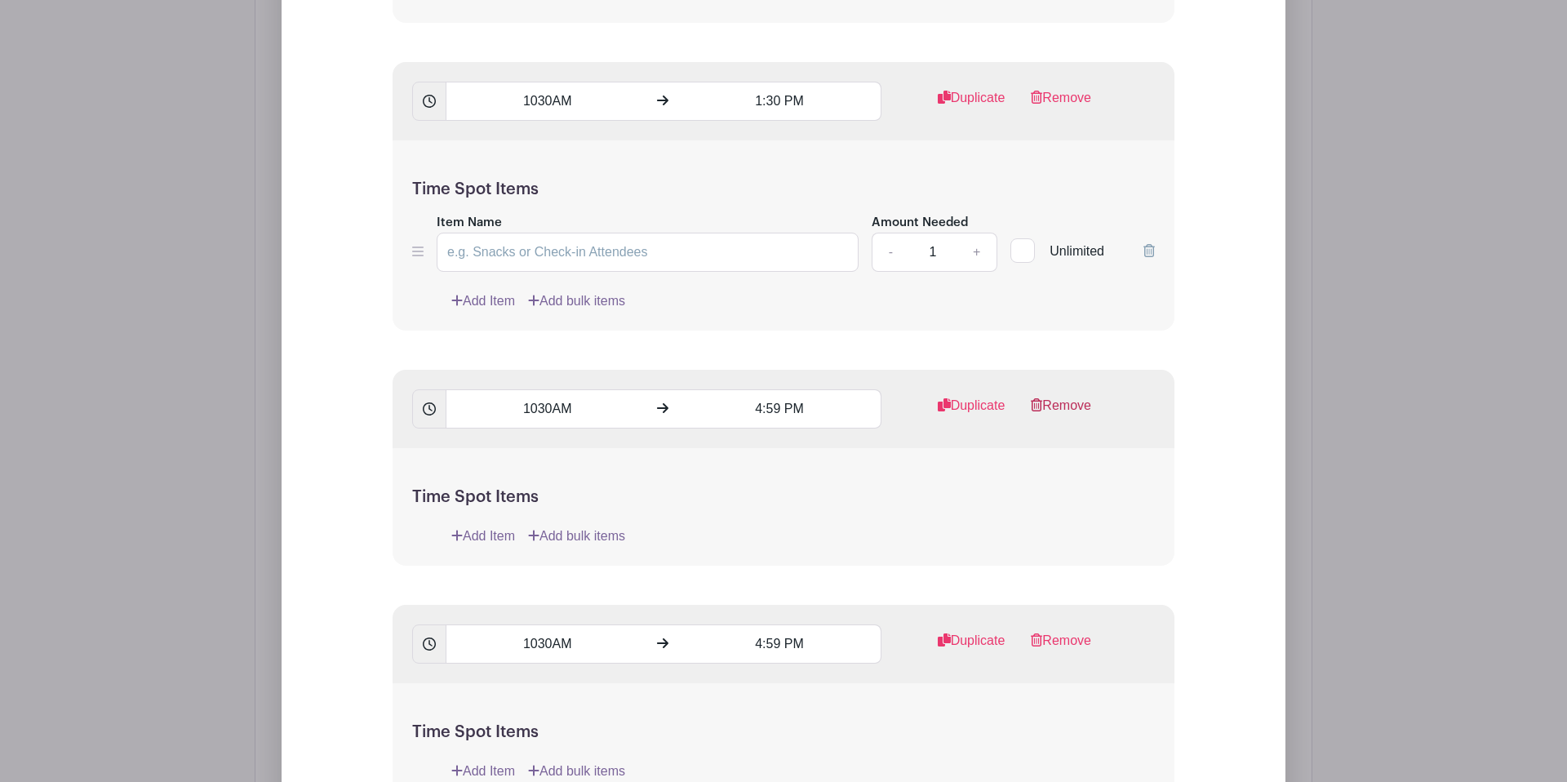
click at [1073, 409] on link "Remove" at bounding box center [1061, 412] width 60 height 33
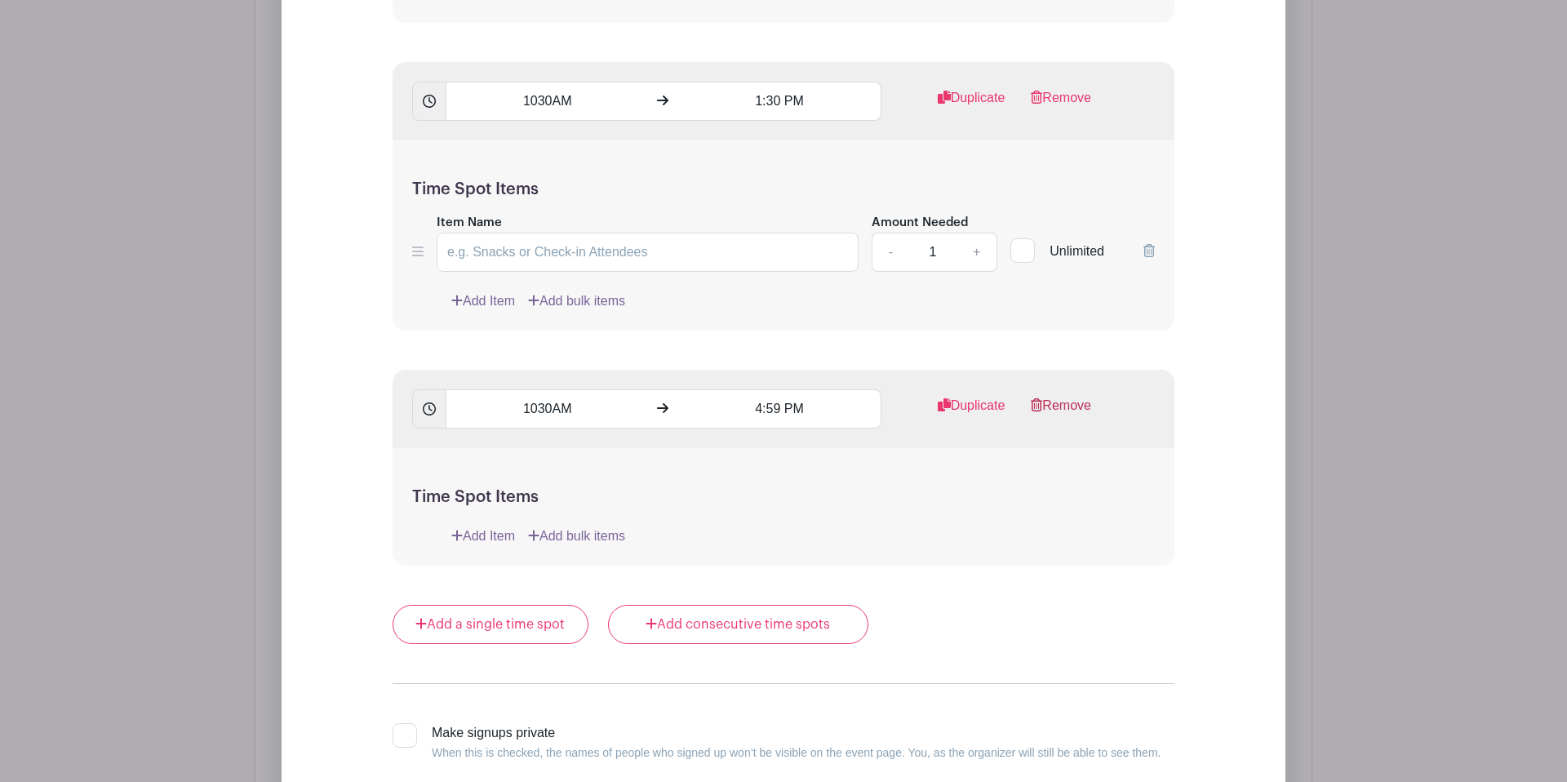
click at [1059, 404] on link "Remove" at bounding box center [1061, 412] width 60 height 33
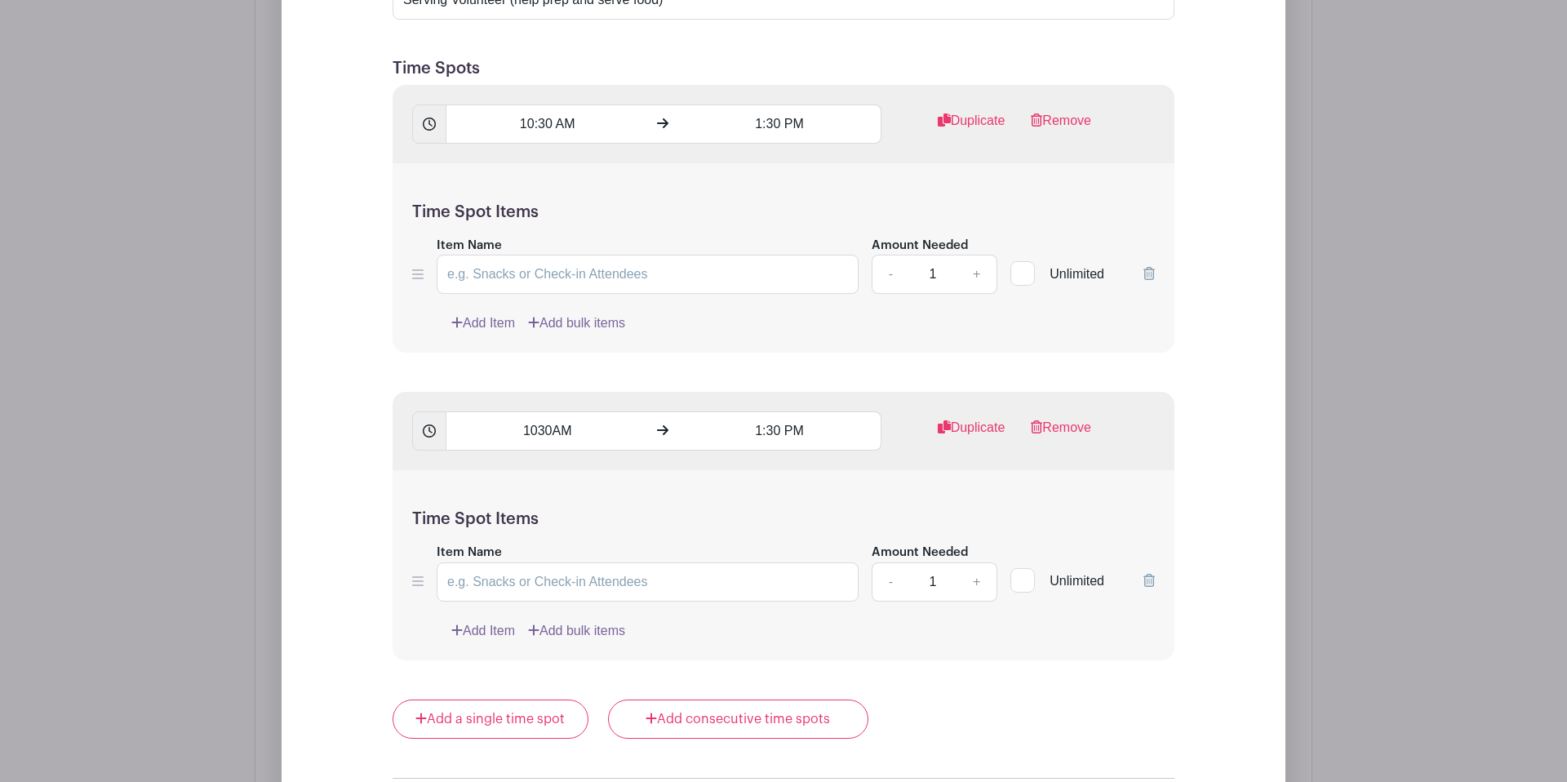
scroll to position [3166, 0]
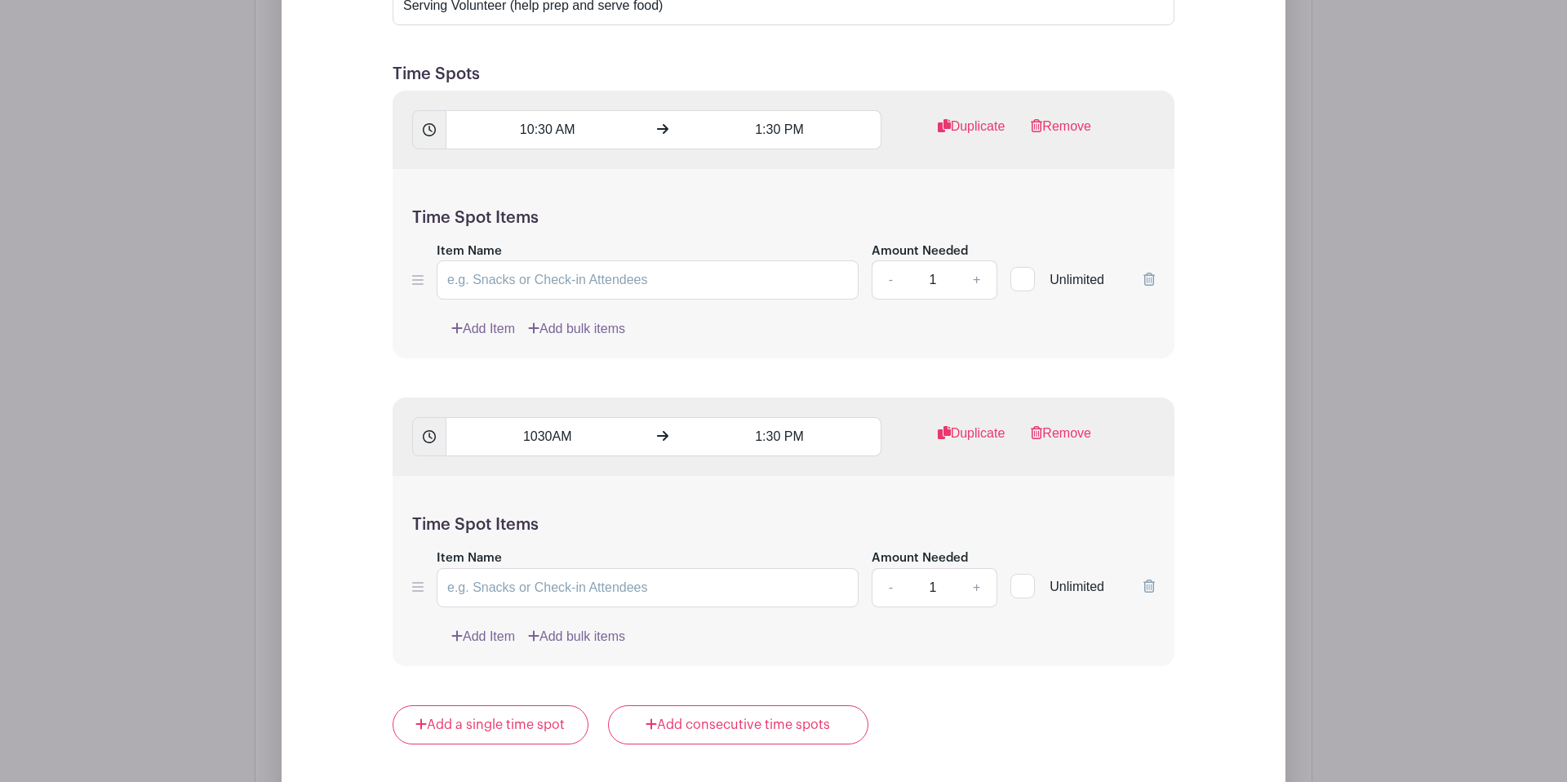
click at [1152, 589] on icon at bounding box center [1148, 585] width 11 height 13
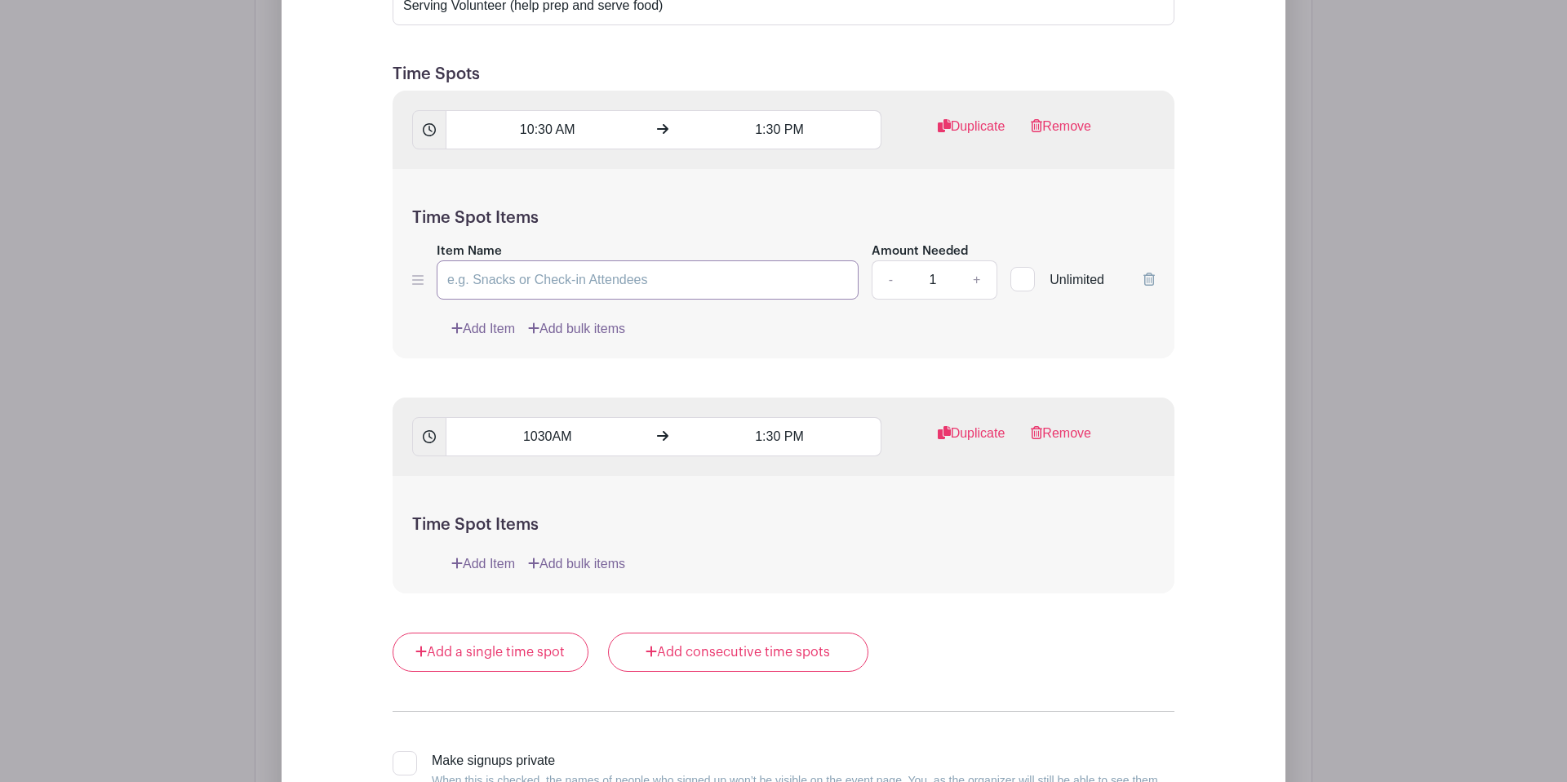
click at [592, 291] on input "Item Name" at bounding box center [648, 279] width 422 height 39
type input "Serving Food"
click at [982, 281] on link "+" at bounding box center [976, 279] width 41 height 39
click at [981, 280] on link "+" at bounding box center [976, 279] width 41 height 39
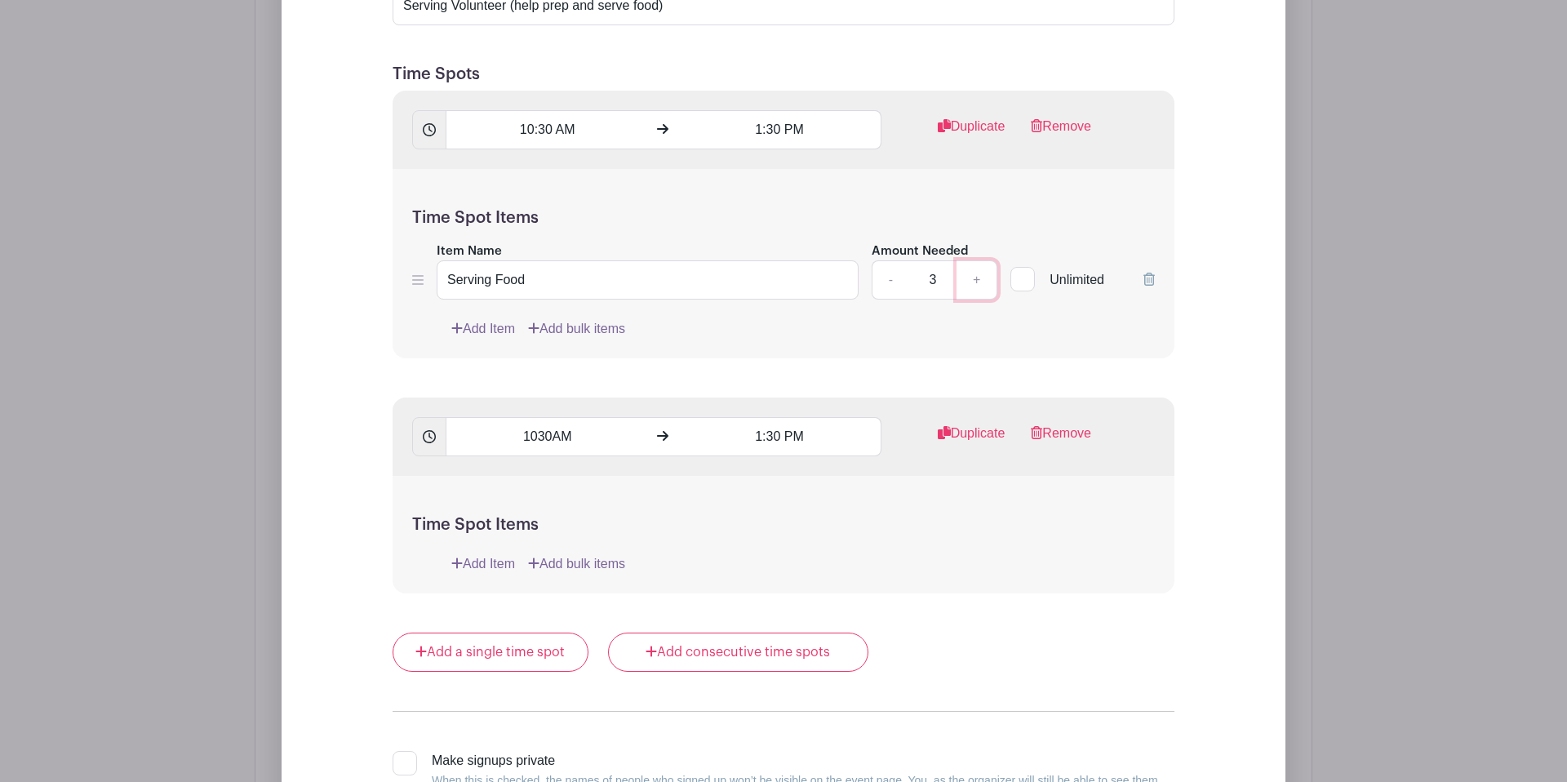
type input "4"
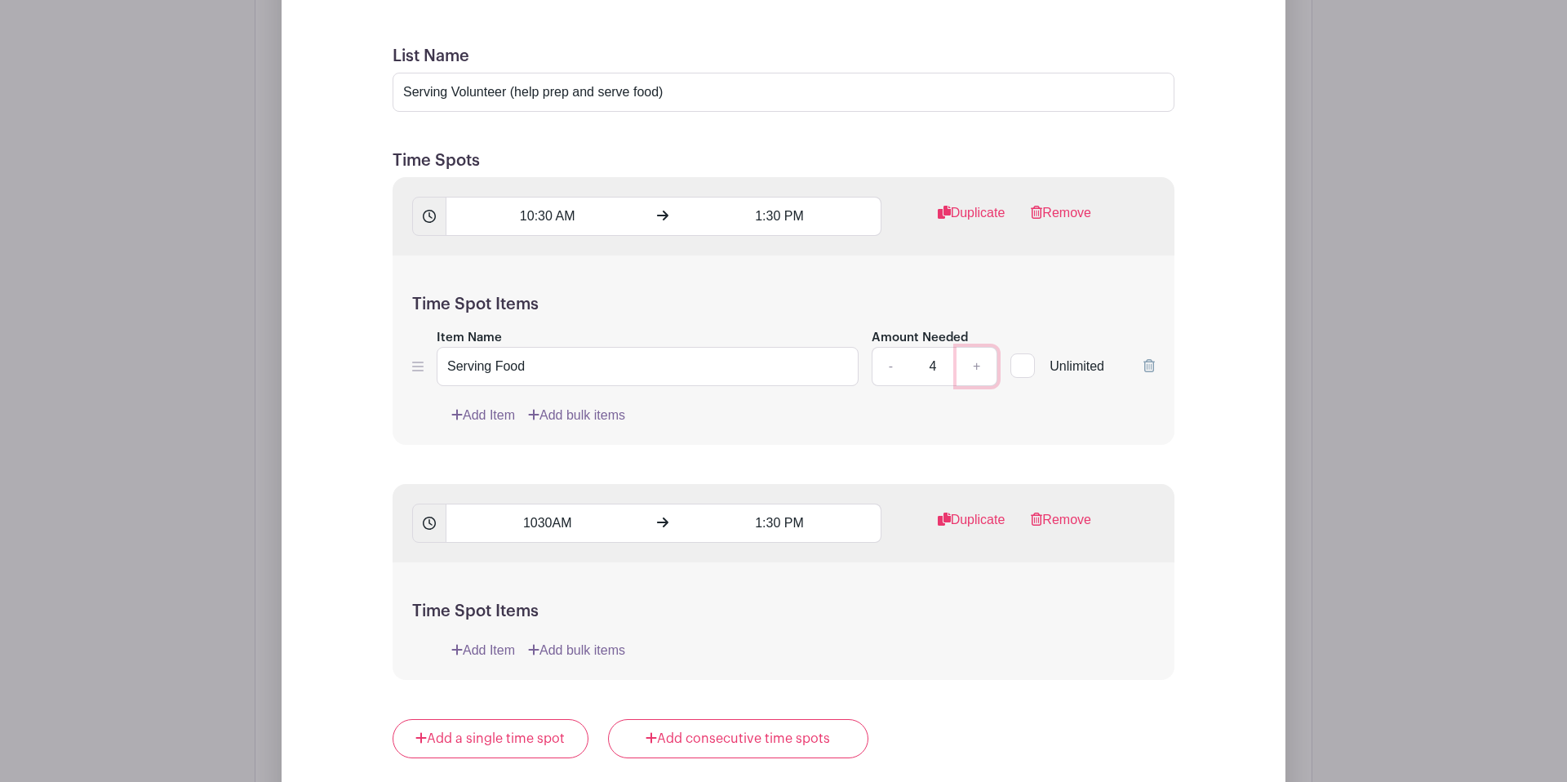
scroll to position [3069, 0]
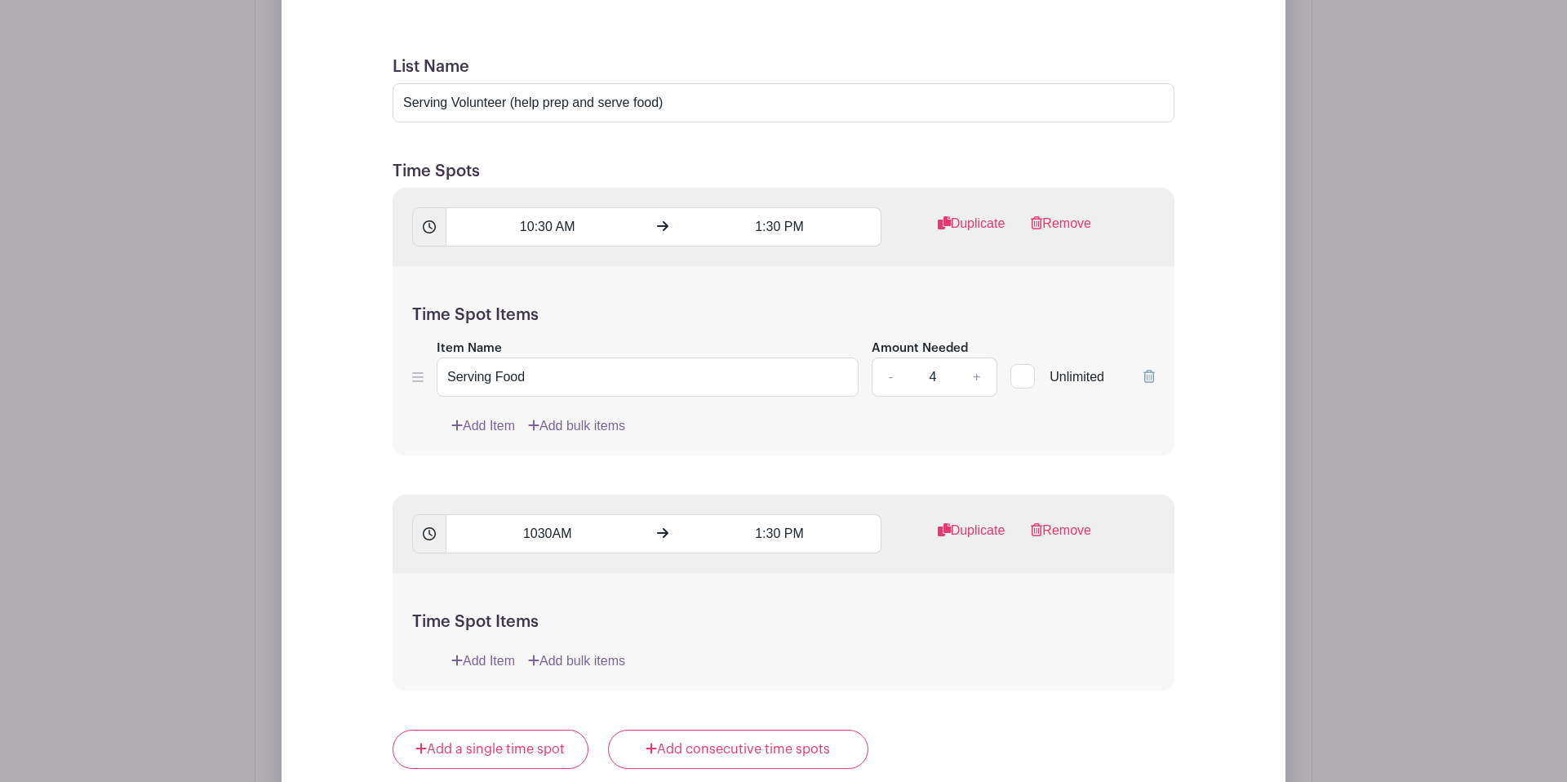
drag, startPoint x: 1066, startPoint y: 530, endPoint x: 1051, endPoint y: 529, distance: 14.8
click at [1066, 530] on link "Remove" at bounding box center [1061, 537] width 60 height 33
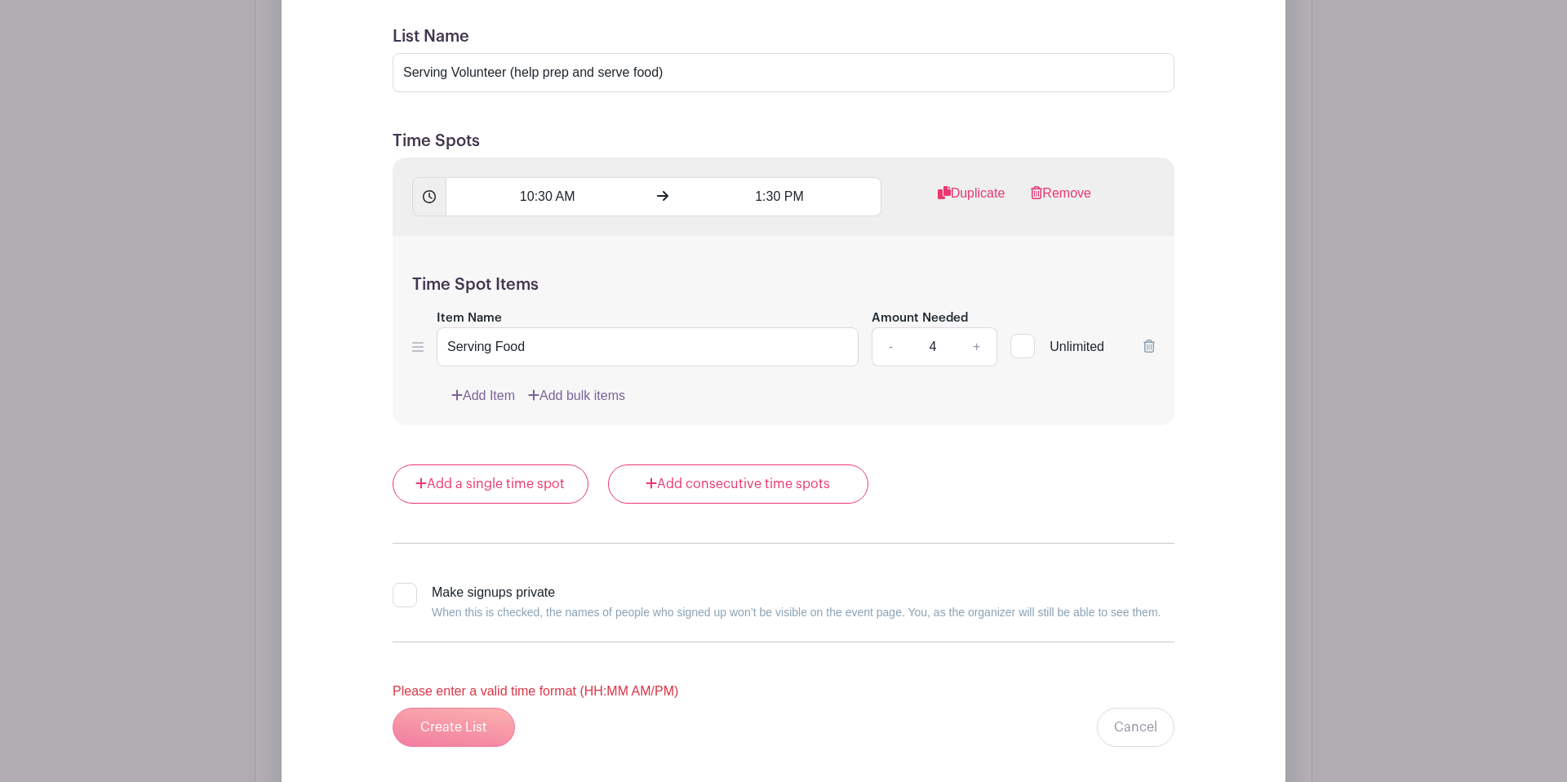
scroll to position [3097, 0]
click at [746, 202] on input "1:30 PM" at bounding box center [779, 199] width 202 height 39
click at [618, 206] on input "10:30 AM" at bounding box center [547, 199] width 202 height 39
click at [1004, 489] on div "Add a single time spot Add consecutive time spots" at bounding box center [783, 486] width 782 height 39
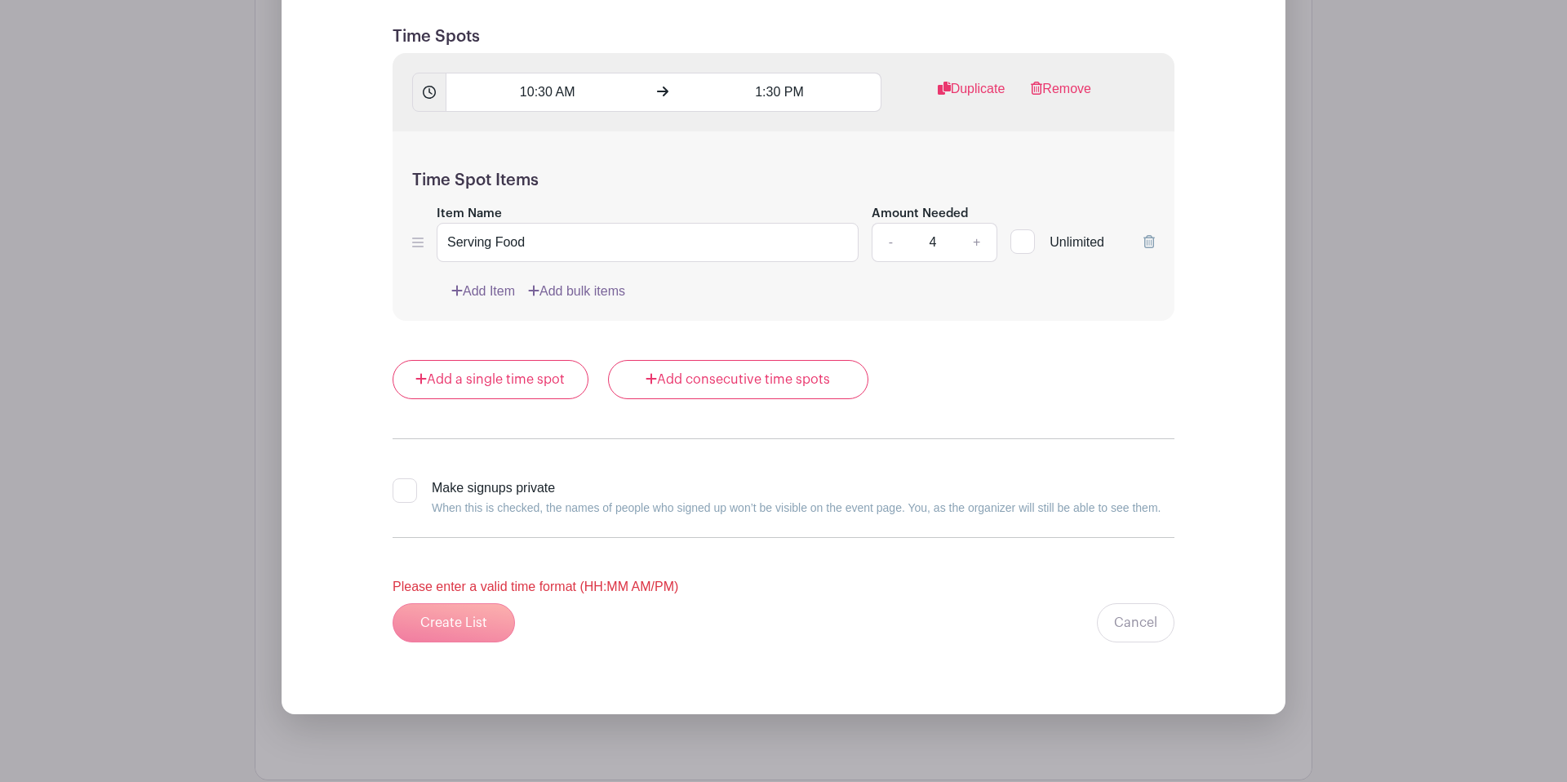
scroll to position [3288, 0]
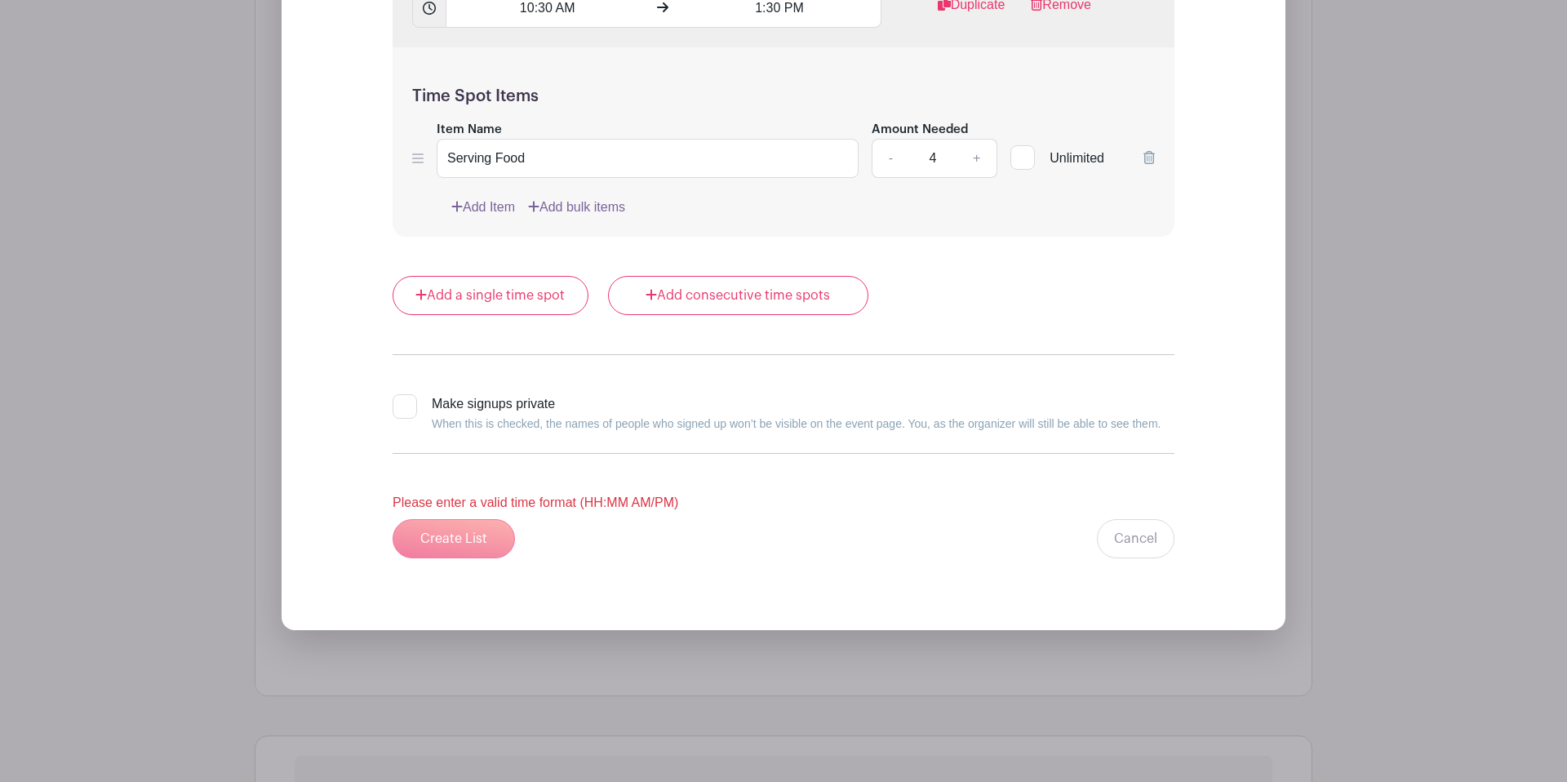
click at [483, 539] on div "Create List Cancel" at bounding box center [783, 538] width 782 height 39
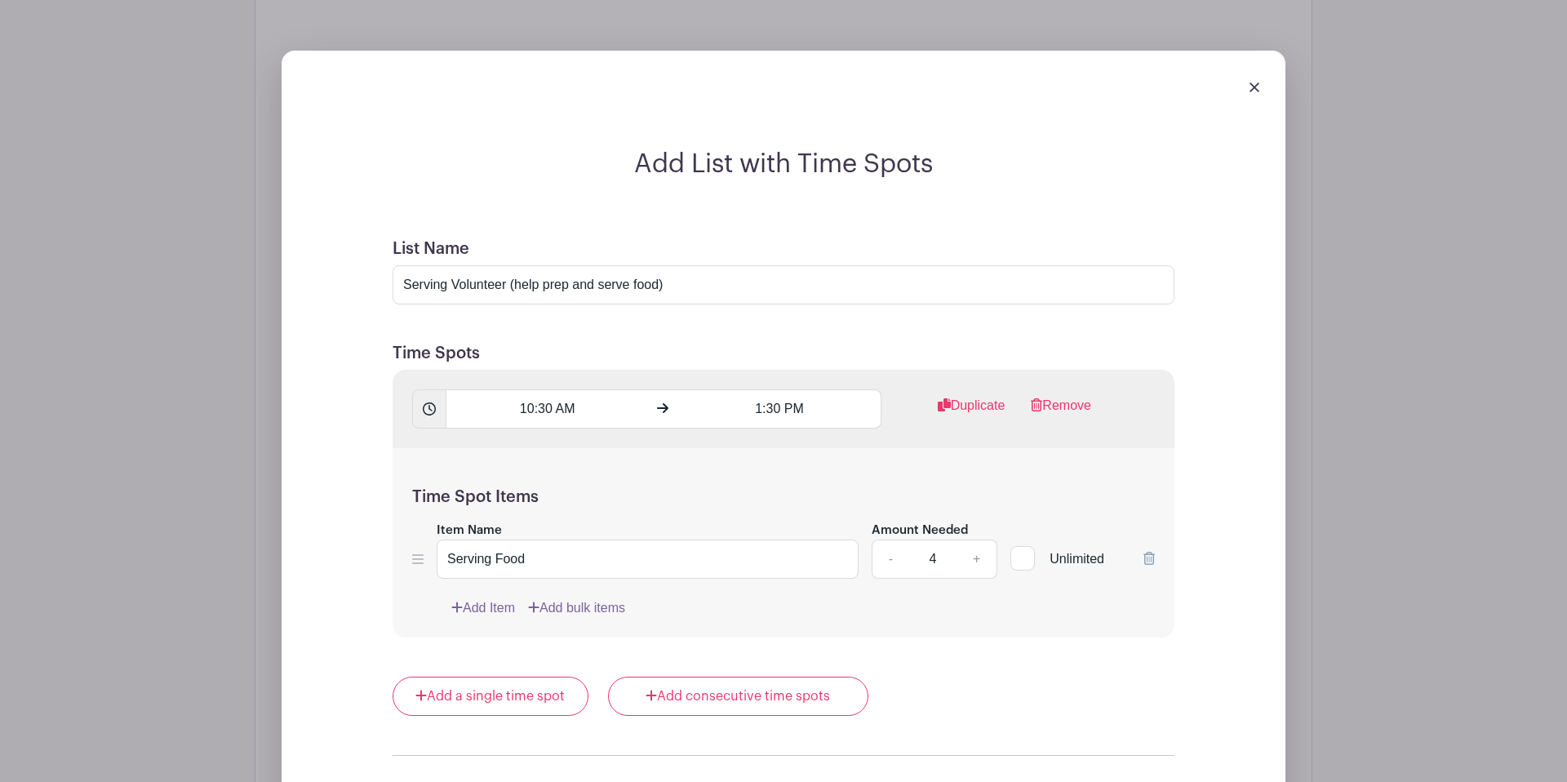
scroll to position [2881, 0]
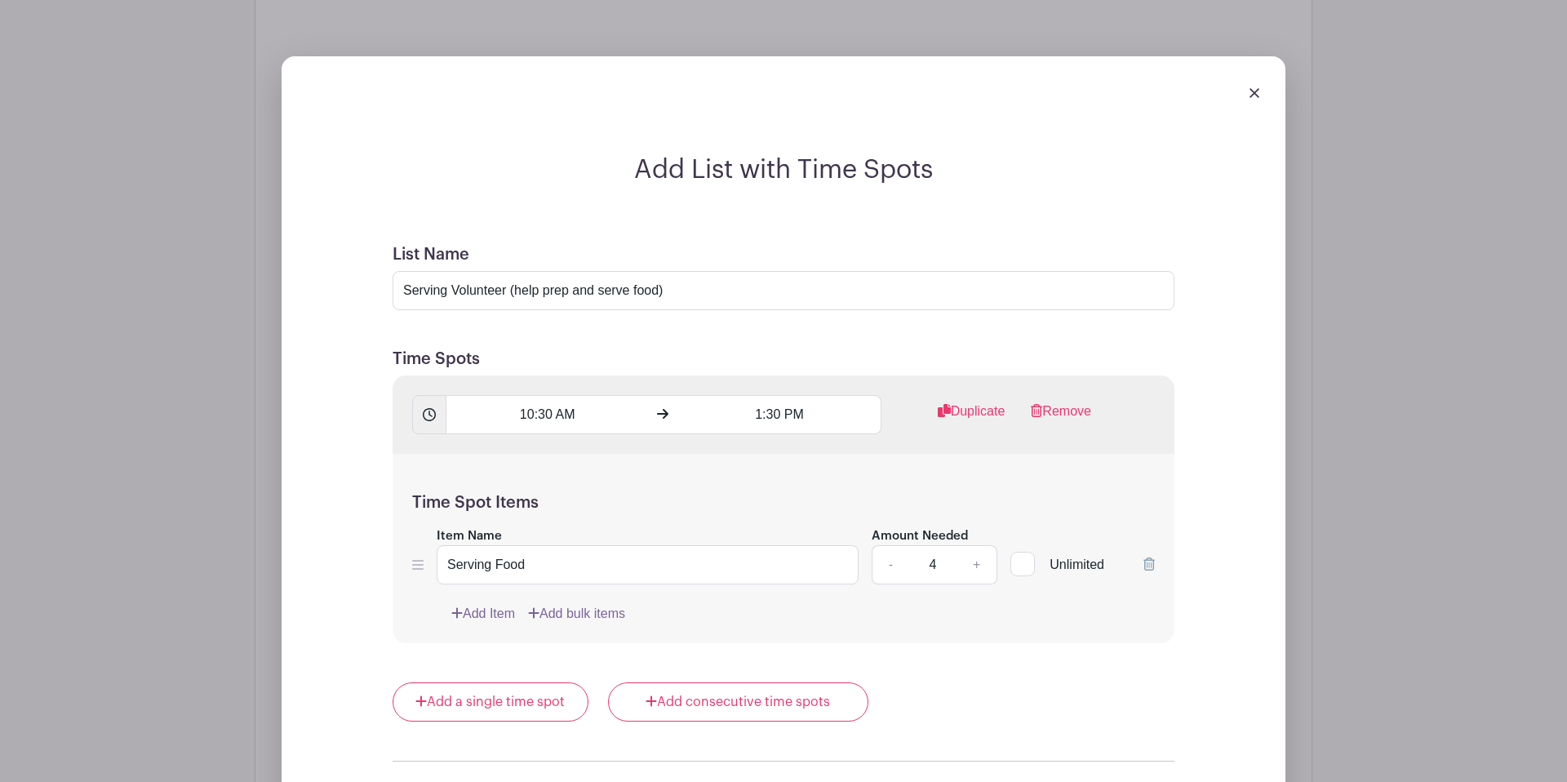
click at [605, 314] on form "List Name Serving Volunteer (help prep and serve food) Time Spots 10:30 AM 1:30…" at bounding box center [783, 605] width 821 height 760
click at [536, 421] on input "10:30 AM" at bounding box center [547, 414] width 202 height 39
click at [472, 523] on icon at bounding box center [475, 523] width 10 height 13
click at [477, 463] on div at bounding box center [475, 454] width 53 height 31
type input "10:30 AM"
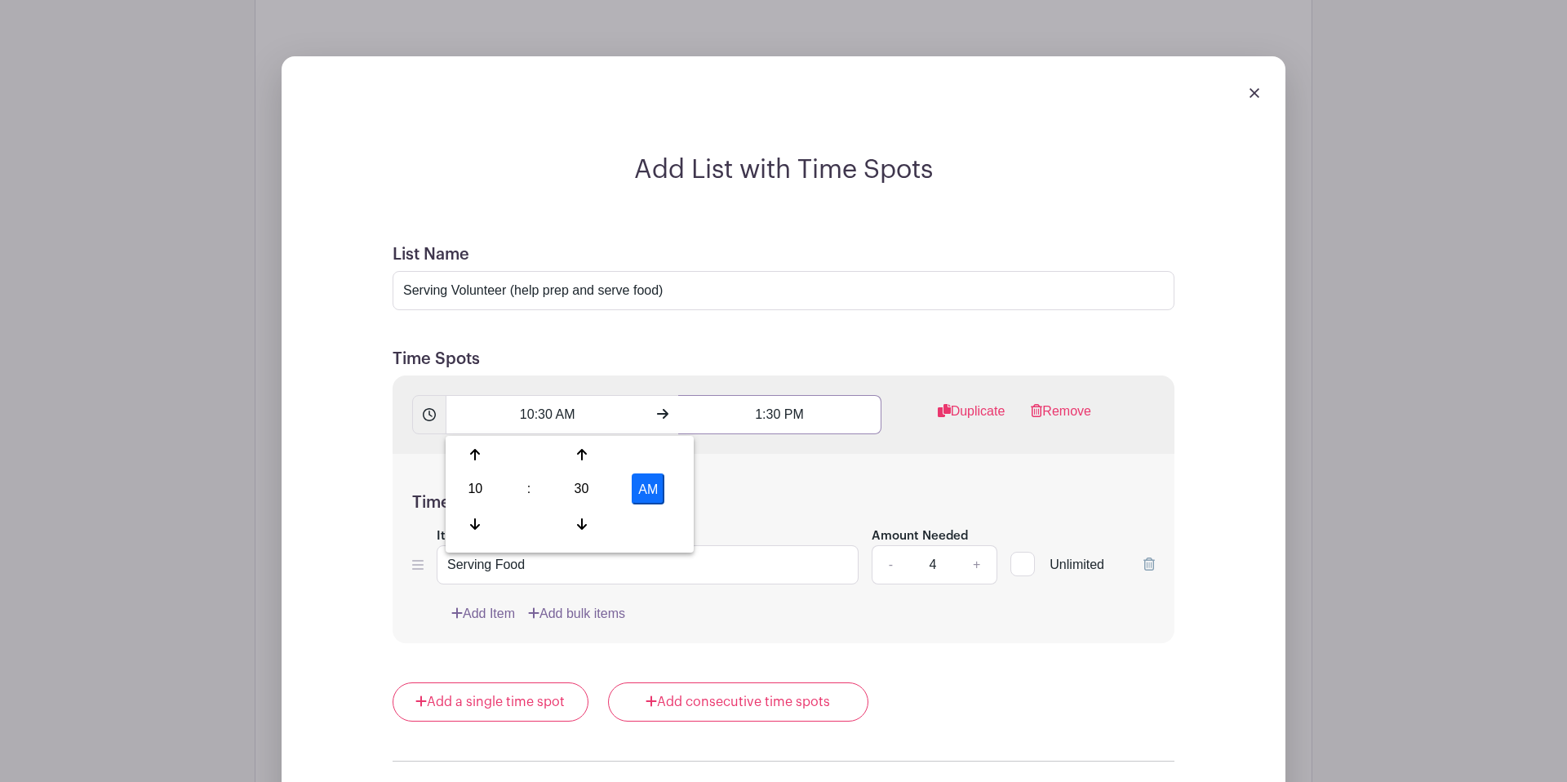
click at [767, 416] on input "1:30 PM" at bounding box center [779, 414] width 202 height 39
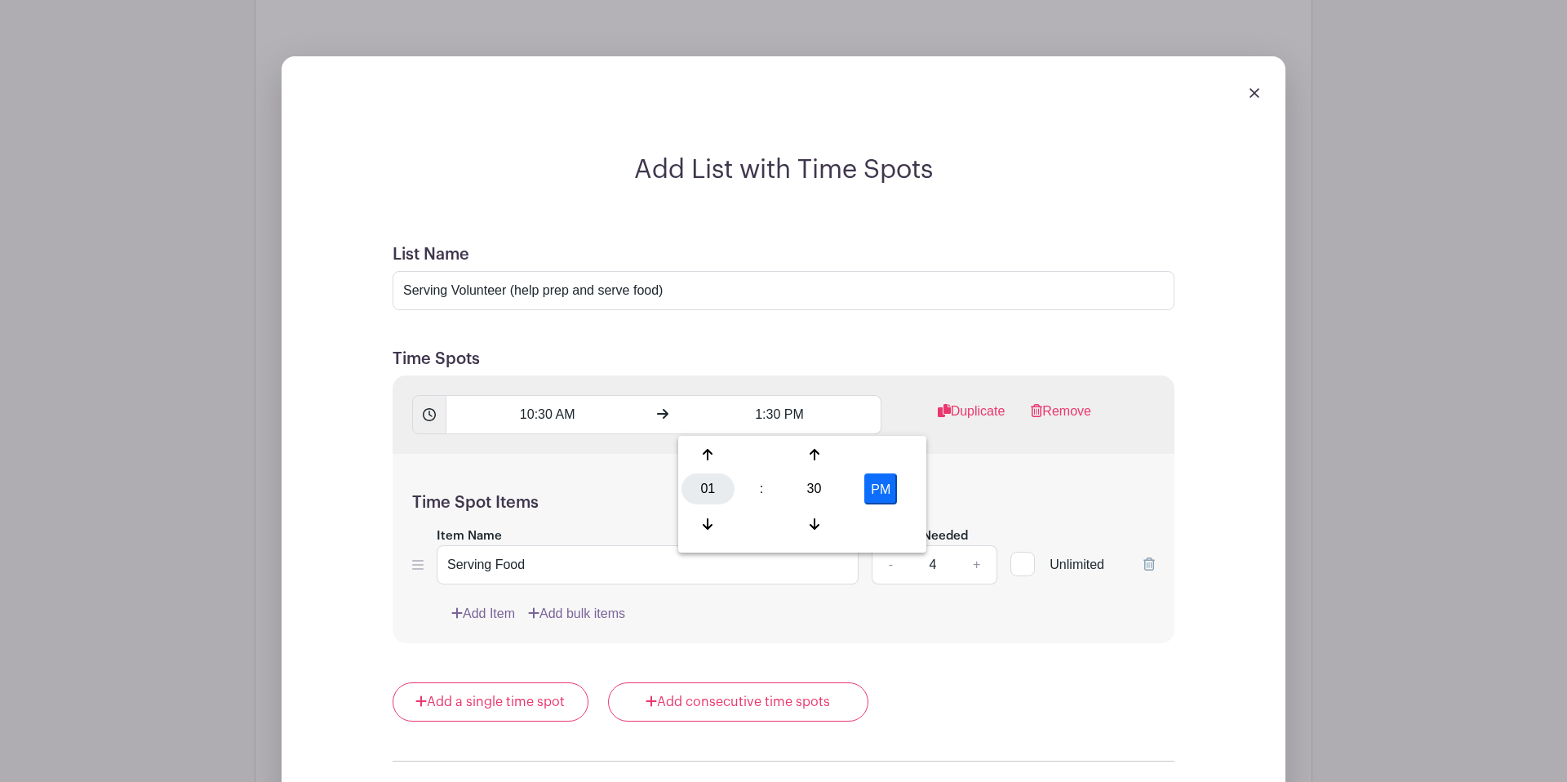
drag, startPoint x: 700, startPoint y: 526, endPoint x: 708, endPoint y: 497, distance: 29.7
click at [700, 526] on div at bounding box center [707, 523] width 53 height 31
click at [707, 453] on icon at bounding box center [708, 454] width 10 height 11
type input "1:30 PM"
drag, startPoint x: 1062, startPoint y: 494, endPoint x: 1046, endPoint y: 496, distance: 16.5
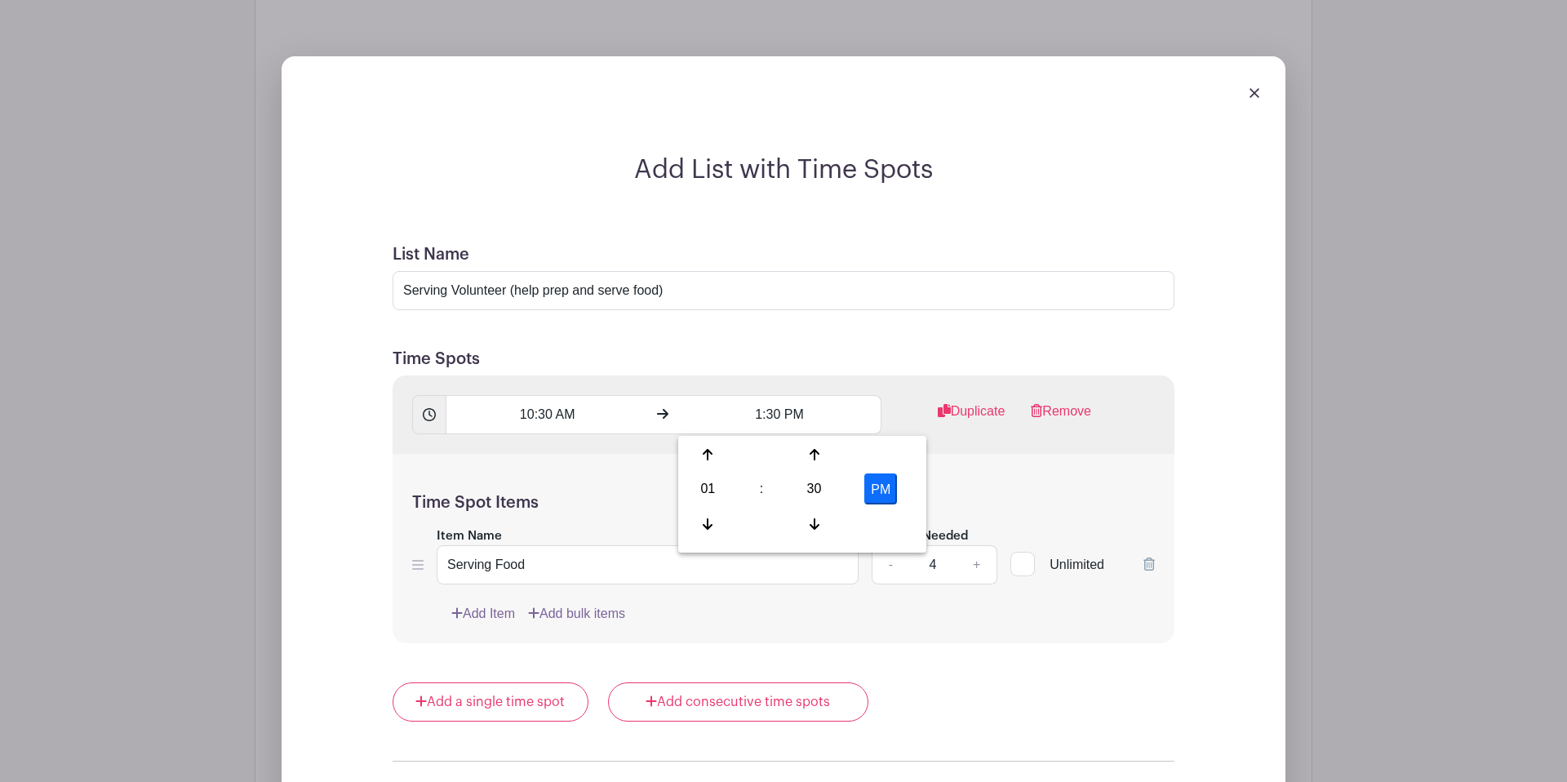
click at [1062, 494] on h5 "Time Spot Items" at bounding box center [783, 503] width 743 height 20
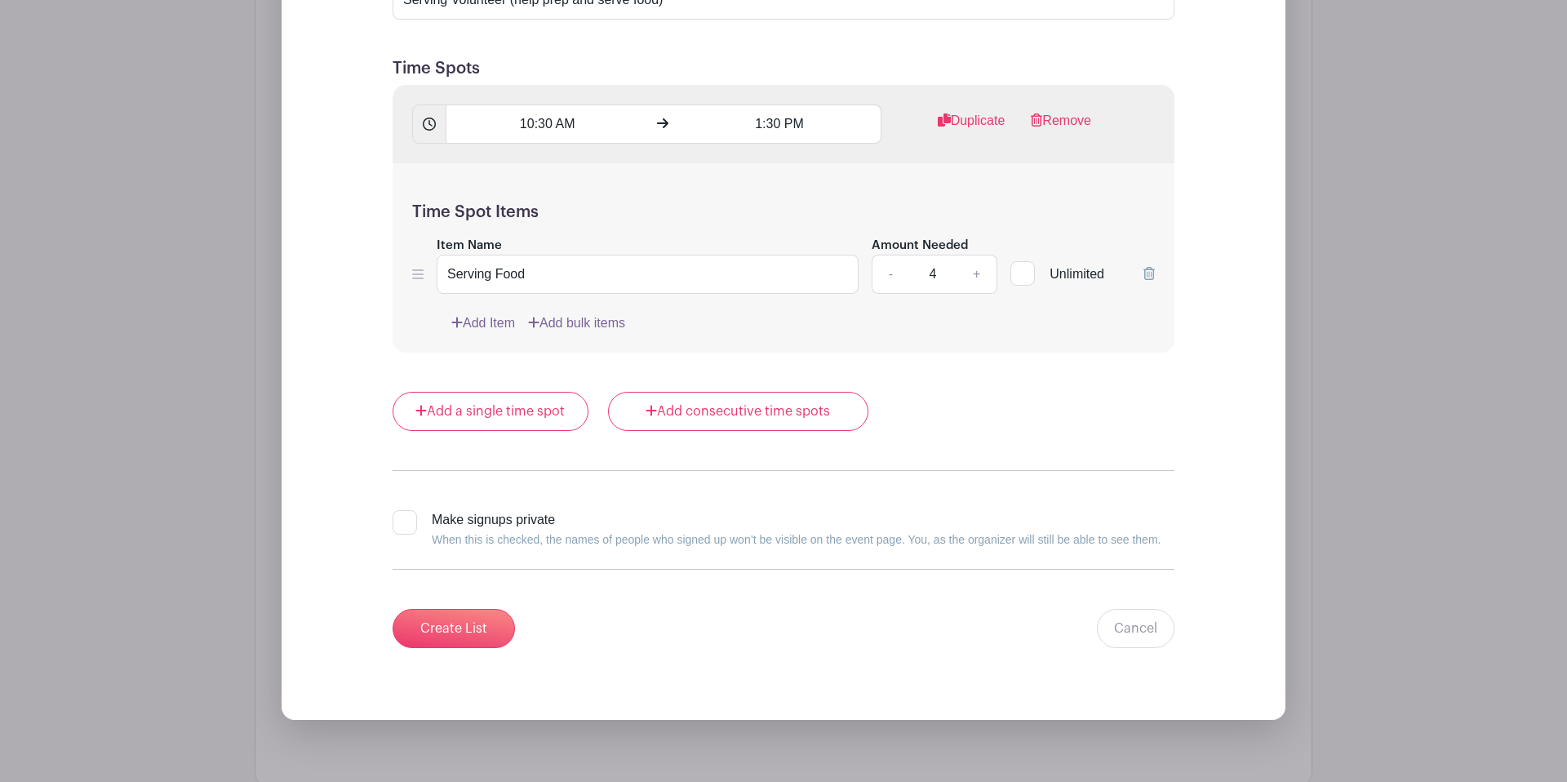
scroll to position [3185, 0]
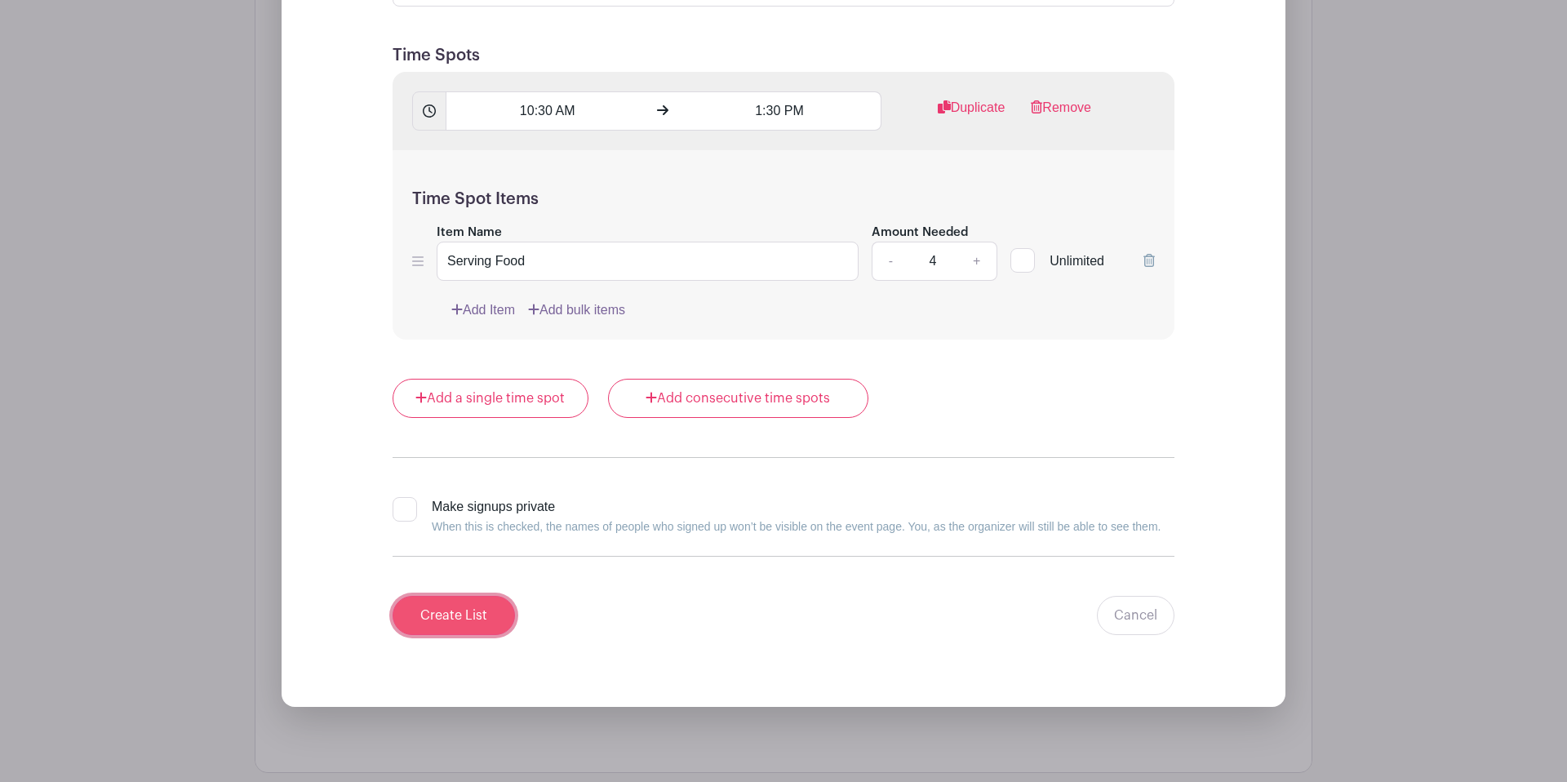
click at [472, 614] on input "Create List" at bounding box center [453, 615] width 122 height 39
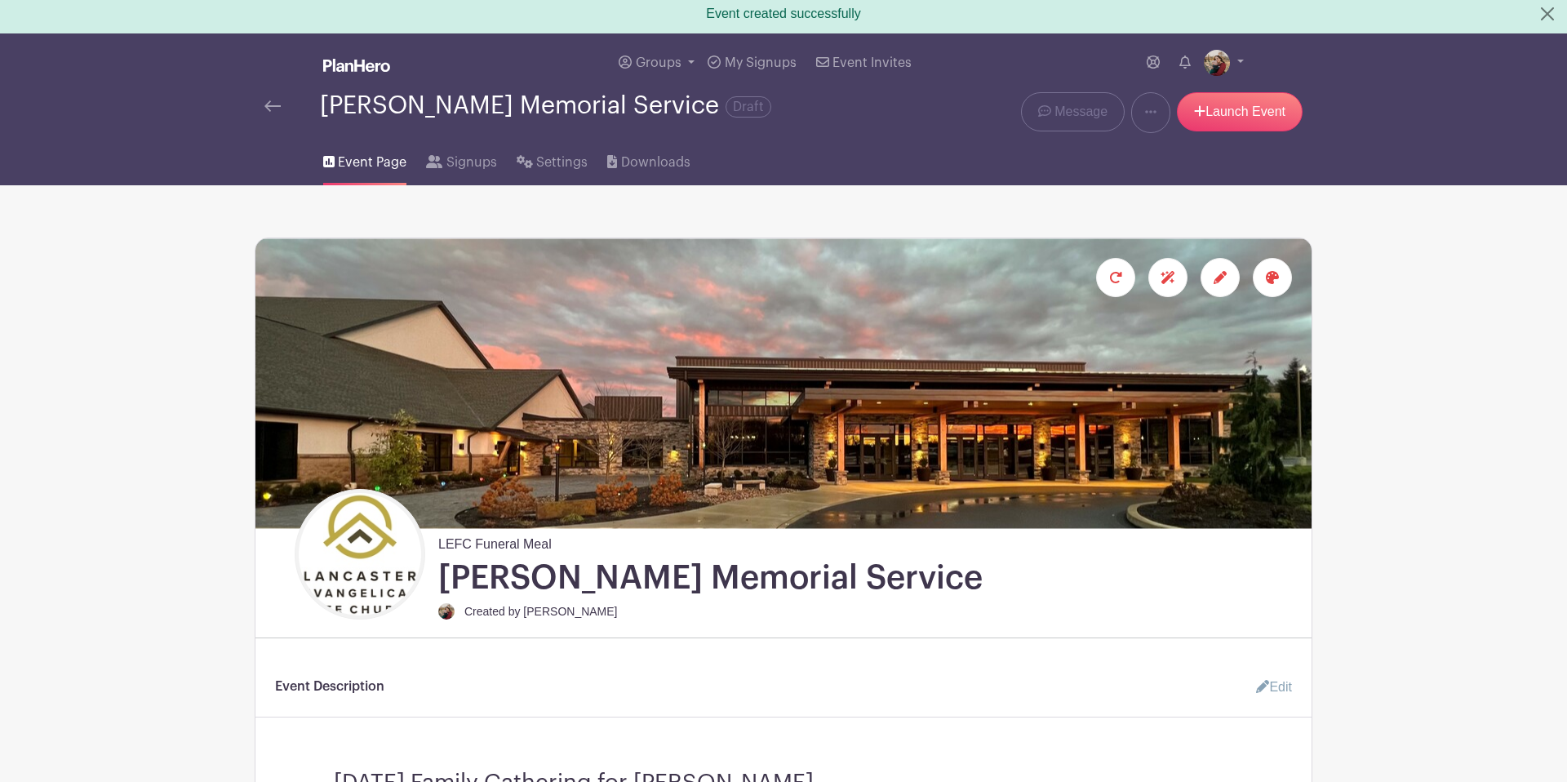
scroll to position [2, 0]
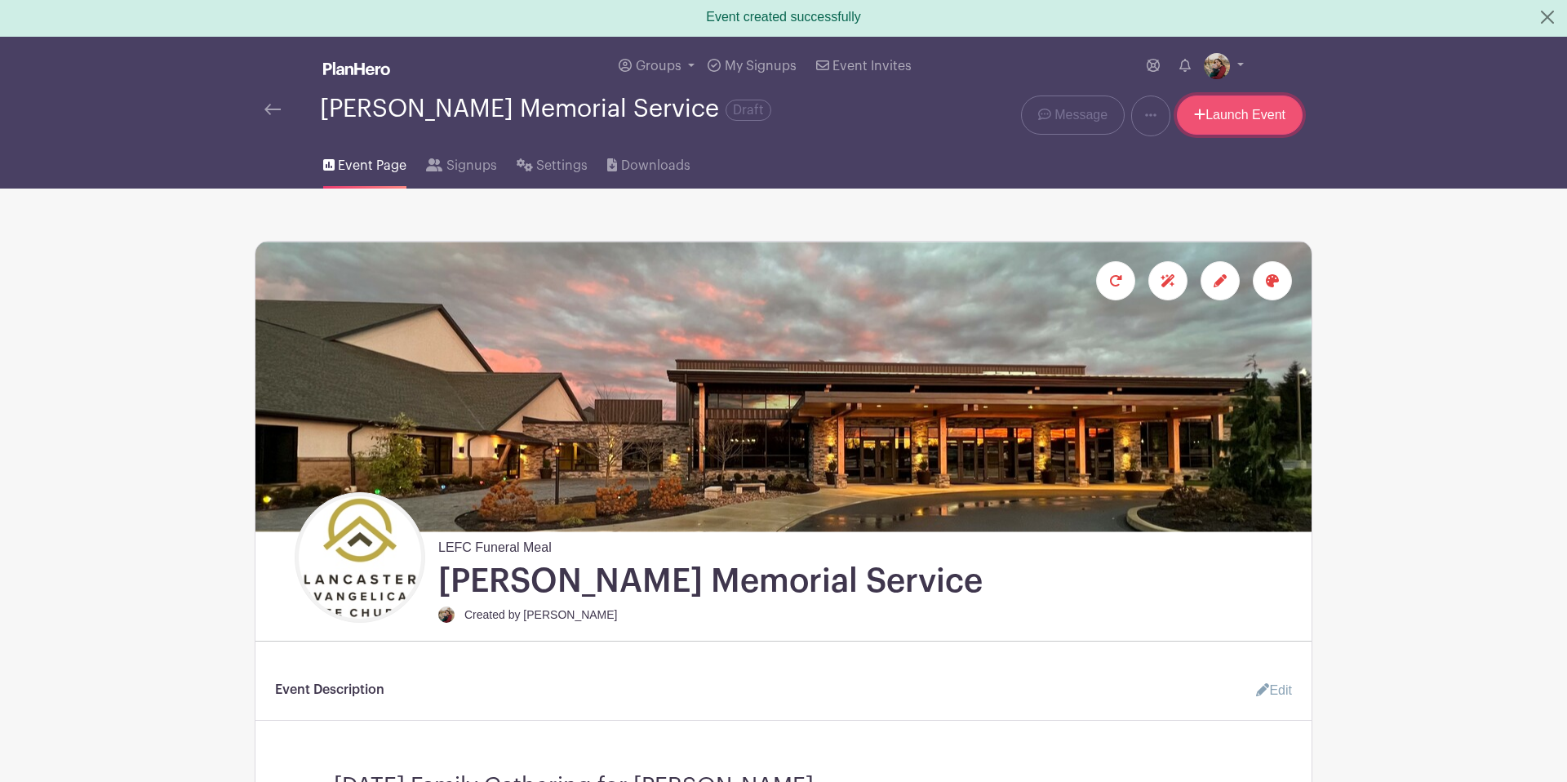
click at [1218, 112] on link "Launch Event" at bounding box center [1240, 114] width 126 height 39
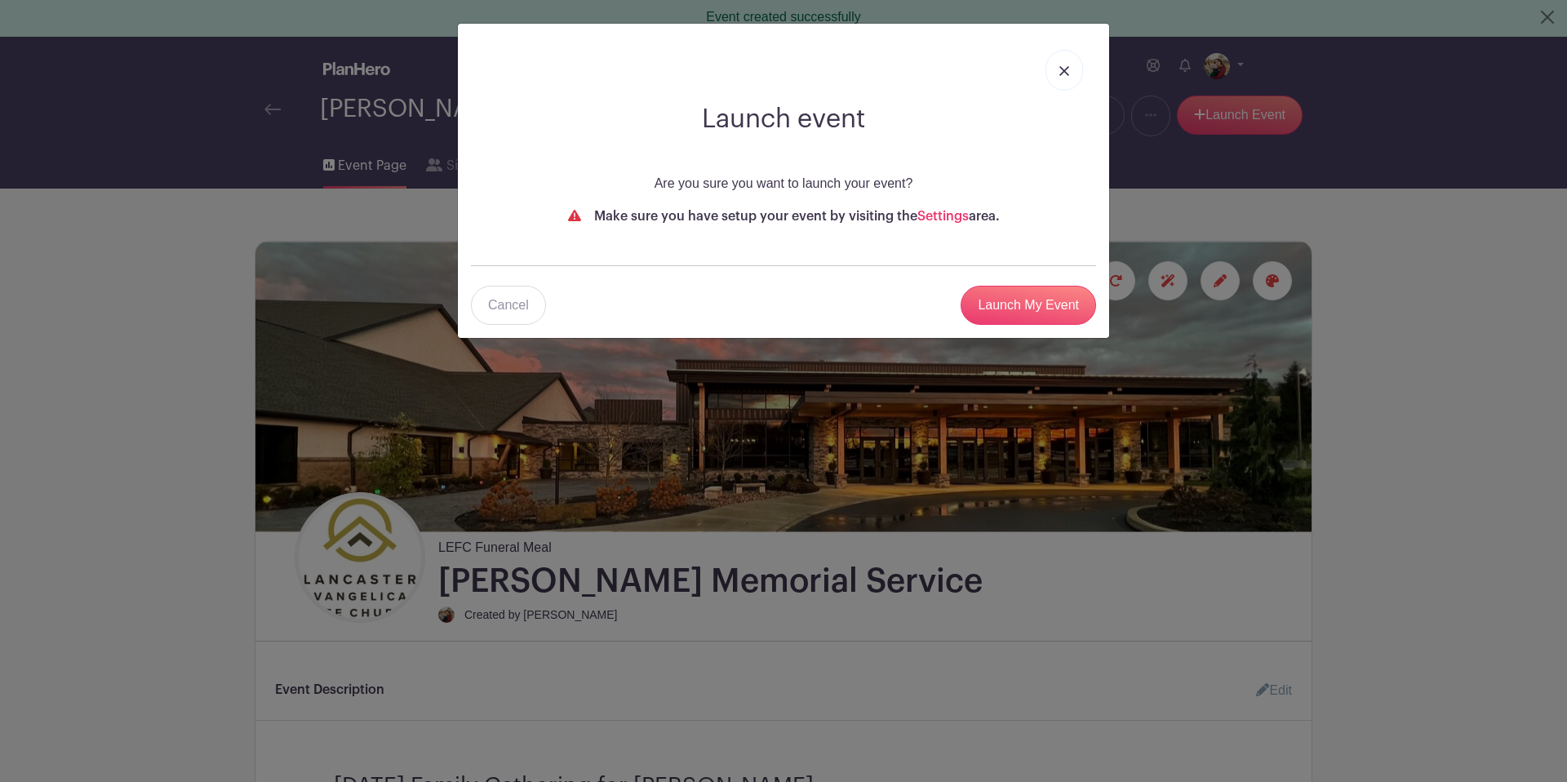
drag, startPoint x: 1054, startPoint y: 68, endPoint x: 840, endPoint y: 113, distance: 219.2
click at [1054, 68] on link at bounding box center [1064, 70] width 38 height 41
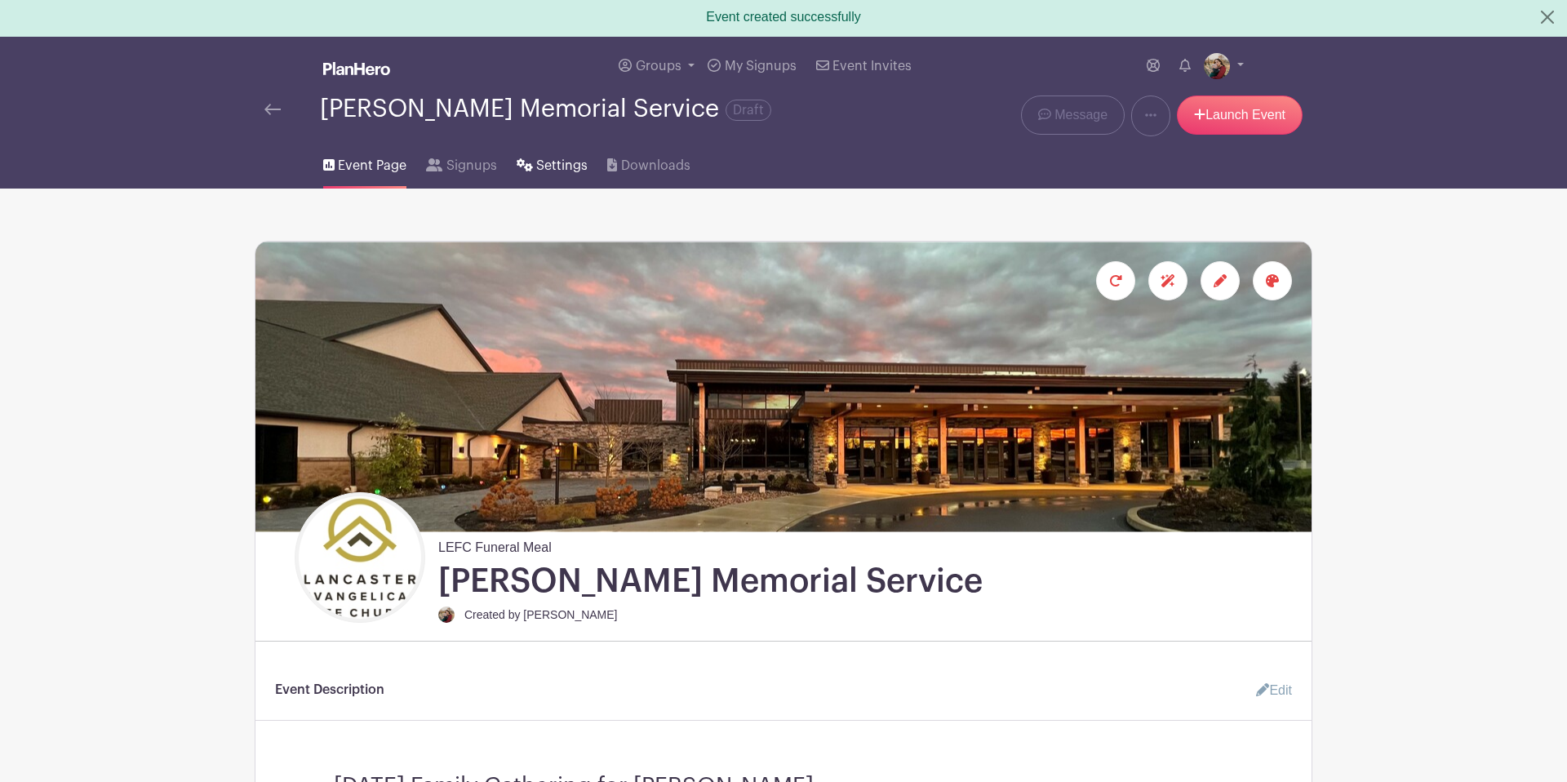
click at [554, 162] on span "Settings" at bounding box center [561, 166] width 51 height 20
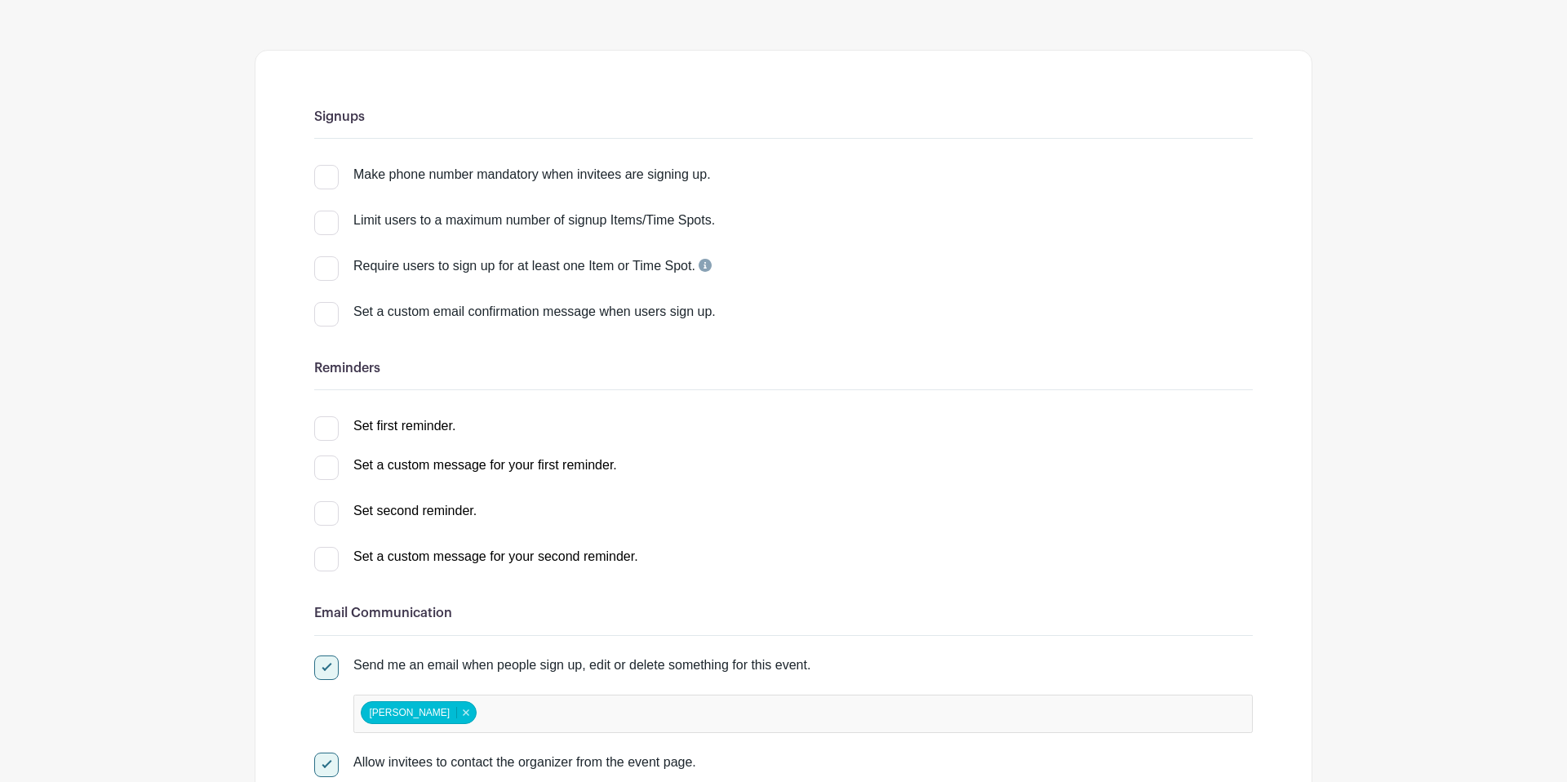
scroll to position [152, 0]
click at [317, 317] on div at bounding box center [326, 316] width 24 height 24
click at [317, 315] on input "Set a custom email confirmation message when users sign up." at bounding box center [319, 309] width 11 height 11
checkbox input "true"
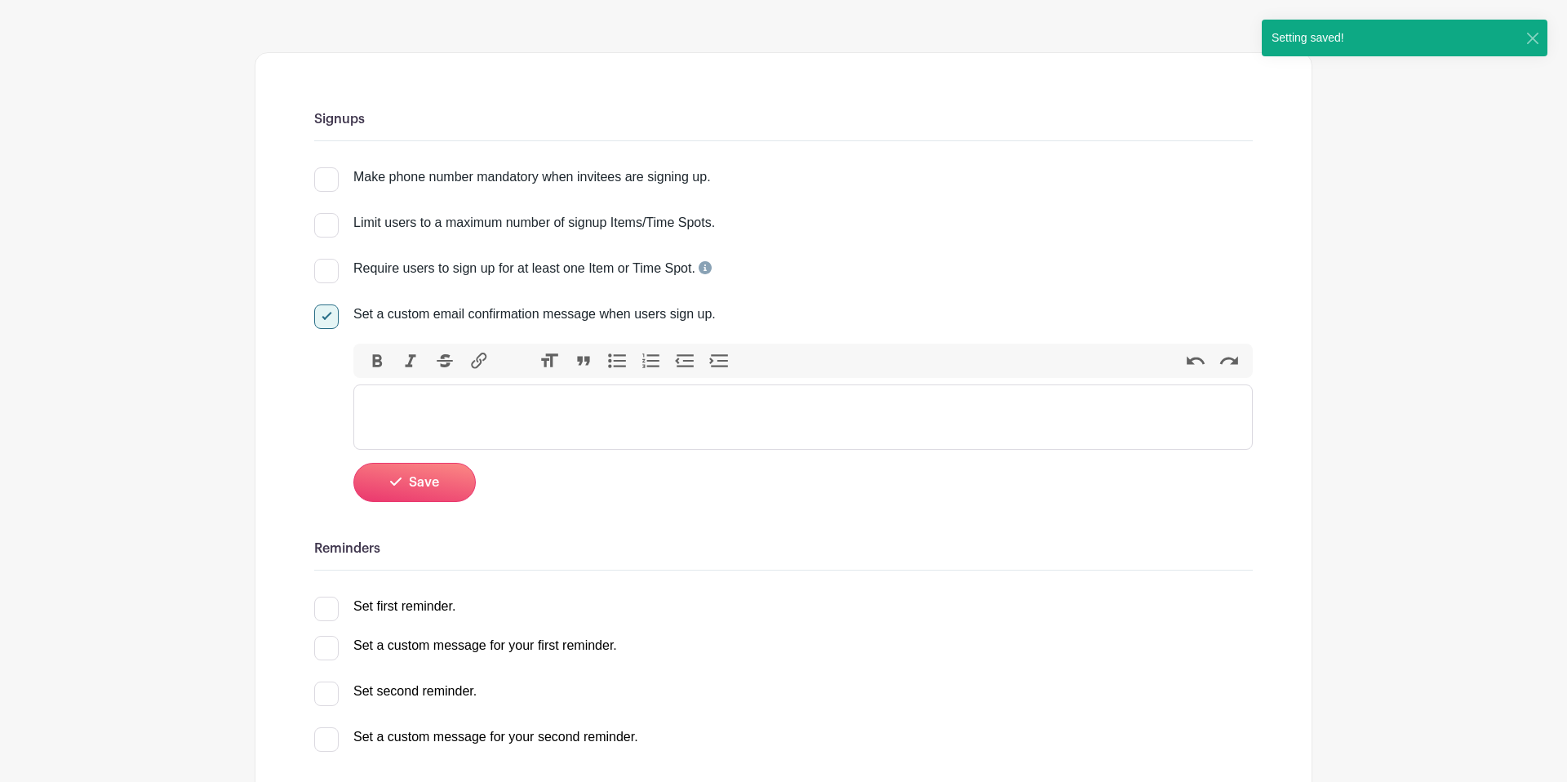
click at [508, 421] on trix-editor at bounding box center [802, 416] width 899 height 65
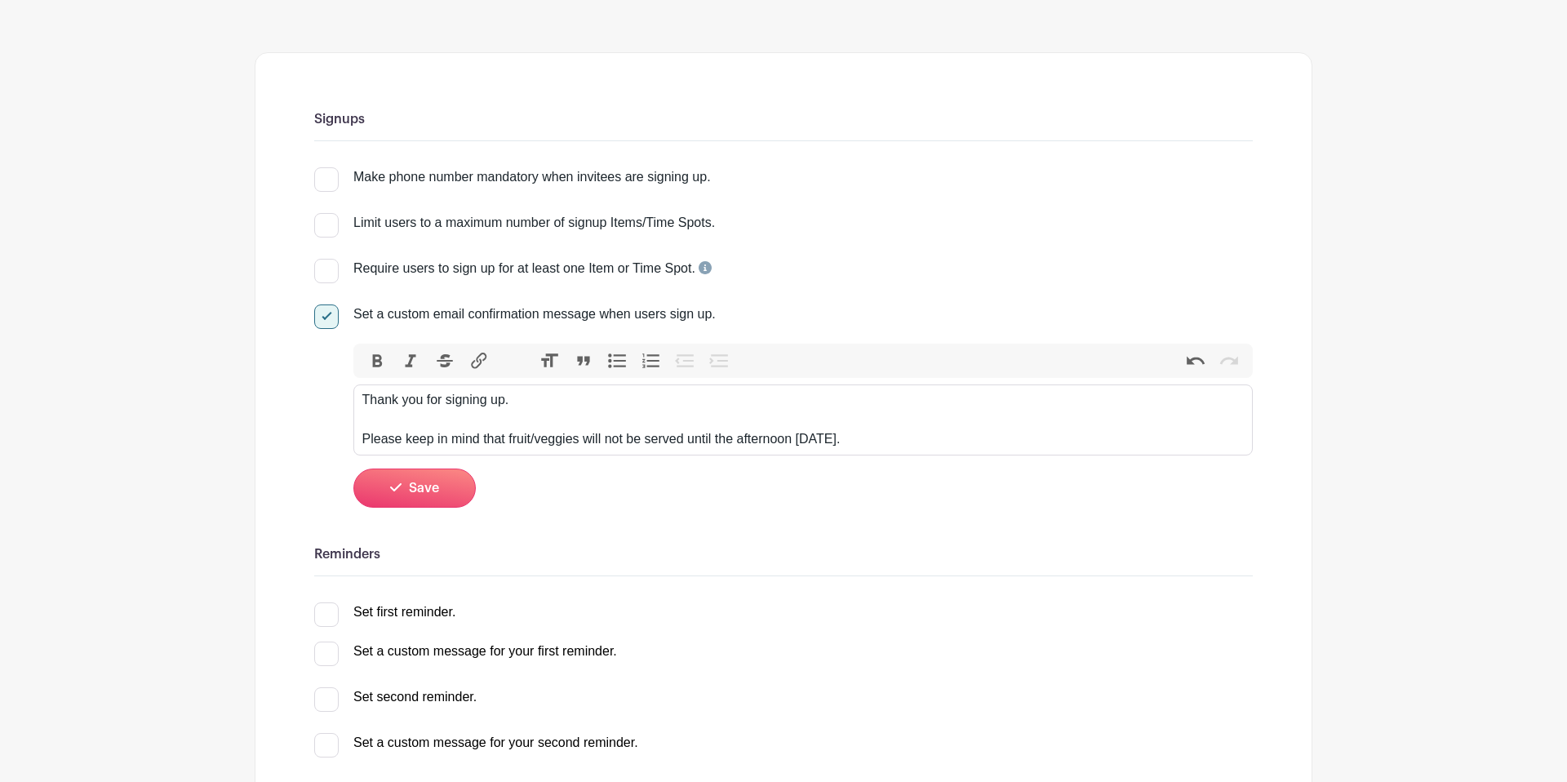
click at [872, 444] on div "Thank you for signing up. Please keep in mind that fruit/veggies will not be se…" at bounding box center [803, 419] width 882 height 59
click at [569, 389] on trix-editor "Thank you for signing up. Please keep in mind that fruit/veggies will not be se…" at bounding box center [802, 419] width 899 height 71
click at [563, 397] on div "Thank you for signing up. Please keep in mind that fruit/veggies will not be se…" at bounding box center [803, 419] width 882 height 59
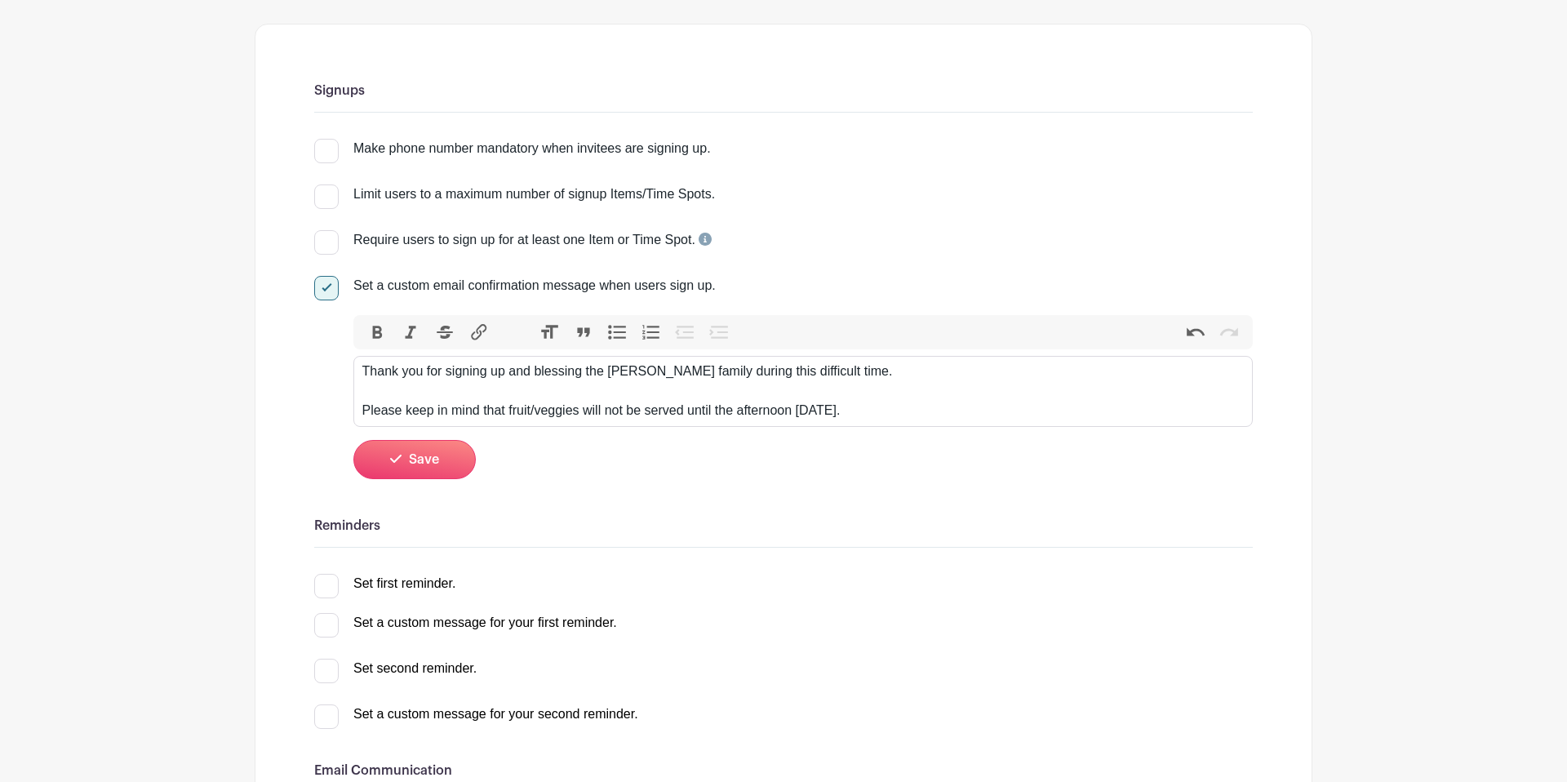
click at [927, 420] on div "Thank you for signing up and blessing the [PERSON_NAME] family during this diff…" at bounding box center [803, 390] width 882 height 59
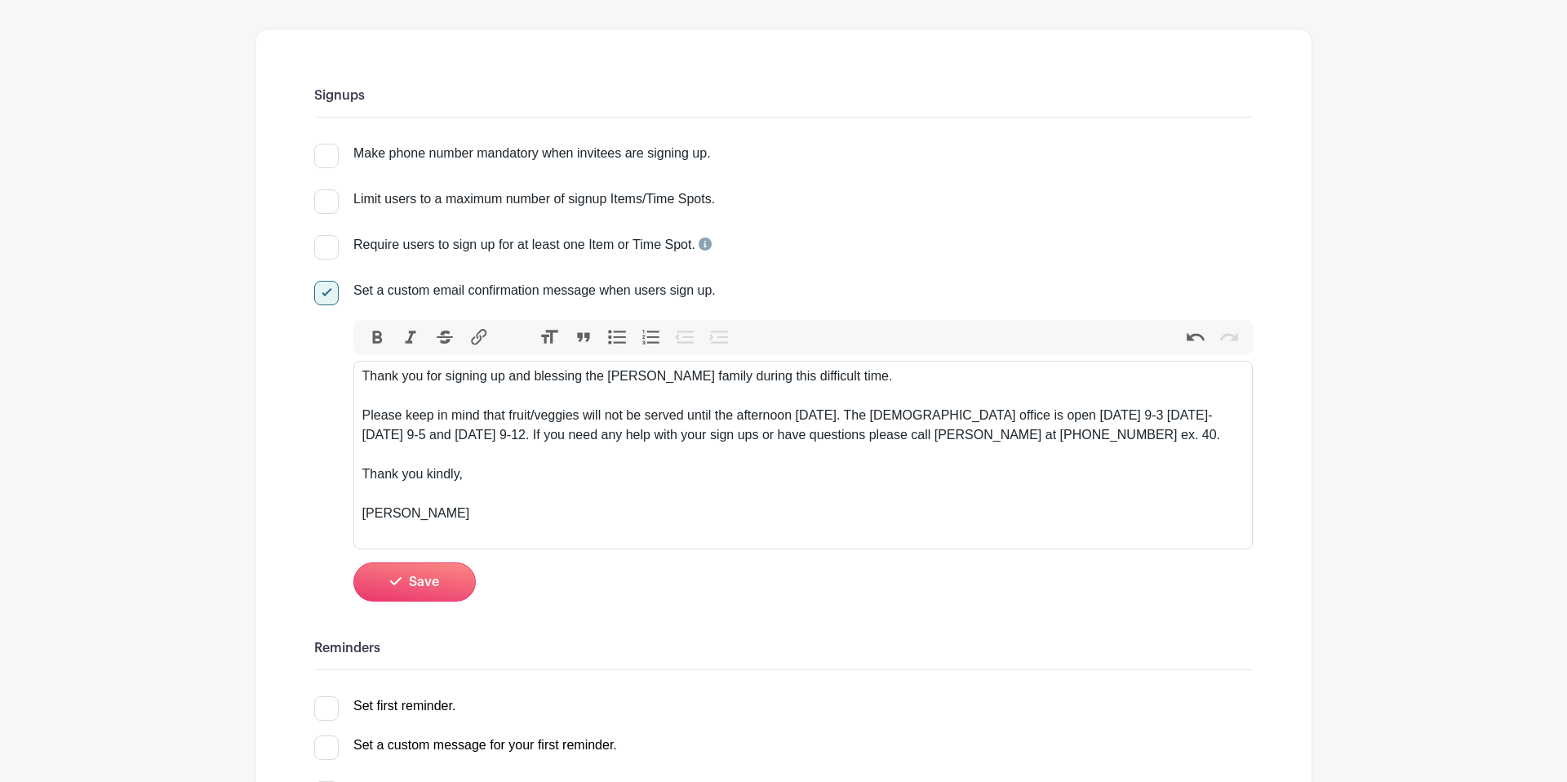
type trix-editor "<div>Thank you for signing up and blessing the [PERSON_NAME] family during this…"
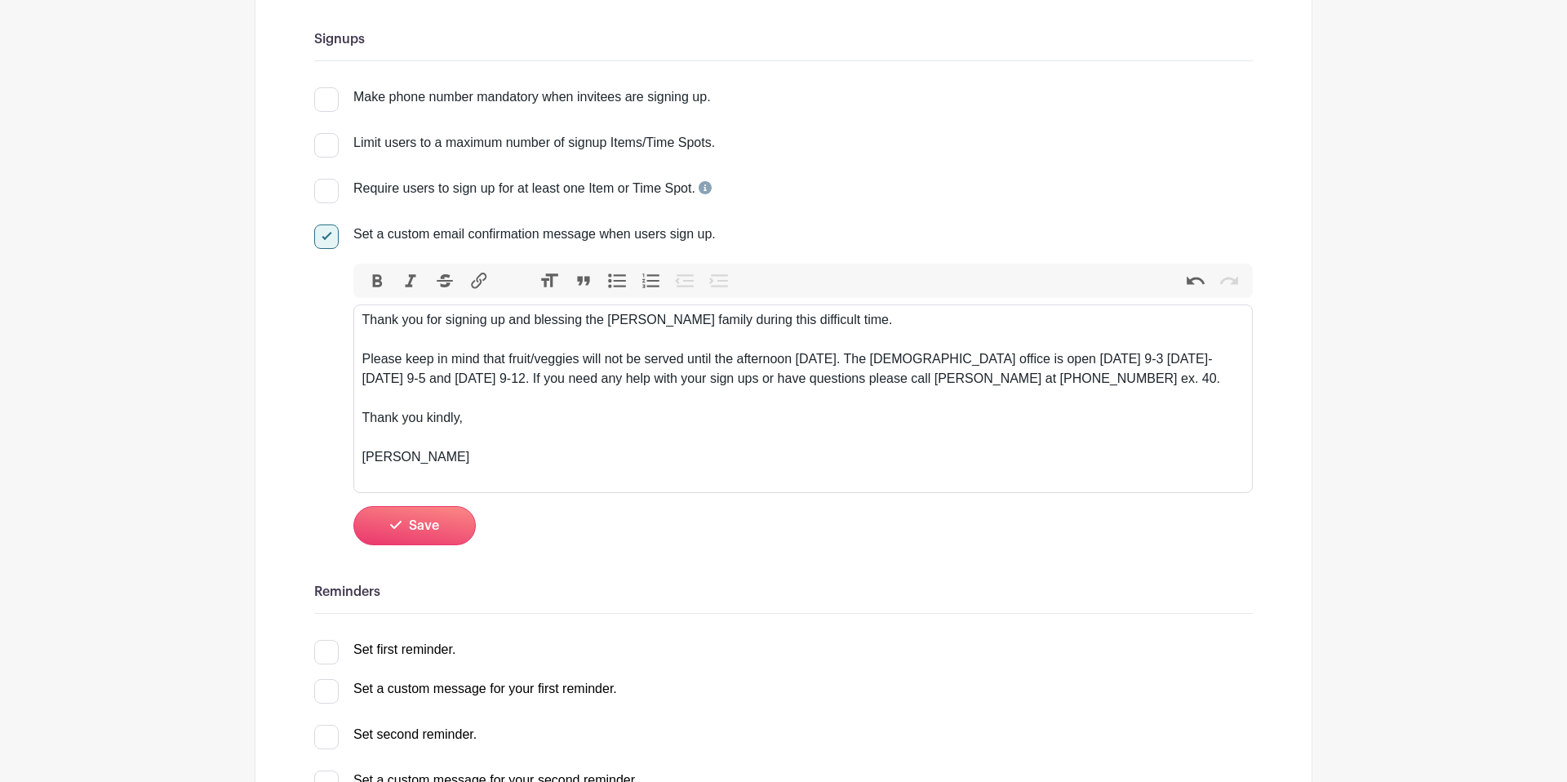
scroll to position [255, 0]
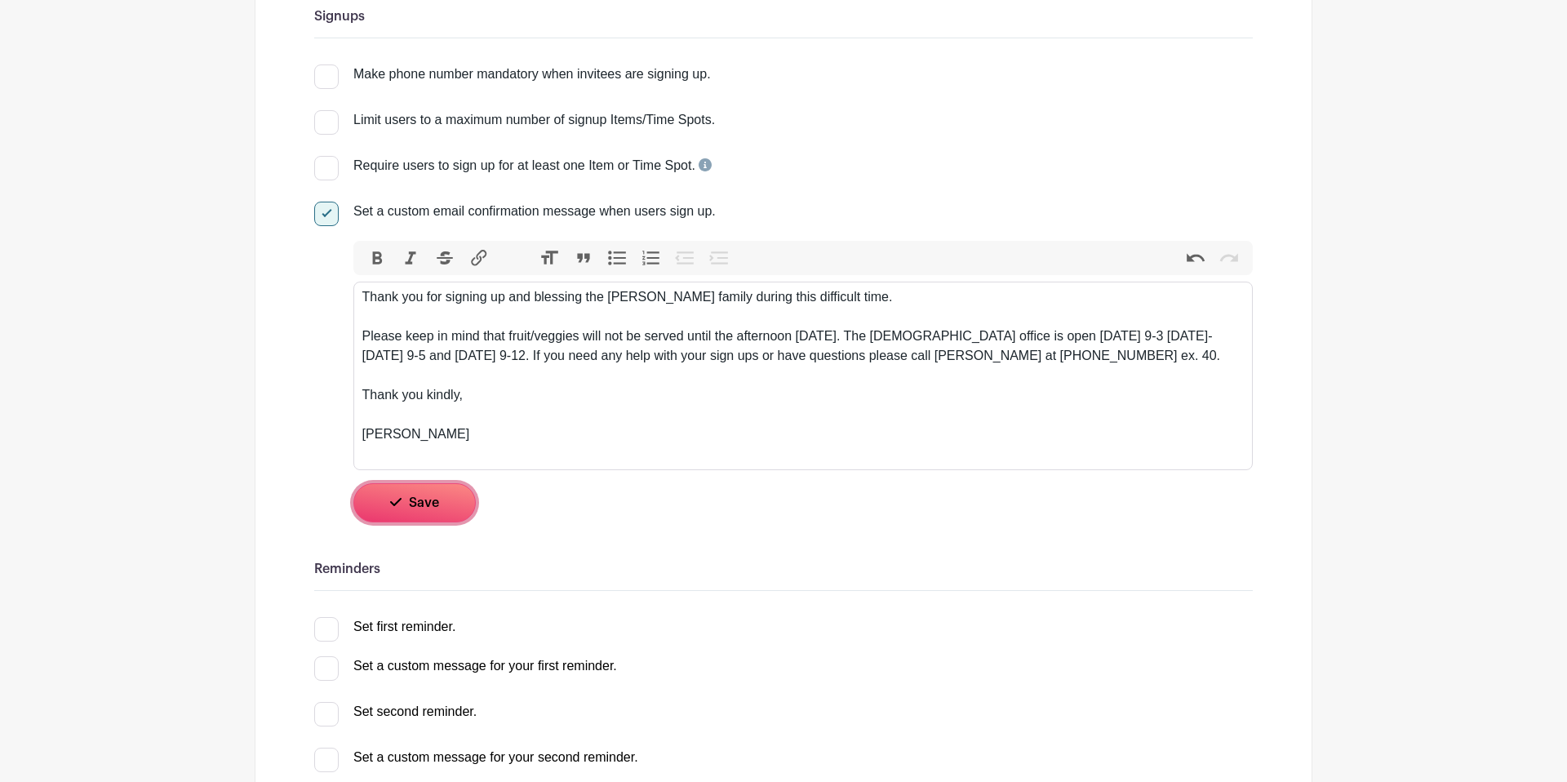
drag, startPoint x: 454, startPoint y: 504, endPoint x: 546, endPoint y: 497, distance: 92.5
click at [455, 504] on button "Save" at bounding box center [414, 502] width 122 height 39
